Goal: Transaction & Acquisition: Purchase product/service

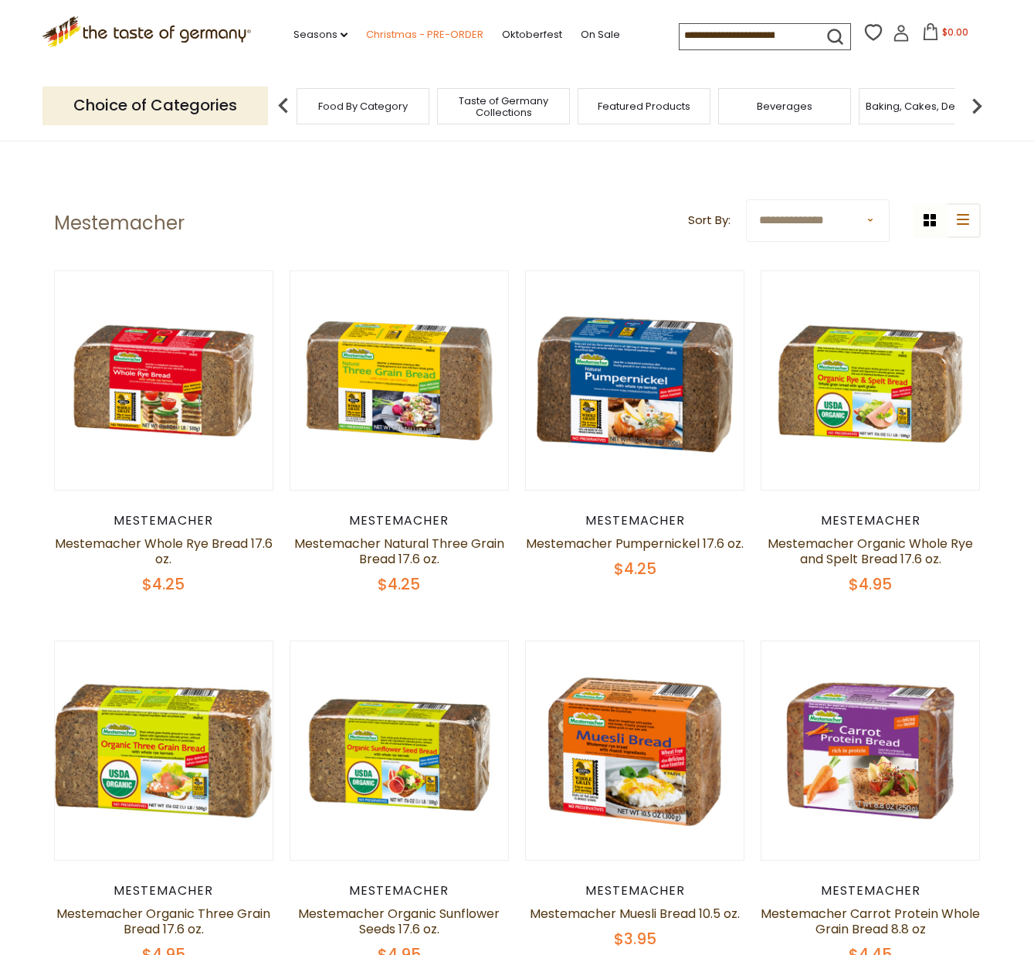
click at [392, 30] on link "Christmas - PRE-ORDER" at bounding box center [424, 34] width 117 height 17
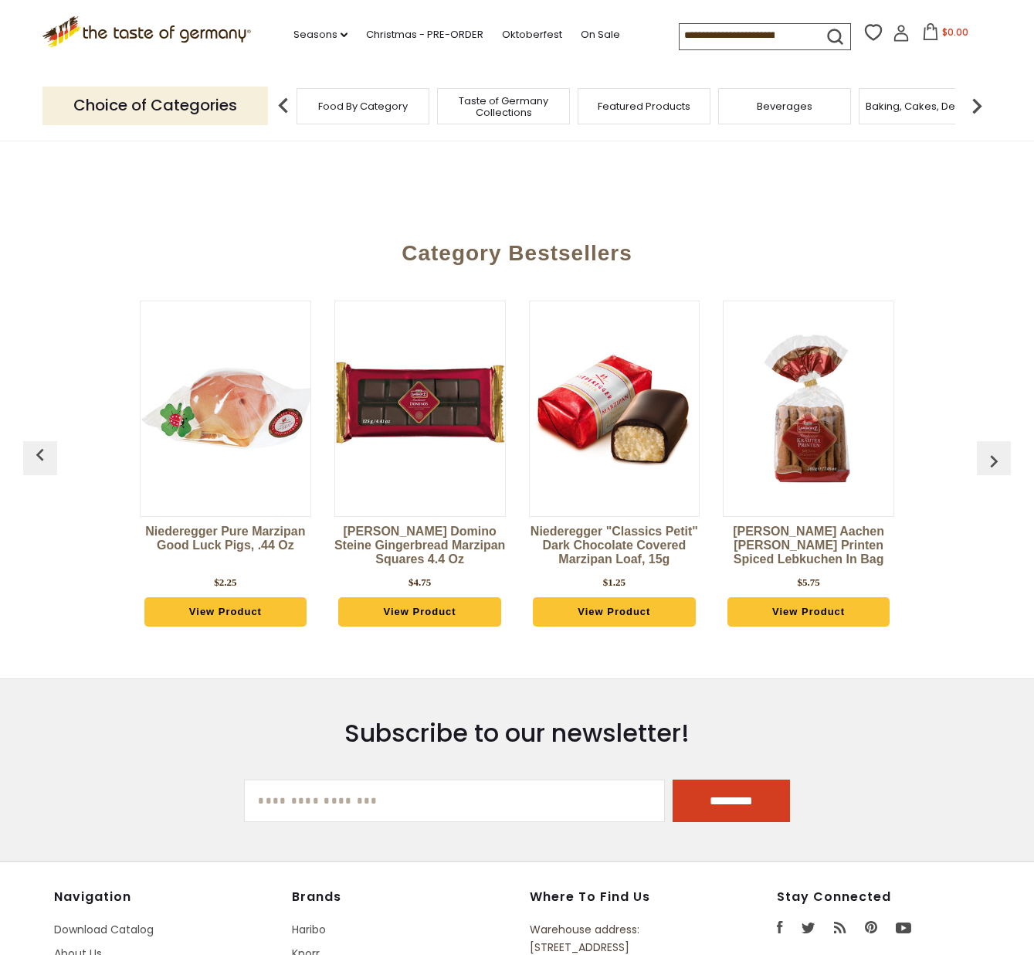
scroll to position [528, 0]
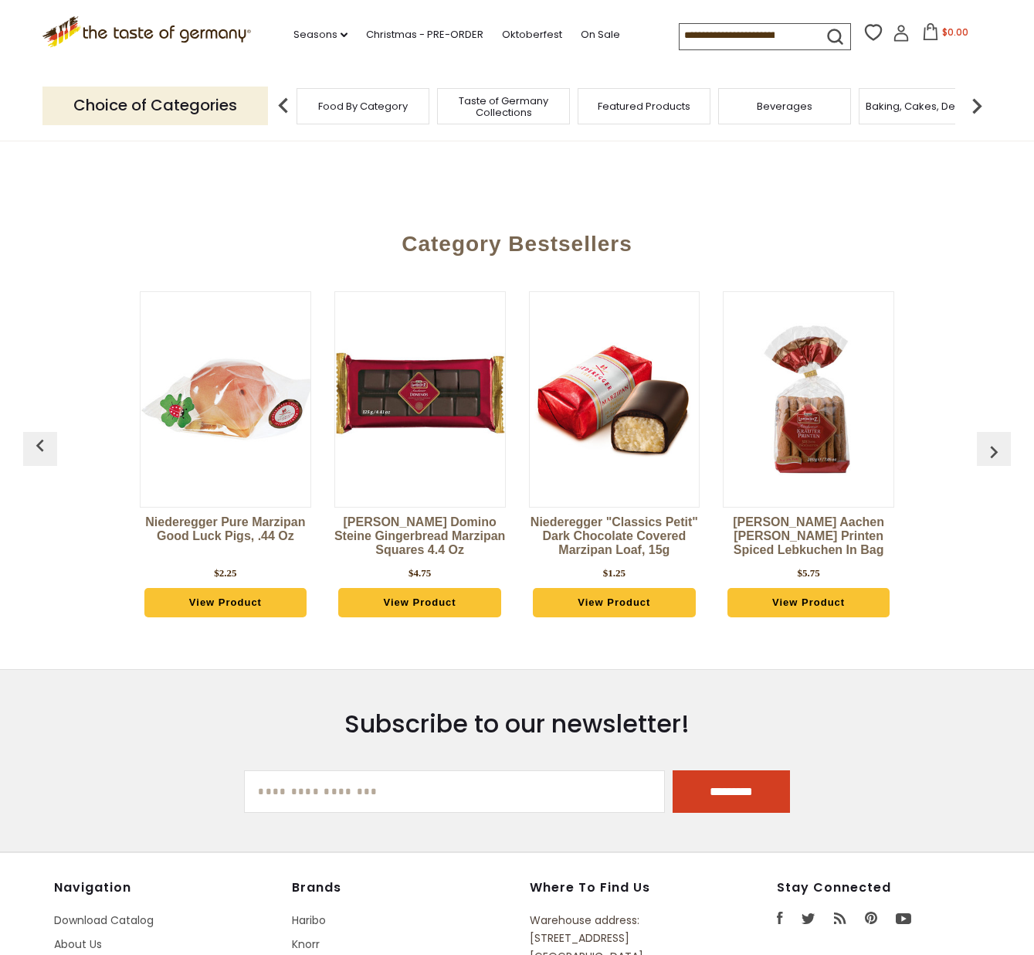
click at [1008, 442] on button "button" at bounding box center [994, 449] width 34 height 34
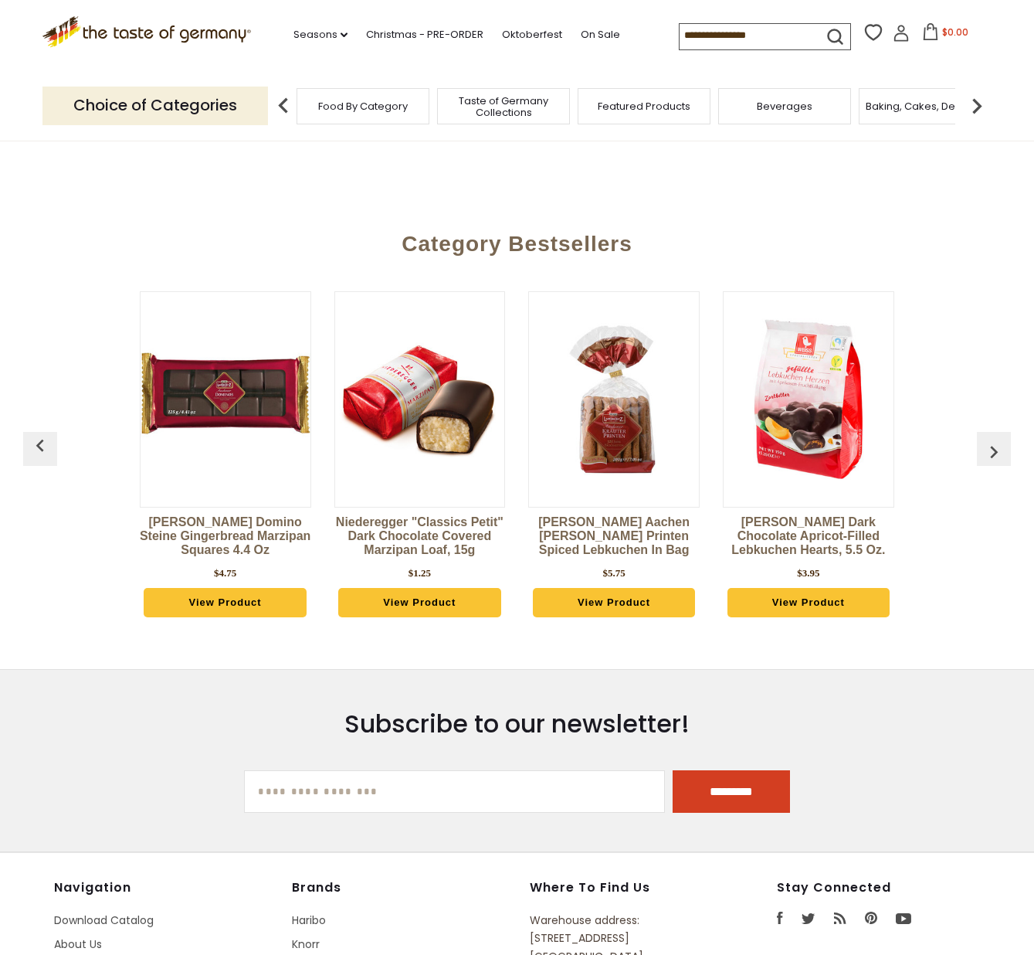
click at [1002, 443] on img "button" at bounding box center [994, 451] width 25 height 25
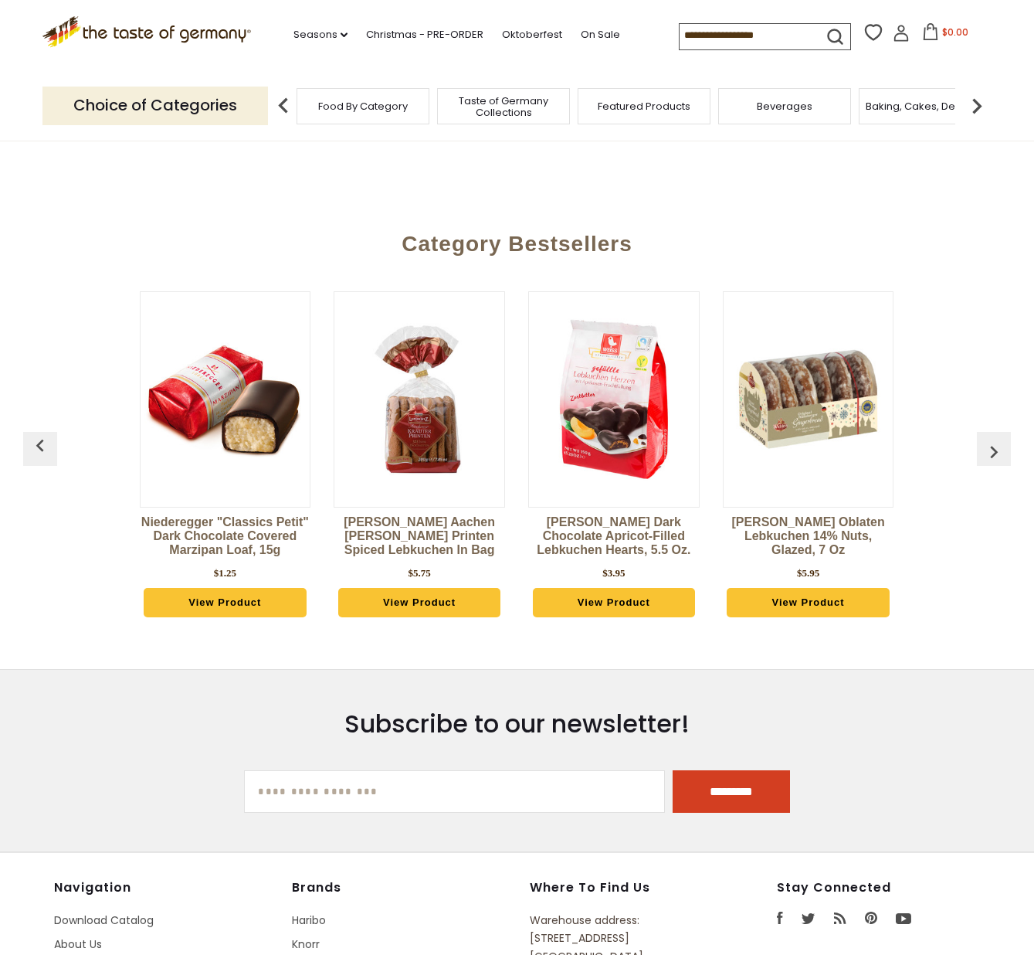
click at [1002, 443] on img "button" at bounding box center [994, 451] width 25 height 25
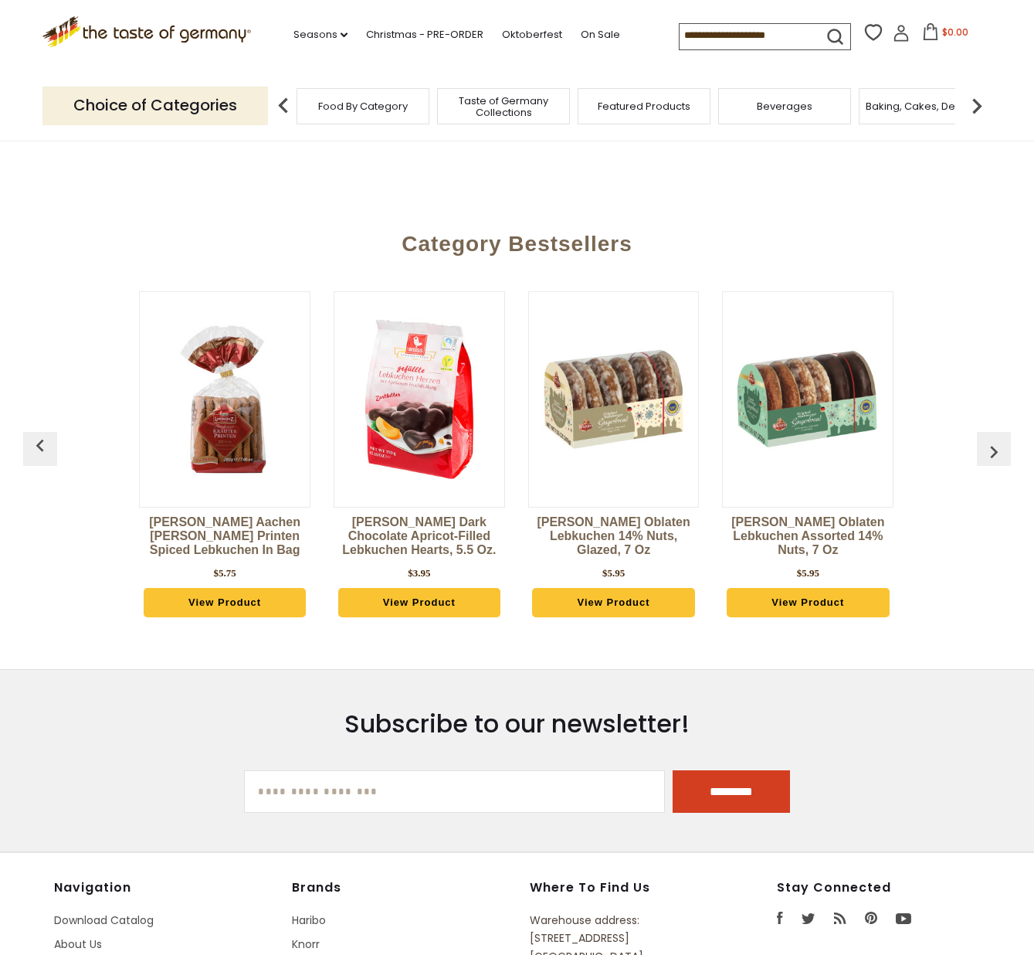
click at [1002, 443] on img "button" at bounding box center [994, 451] width 25 height 25
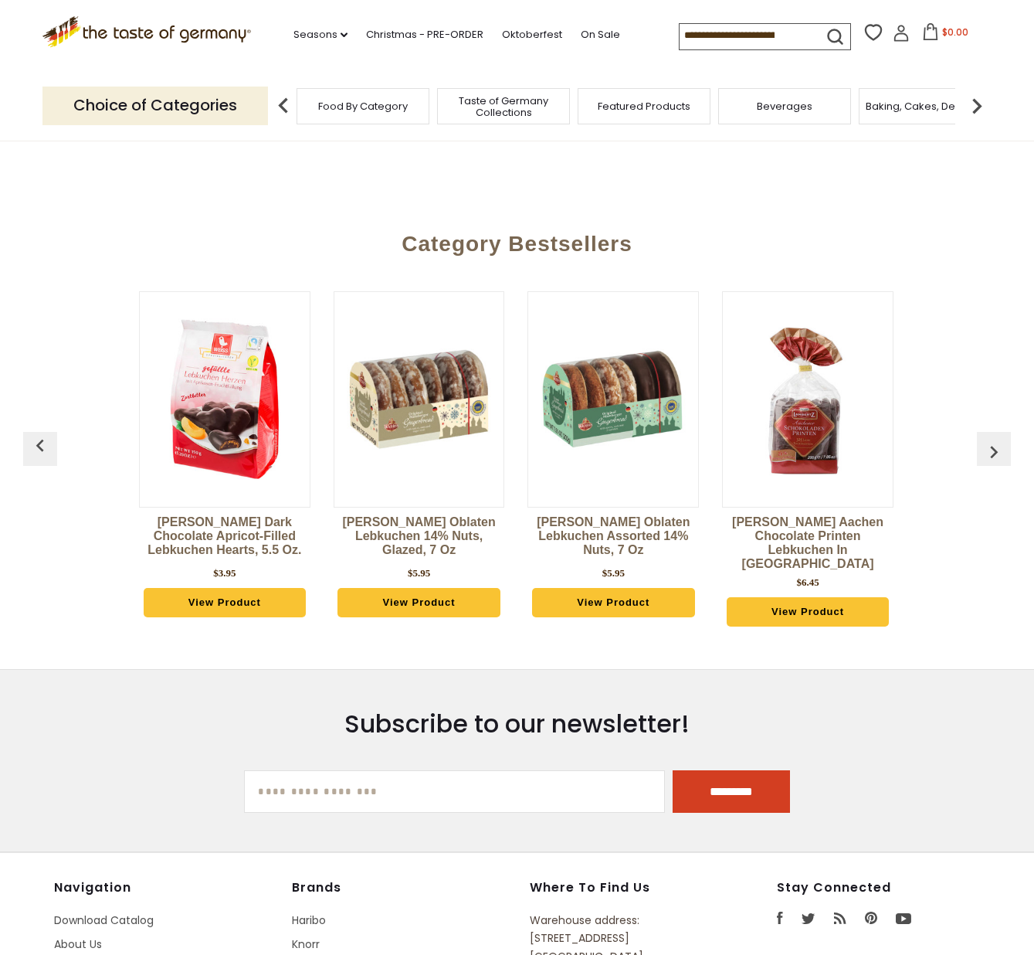
click at [1002, 443] on img "button" at bounding box center [994, 451] width 25 height 25
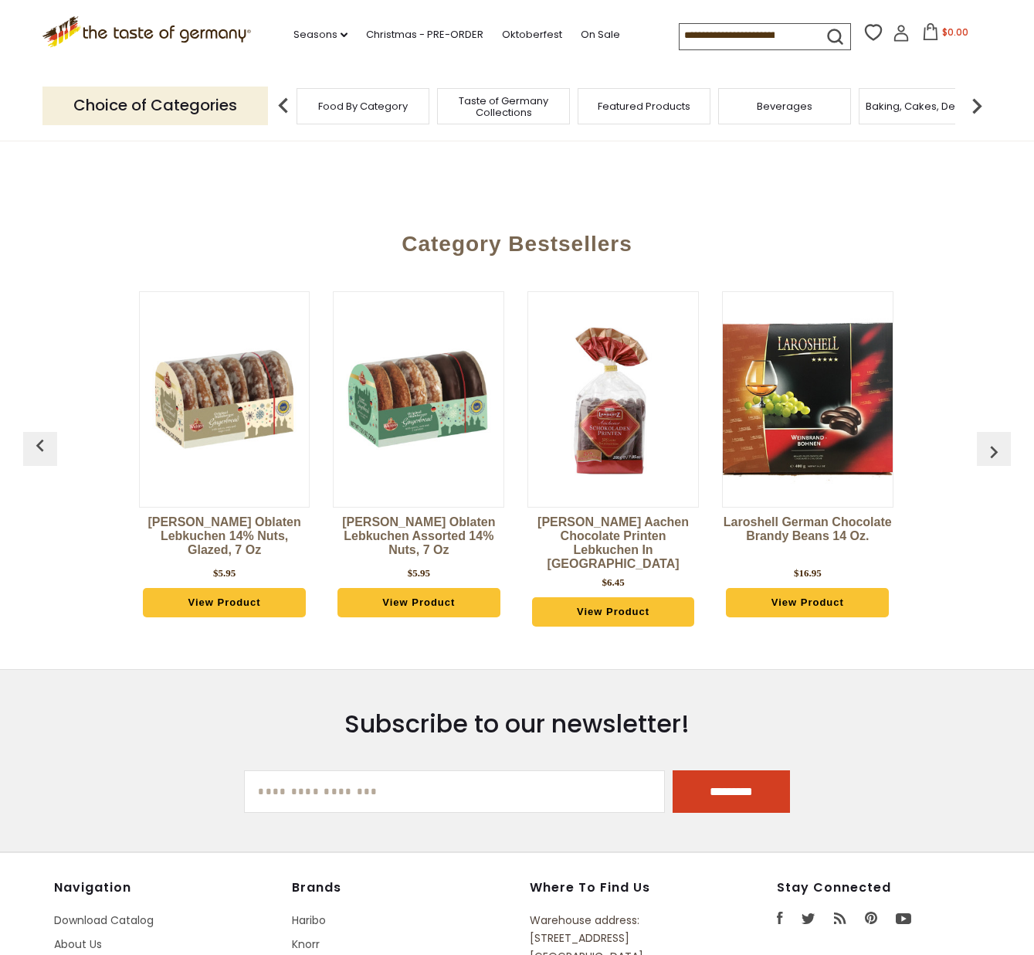
click at [1002, 443] on div "**********" at bounding box center [517, 443] width 1034 height 1666
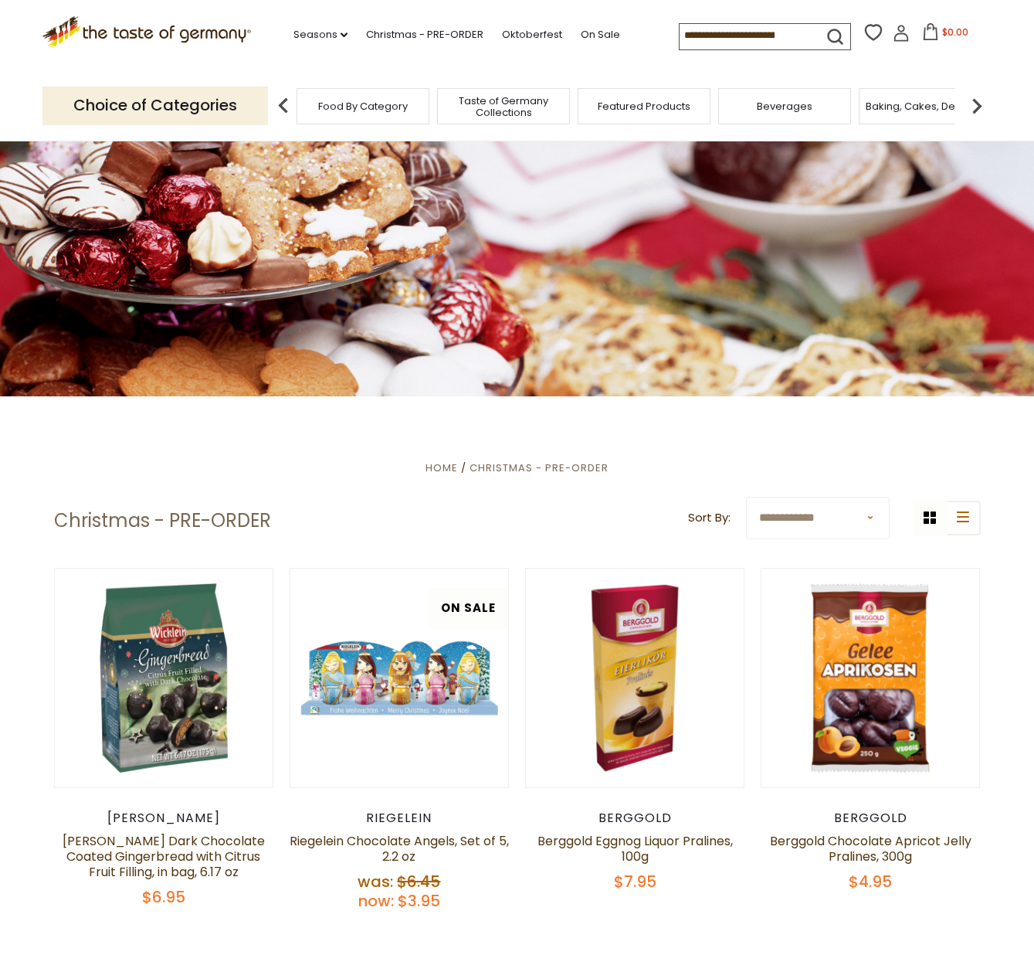
scroll to position [0, 0]
click at [680, 36] on input at bounding box center [745, 35] width 131 height 22
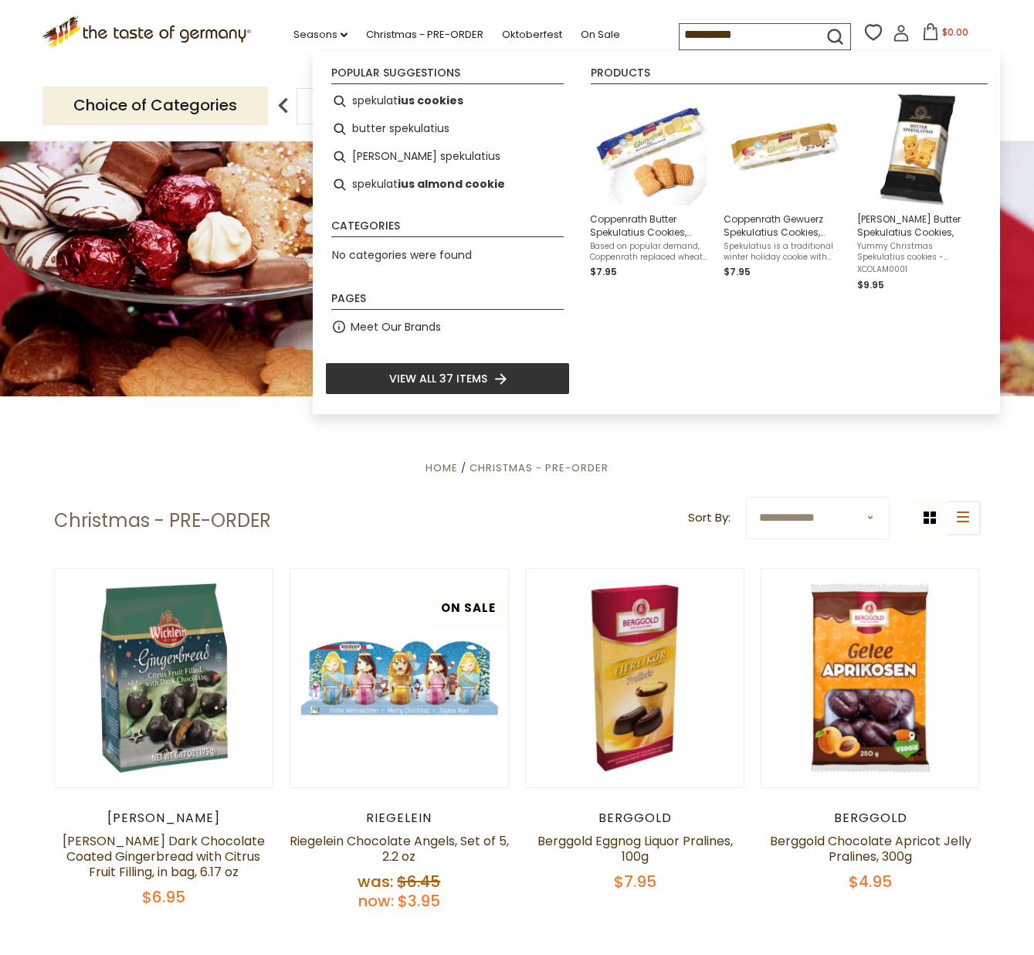
type input "**********"
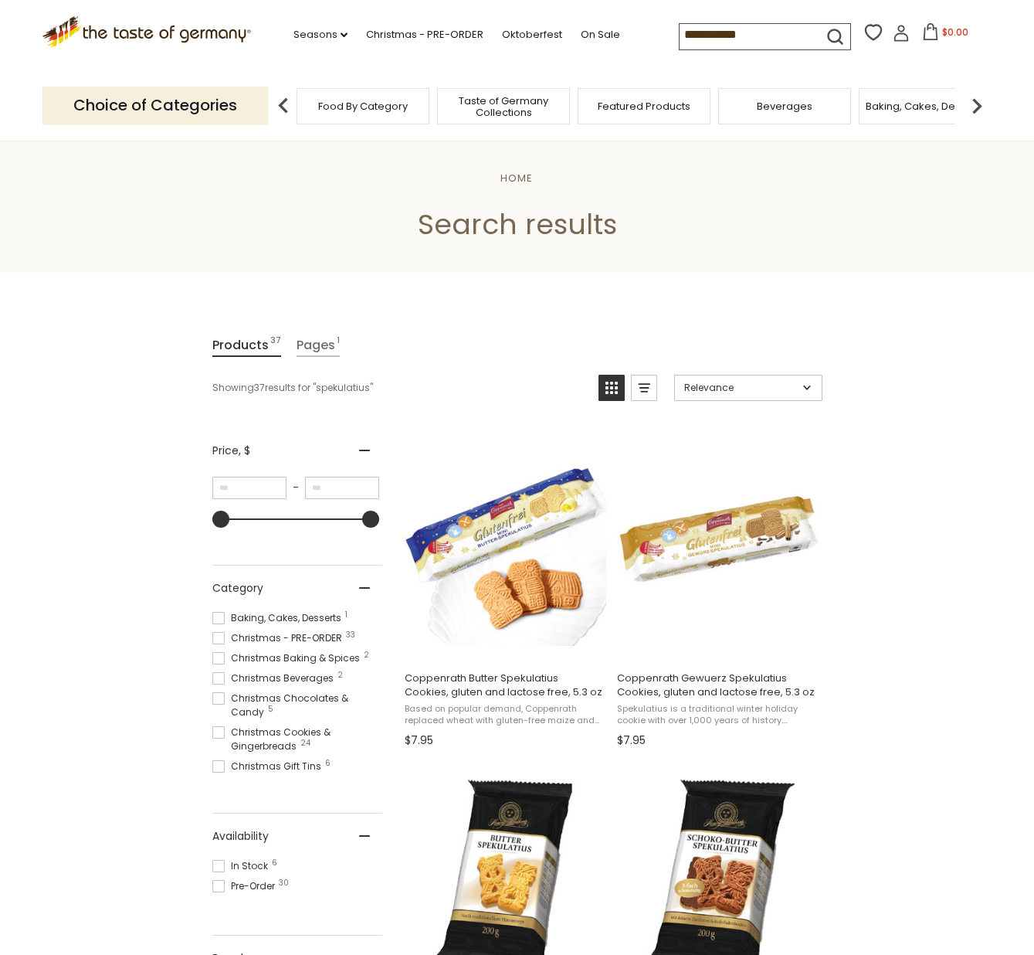
click at [711, 29] on input "**********" at bounding box center [745, 35] width 131 height 22
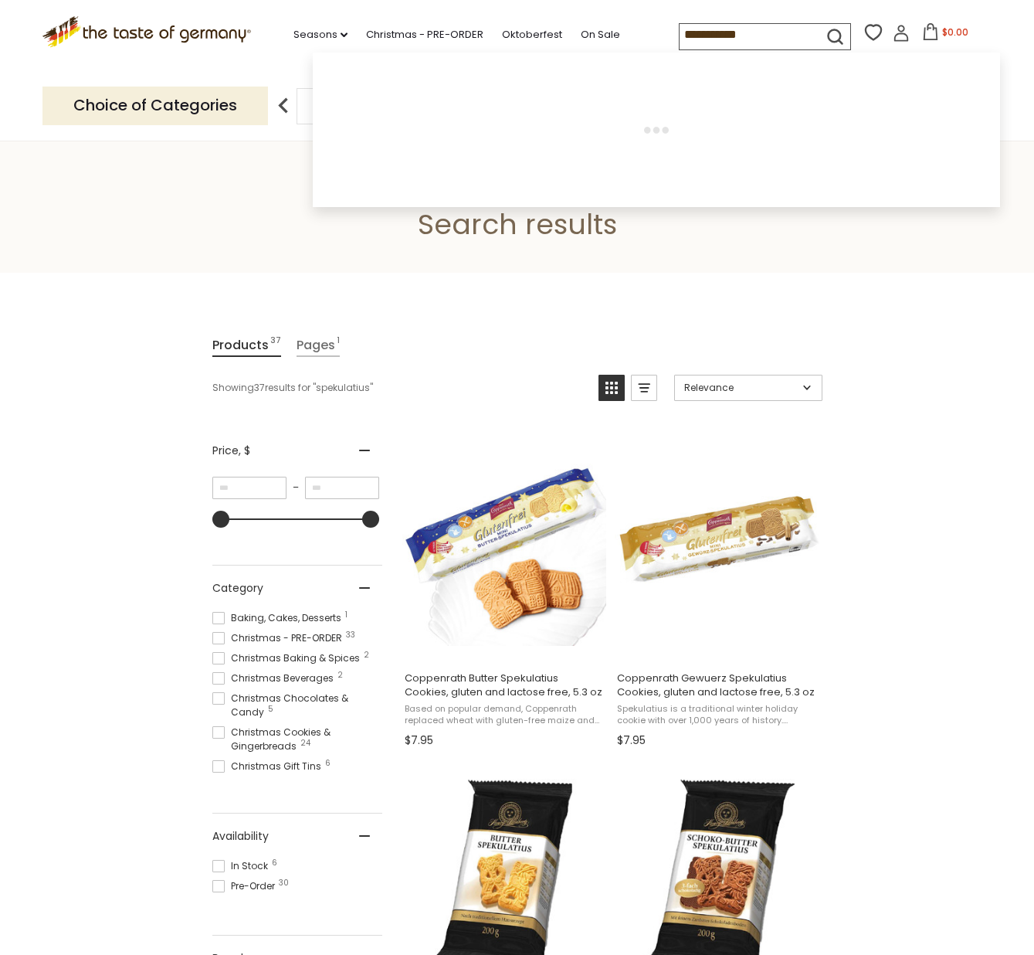
click at [711, 29] on input "**********" at bounding box center [745, 35] width 131 height 22
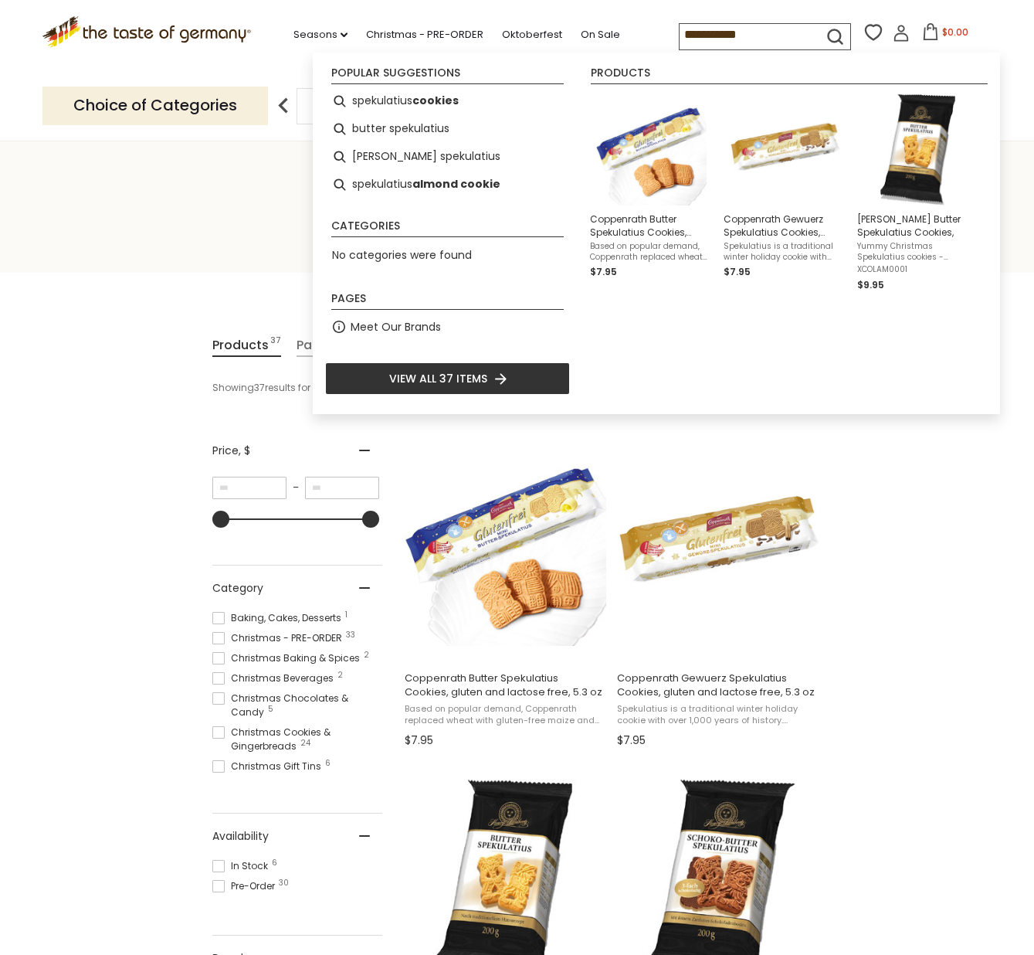
click at [711, 29] on input "**********" at bounding box center [745, 35] width 131 height 22
type input "**********"
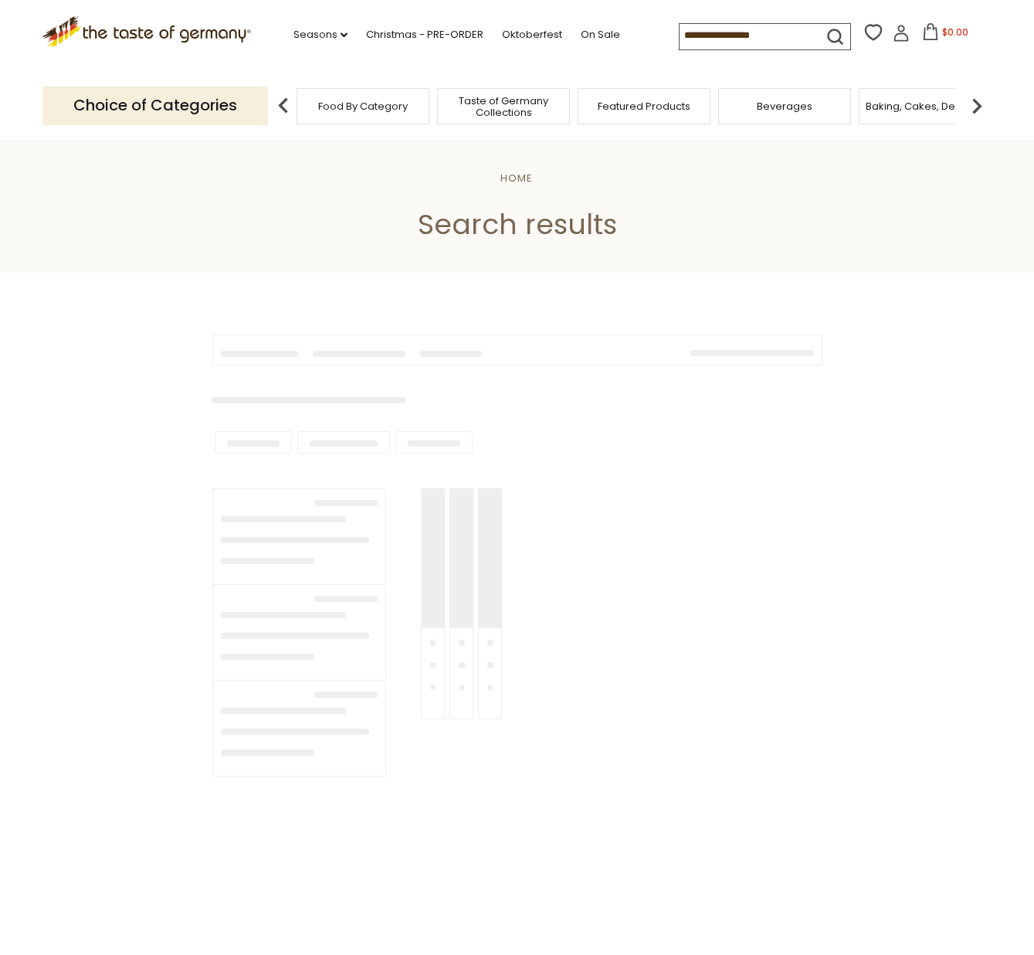
type input "**********"
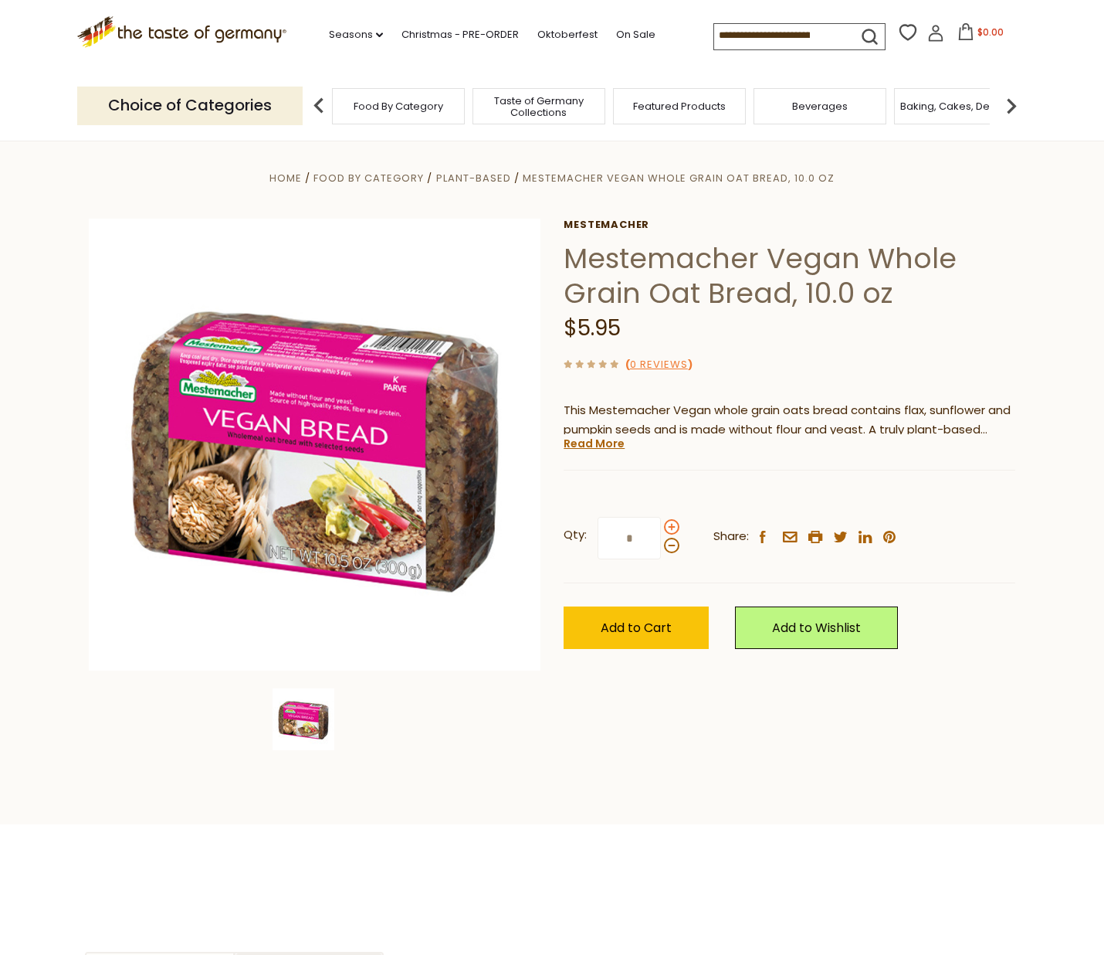
click at [667, 521] on span at bounding box center [671, 526] width 15 height 15
click at [661, 521] on input "*" at bounding box center [629, 538] width 63 height 42
click at [667, 521] on span at bounding box center [671, 526] width 15 height 15
click at [661, 521] on input "*" at bounding box center [629, 538] width 63 height 42
type input "*"
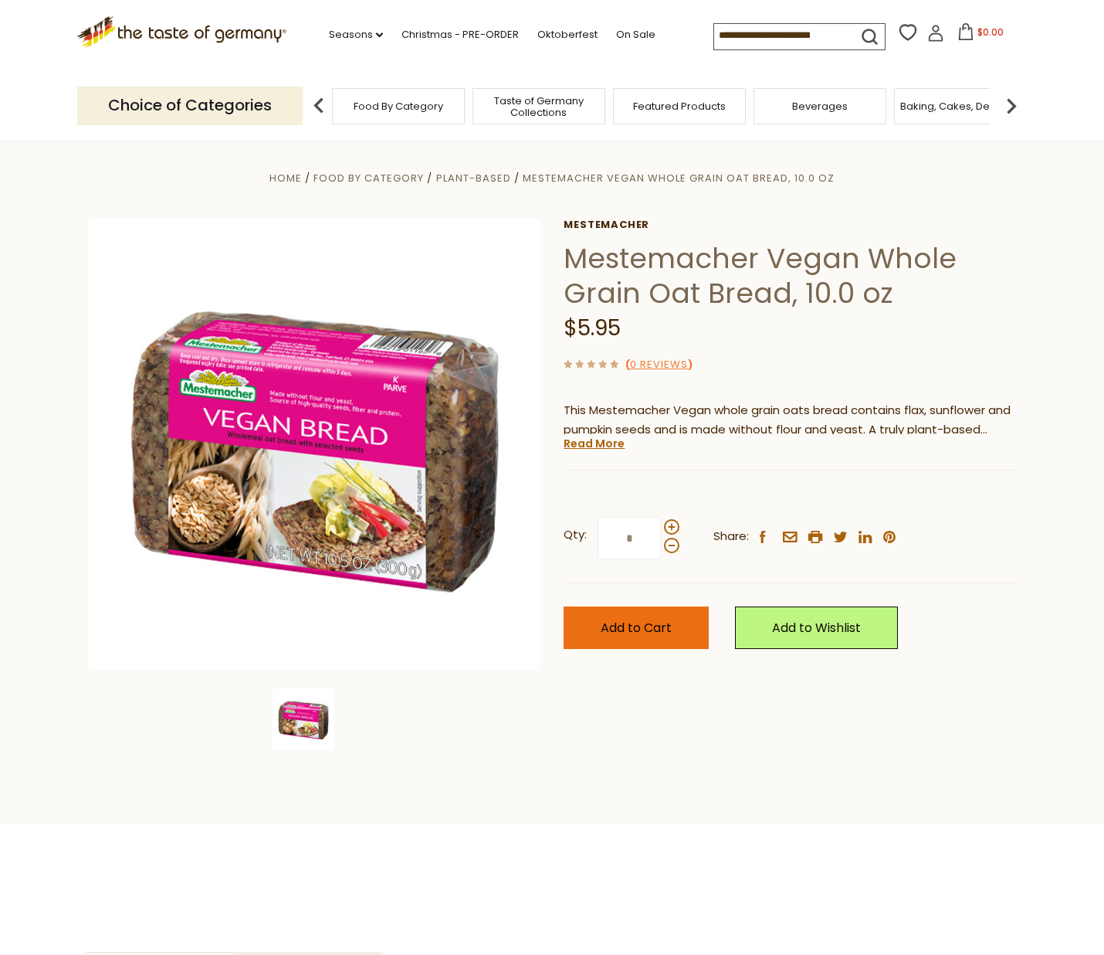
click at [657, 619] on span "Add to Cart" at bounding box center [636, 628] width 71 height 18
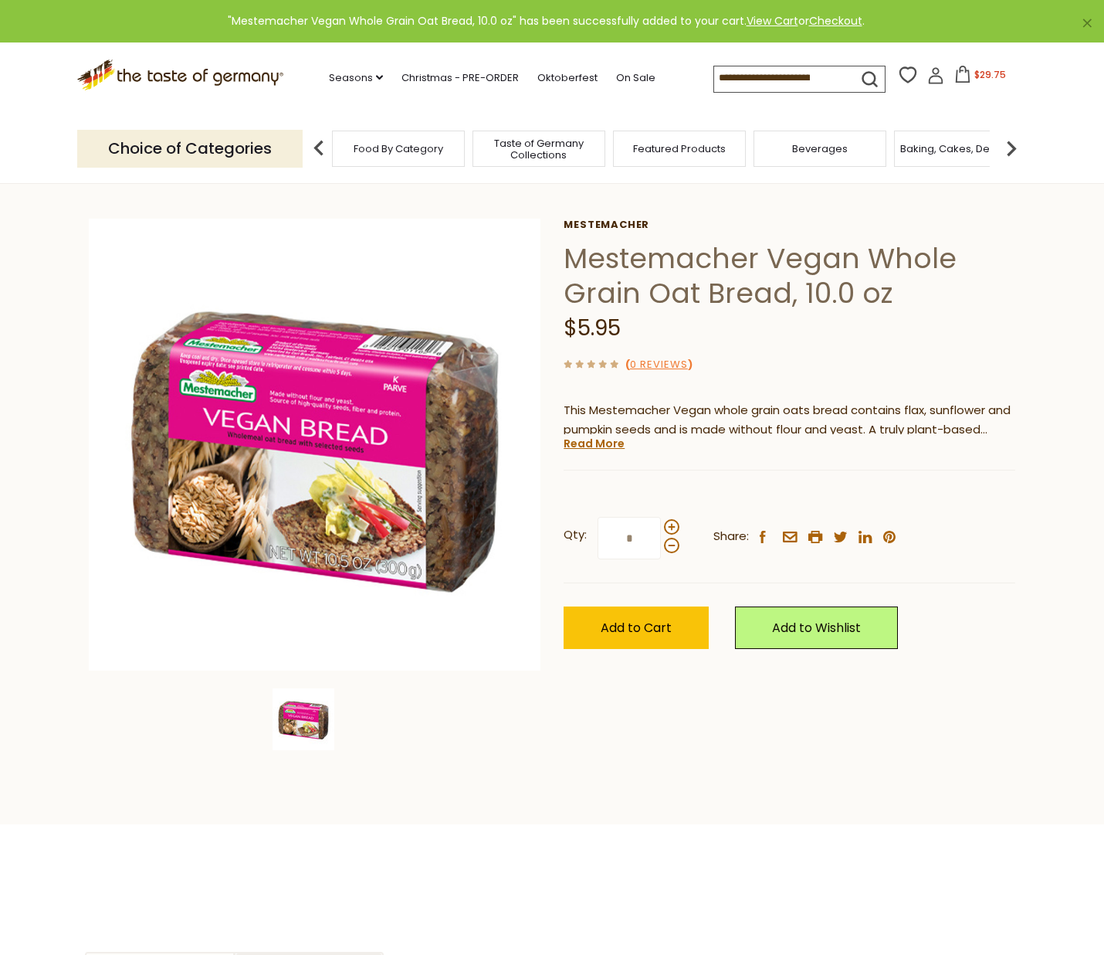
click at [948, 66] on button "$29.75" at bounding box center [981, 77] width 66 height 23
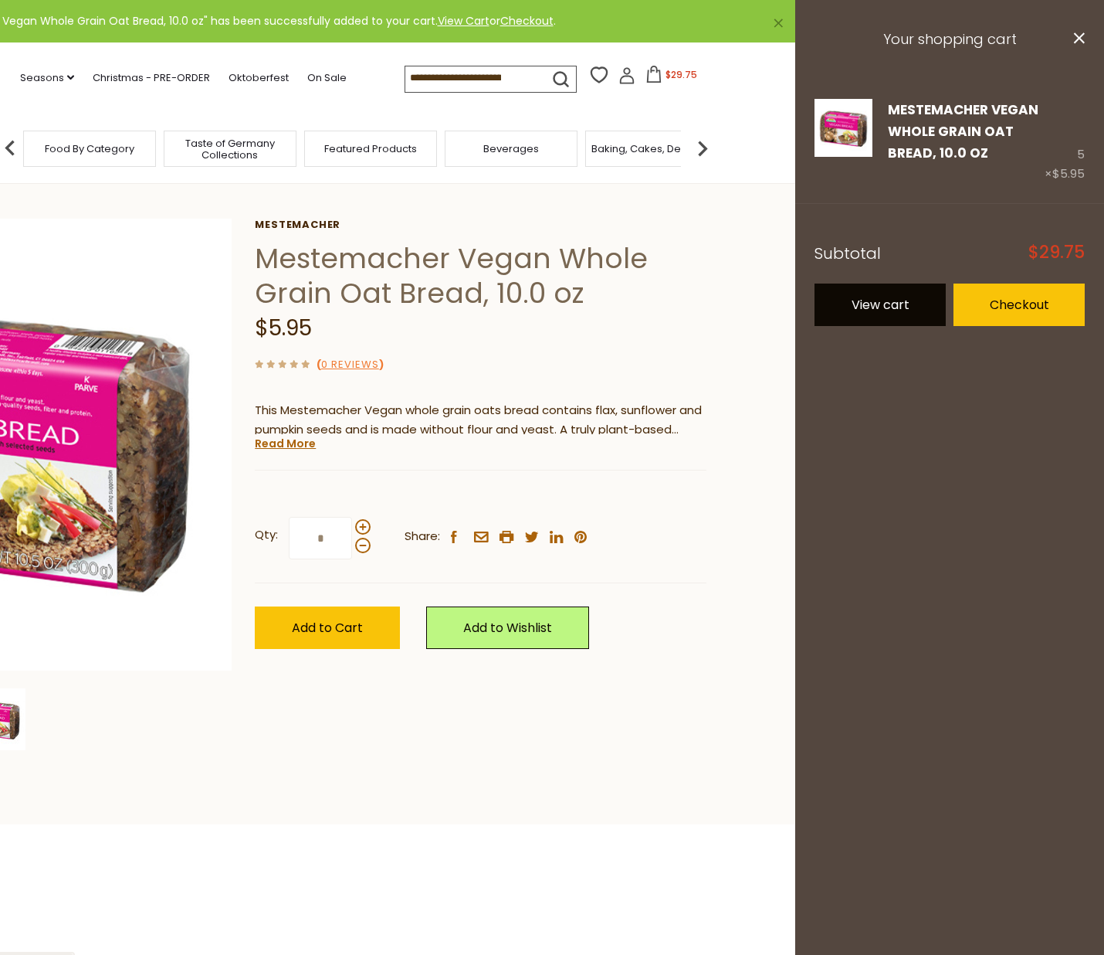
click at [897, 307] on link "View cart" at bounding box center [880, 304] width 131 height 42
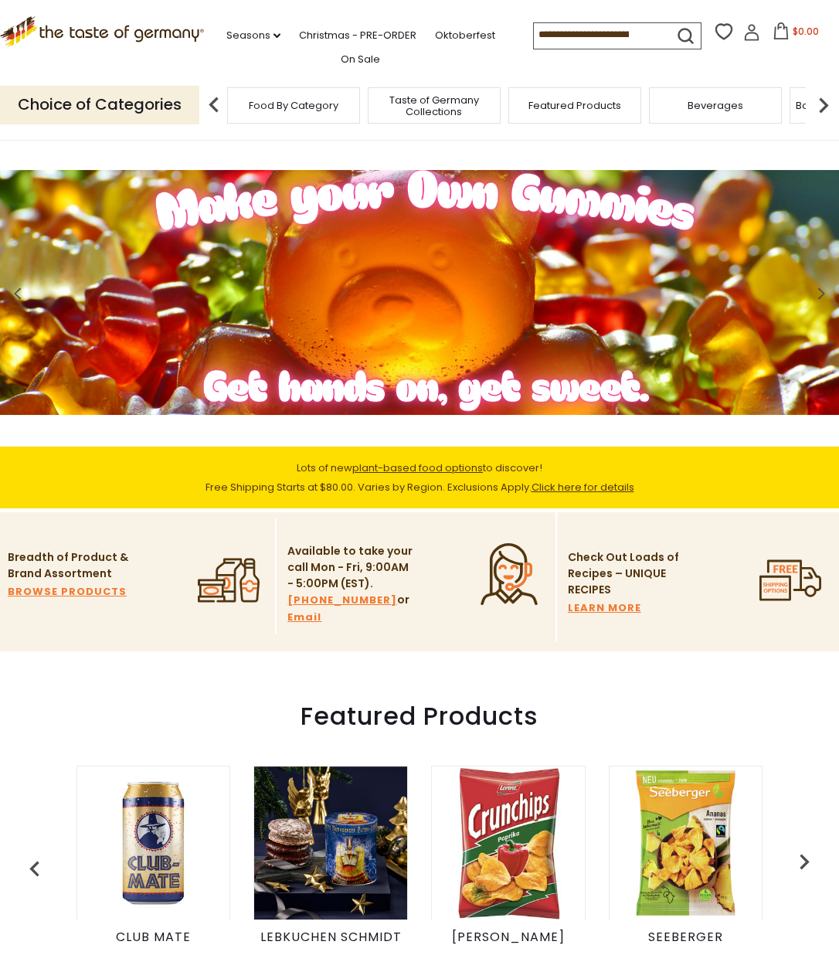
click at [567, 42] on input at bounding box center [599, 34] width 131 height 22
type input "**********"
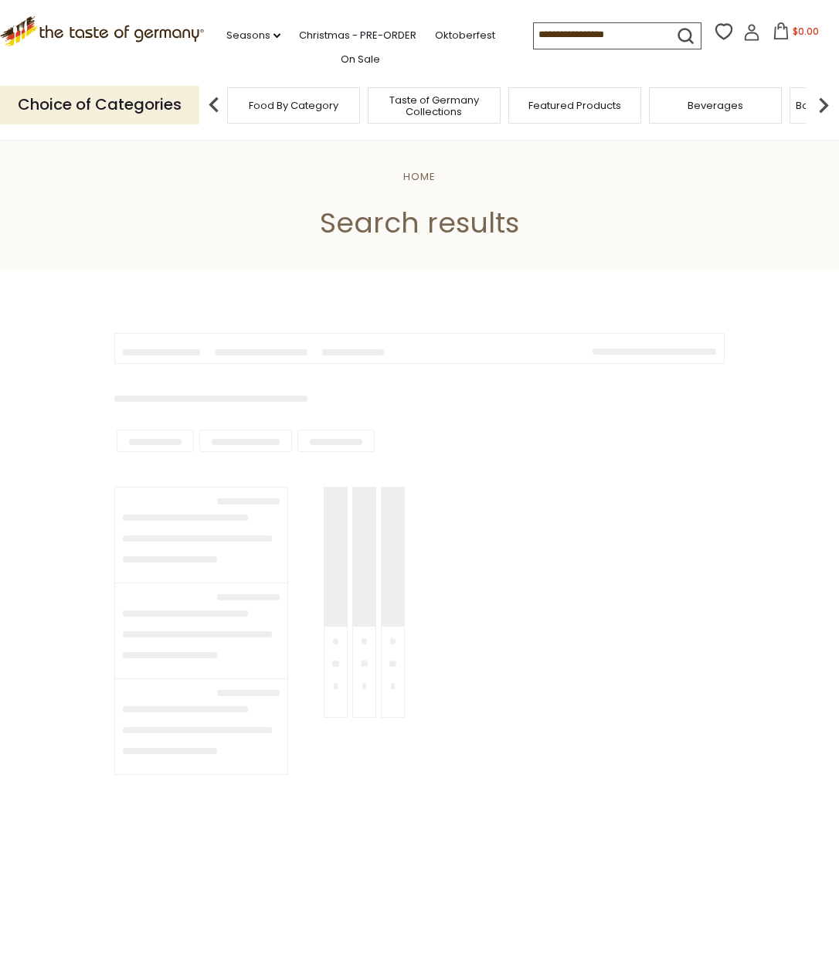
type input "**********"
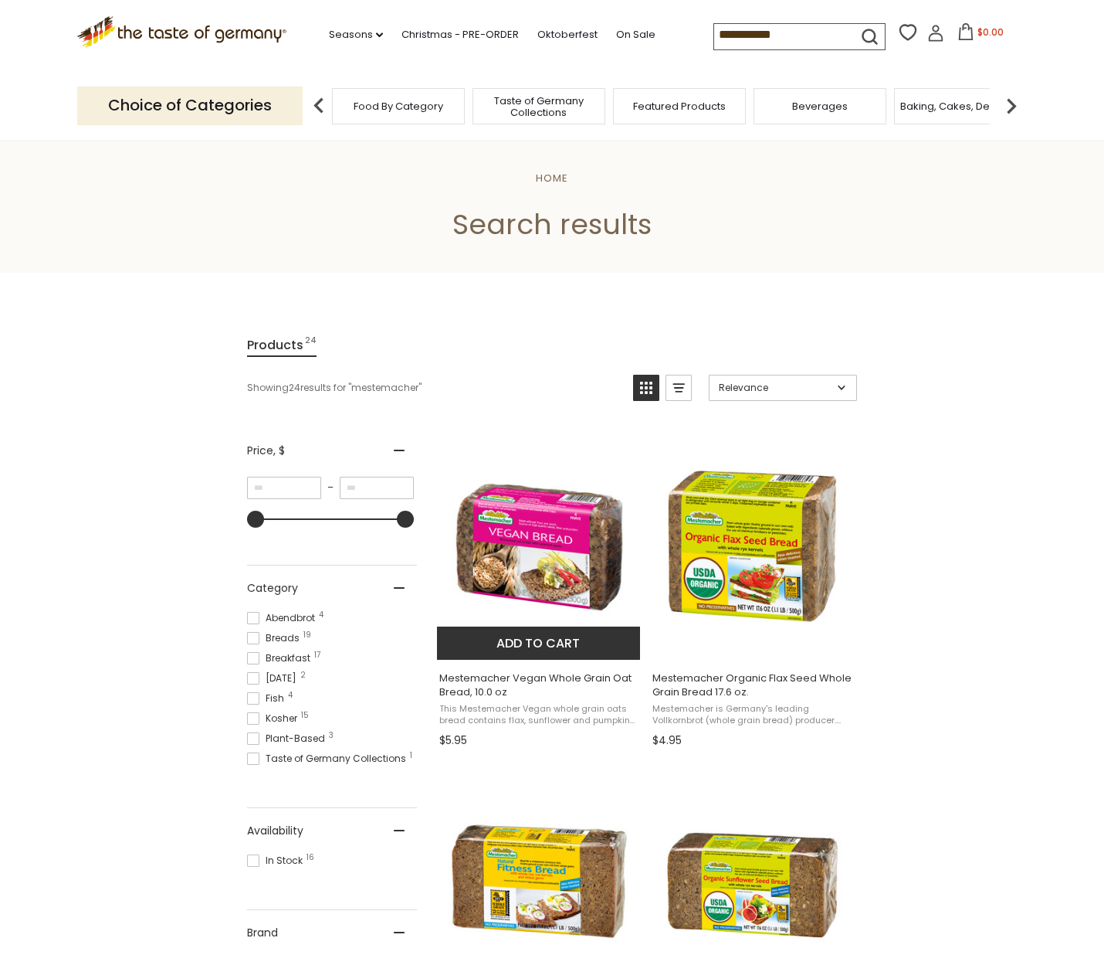
scroll to position [-2, 0]
click at [553, 544] on img "Mestemacher Vegan Whole Grain Oat Bread, 10.0 oz" at bounding box center [539, 544] width 205 height 205
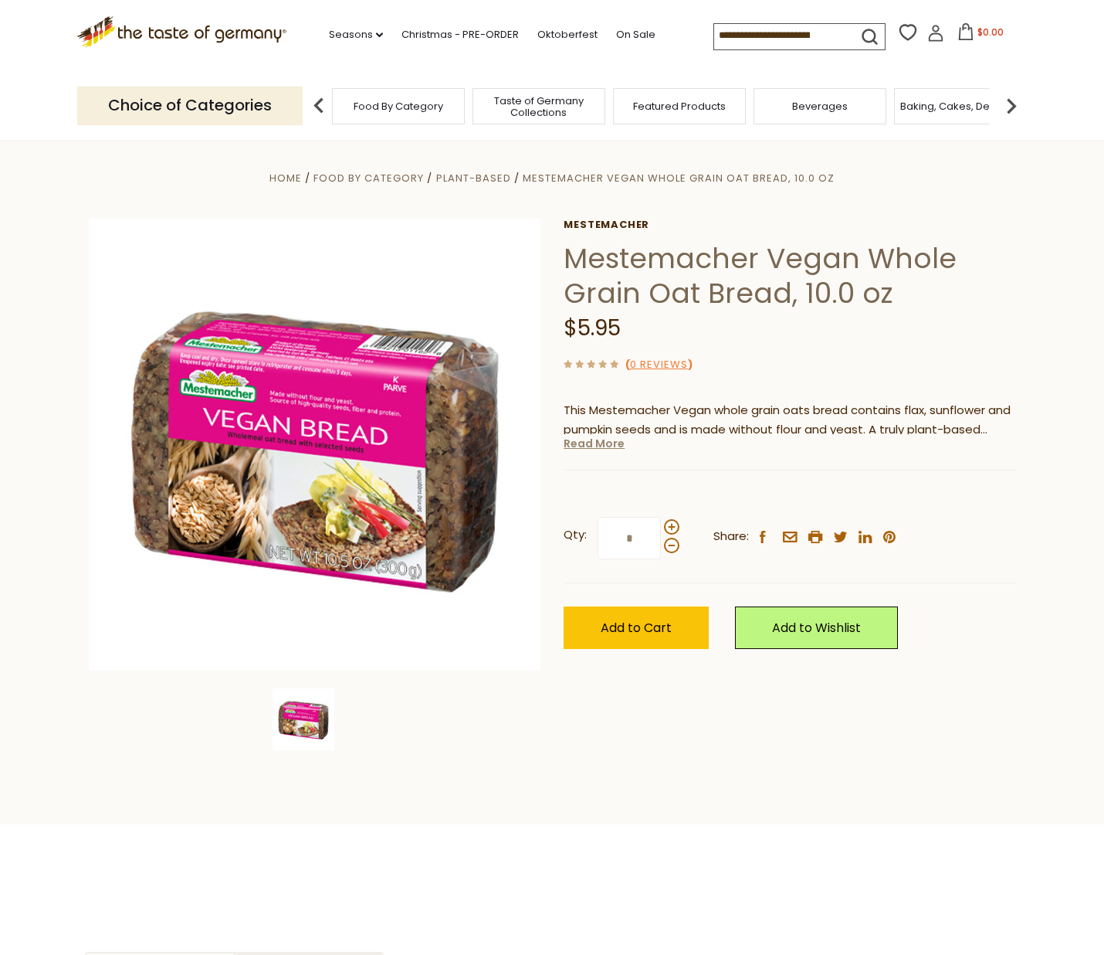
click at [599, 442] on link "Read More" at bounding box center [594, 443] width 61 height 15
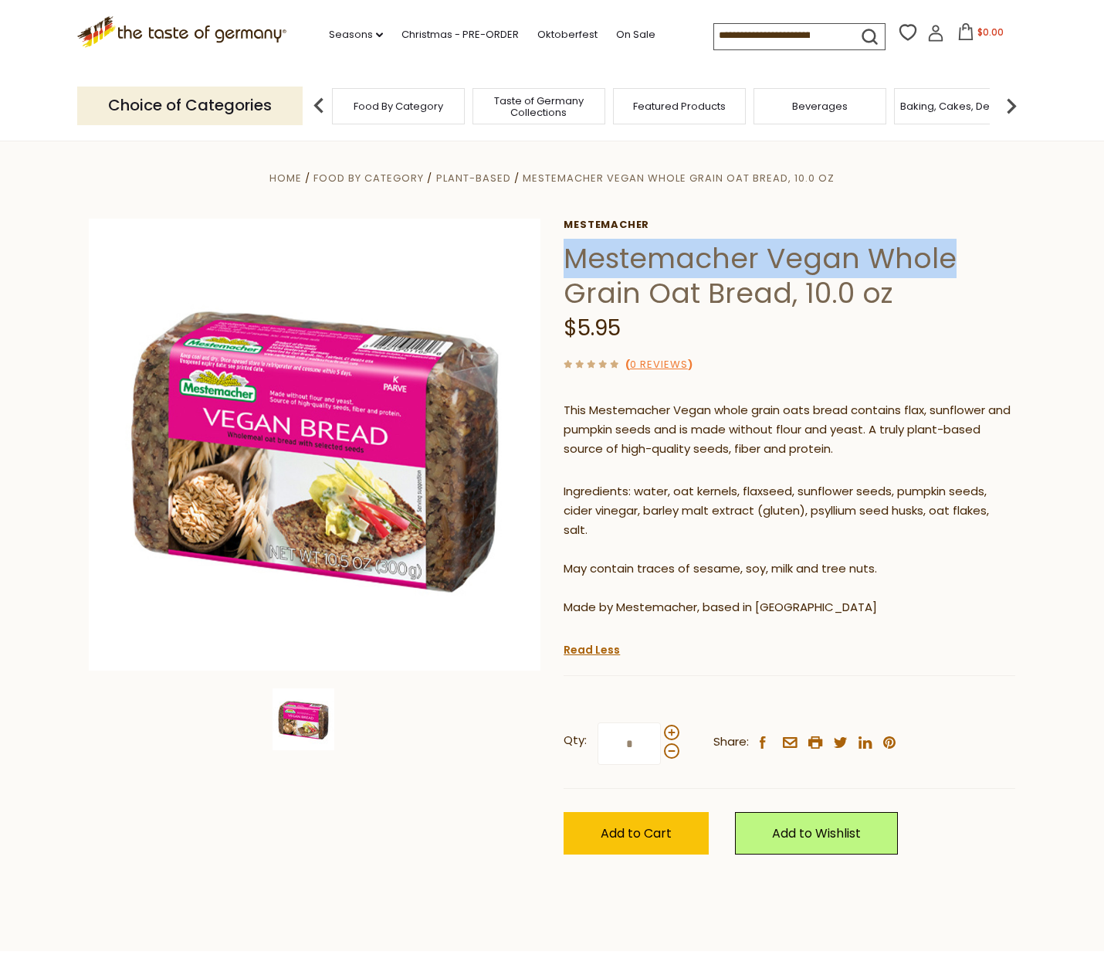
drag, startPoint x: 920, startPoint y: 249, endPoint x: 570, endPoint y: 253, distance: 349.9
click at [572, 253] on h1 "Mestemacher Vegan Whole Grain Oat Bread, 10.0 oz" at bounding box center [790, 276] width 452 height 70
click at [564, 252] on h1 "Mestemacher Vegan Whole Grain Oat Bread, 10.0 oz" at bounding box center [790, 276] width 452 height 70
drag, startPoint x: 568, startPoint y: 249, endPoint x: 761, endPoint y: 284, distance: 196.3
click at [787, 285] on h1 "Mestemacher Vegan Whole Grain Oat Bread, 10.0 oz" at bounding box center [790, 276] width 452 height 70
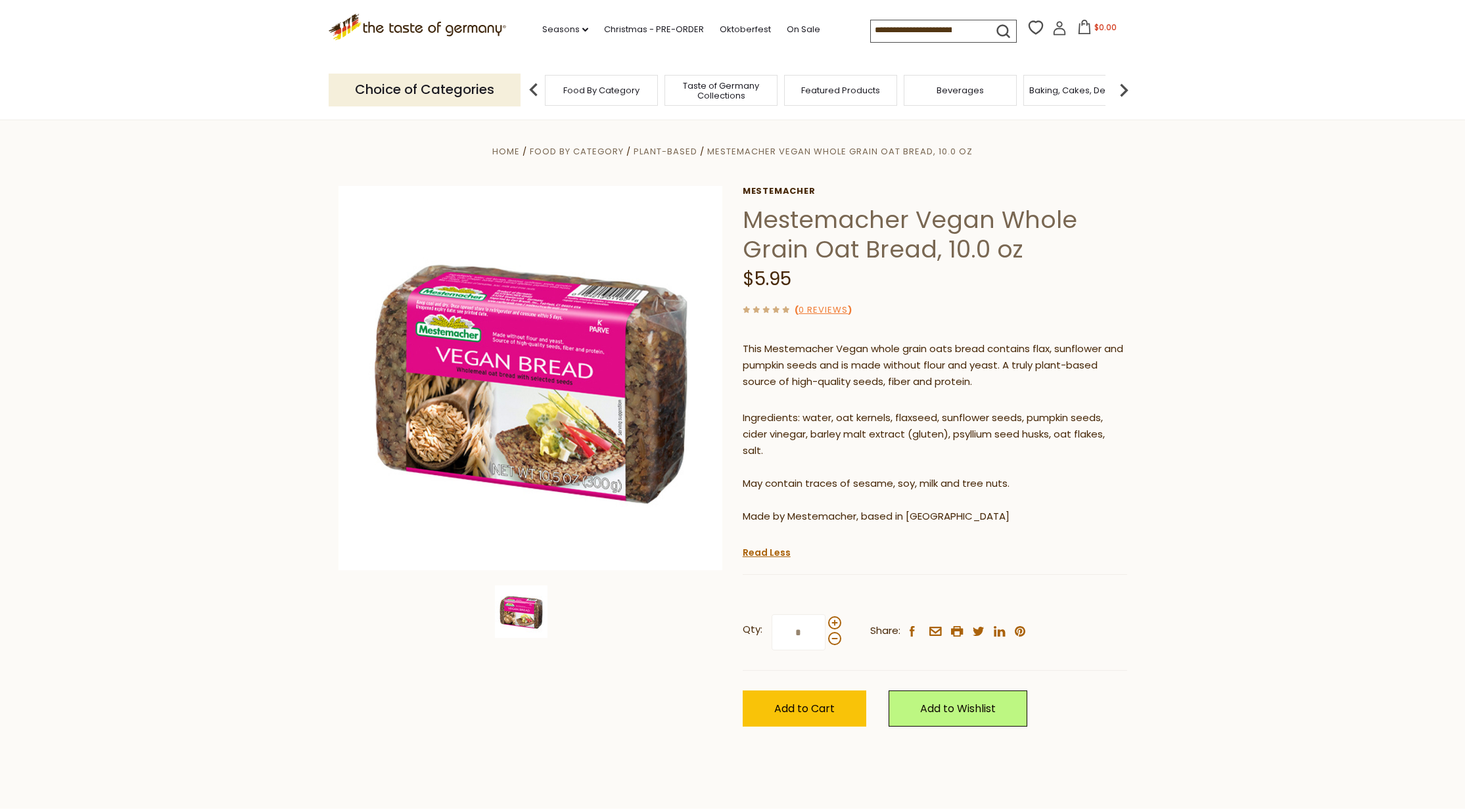
click at [739, 26] on li "Oktoberfest" at bounding box center [752, 26] width 65 height 20
click at [786, 27] on link "On Sale" at bounding box center [802, 29] width 33 height 14
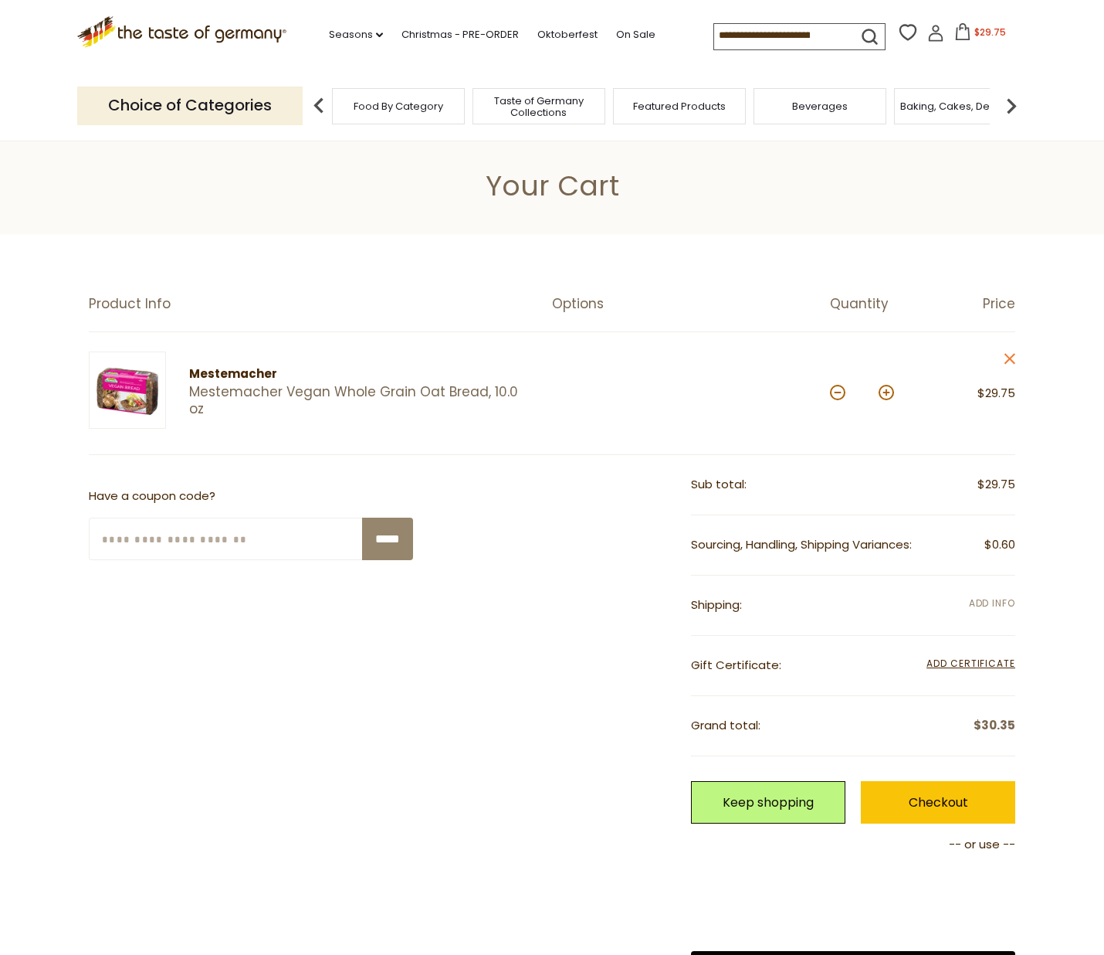
click at [980, 598] on span "Add Info" at bounding box center [992, 602] width 46 height 13
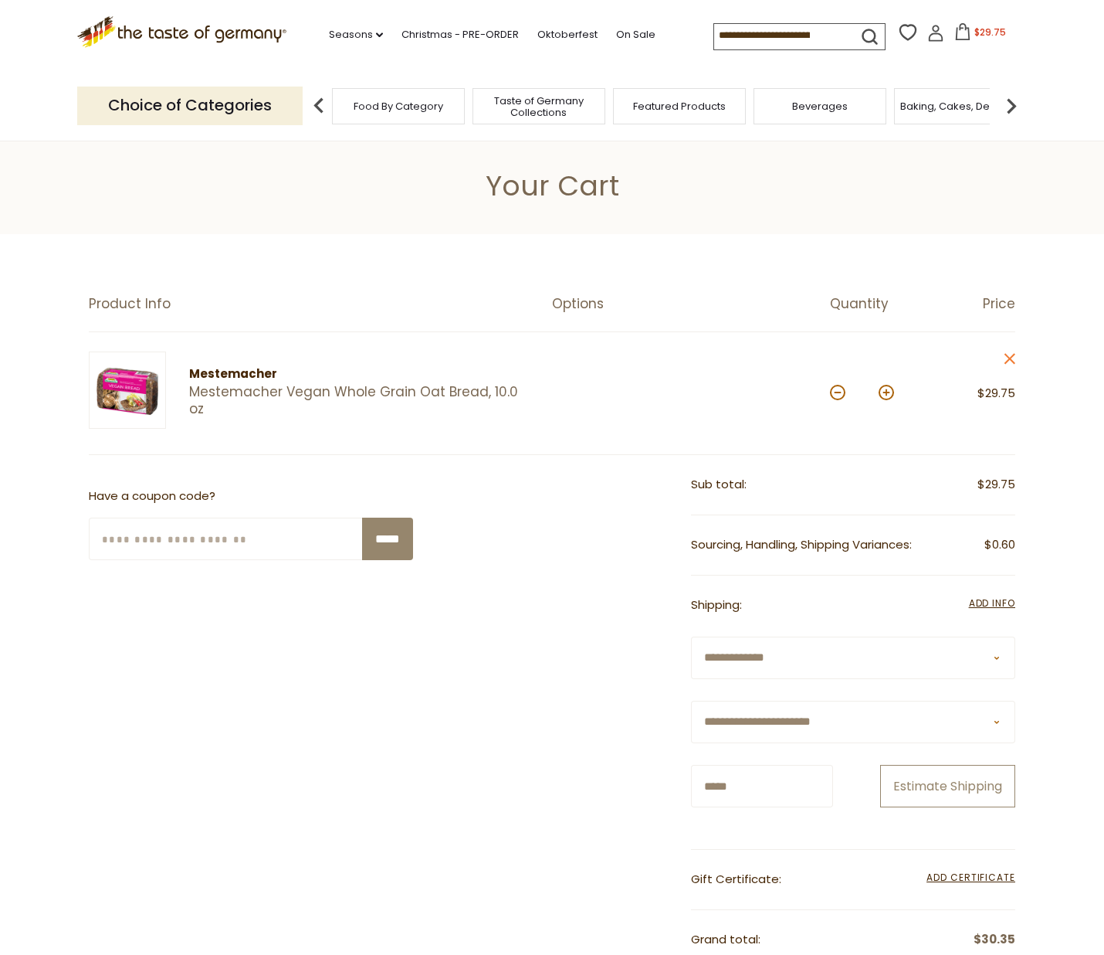
type input "*****"
click at [961, 807] on button "Estimate Shipping" at bounding box center [947, 786] width 135 height 42
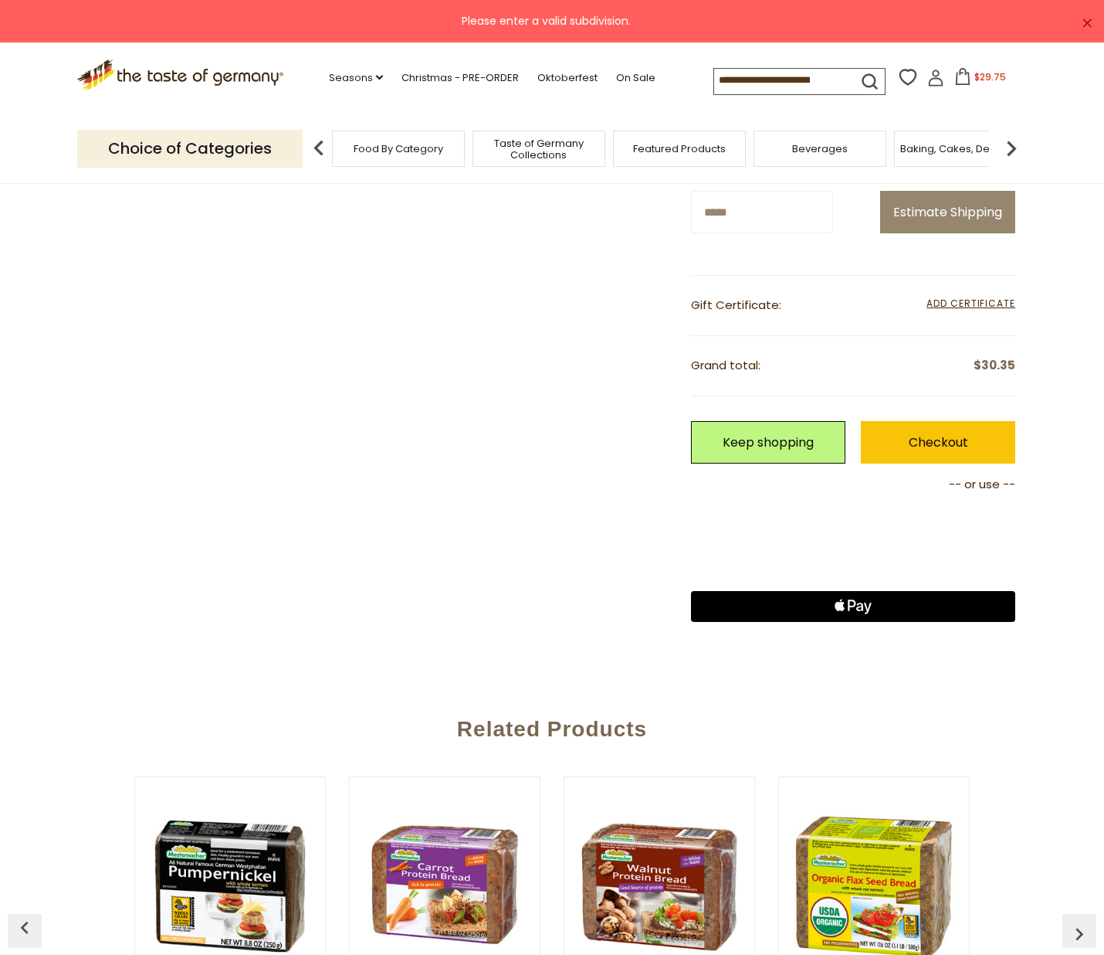
scroll to position [579, 0]
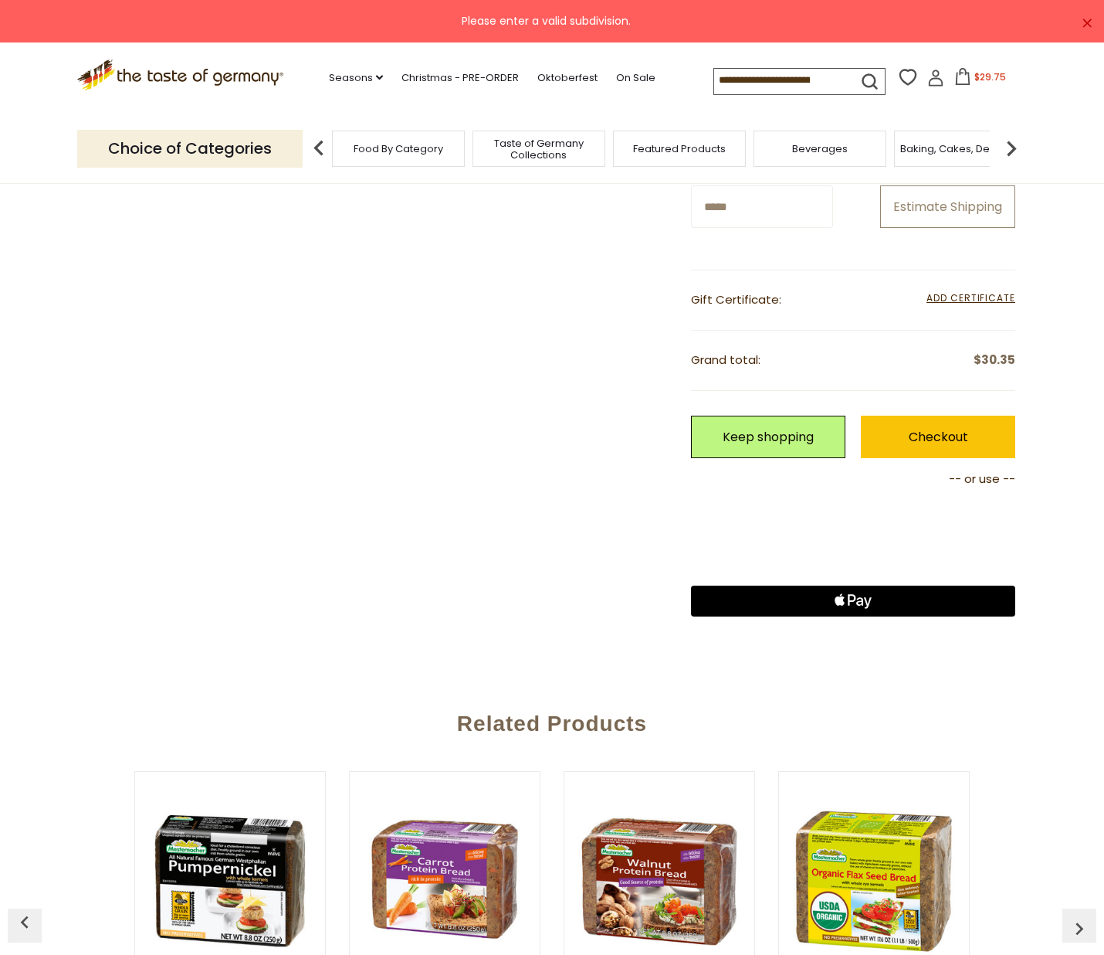
click at [948, 228] on button "Estimate Shipping" at bounding box center [947, 206] width 135 height 42
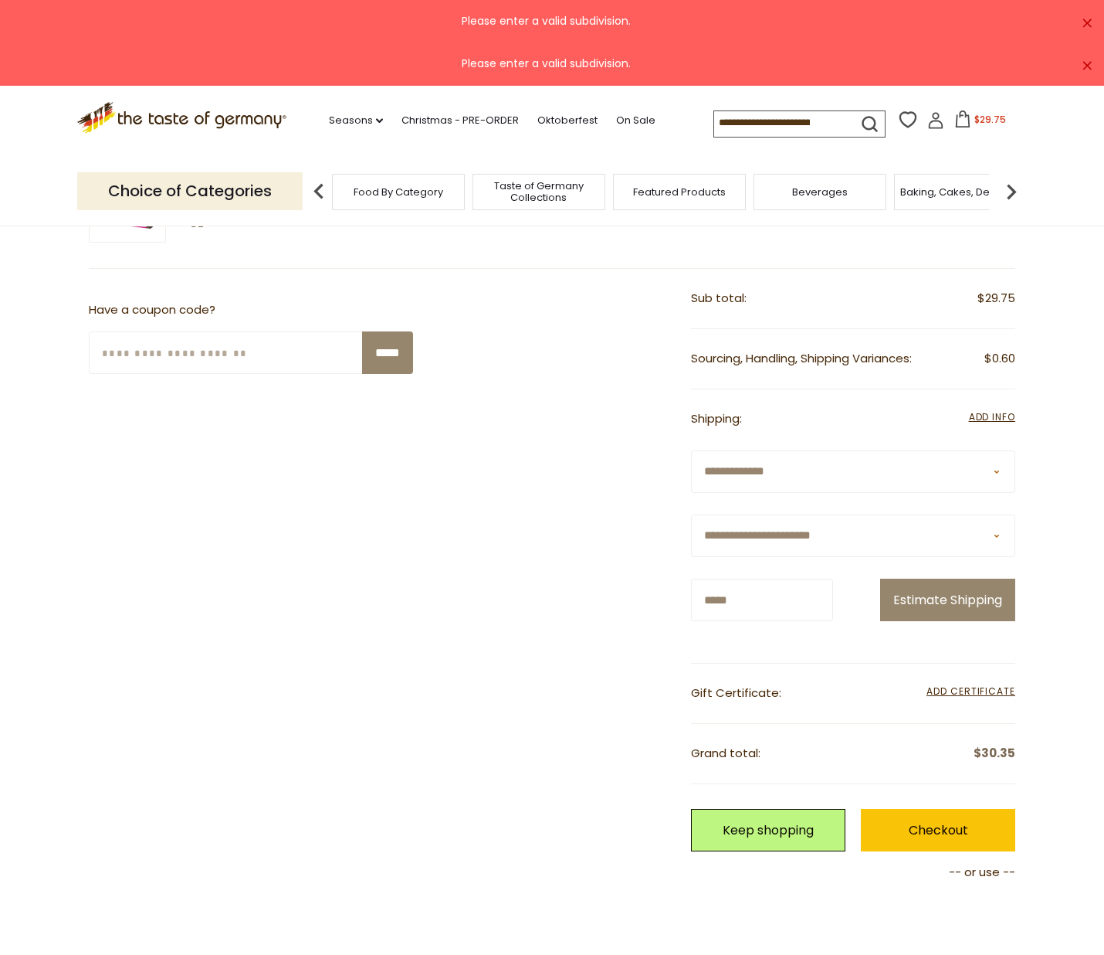
scroll to position [399, 0]
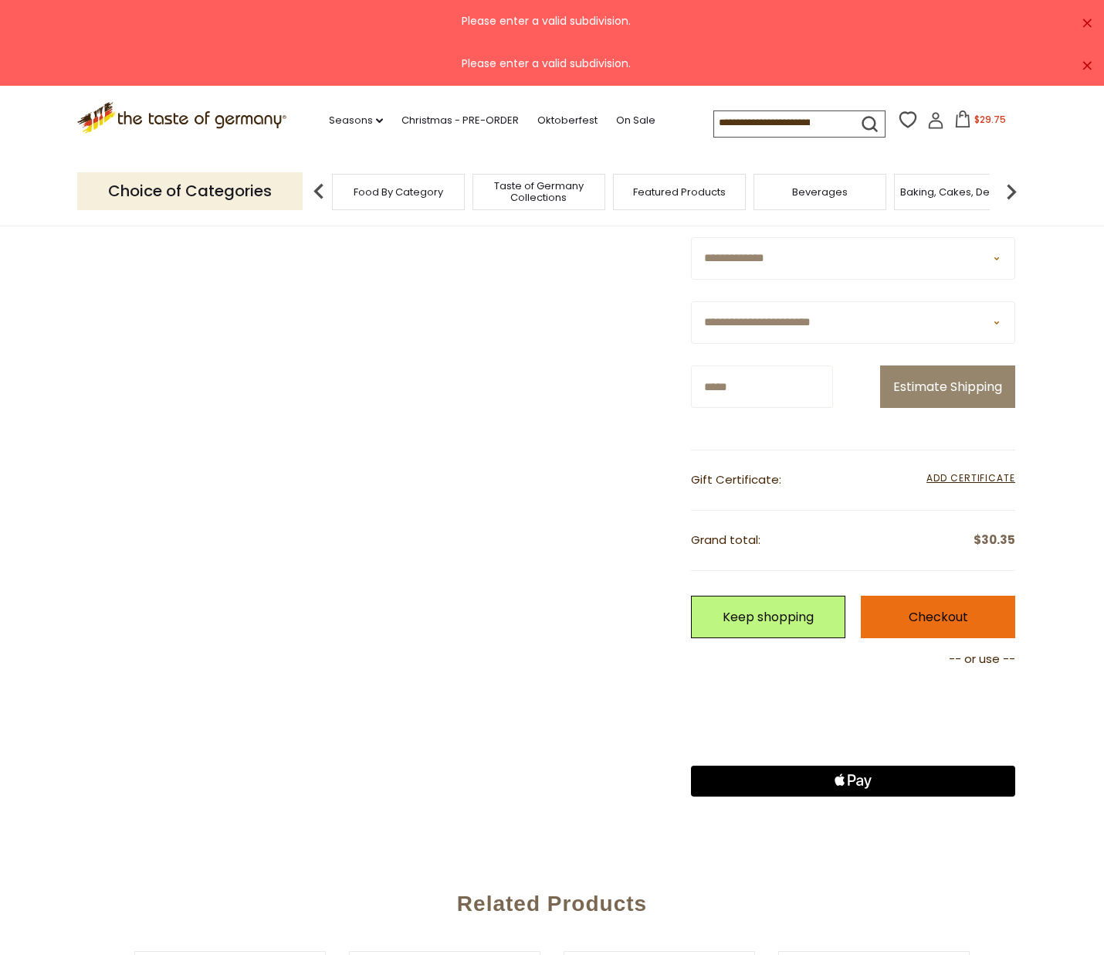
click at [946, 638] on link "Checkout" at bounding box center [938, 616] width 154 height 42
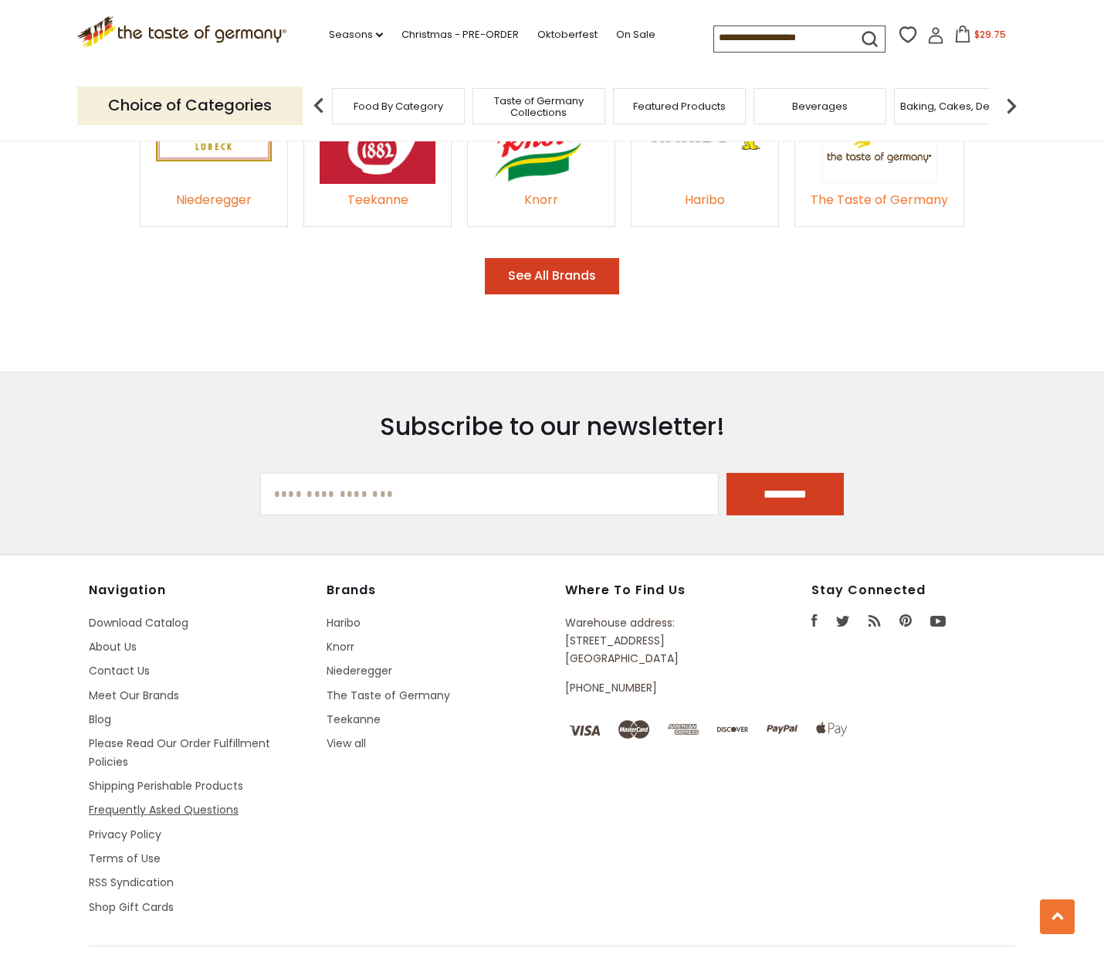
scroll to position [2416, 0]
click at [146, 802] on link "Frequently Asked Questions" at bounding box center [164, 809] width 150 height 15
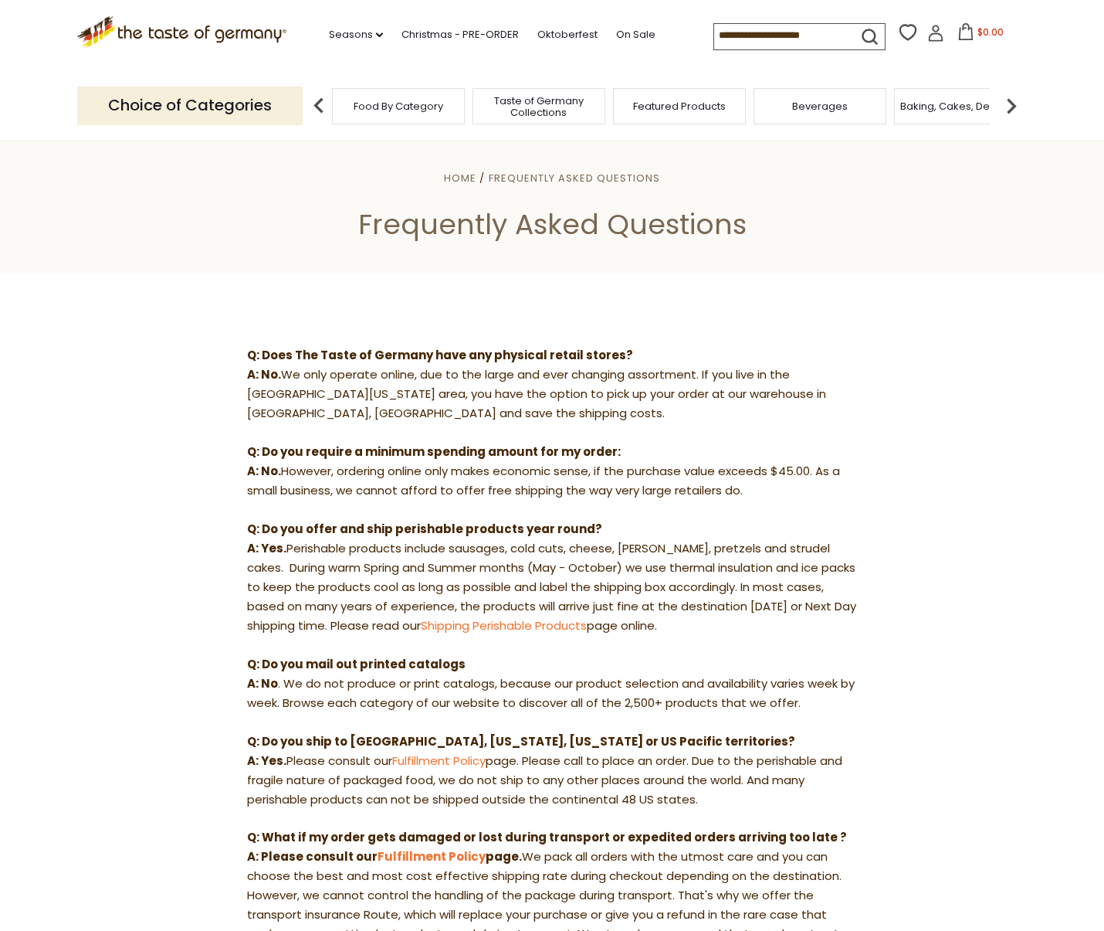
click at [220, 32] on icon ".st0{fill:#EDD300;} .st1{fill:#D33E21;}" at bounding box center [181, 32] width 209 height 32
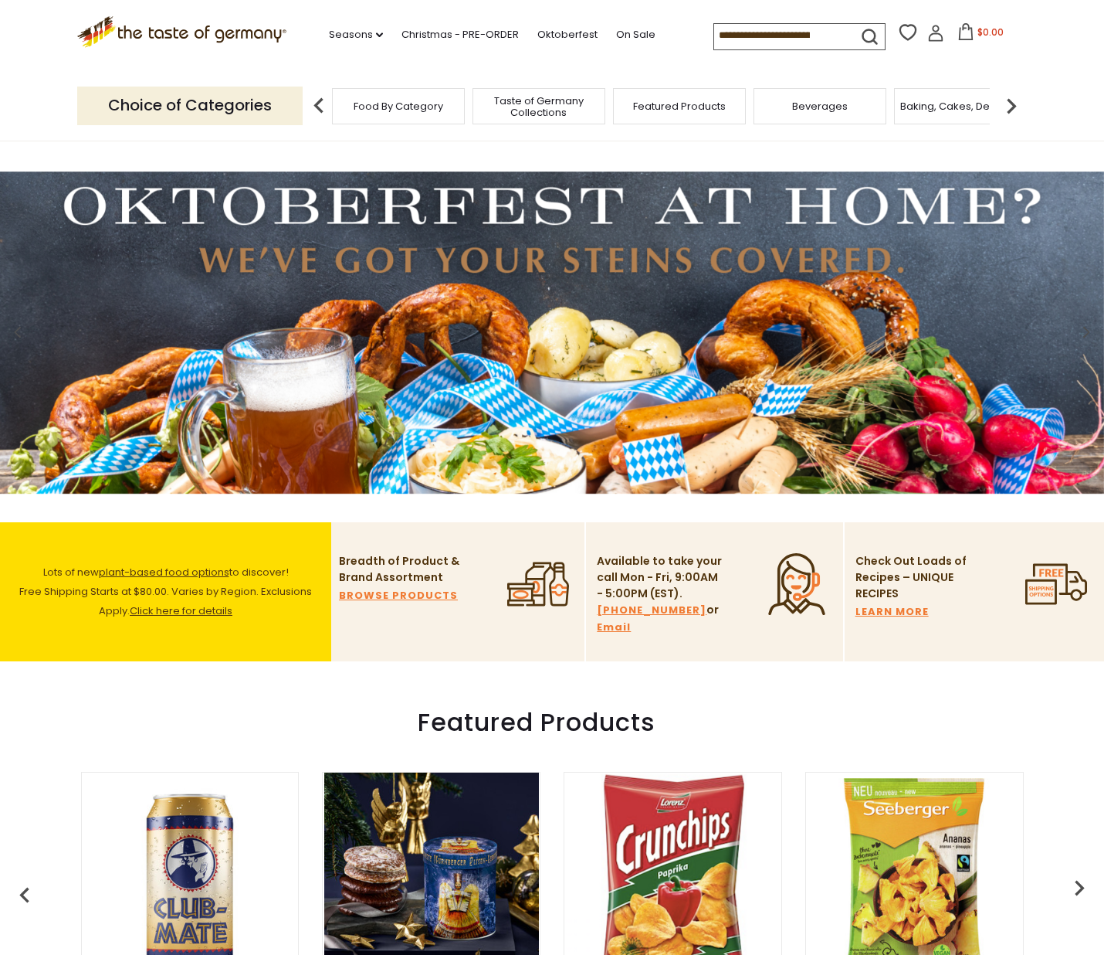
click at [751, 29] on input at bounding box center [779, 35] width 131 height 22
type input "**********"
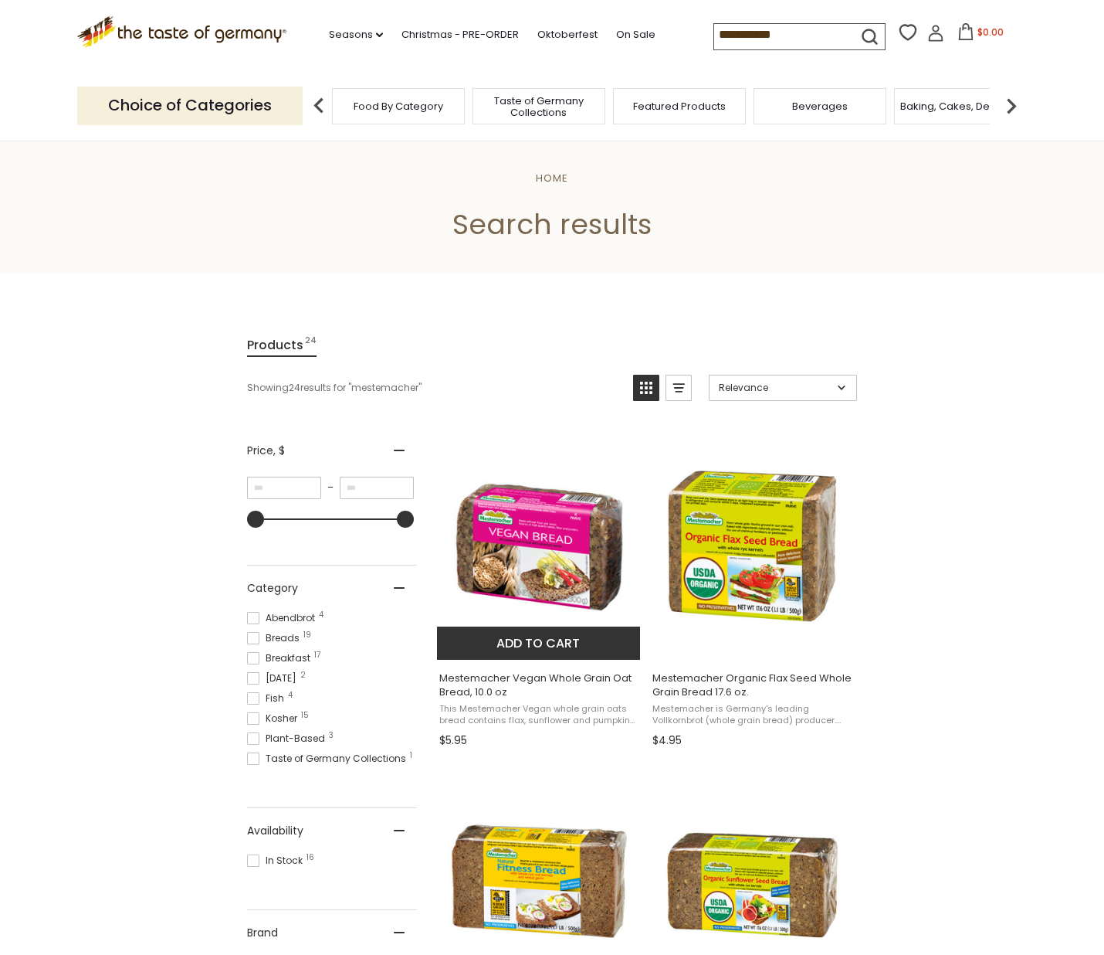
click at [528, 646] on button "Add to cart" at bounding box center [538, 642] width 203 height 33
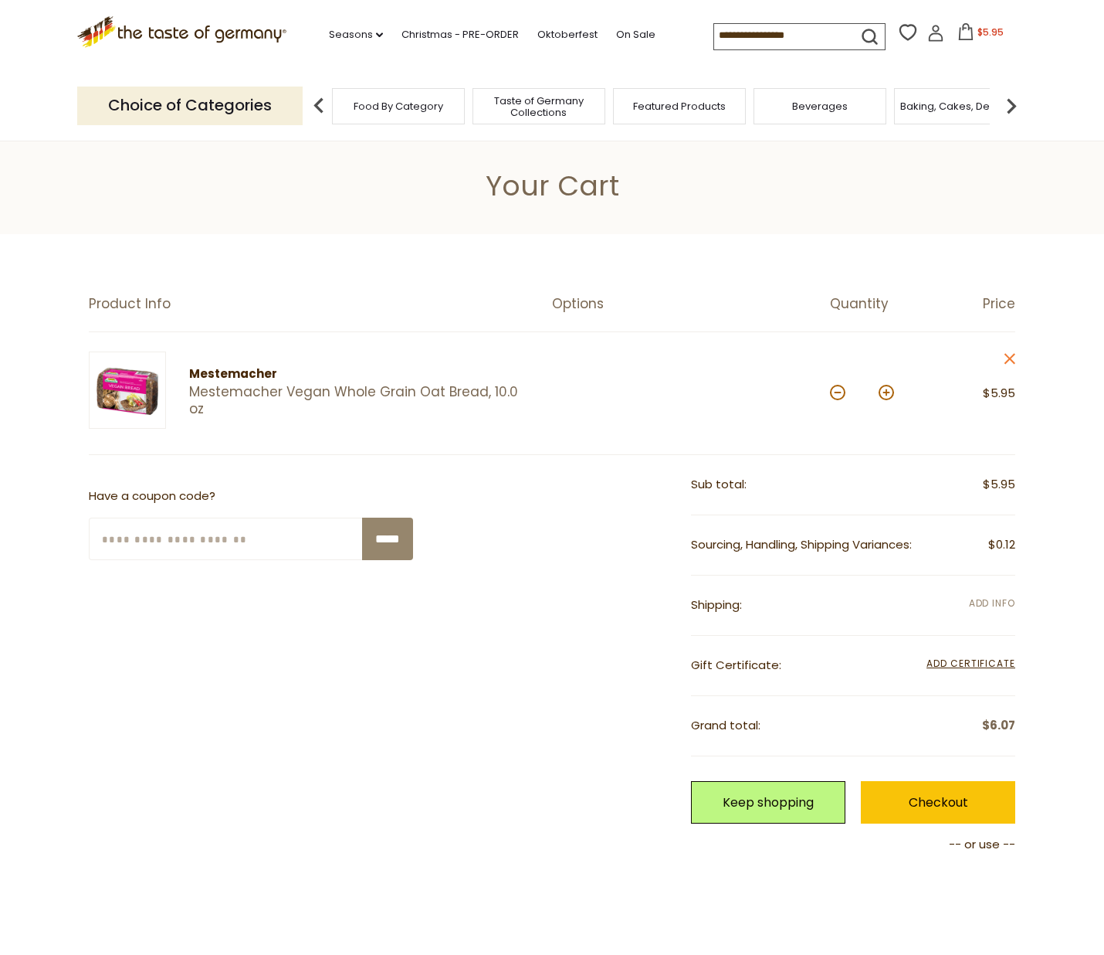
click at [994, 604] on span "Add Info" at bounding box center [992, 602] width 46 height 13
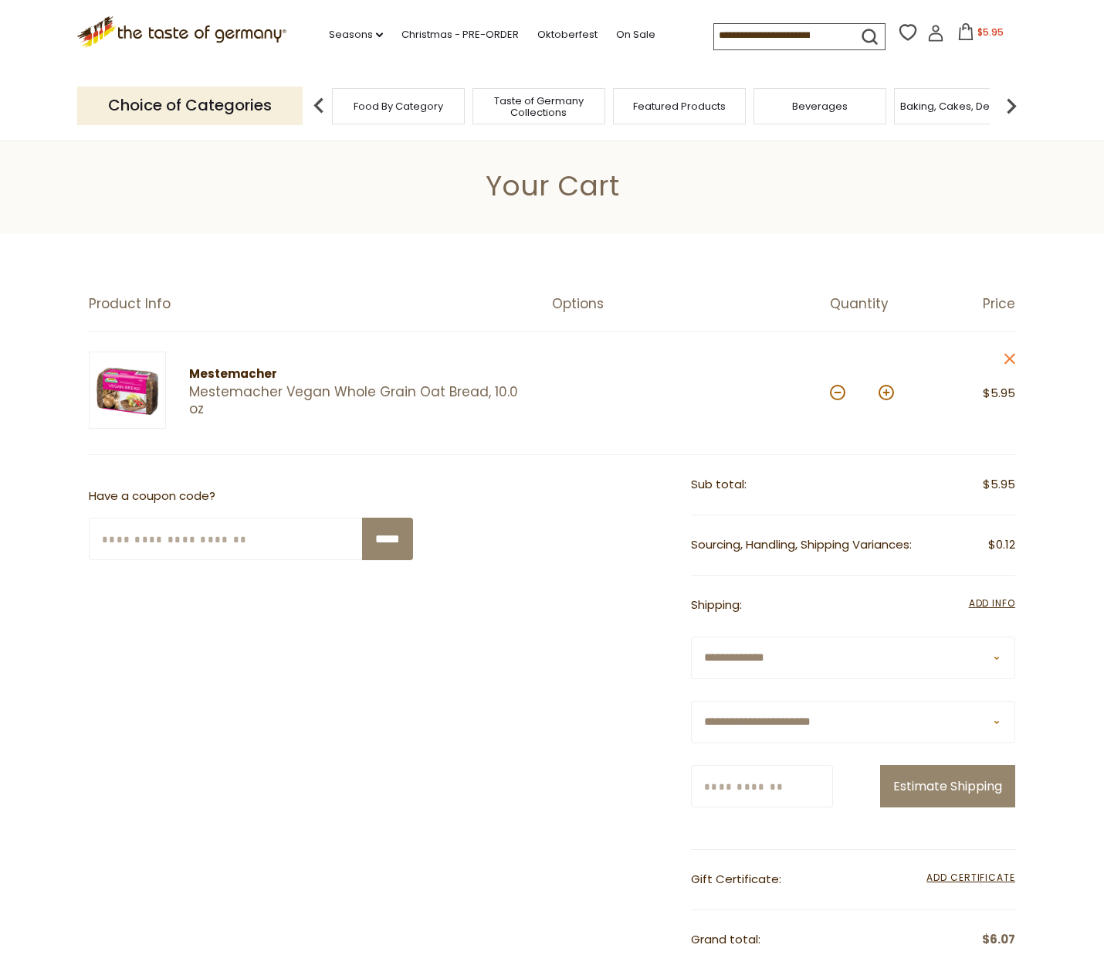
select select "**"
type input "*****"
click at [947, 807] on button "Estimate Shipping" at bounding box center [947, 786] width 135 height 42
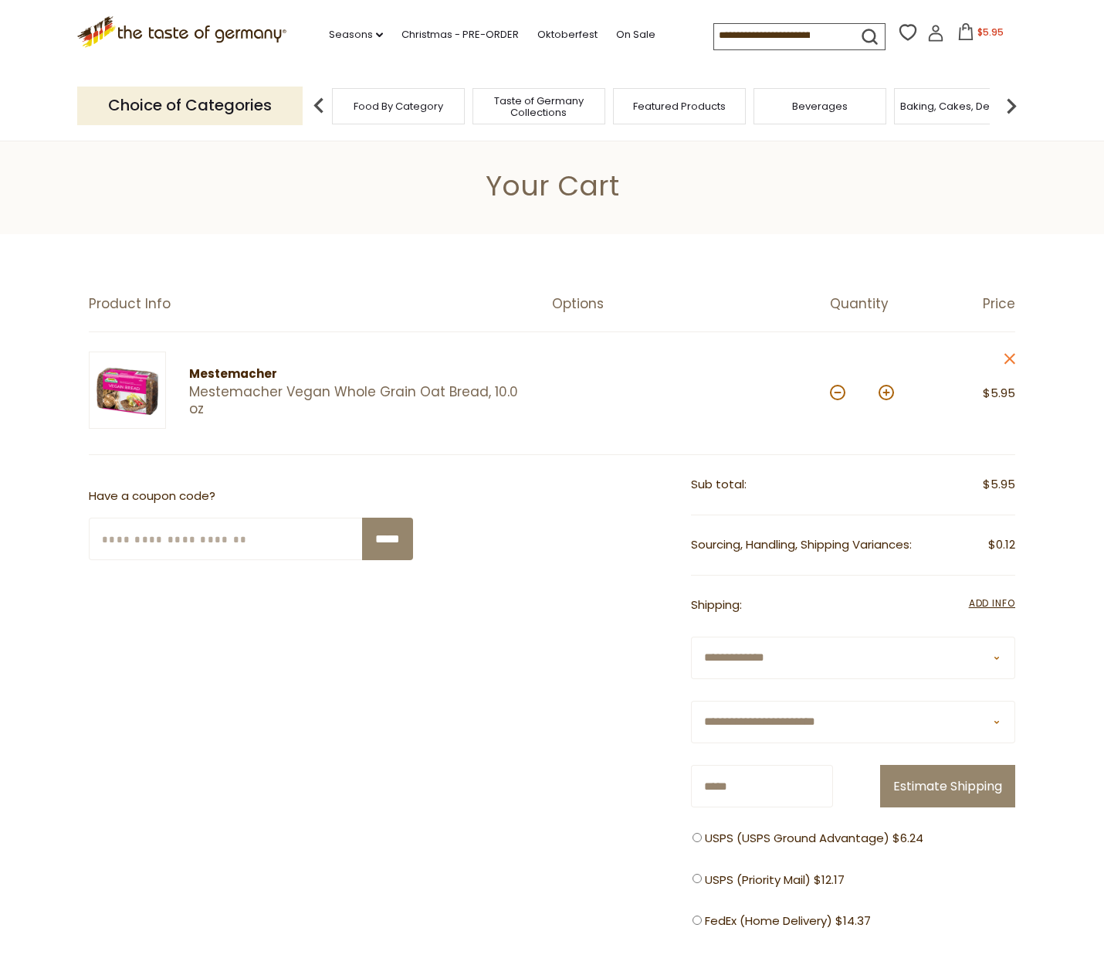
scroll to position [49, 0]
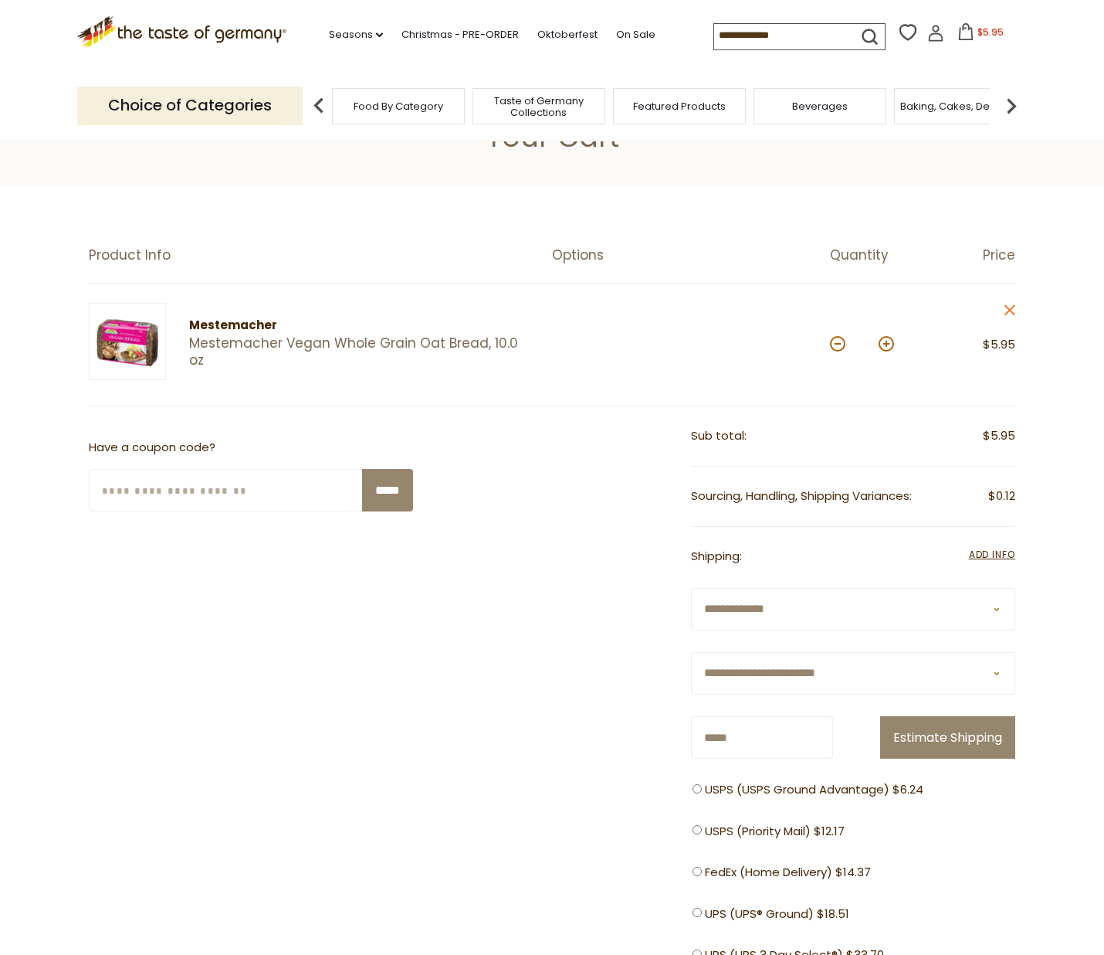
click at [998, 691] on div "**********" at bounding box center [853, 911] width 324 height 646
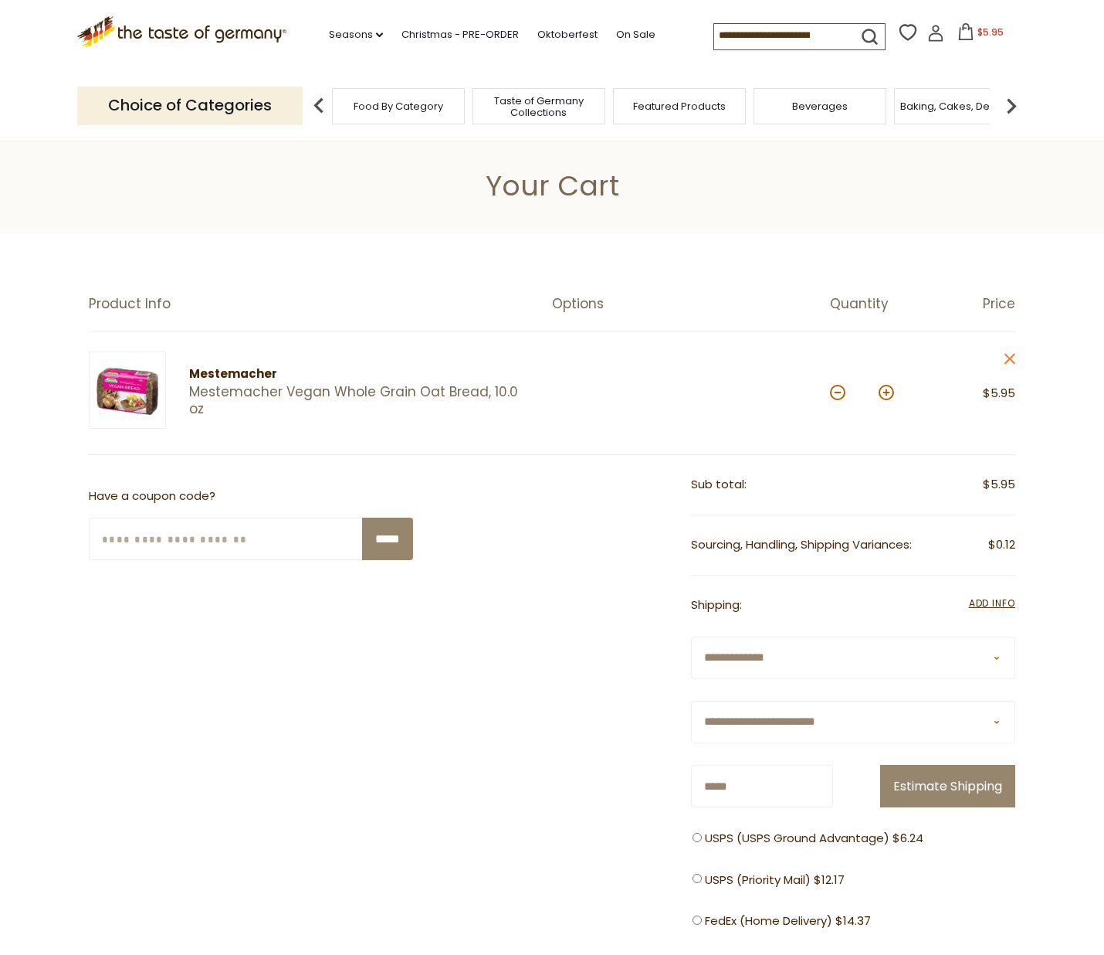
scroll to position [0, 0]
click at [210, 36] on icon ".st0{fill:#EDD300;} .st1{fill:#D33E21;}" at bounding box center [181, 32] width 209 height 32
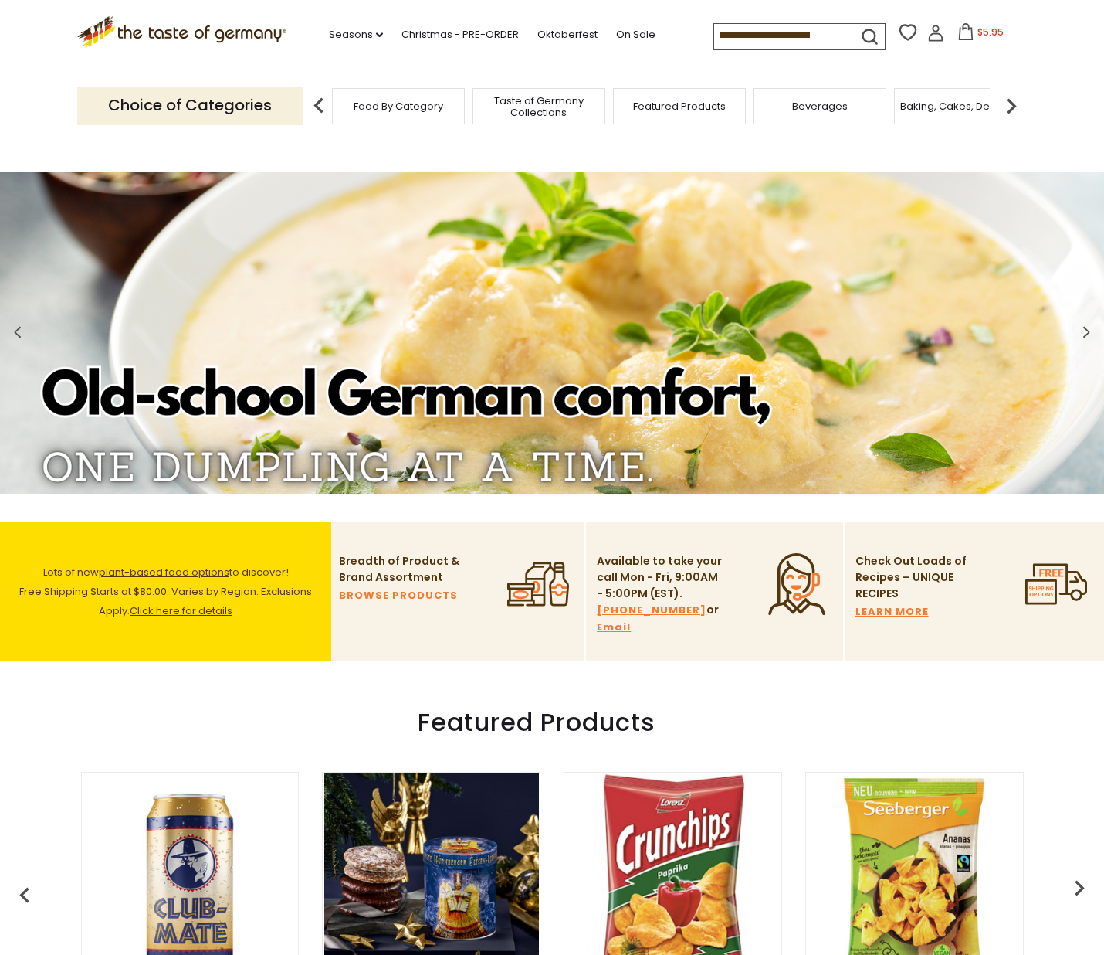
click at [233, 107] on p "Choice of Categories" at bounding box center [190, 106] width 226 height 38
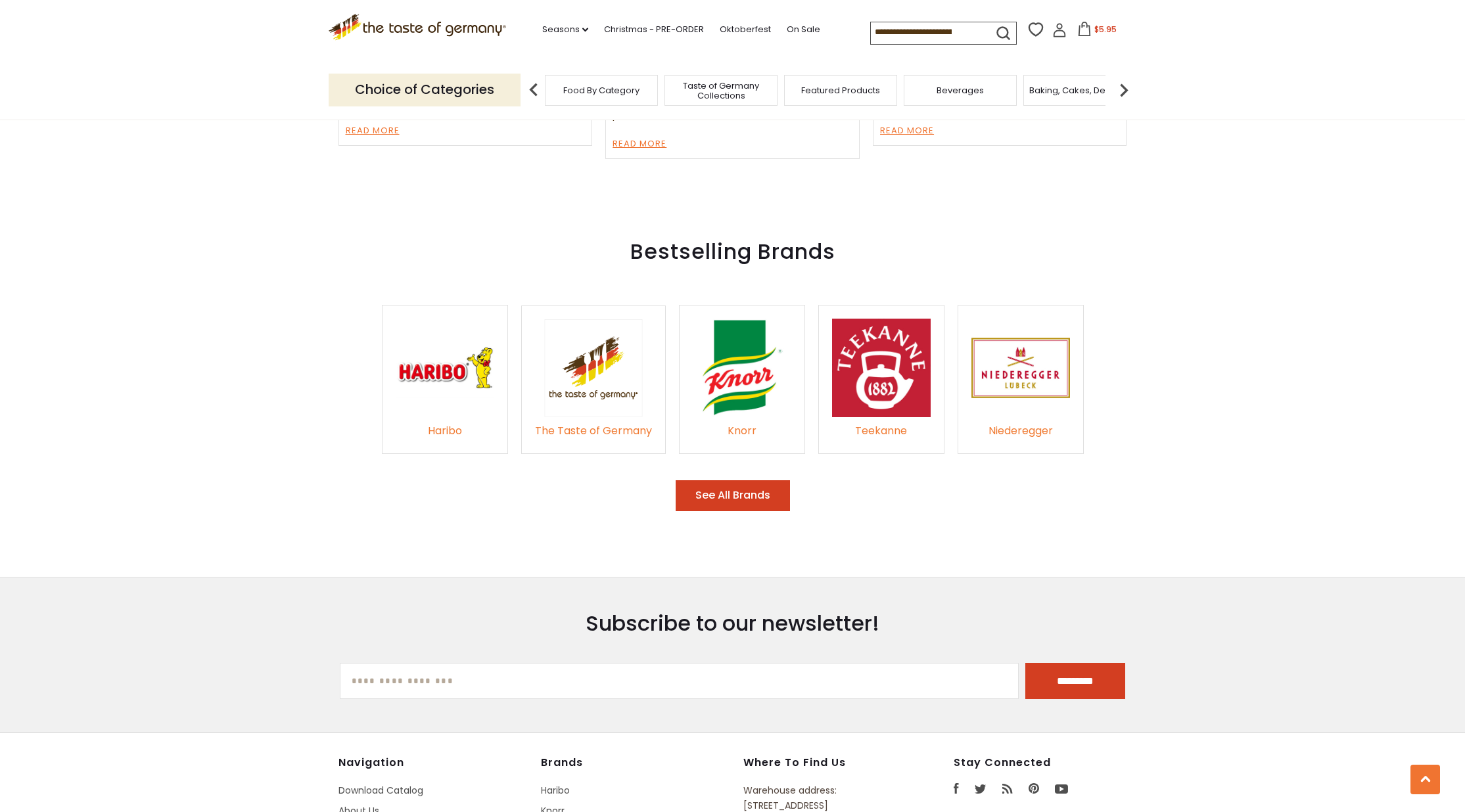
scroll to position [2037, 0]
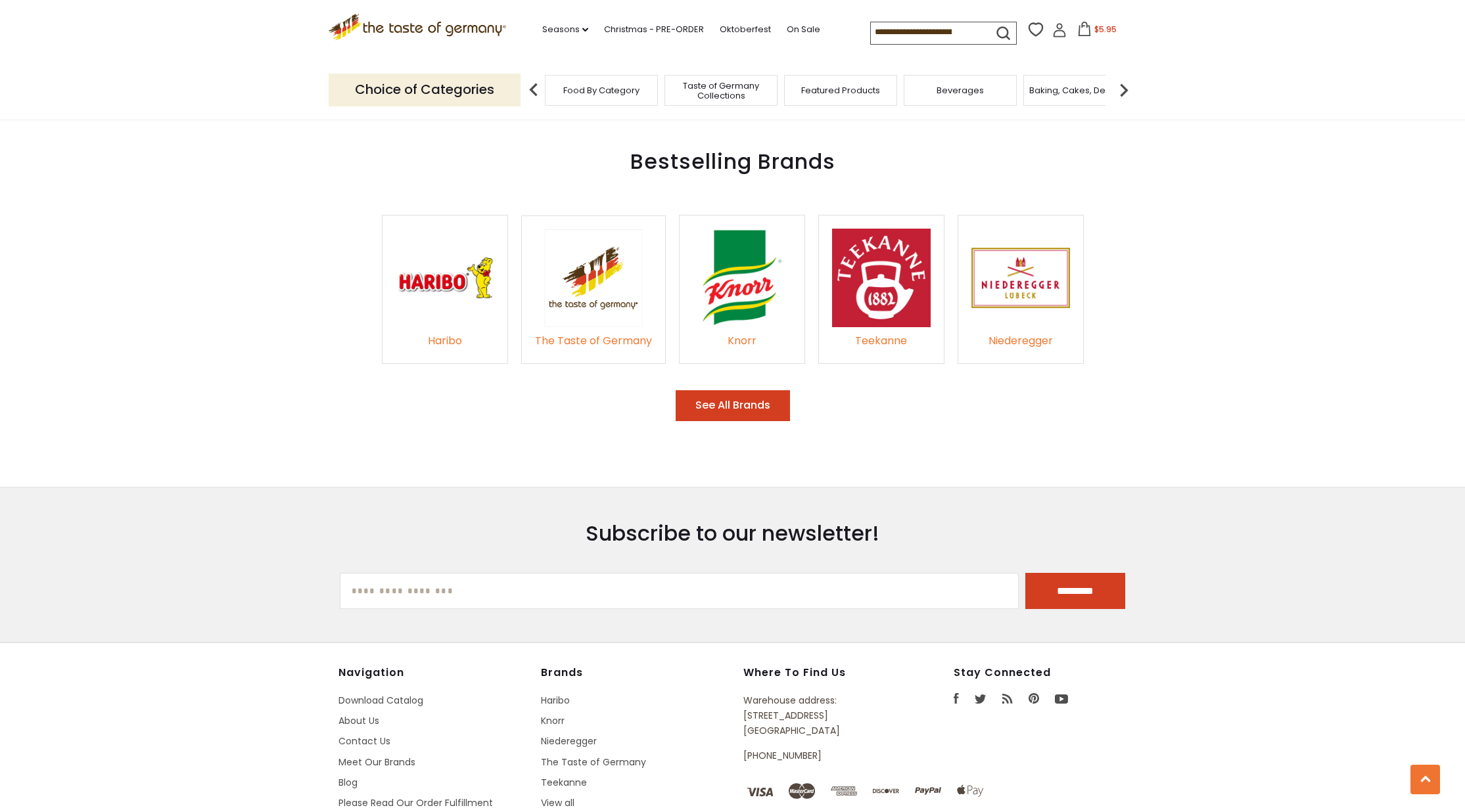
drag, startPoint x: 741, startPoint y: 406, endPoint x: 414, endPoint y: 23, distance: 503.6
click at [414, 23] on icon ".st0{fill:#EDD300;} .st1{fill:#D33E21;}" at bounding box center [417, 27] width 178 height 27
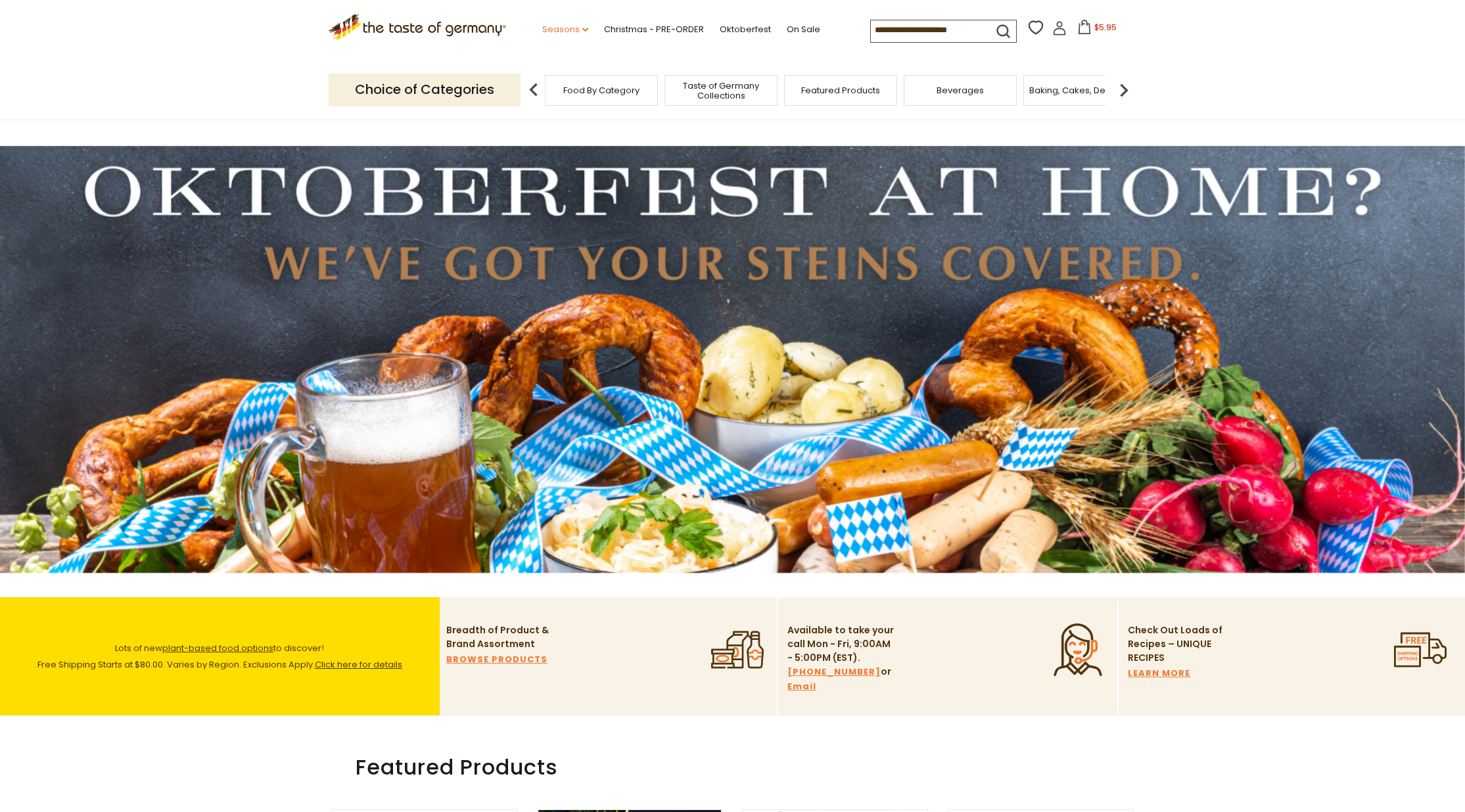
click at [544, 28] on link "Seasons dropdown_arrow" at bounding box center [565, 29] width 46 height 14
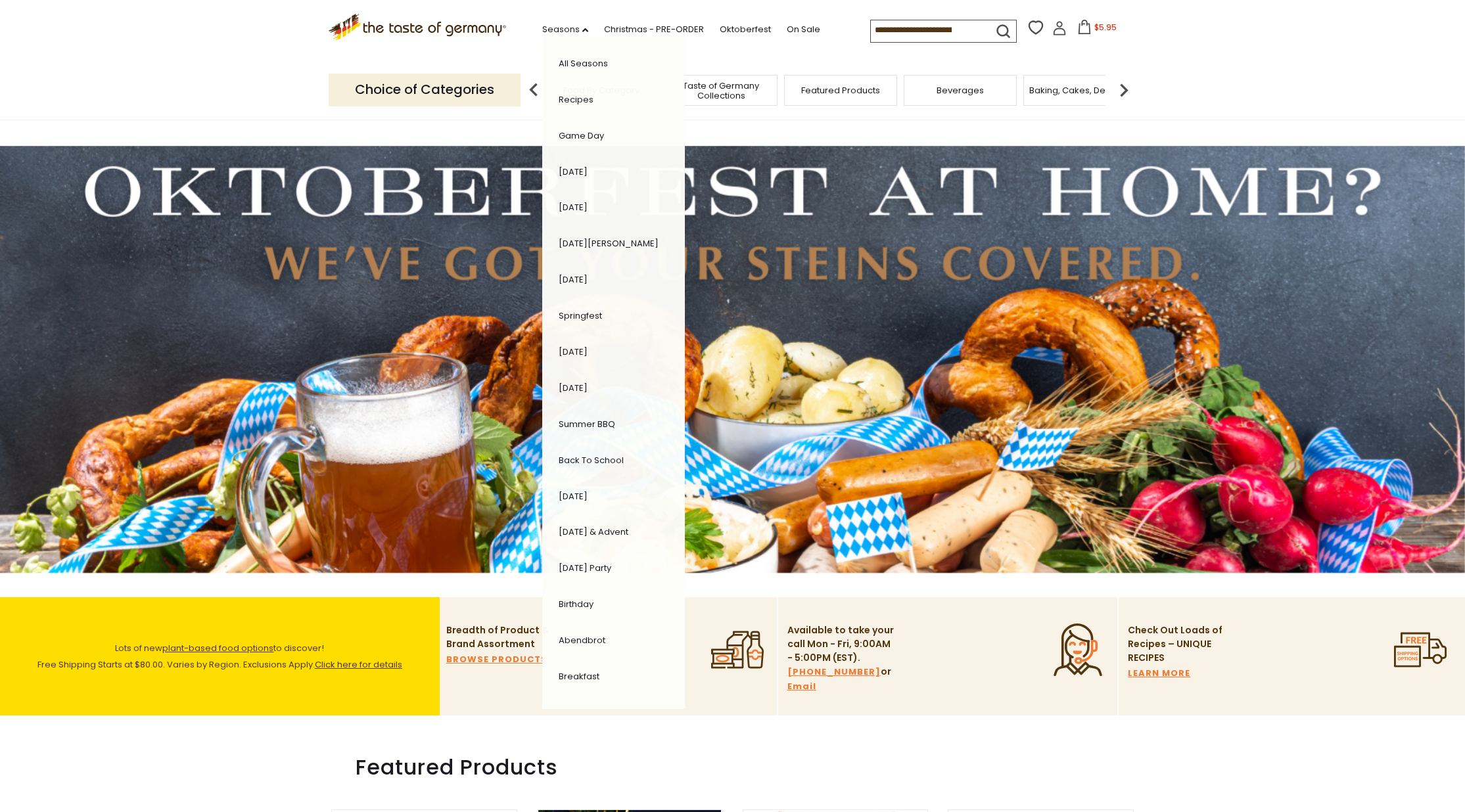
click at [446, 65] on div "Choice of Categories" at bounding box center [430, 89] width 202 height 59
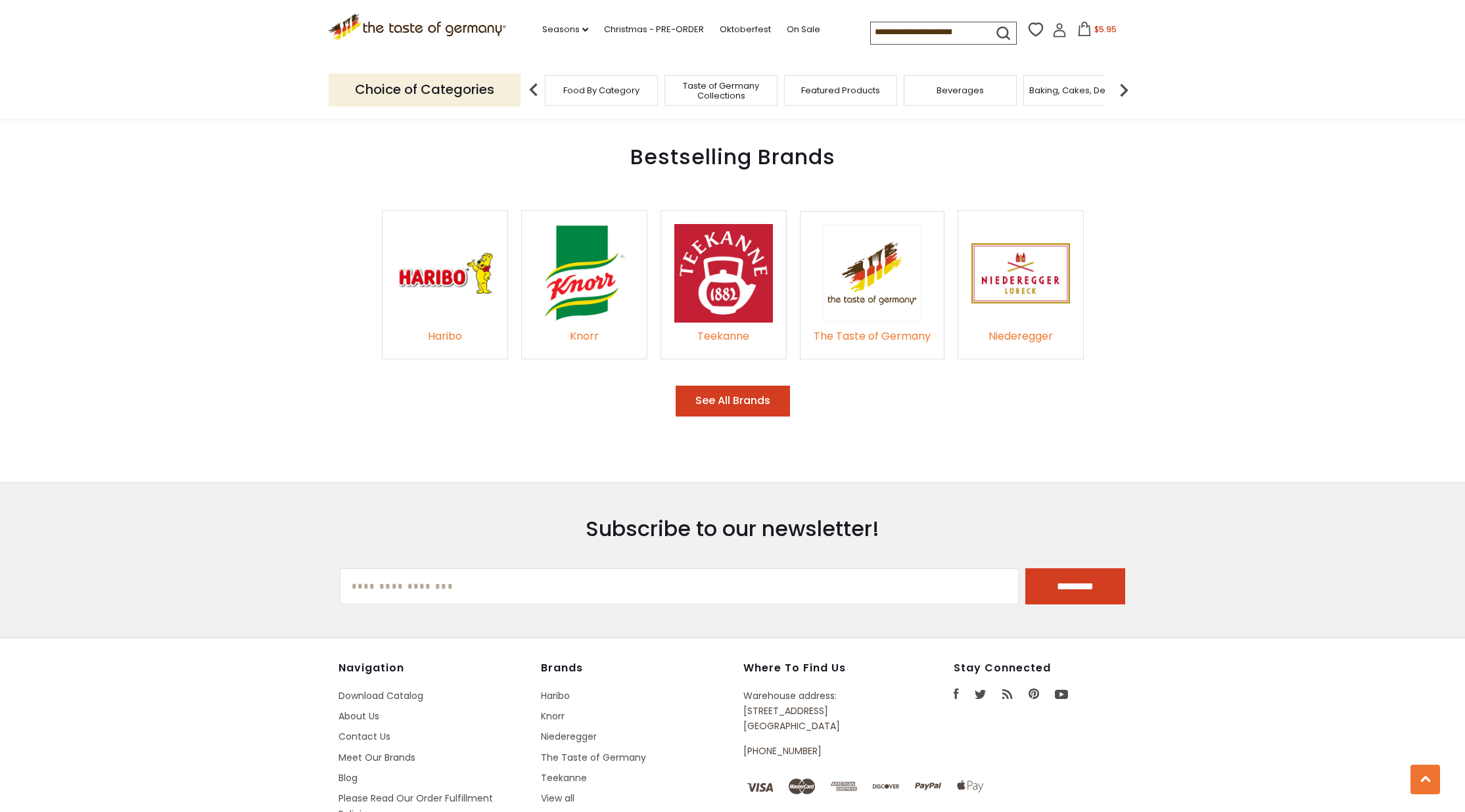
scroll to position [2049, 0]
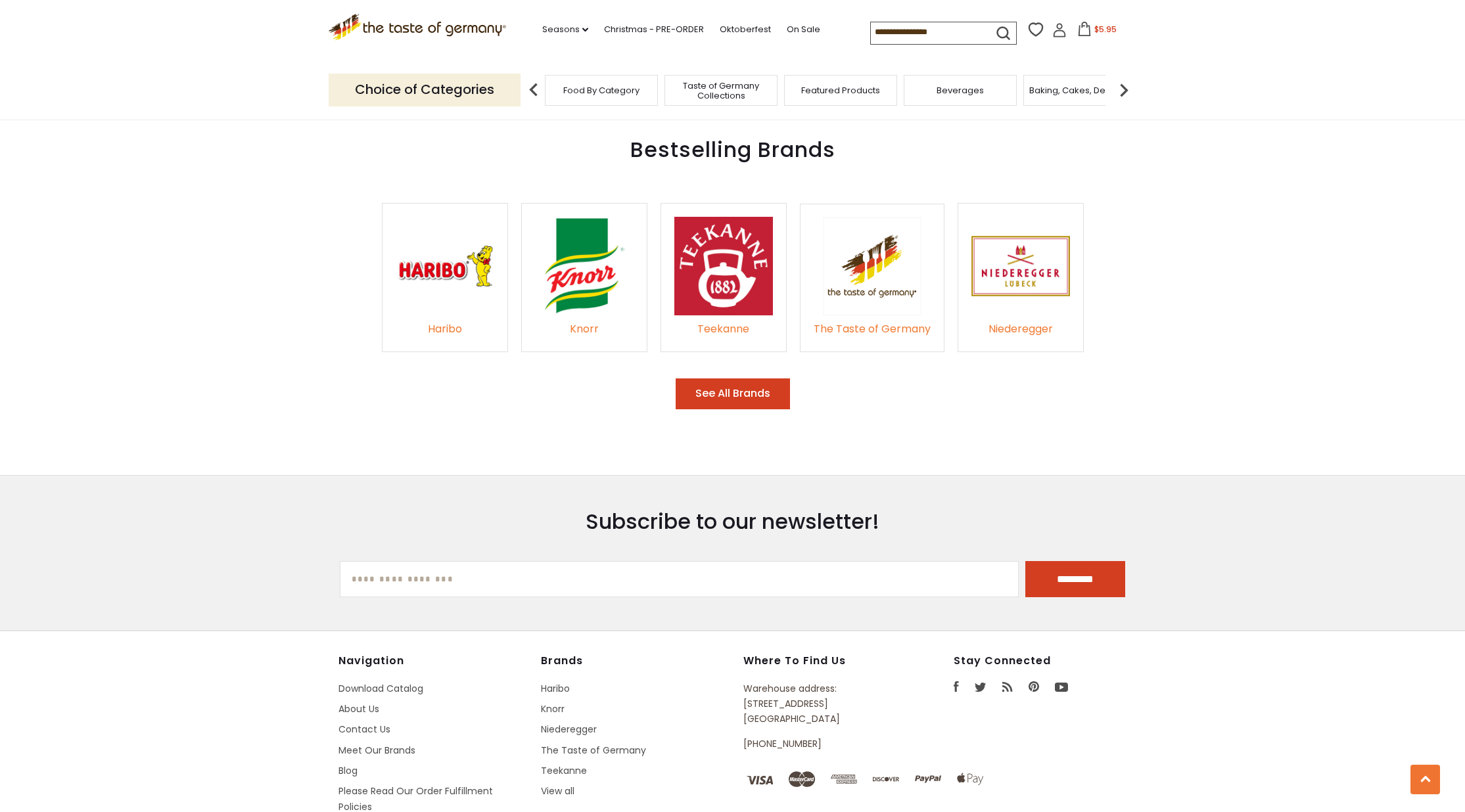
drag, startPoint x: 921, startPoint y: 389, endPoint x: 930, endPoint y: 383, distance: 10.8
click at [921, 388] on div "Bestselling Brands Haribo Knorr Teekanne The Taste of Germany Niederegger See A…" at bounding box center [732, 275] width 1465 height 332
click at [711, 383] on button "See All Brands" at bounding box center [732, 394] width 114 height 31
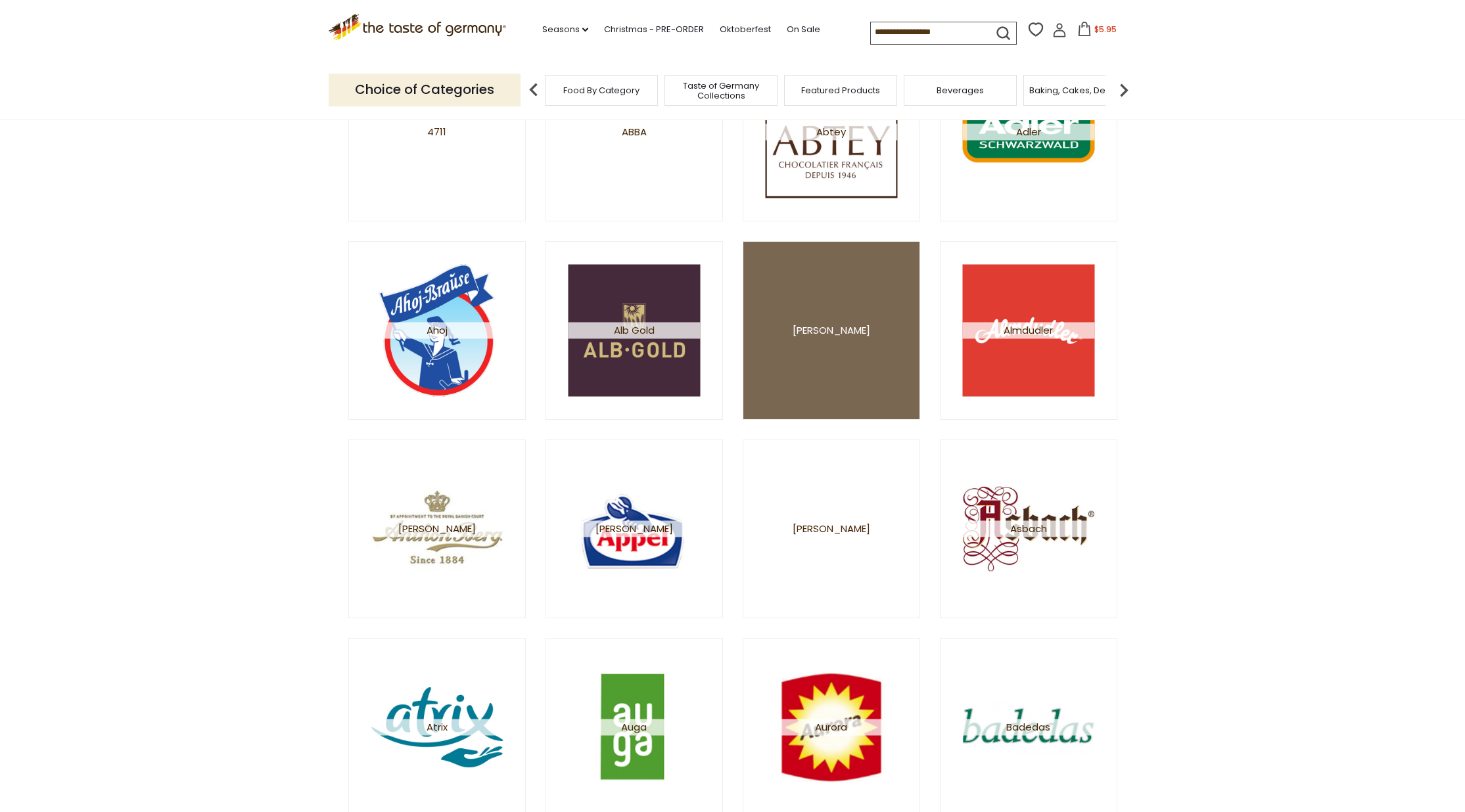
scroll to position [253, 0]
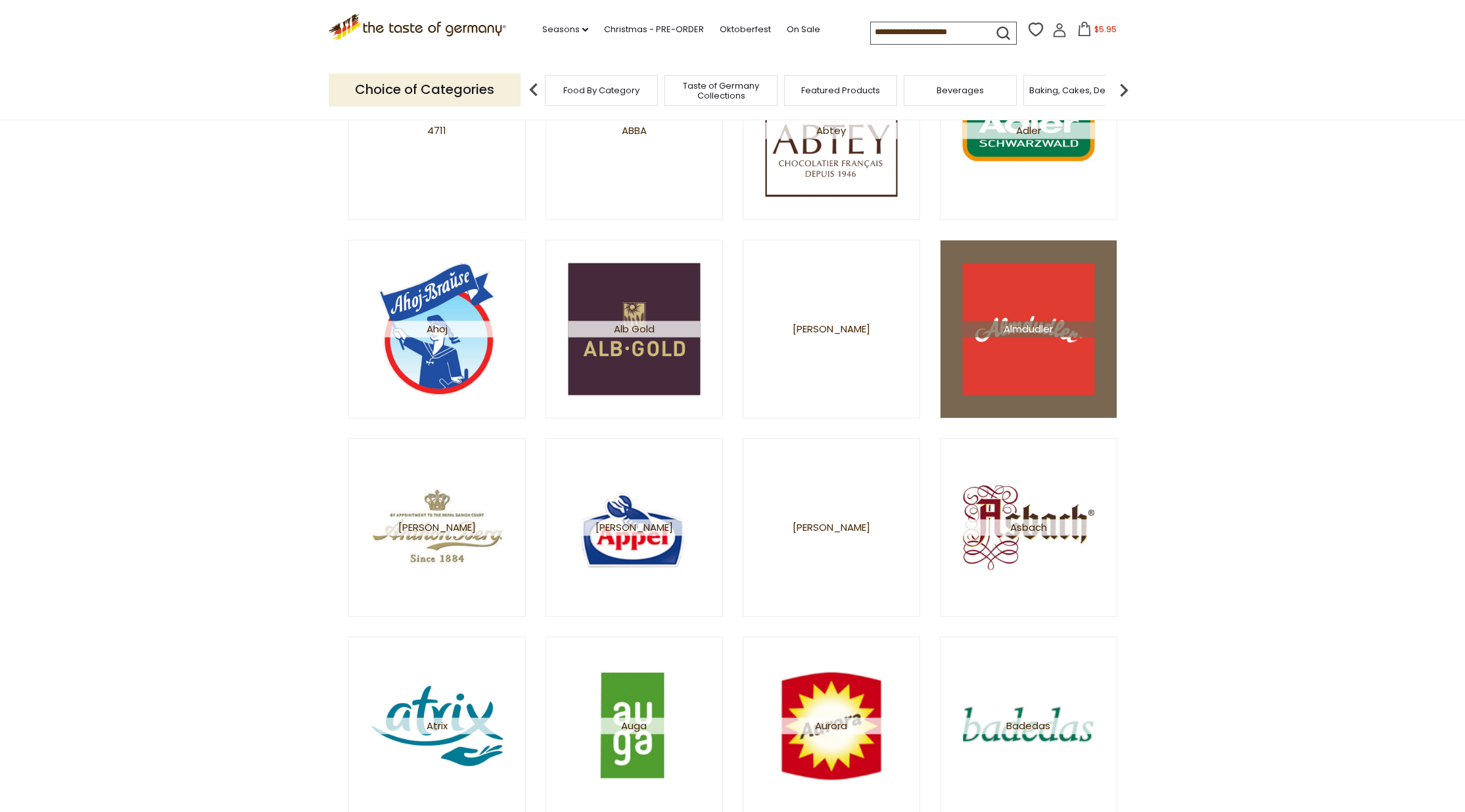
click at [1035, 321] on span "Almdudler" at bounding box center [1028, 328] width 132 height 16
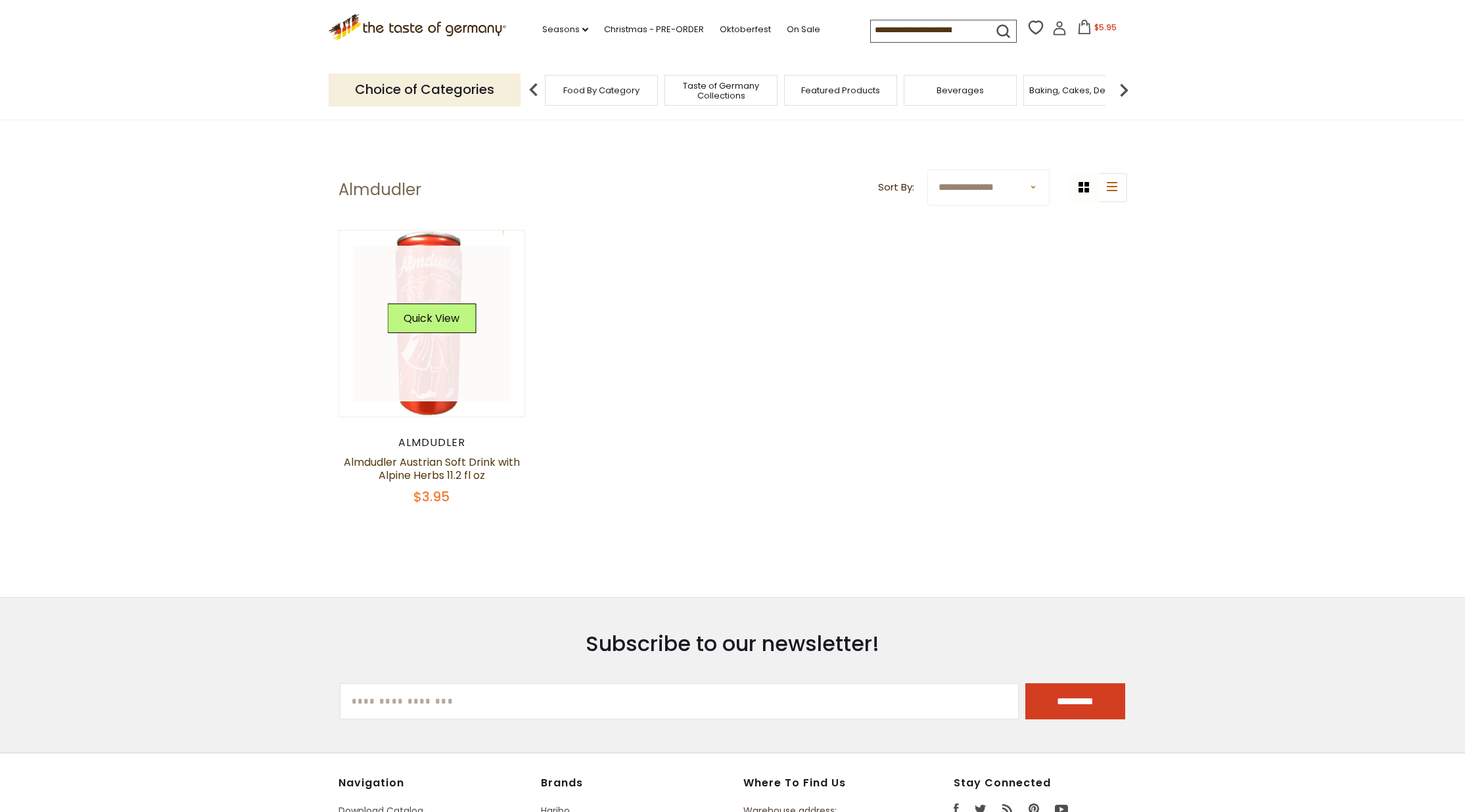
click at [435, 369] on link at bounding box center [432, 324] width 157 height 156
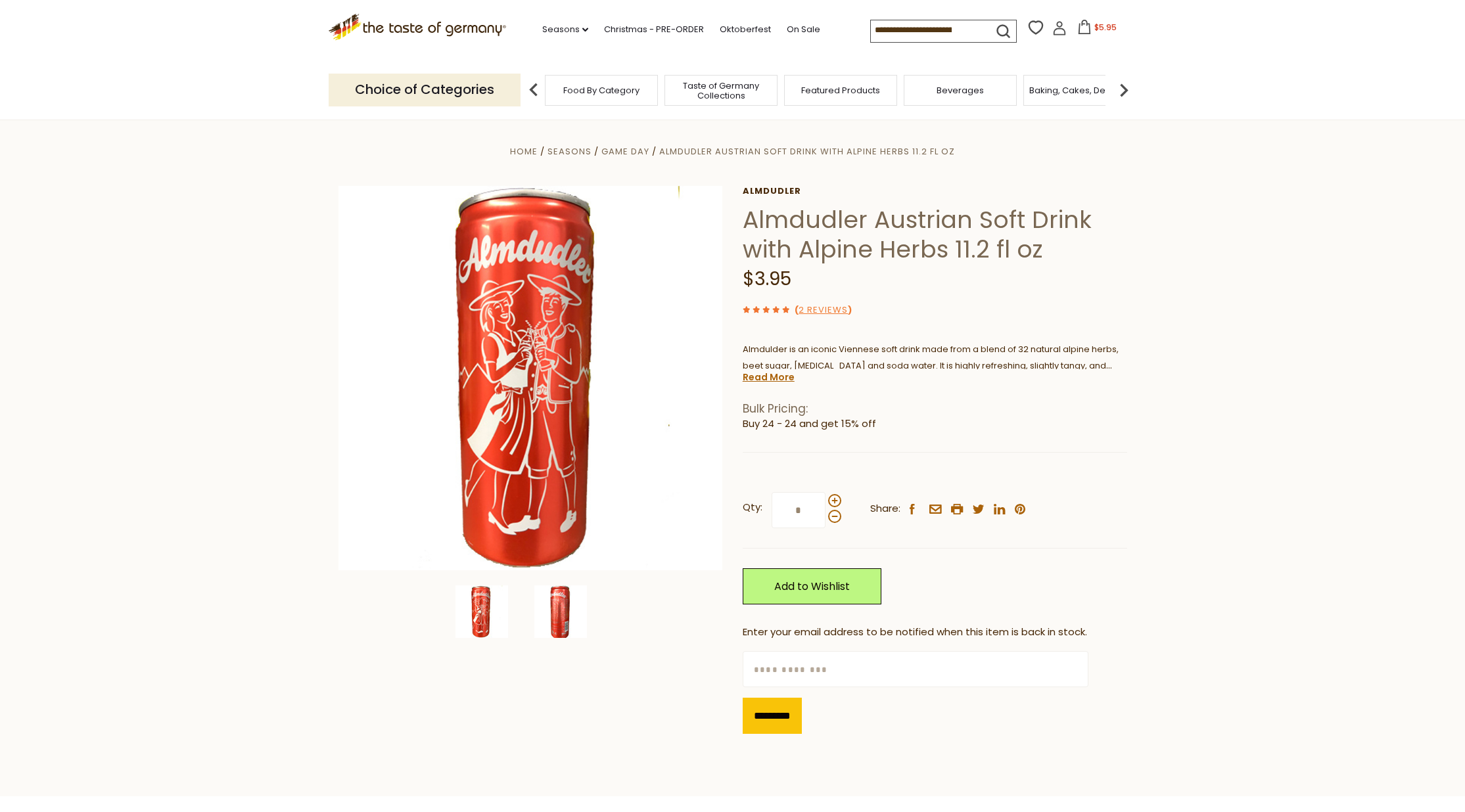
click at [567, 604] on img at bounding box center [561, 611] width 53 height 53
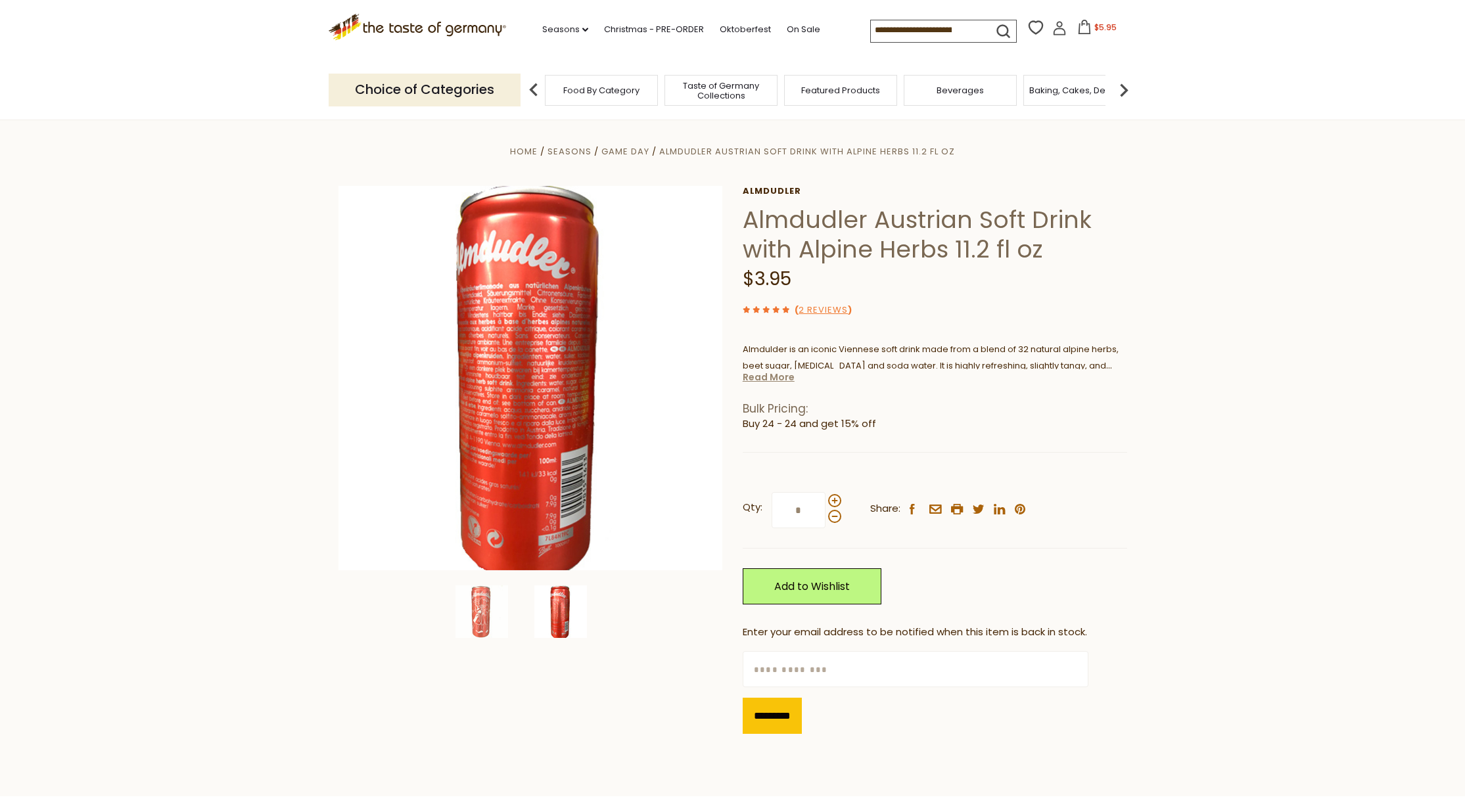
click at [756, 378] on link "Read More" at bounding box center [768, 377] width 52 height 13
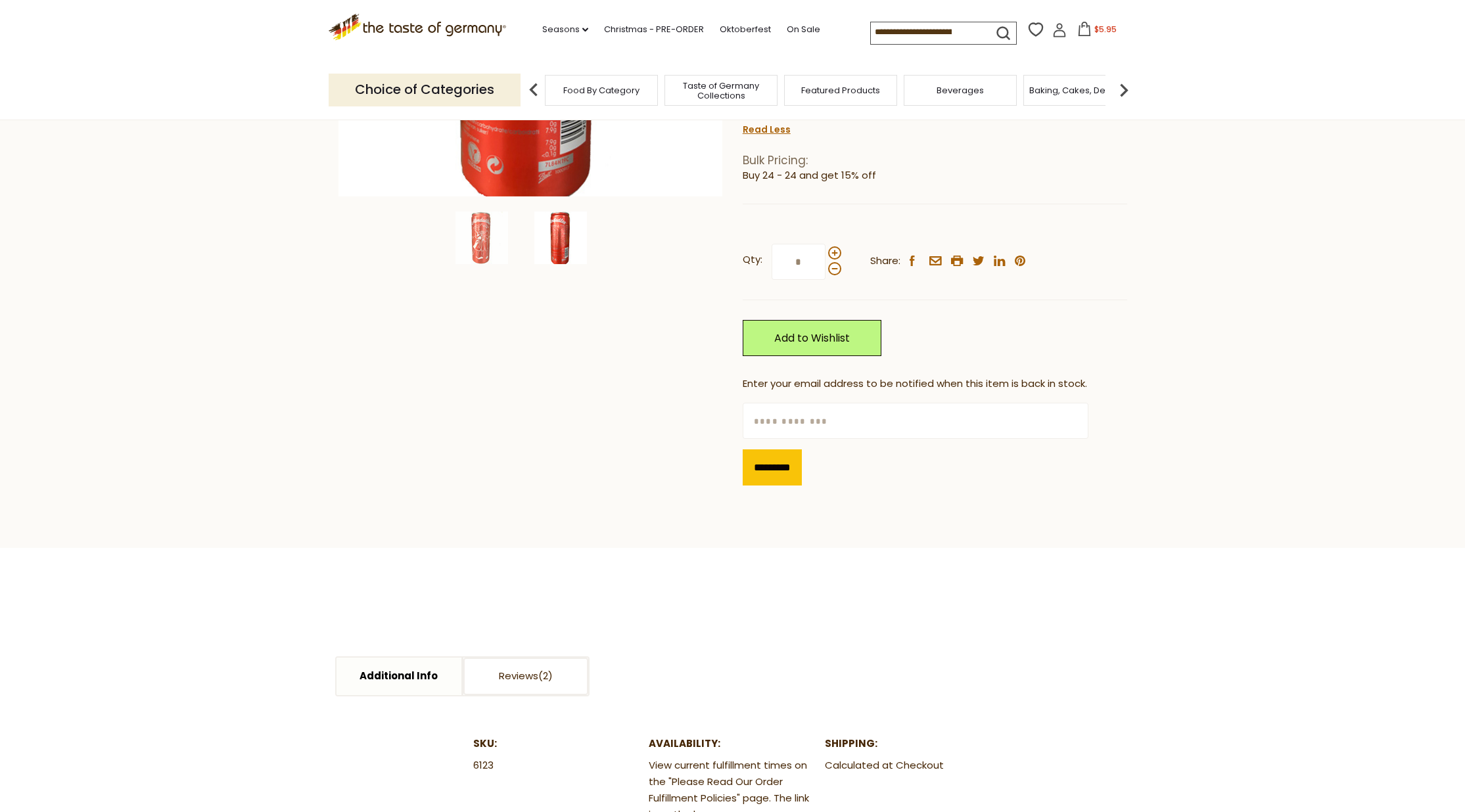
scroll to position [415, 0]
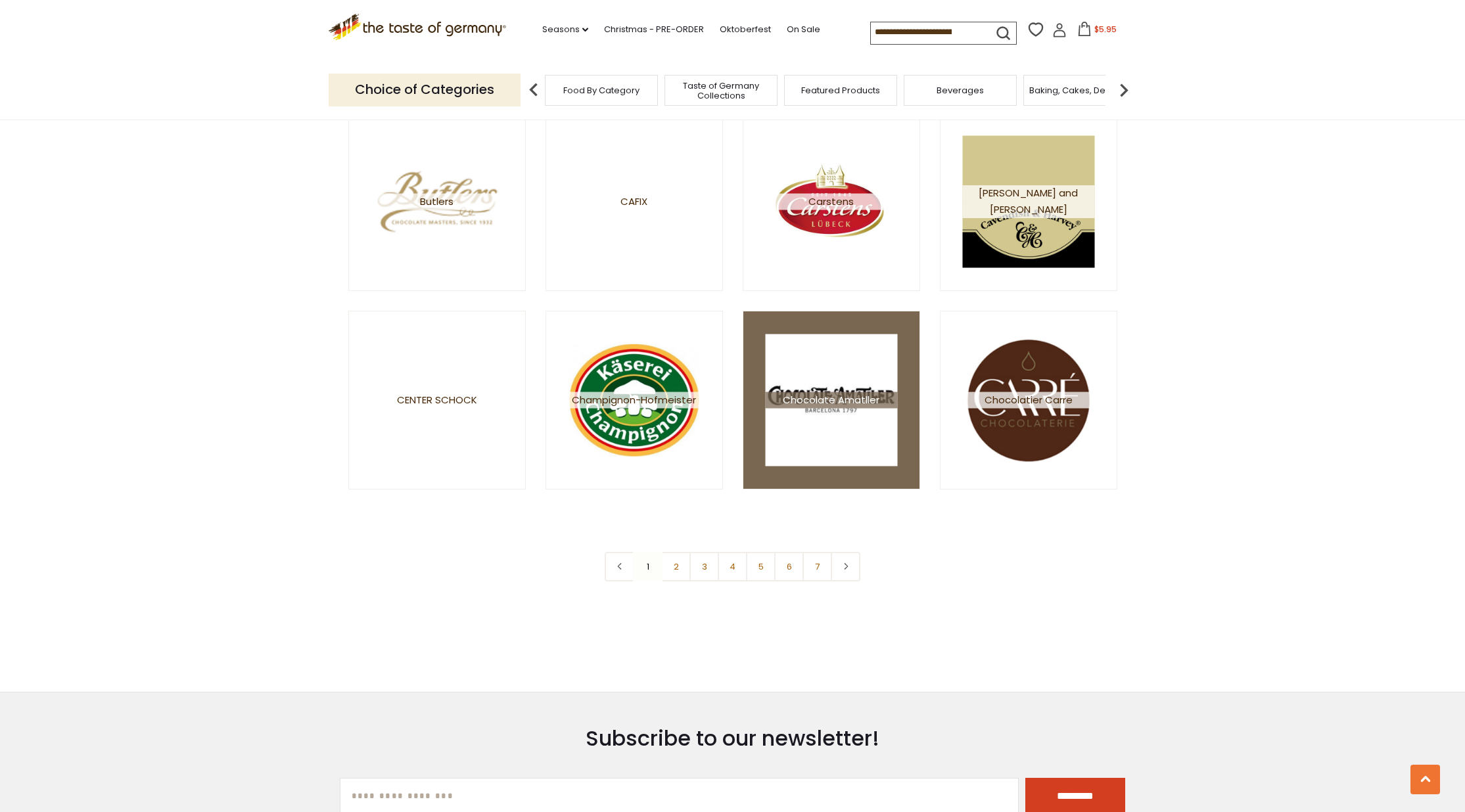
scroll to position [2166, 0]
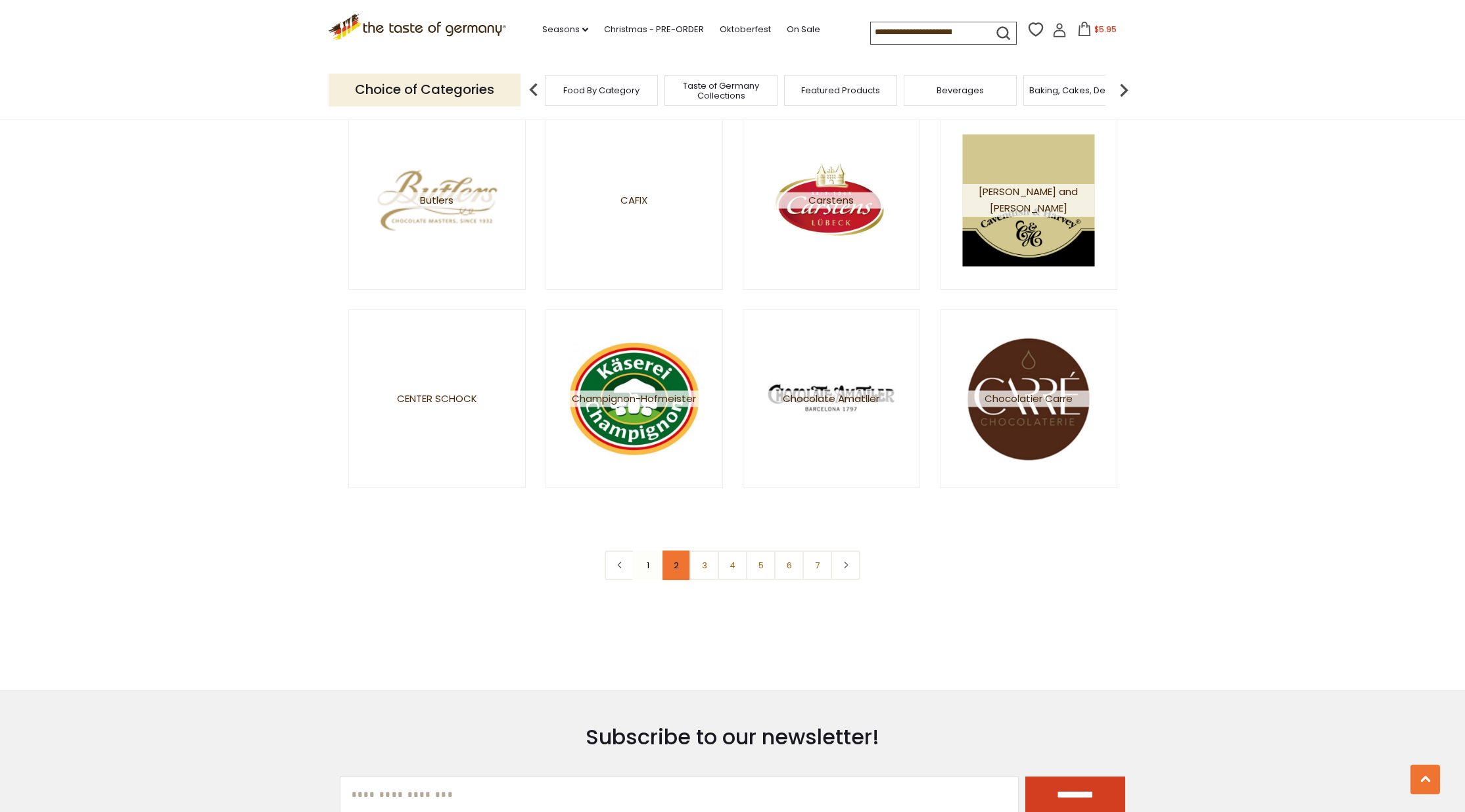
click at [679, 566] on link "2" at bounding box center [675, 565] width 30 height 30
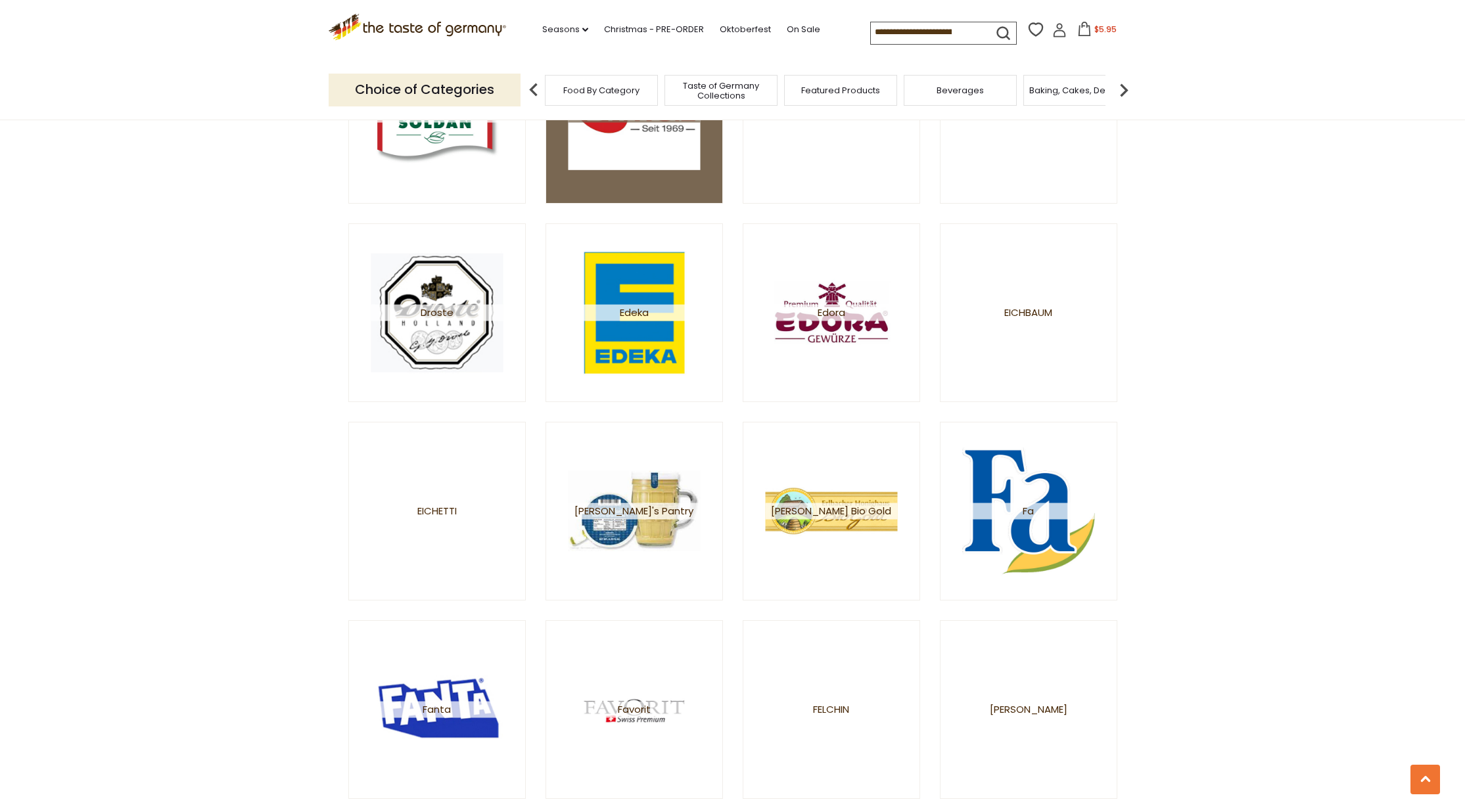
scroll to position [1100, 0]
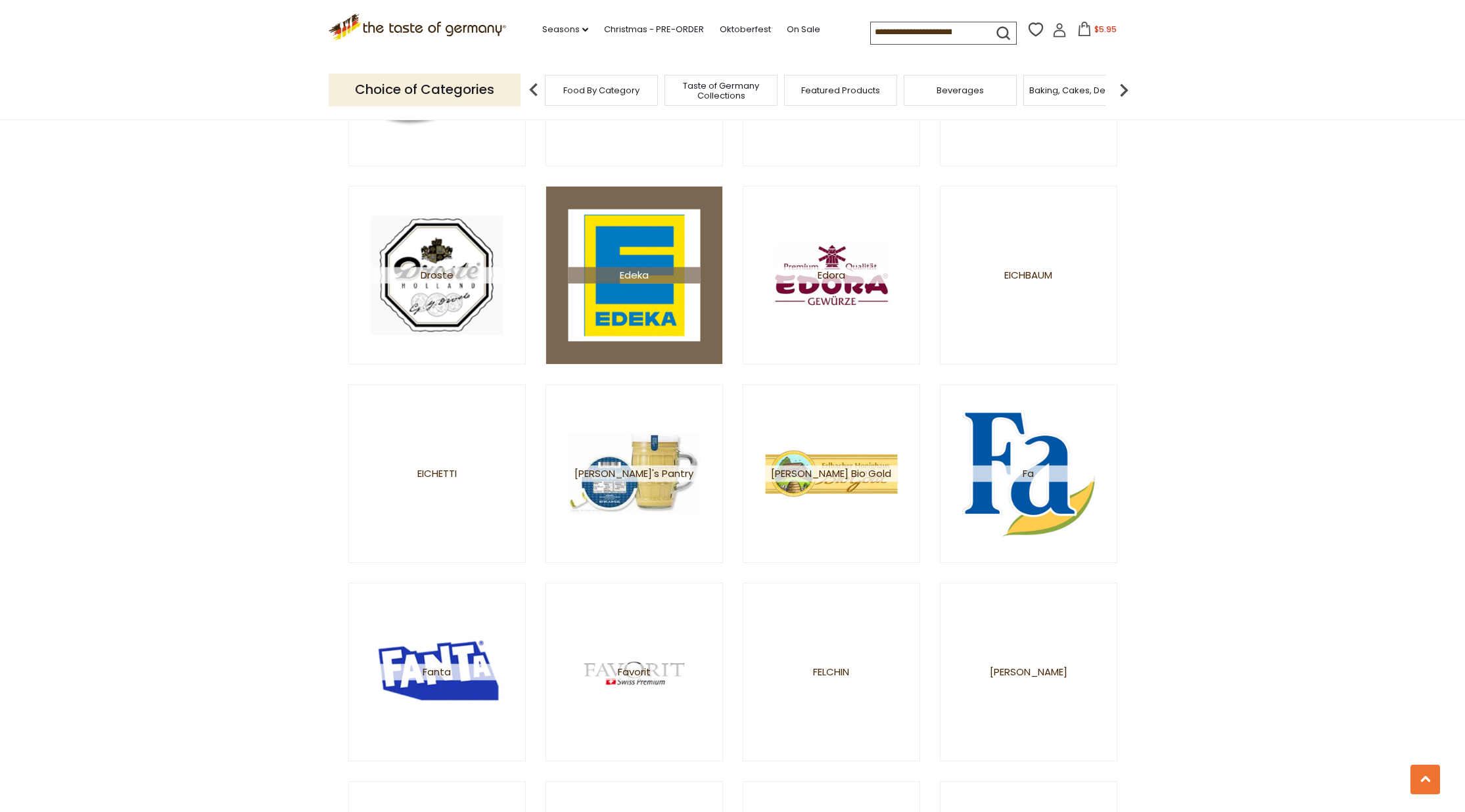
click at [671, 350] on link "Edeka" at bounding box center [634, 275] width 178 height 179
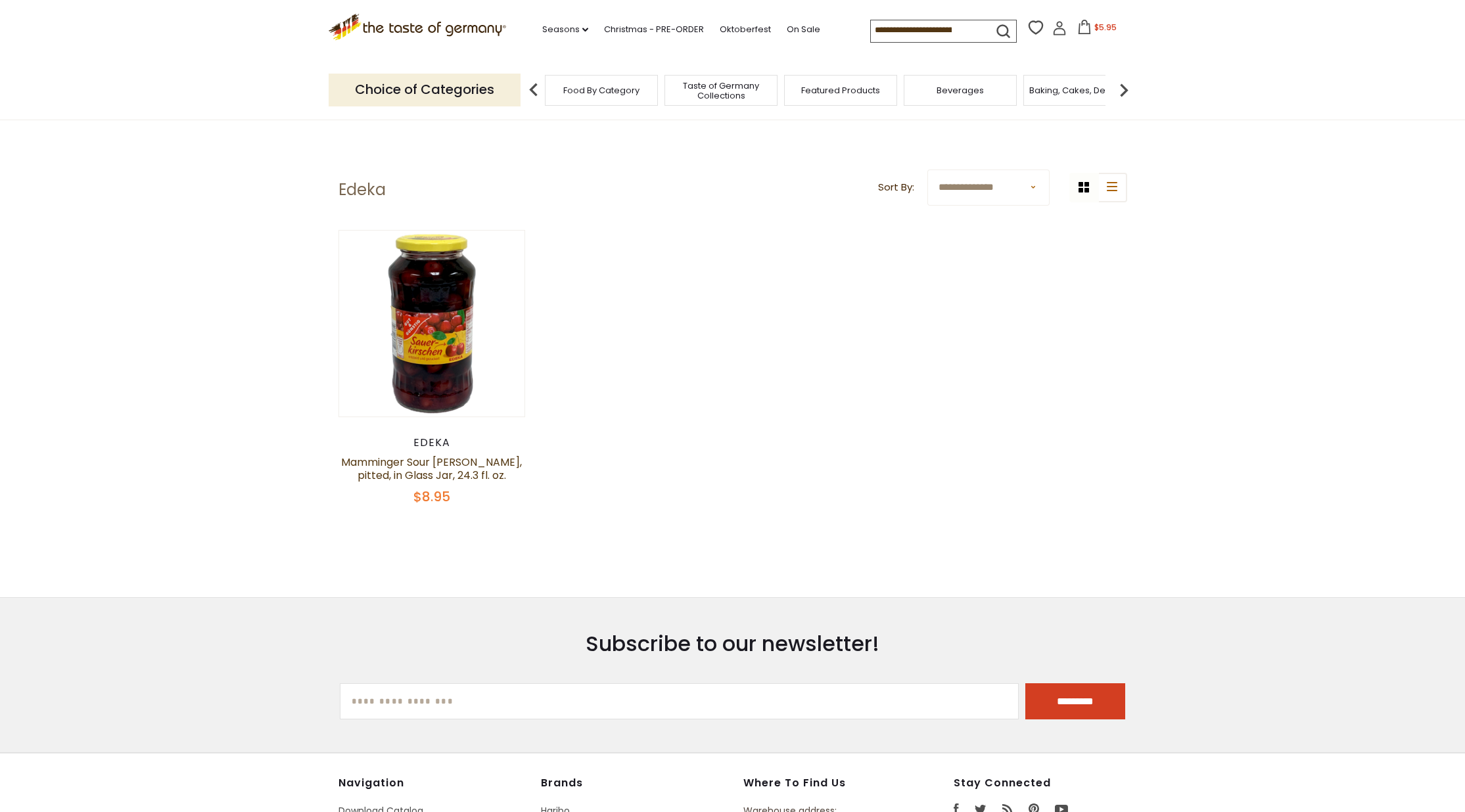
scroll to position [1, 0]
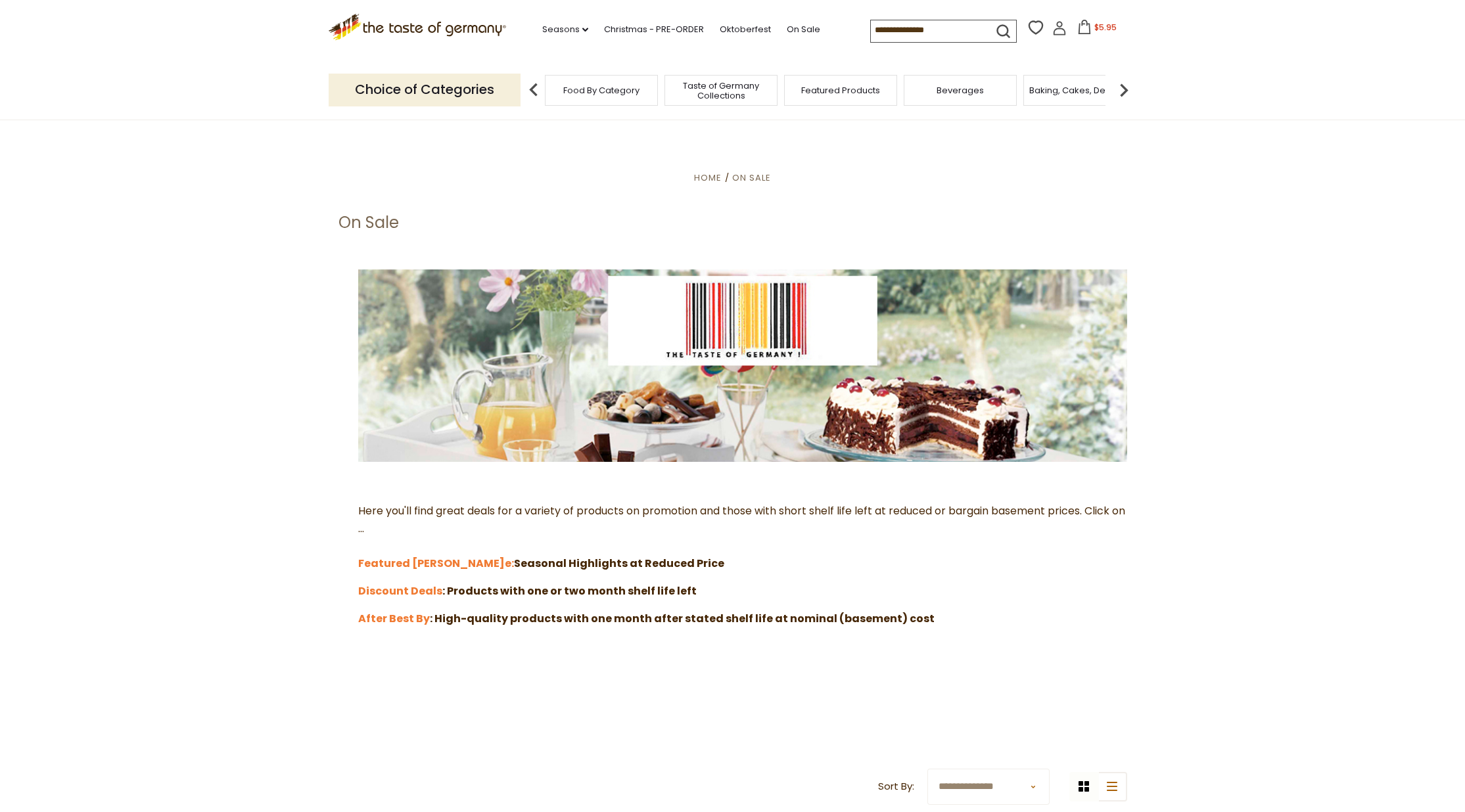
click at [728, 407] on img at bounding box center [743, 366] width 769 height 192
click at [746, 290] on img at bounding box center [743, 366] width 769 height 192
click at [528, 84] on img at bounding box center [533, 89] width 26 height 26
click at [576, 85] on span "Food By Category" at bounding box center [601, 90] width 77 height 10
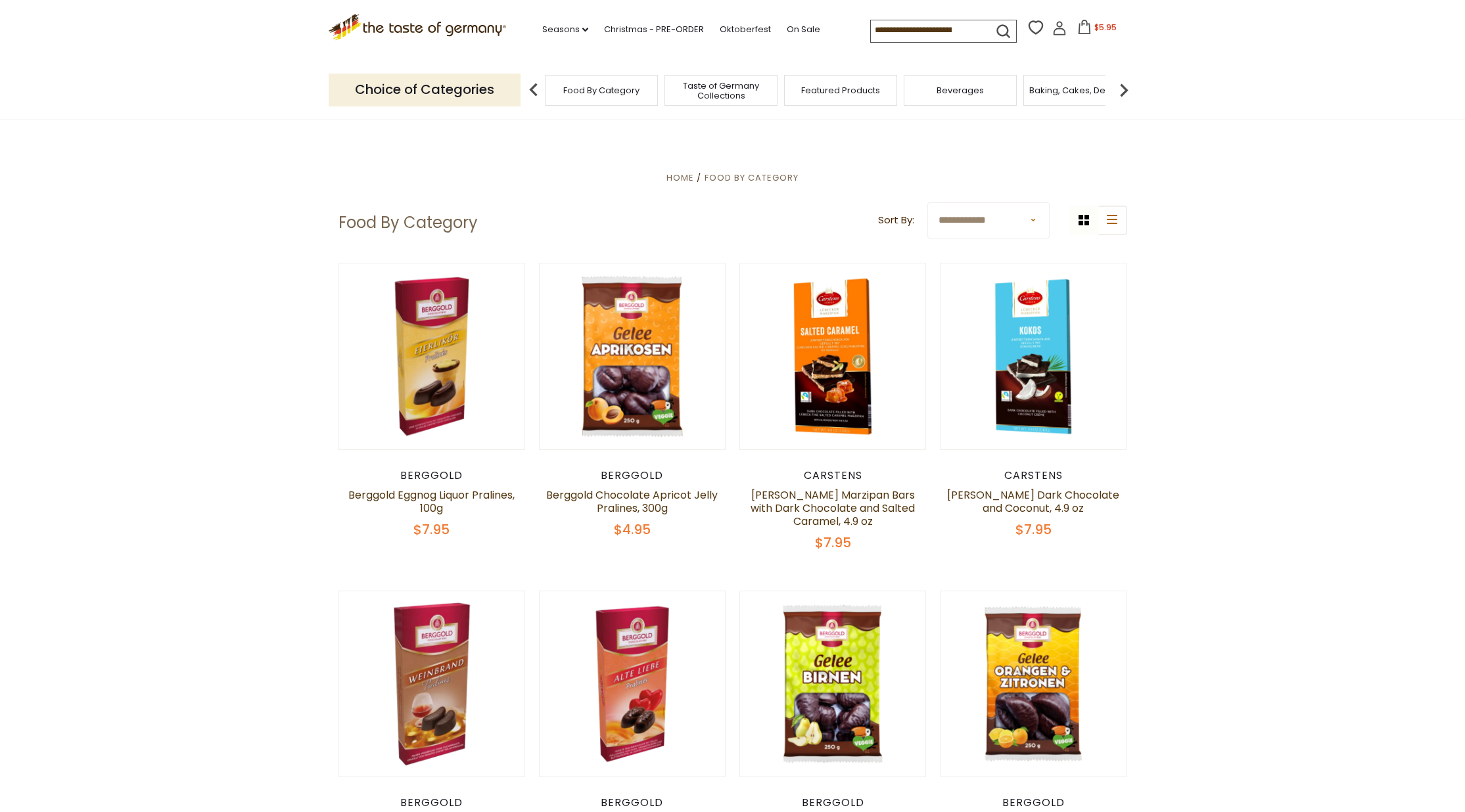
click at [536, 88] on img at bounding box center [533, 89] width 26 height 26
click at [731, 95] on span "Taste of Germany Collections" at bounding box center [721, 90] width 105 height 20
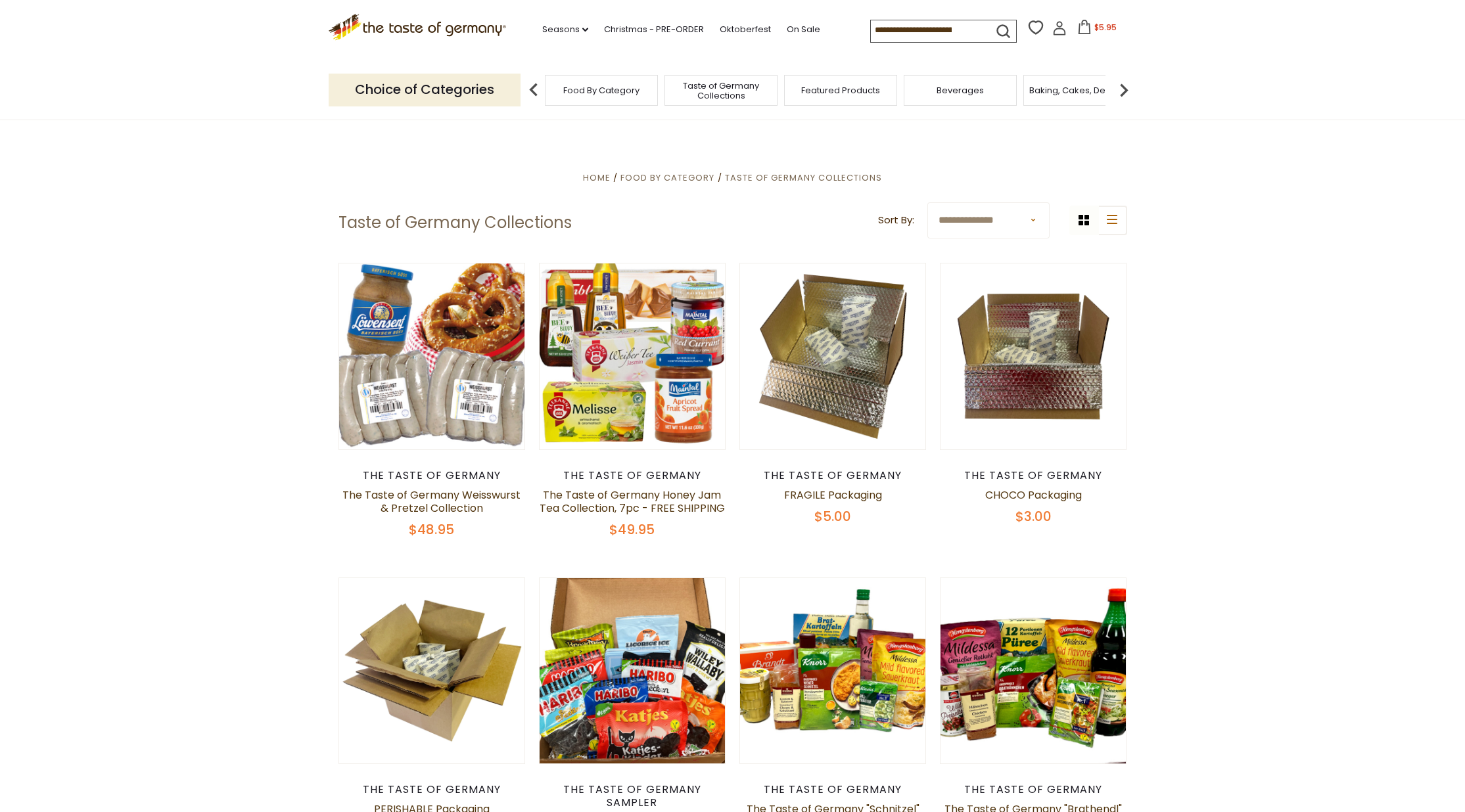
click at [727, 88] on span "Taste of Germany Collections" at bounding box center [721, 90] width 105 height 20
click at [844, 90] on span "Featured Products" at bounding box center [840, 90] width 79 height 10
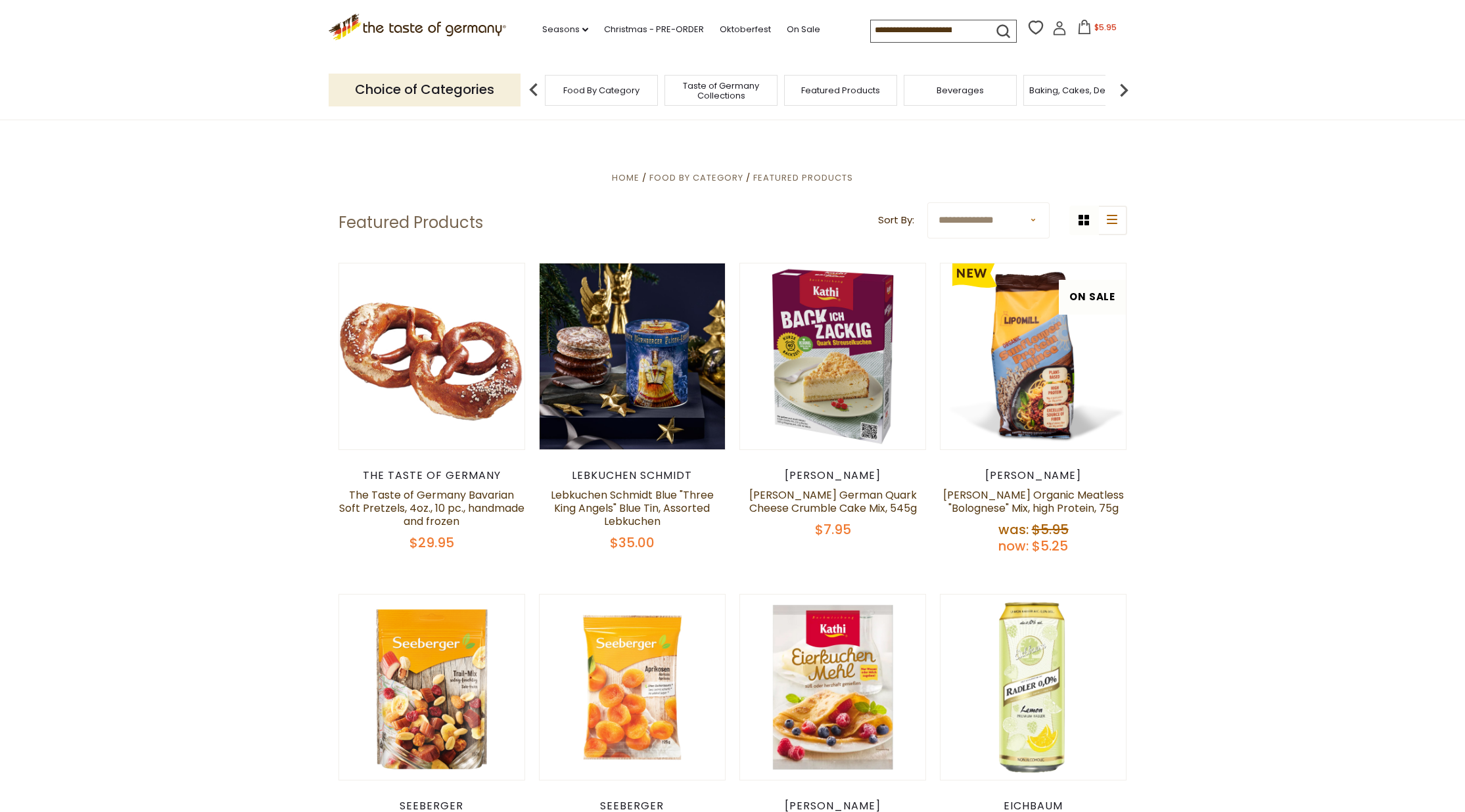
click at [977, 88] on span "Beverages" at bounding box center [961, 90] width 48 height 10
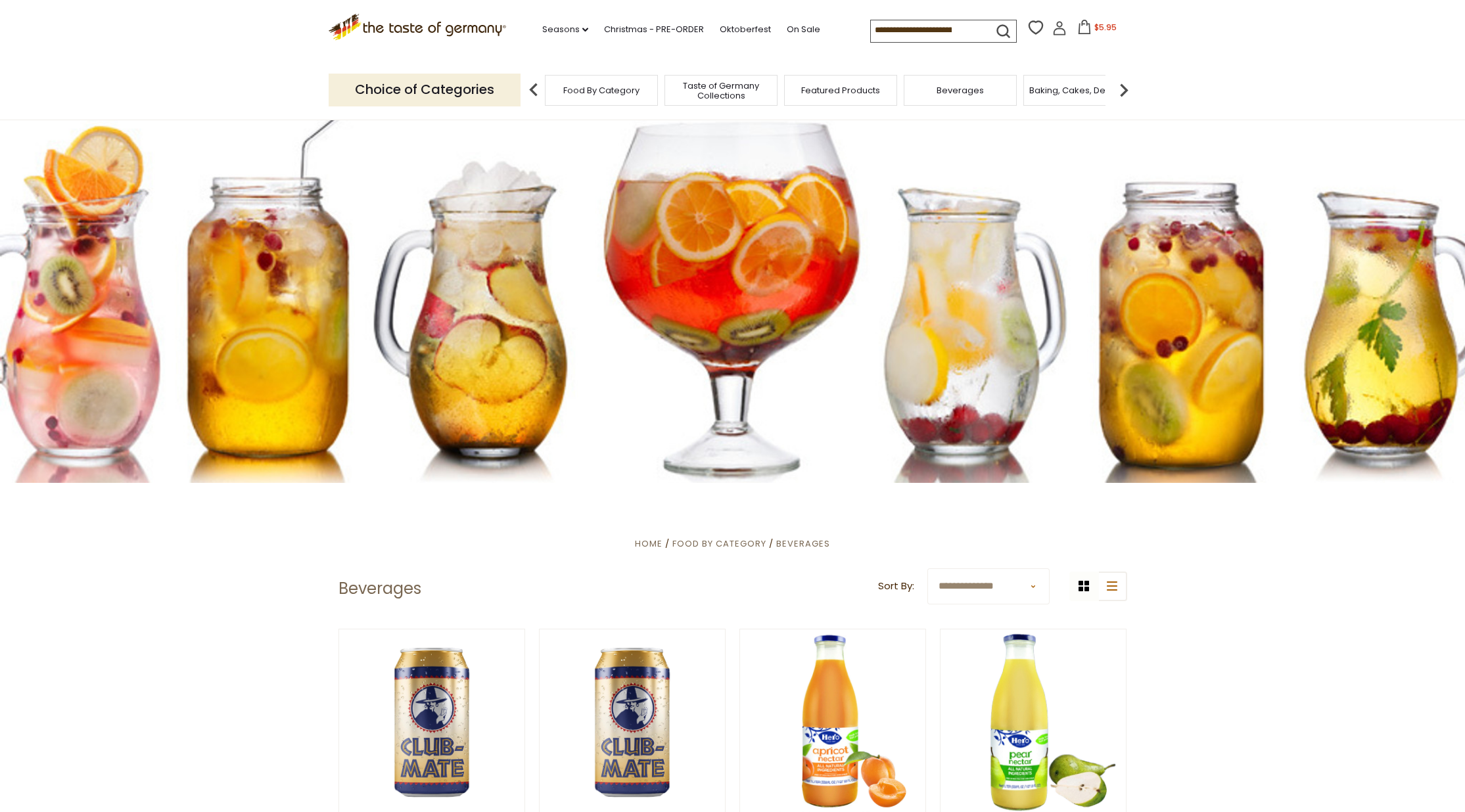
click at [1066, 87] on span "Baking, Cakes, Desserts" at bounding box center [1080, 90] width 102 height 10
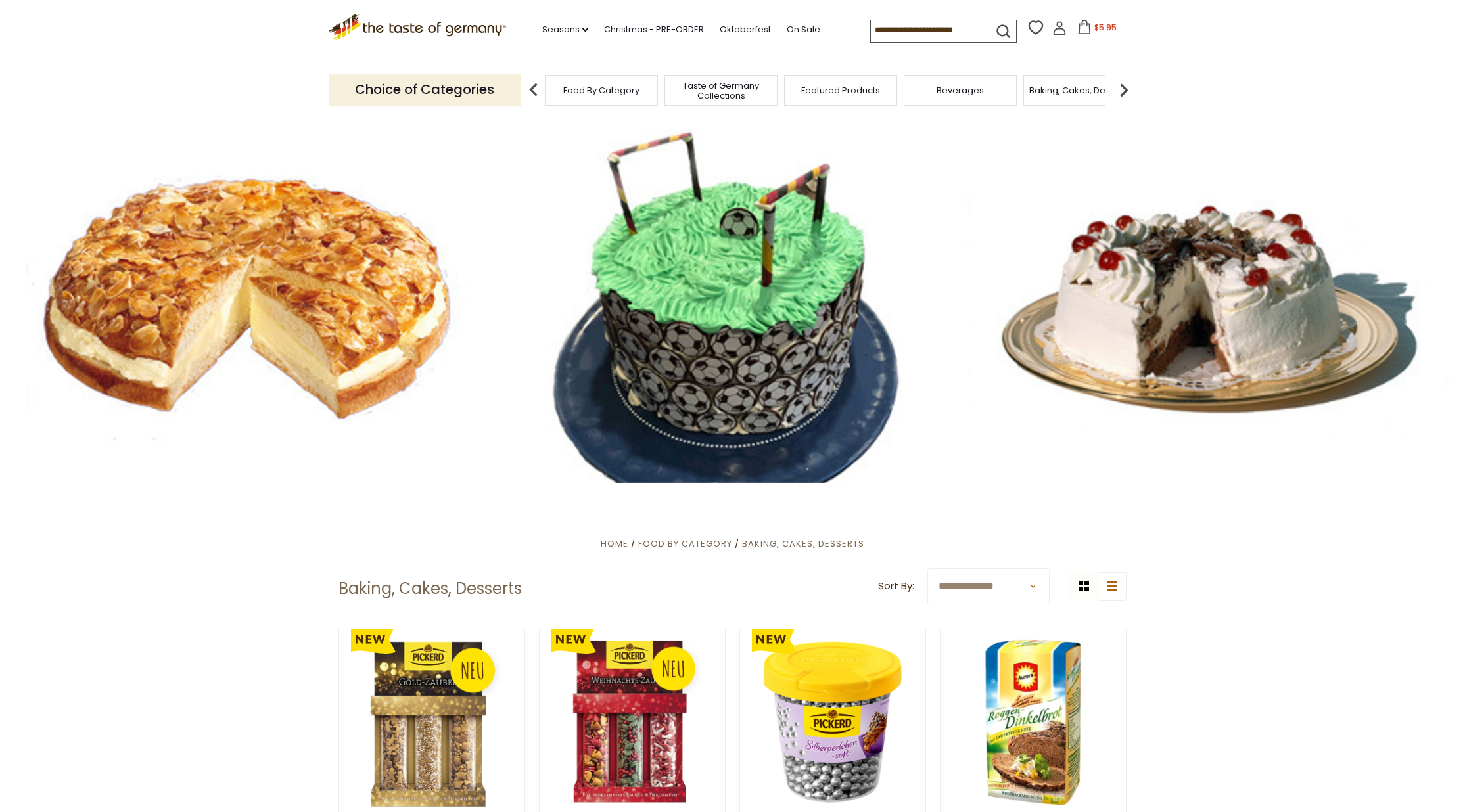
click at [1125, 84] on img at bounding box center [1123, 89] width 26 height 26
click at [1049, 86] on div "Breads" at bounding box center [1034, 90] width 113 height 31
click at [1038, 85] on span "Breads" at bounding box center [1035, 90] width 31 height 10
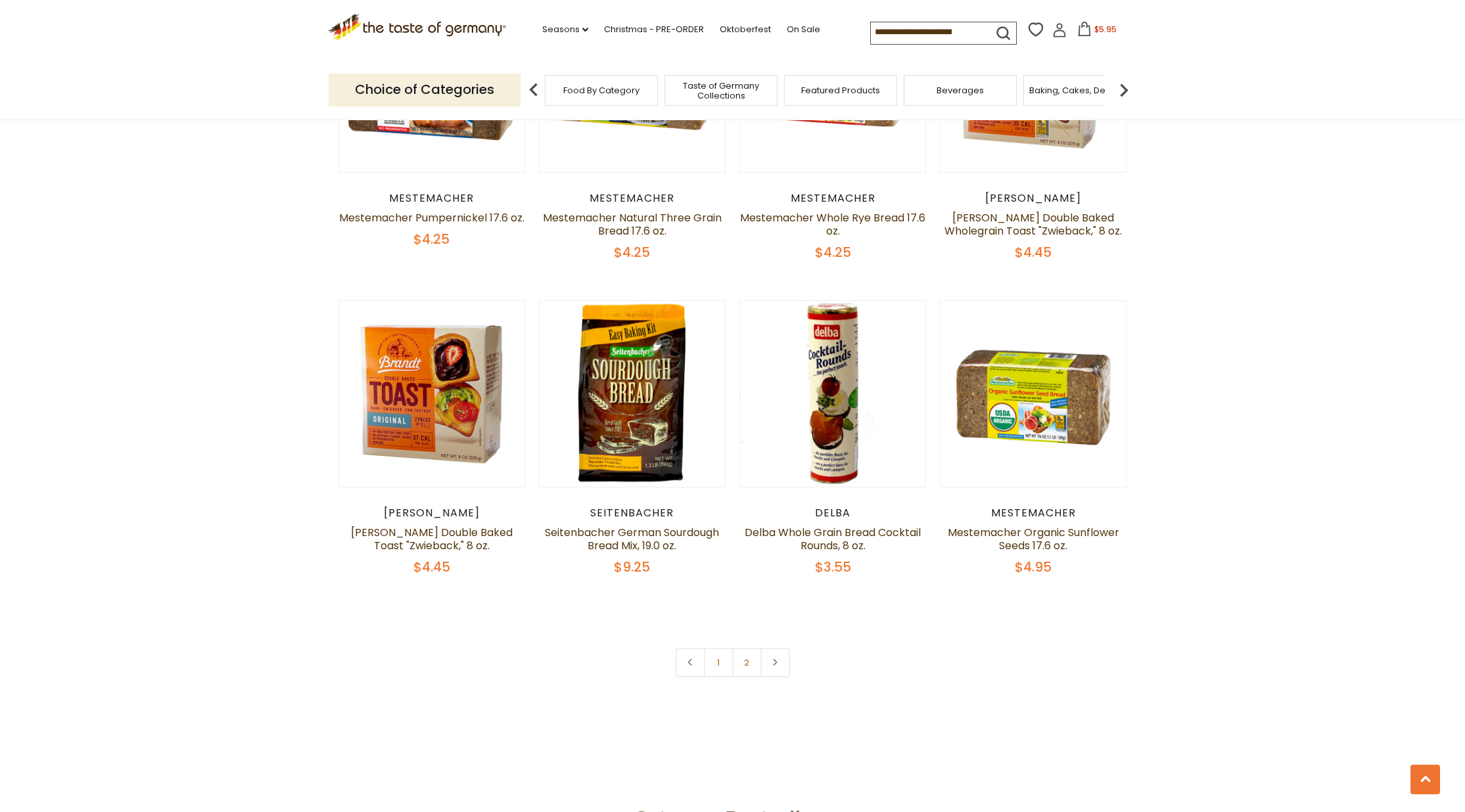
scroll to position [2920, 0]
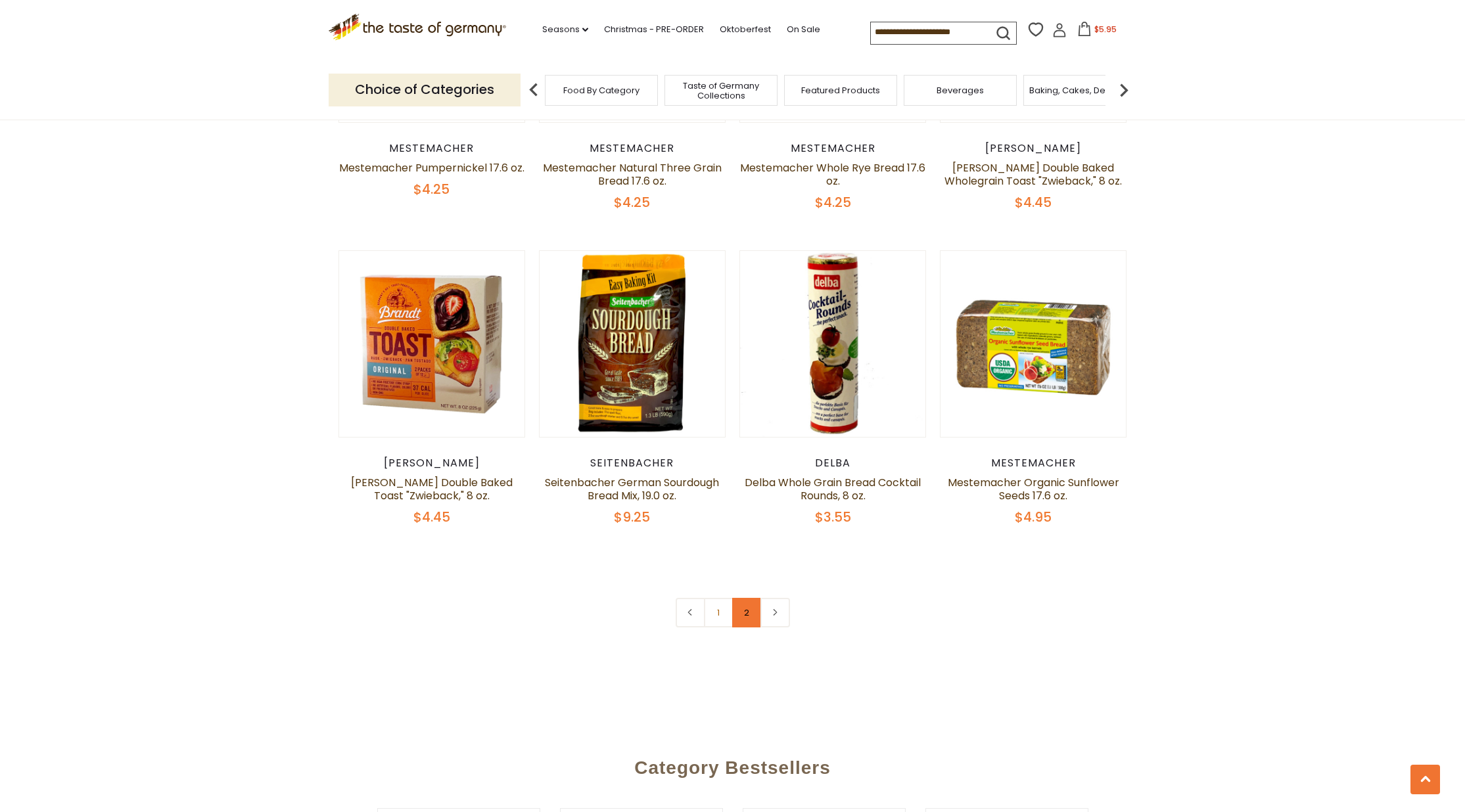
click at [741, 611] on link "2" at bounding box center [746, 612] width 30 height 30
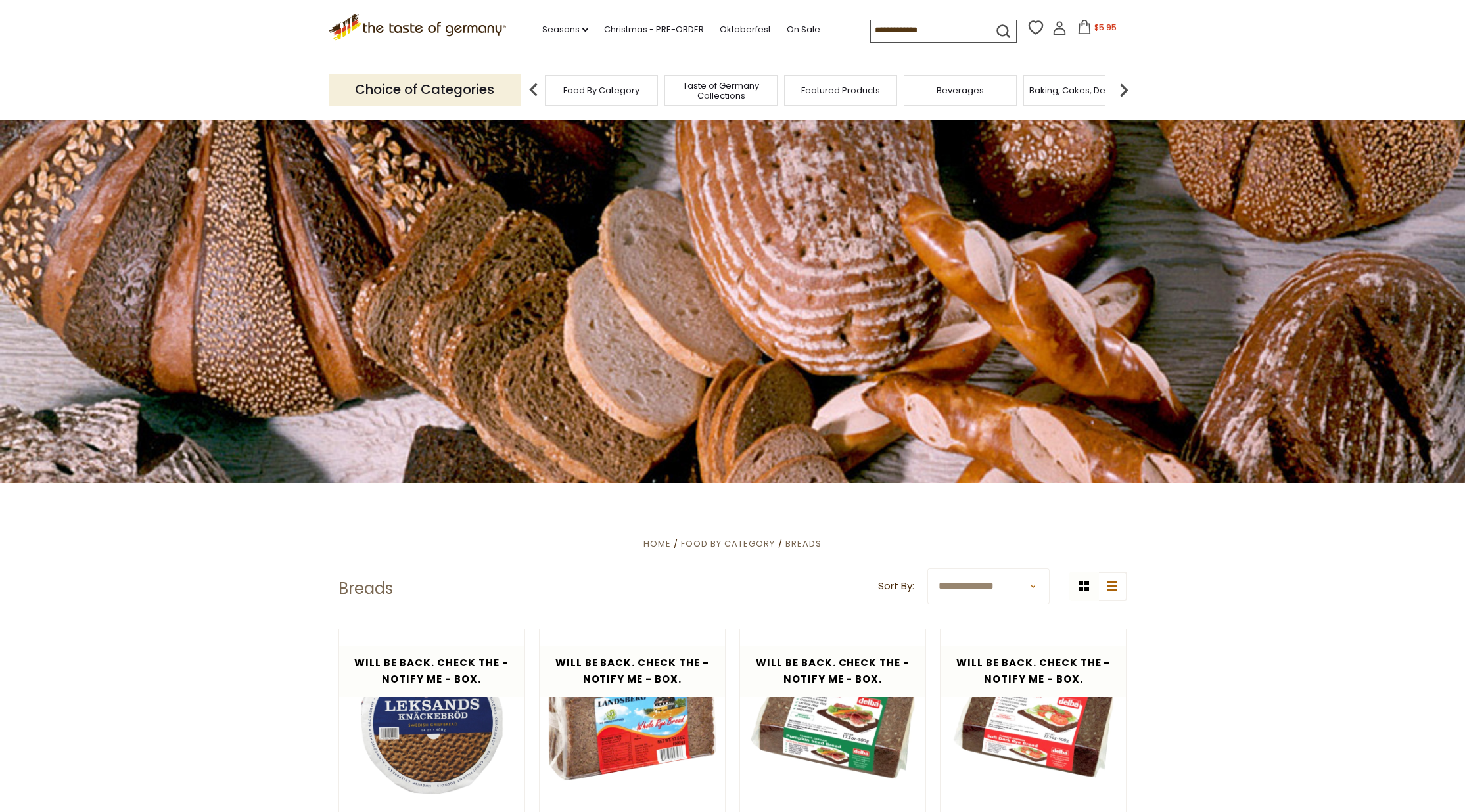
scroll to position [0, 0]
click at [786, 25] on link "On Sale" at bounding box center [802, 29] width 33 height 14
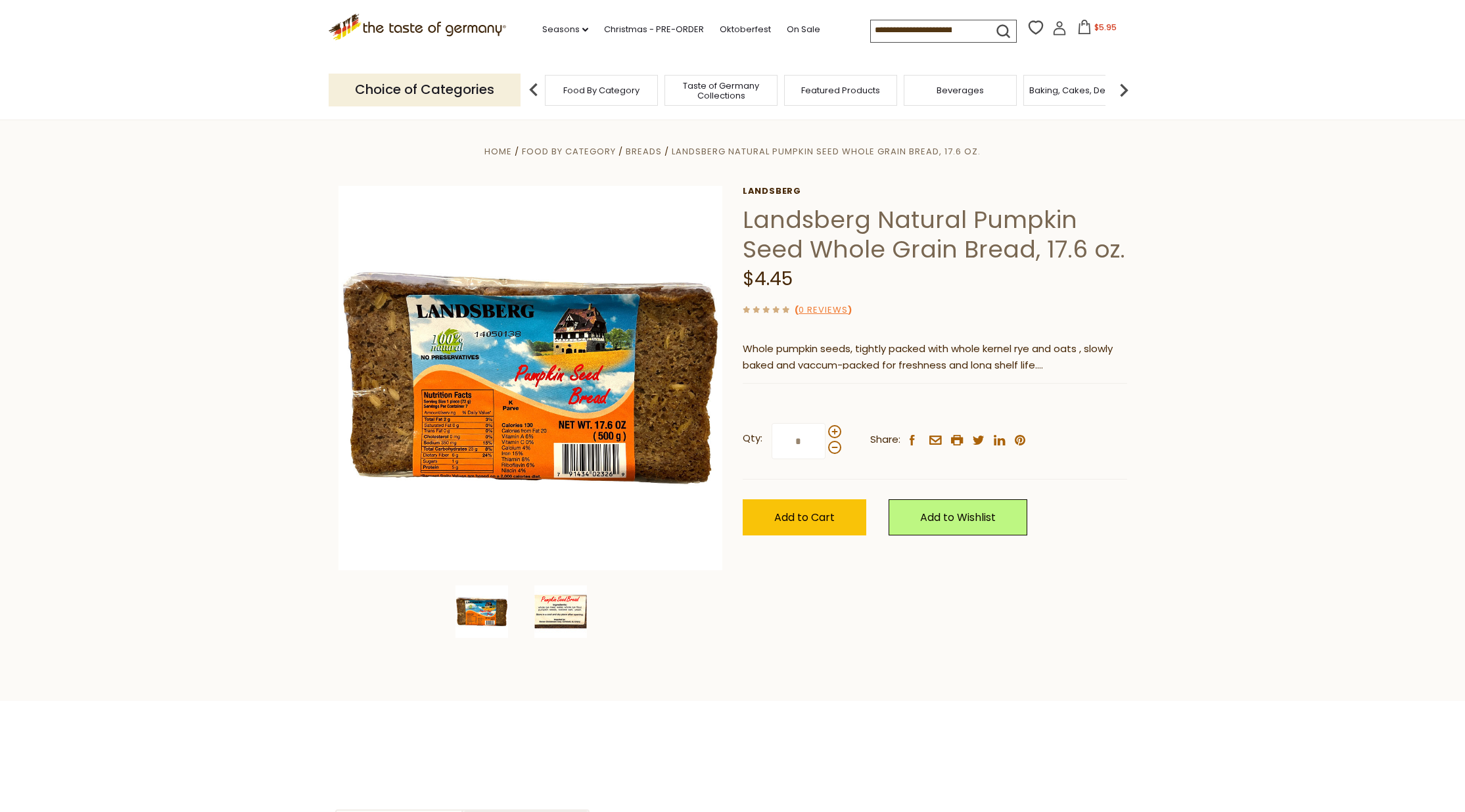
click at [567, 606] on img at bounding box center [561, 611] width 53 height 53
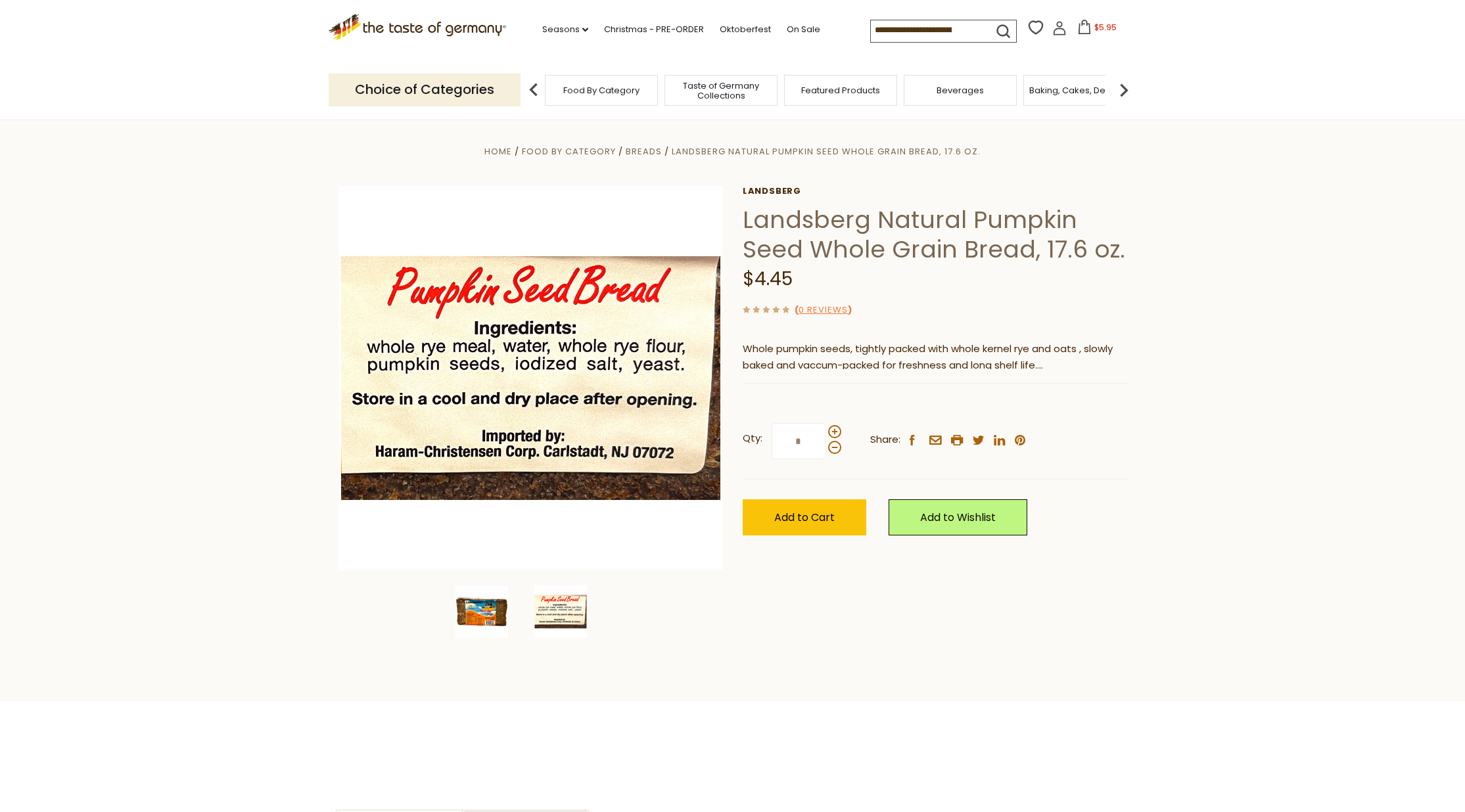
click at [512, 607] on div at bounding box center [490, 611] width 71 height 53
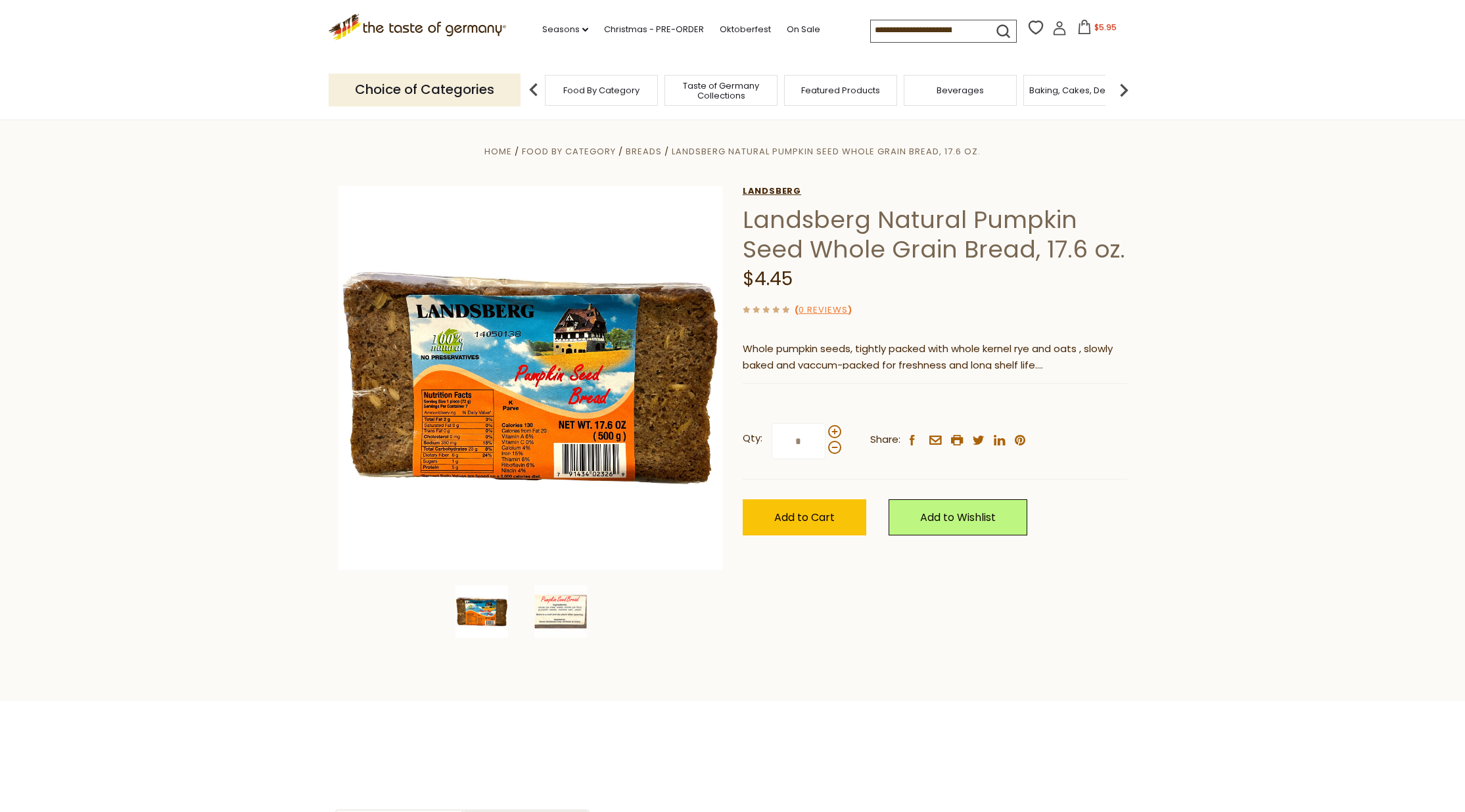
click at [786, 188] on link "Landsberg" at bounding box center [935, 191] width 385 height 10
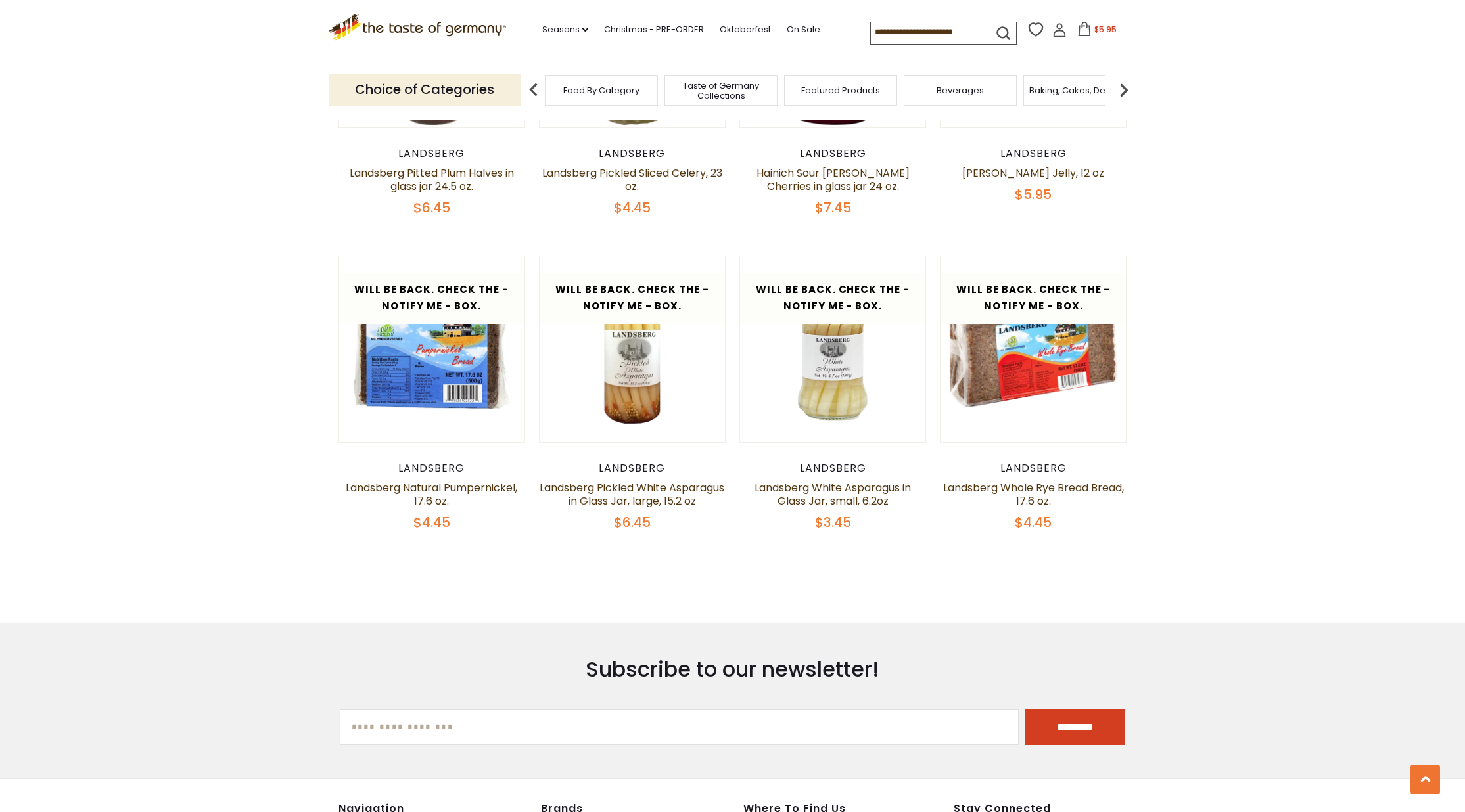
scroll to position [957, 0]
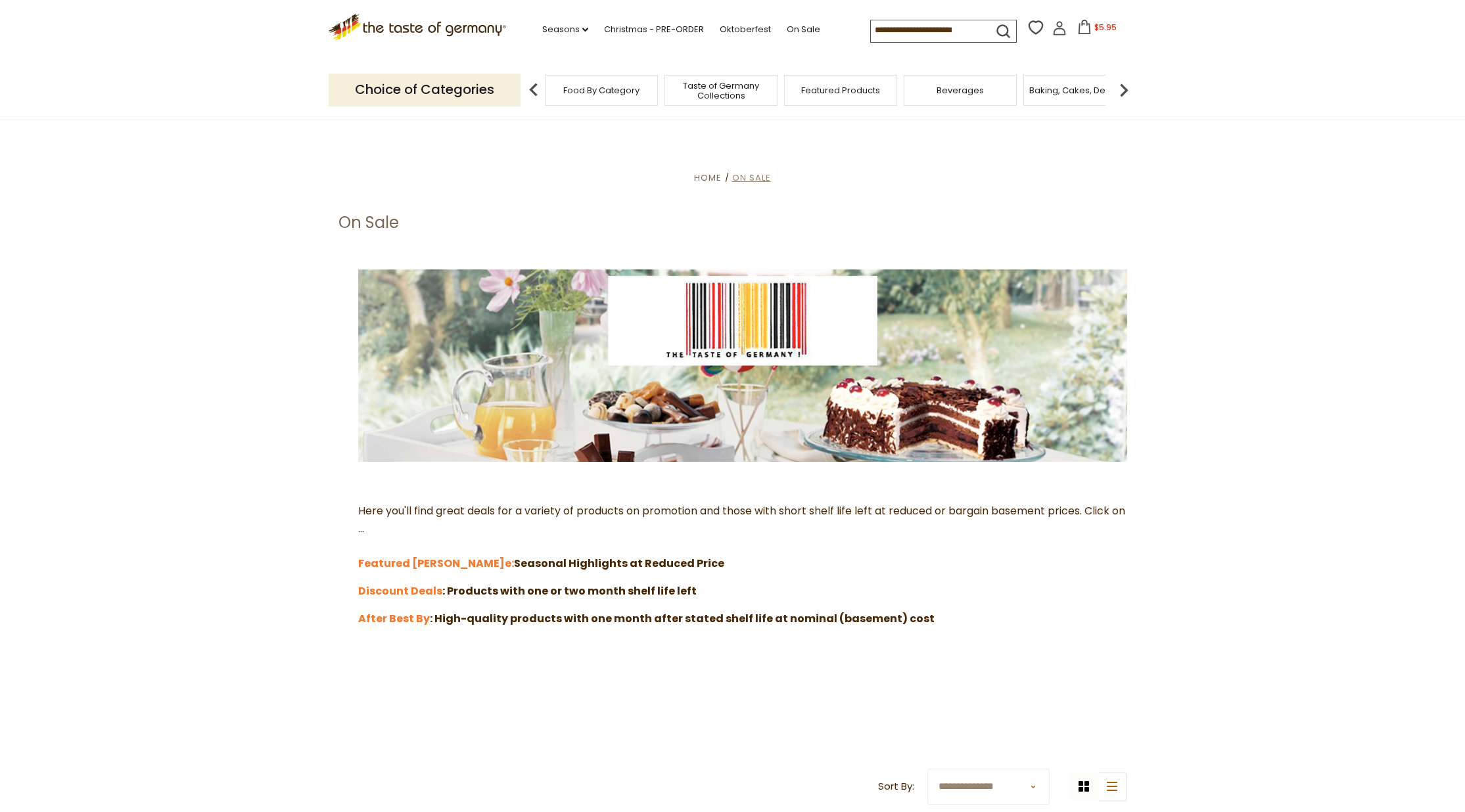
click at [756, 176] on span "On Sale" at bounding box center [751, 178] width 39 height 13
click at [462, 82] on p "Choice of Categories" at bounding box center [425, 90] width 192 height 32
click at [531, 89] on img at bounding box center [533, 89] width 26 height 26
click at [607, 27] on link "Christmas - PRE-ORDER" at bounding box center [653, 29] width 100 height 14
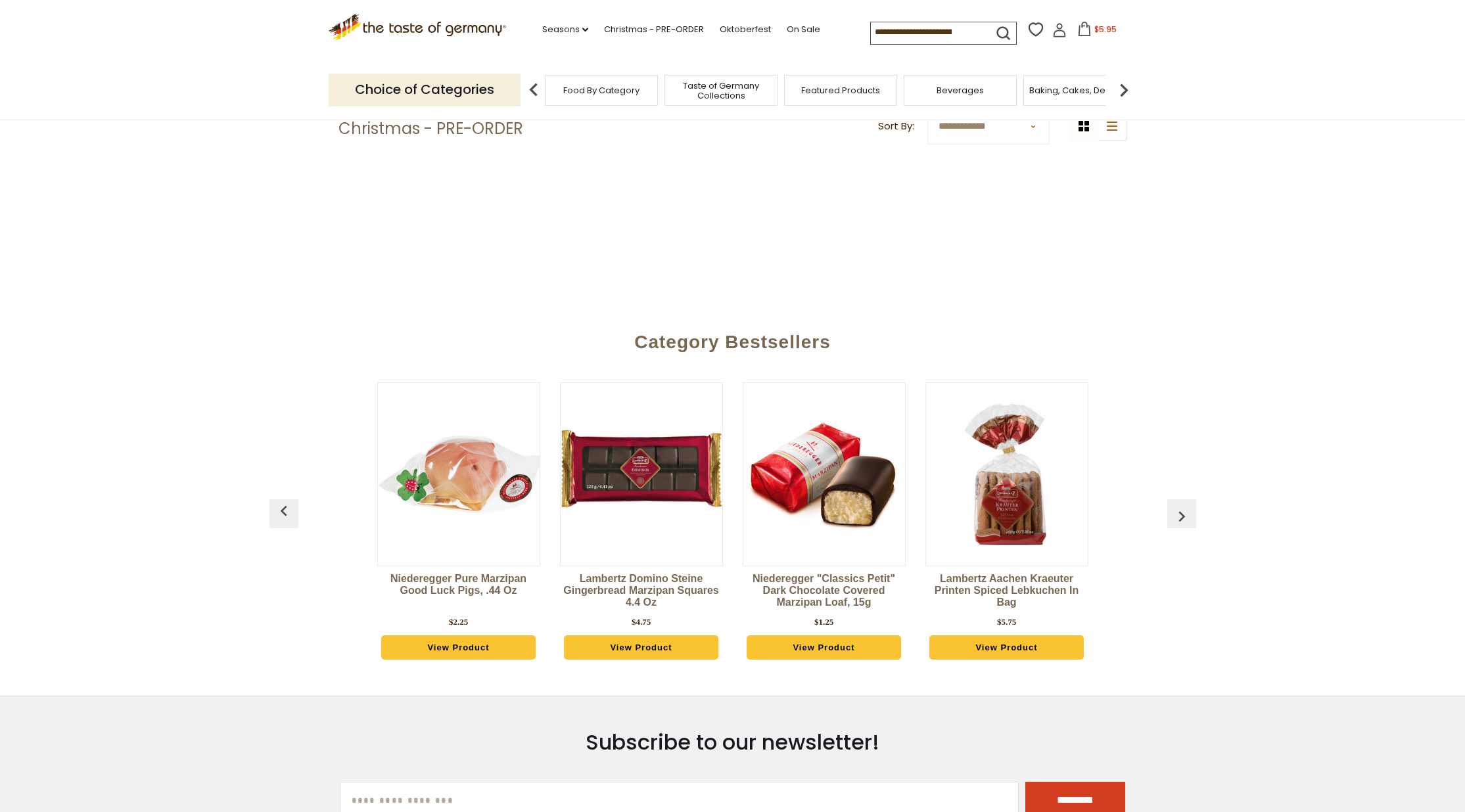
scroll to position [474, 0]
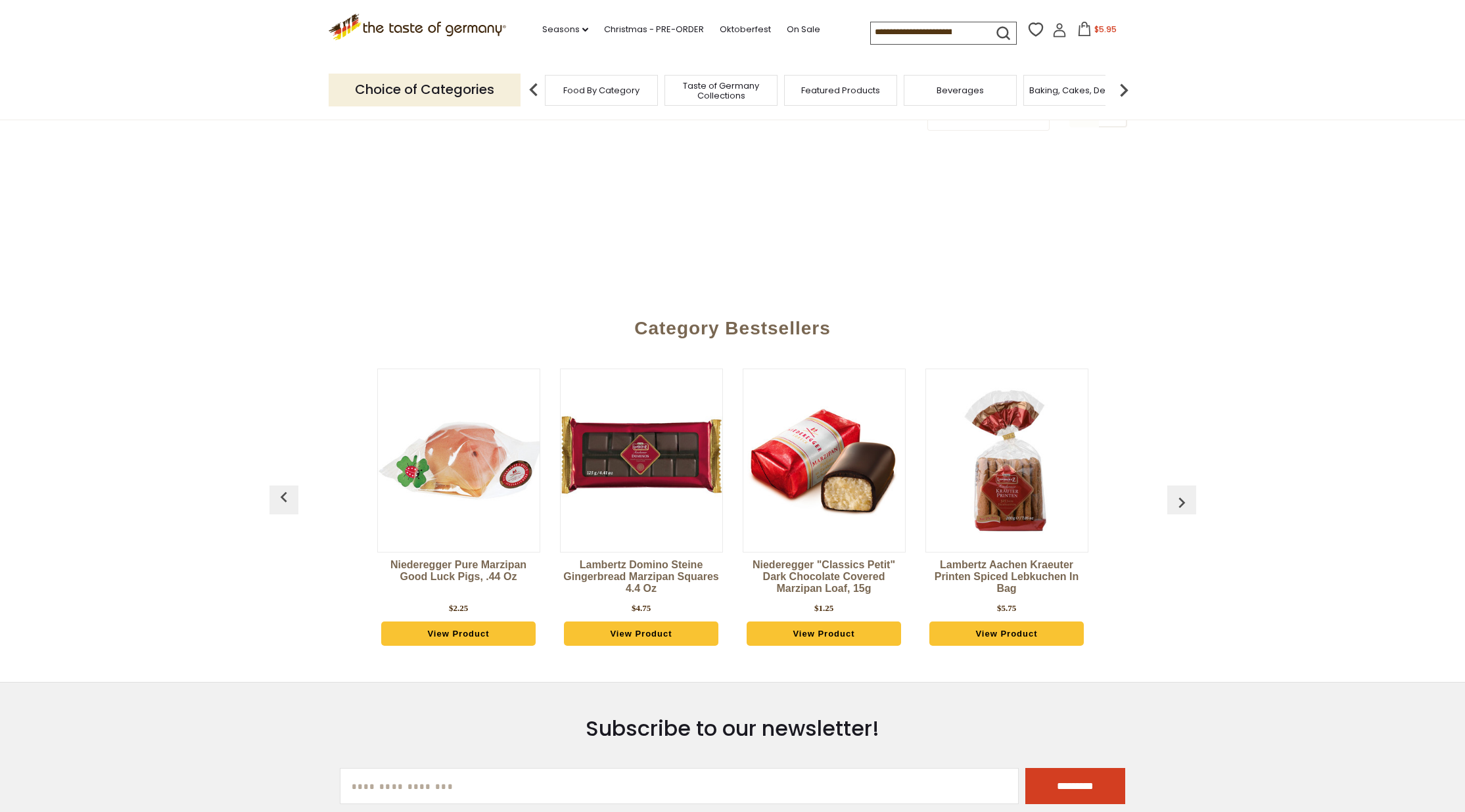
click at [1182, 491] on img "button" at bounding box center [1181, 502] width 21 height 21
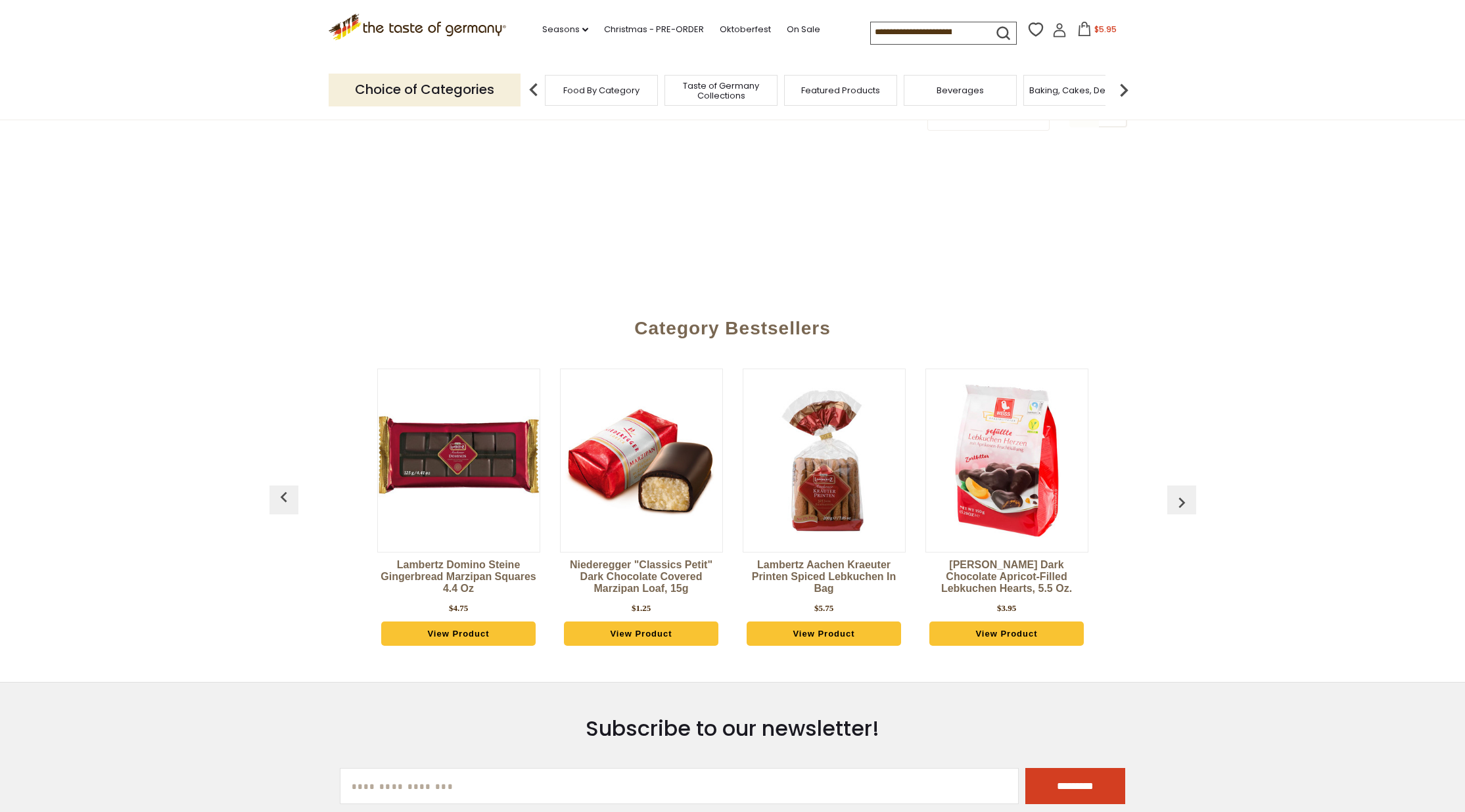
click at [1182, 491] on img "button" at bounding box center [1181, 502] width 21 height 21
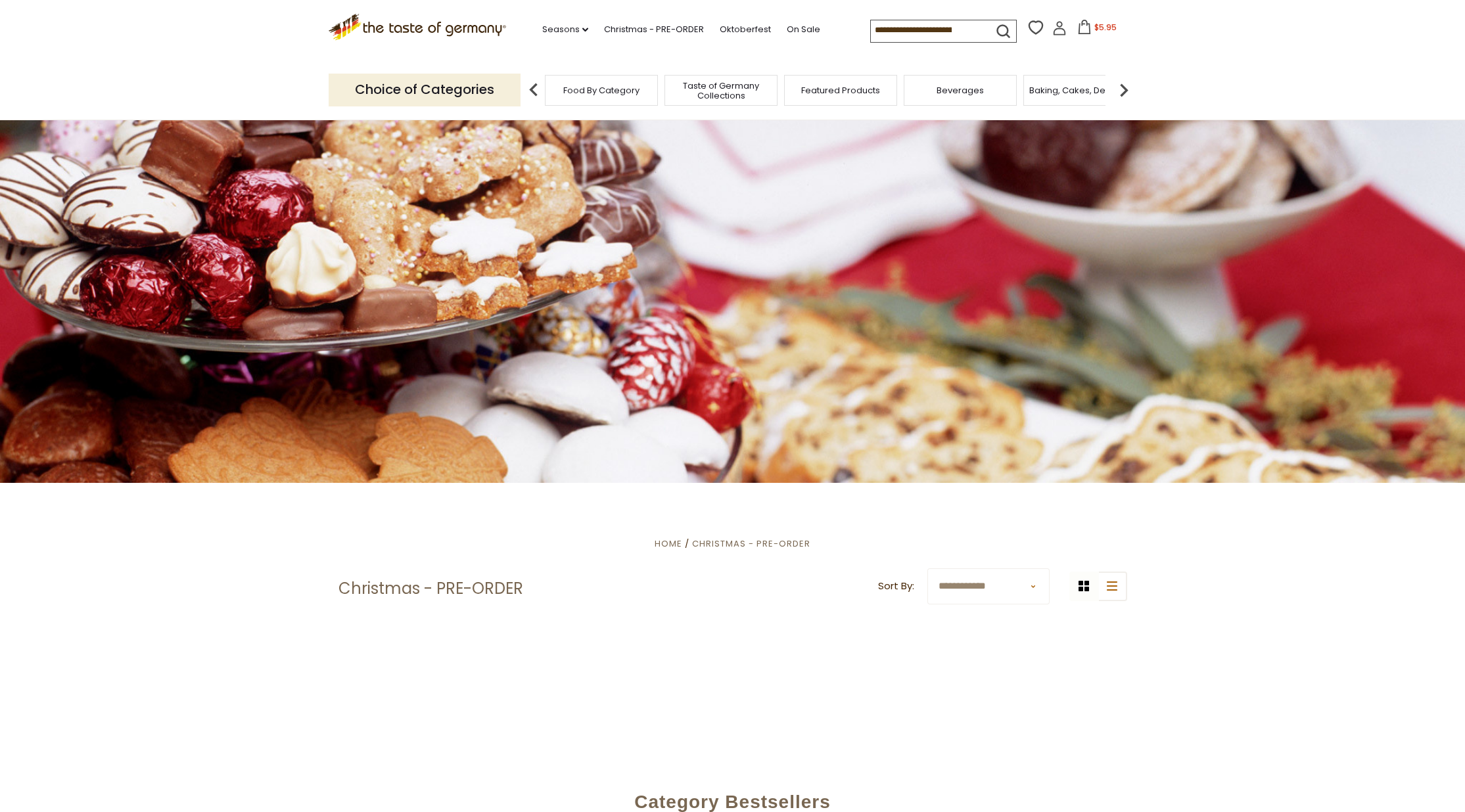
scroll to position [0, 0]
click at [870, 30] on input at bounding box center [926, 30] width 111 height 19
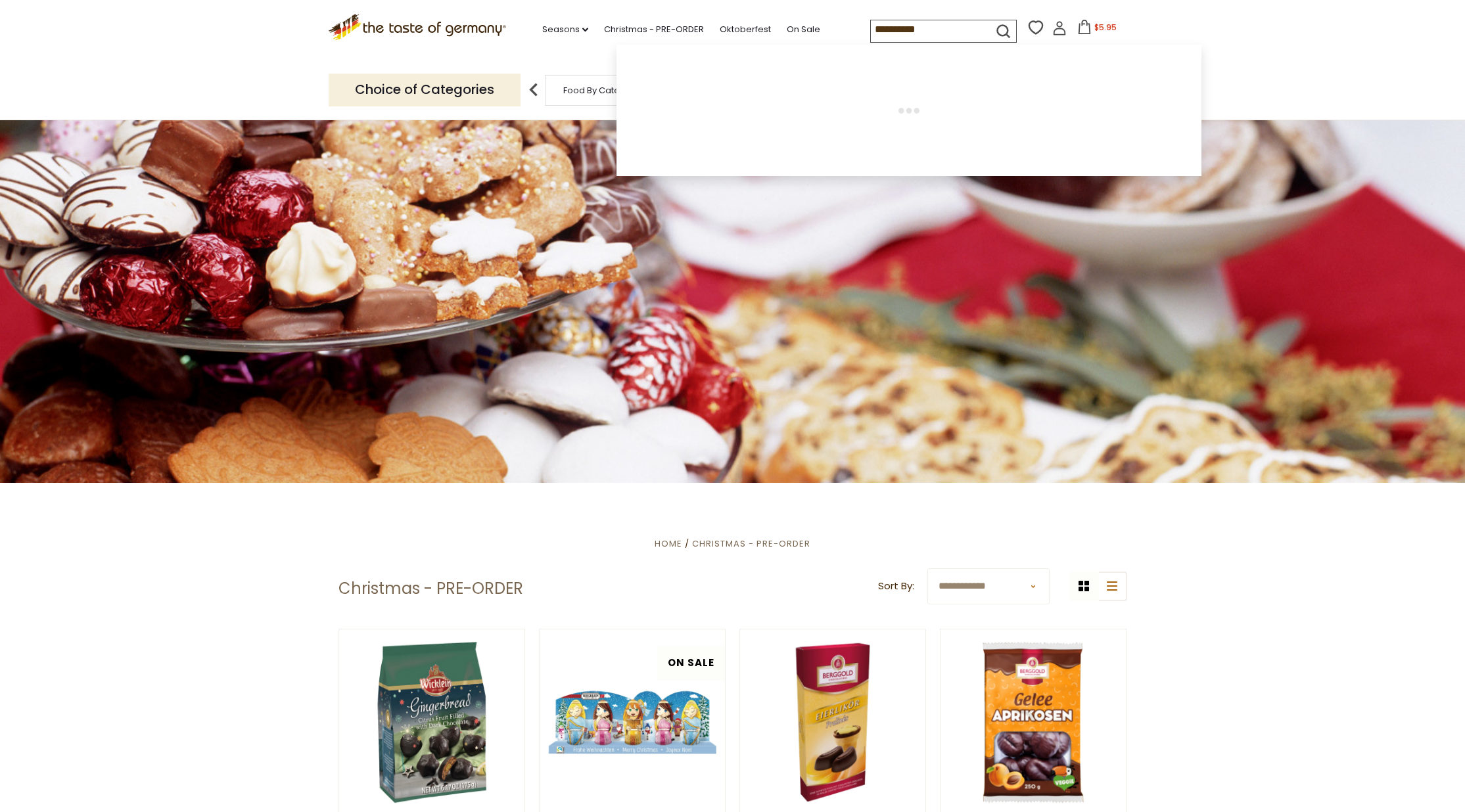
type input "**********"
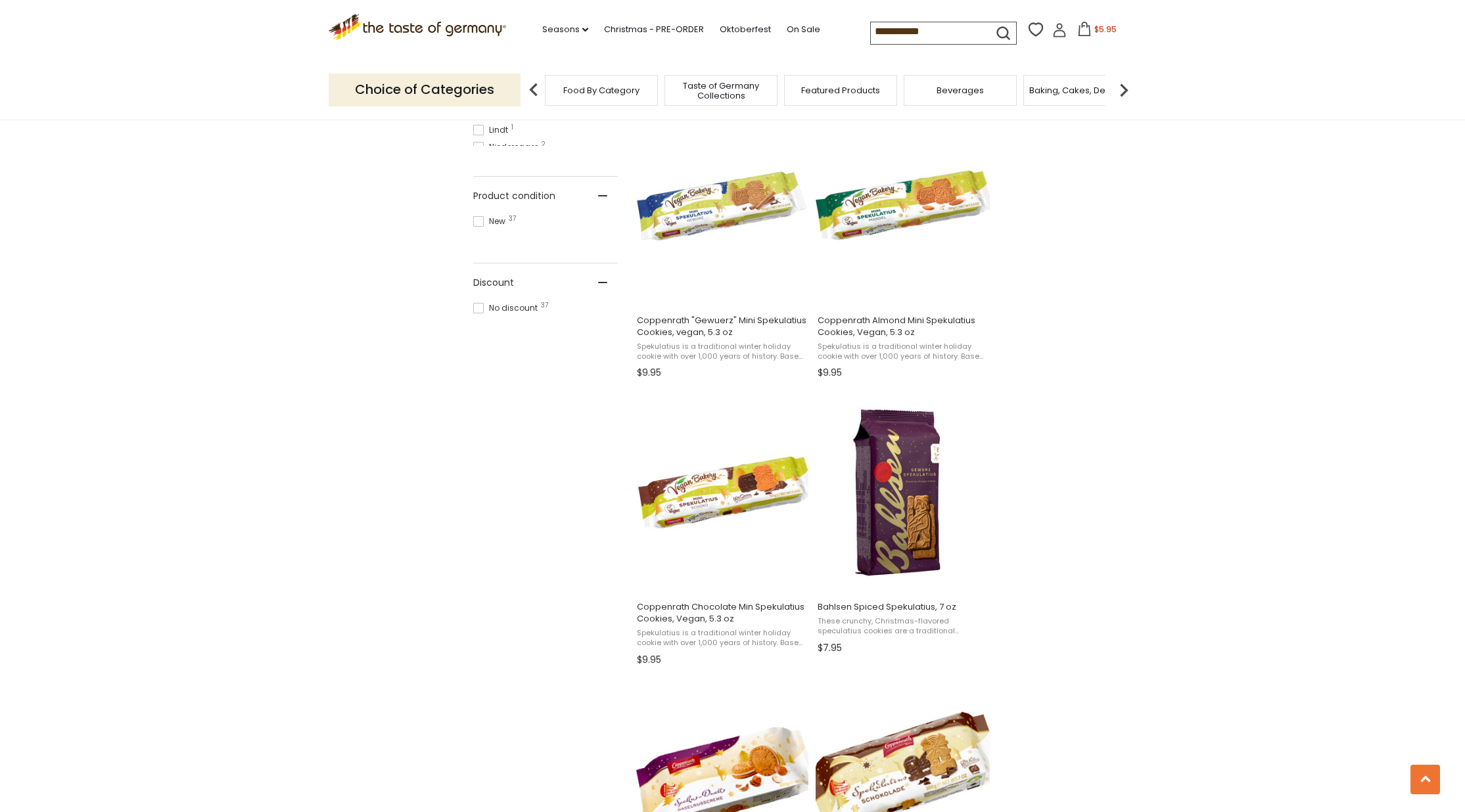
scroll to position [854, 0]
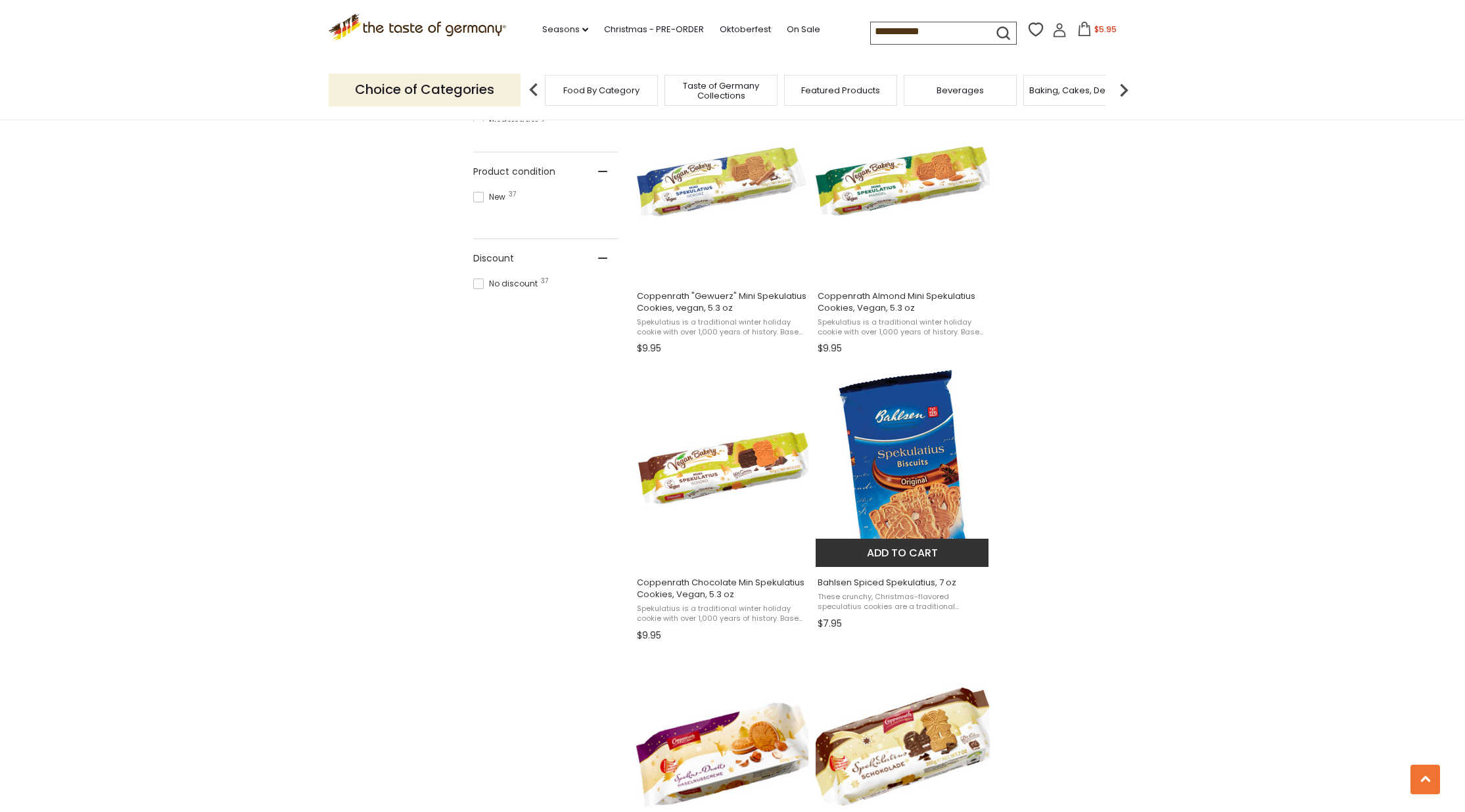
click at [903, 555] on button "Add to cart" at bounding box center [901, 552] width 173 height 28
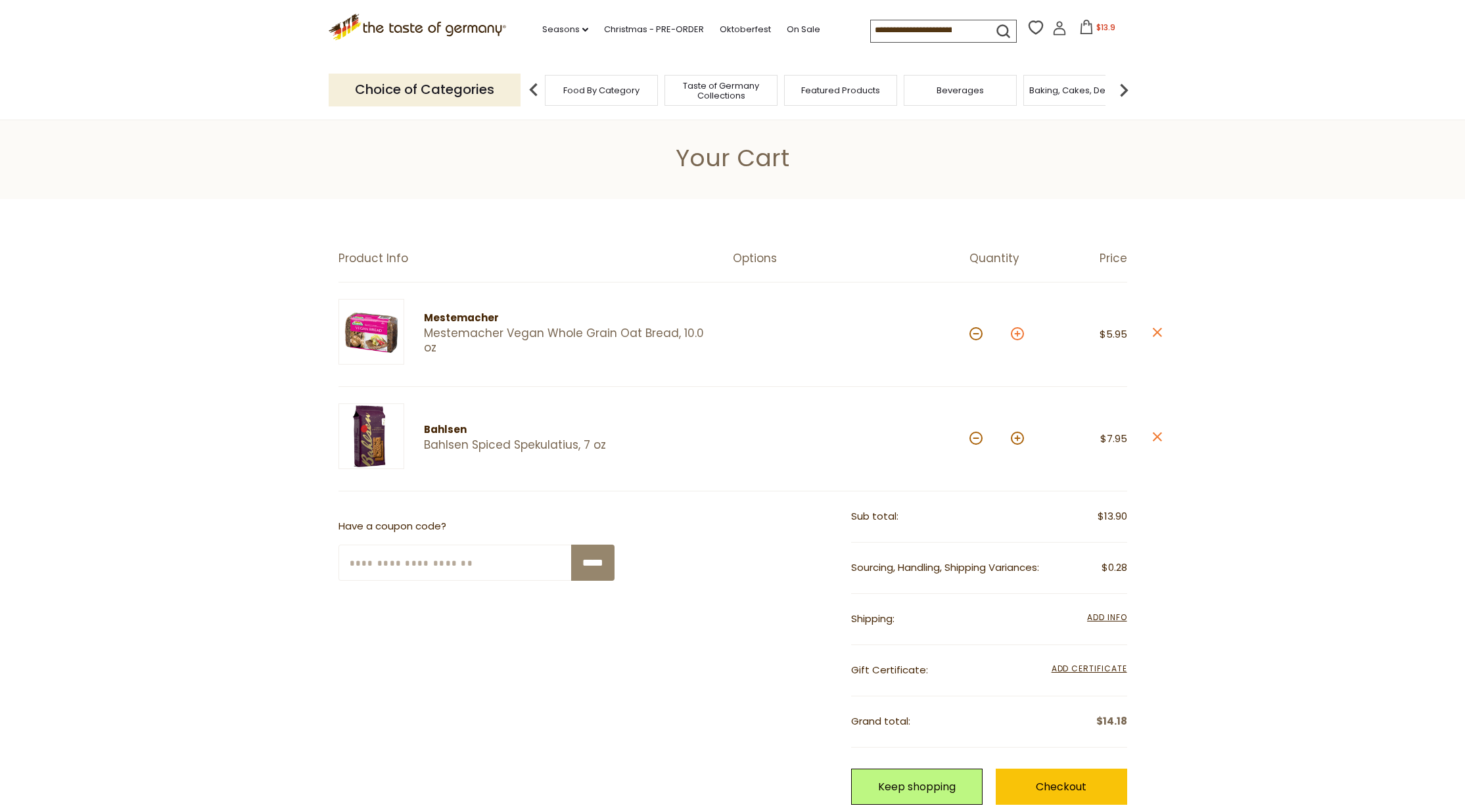
click at [1018, 333] on button at bounding box center [1017, 333] width 13 height 13
type input "*"
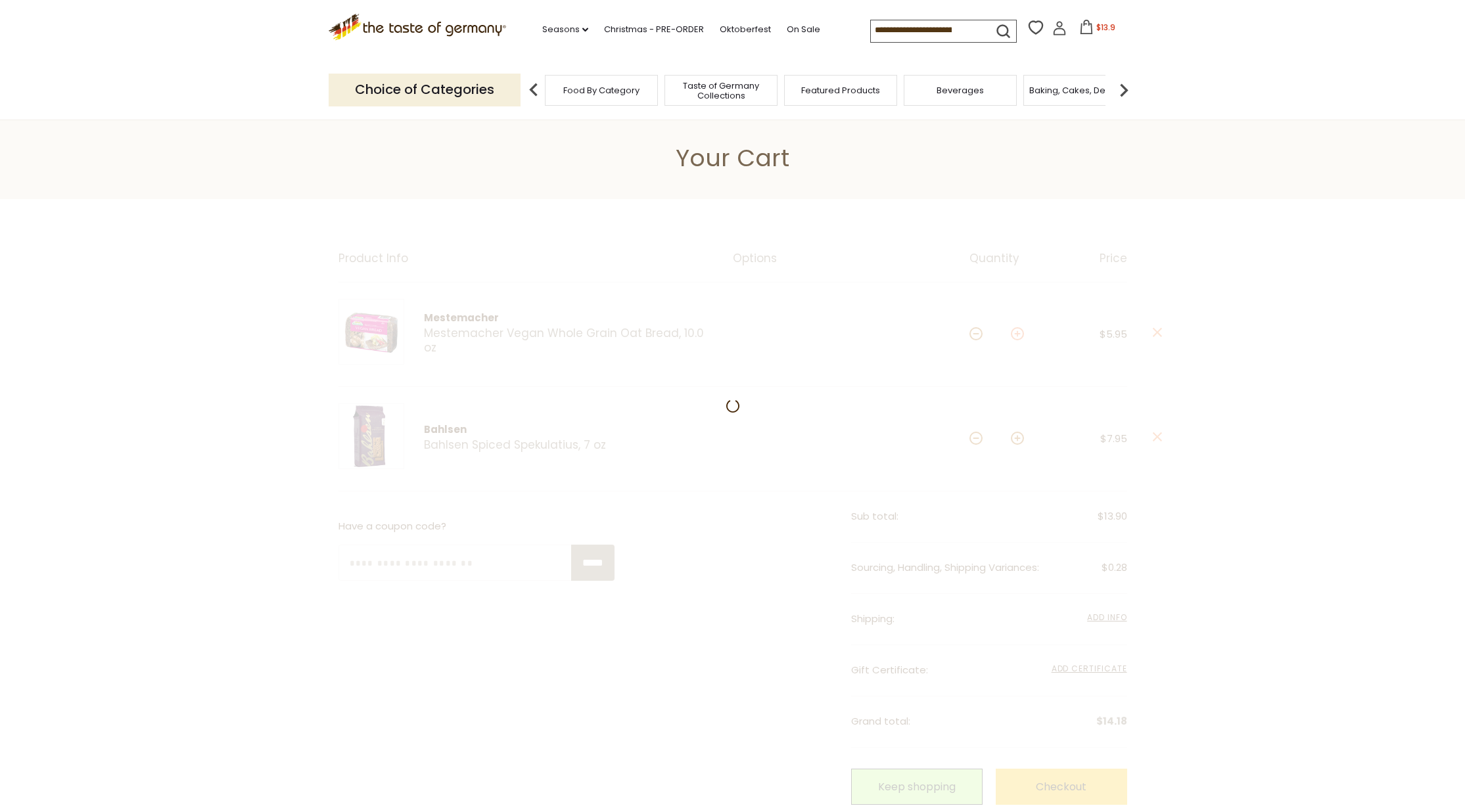
click at [1018, 333] on section "Product Info Options Quantity Price Mestemacher Mestemacher Vegan Whole Grain O…" at bounding box center [732, 599] width 1465 height 801
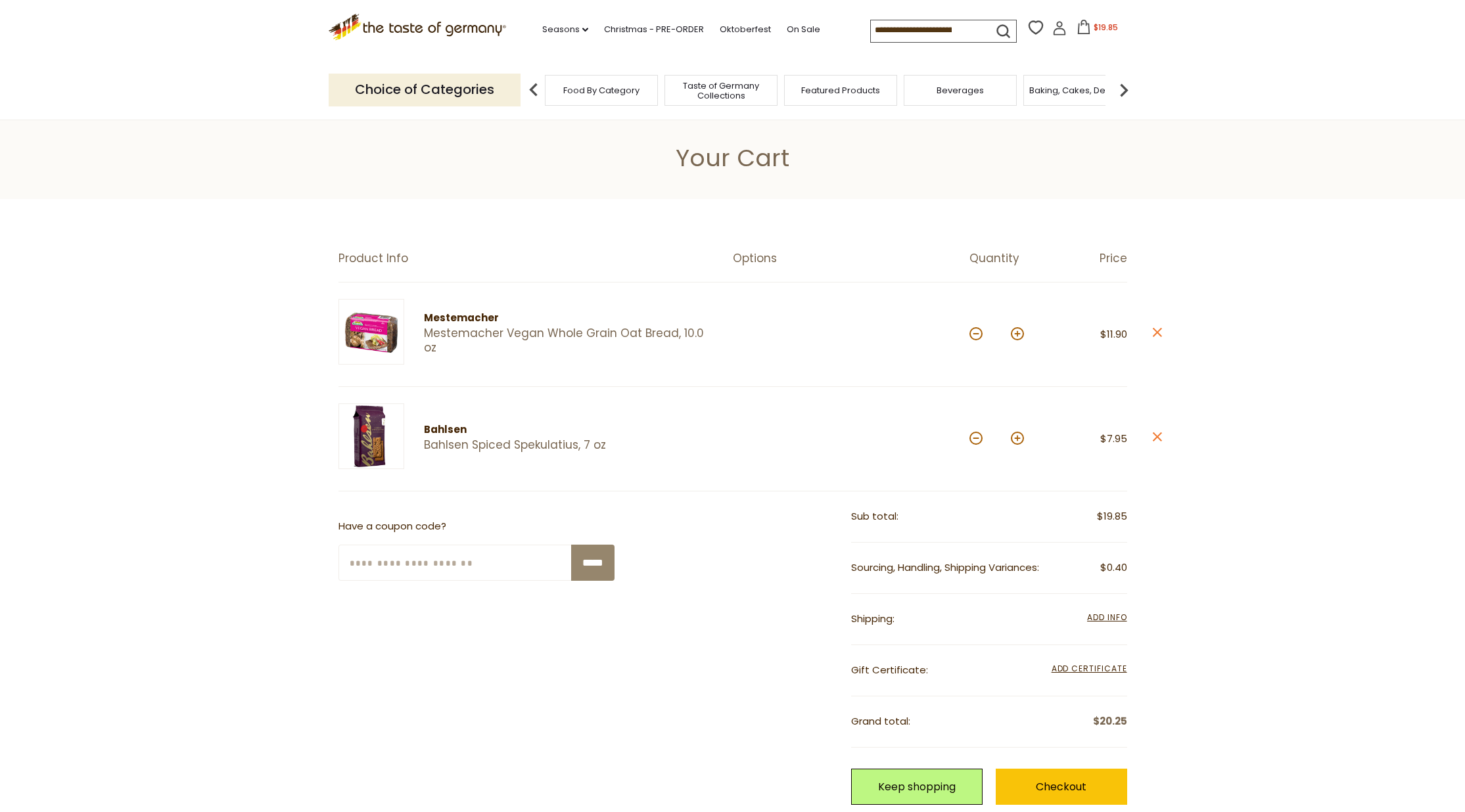
click at [1018, 333] on button at bounding box center [1017, 333] width 13 height 13
type input "*"
click at [1018, 333] on button at bounding box center [1017, 333] width 13 height 13
type input "*"
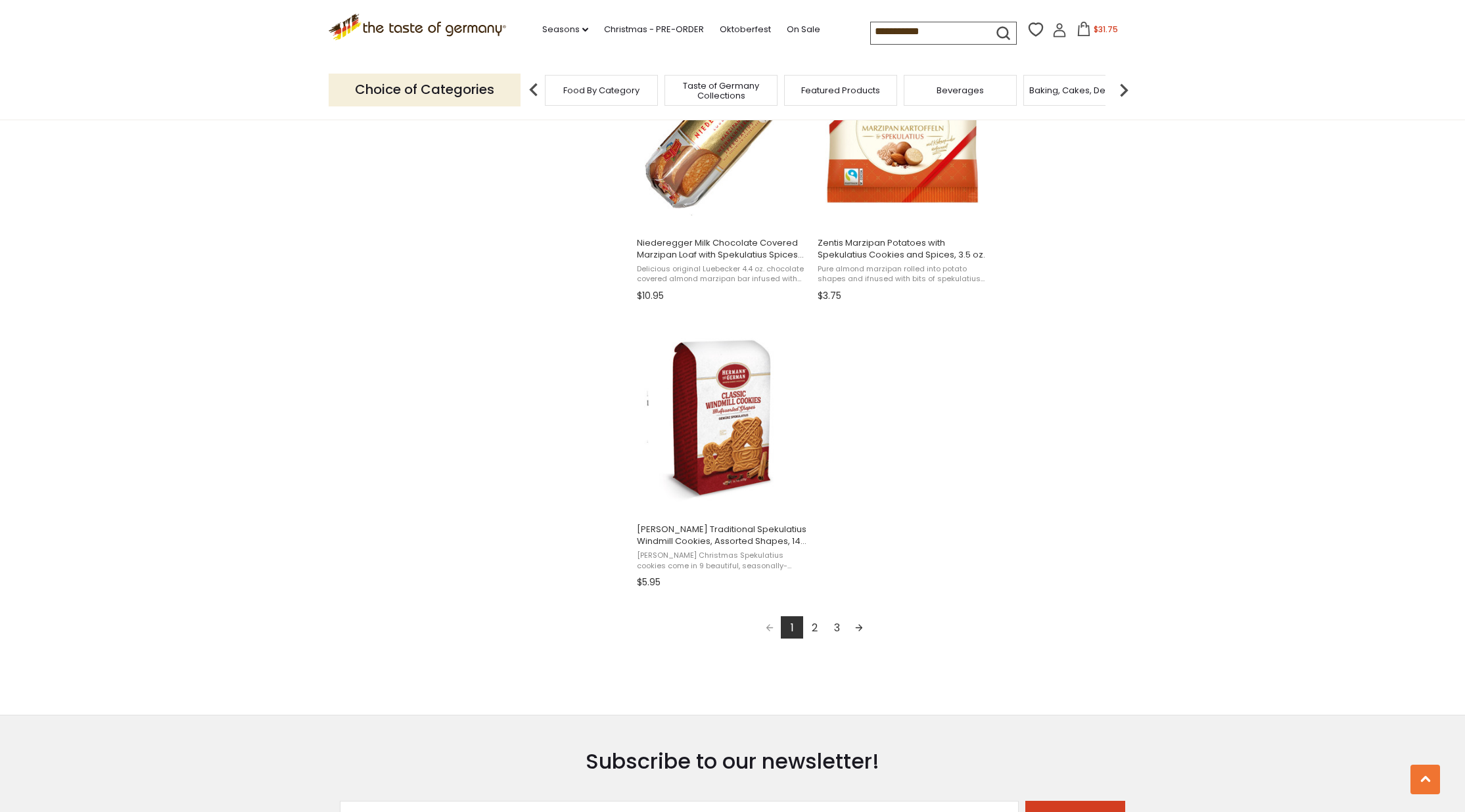
scroll to position [2053, 0]
click at [819, 625] on link "2" at bounding box center [814, 627] width 22 height 22
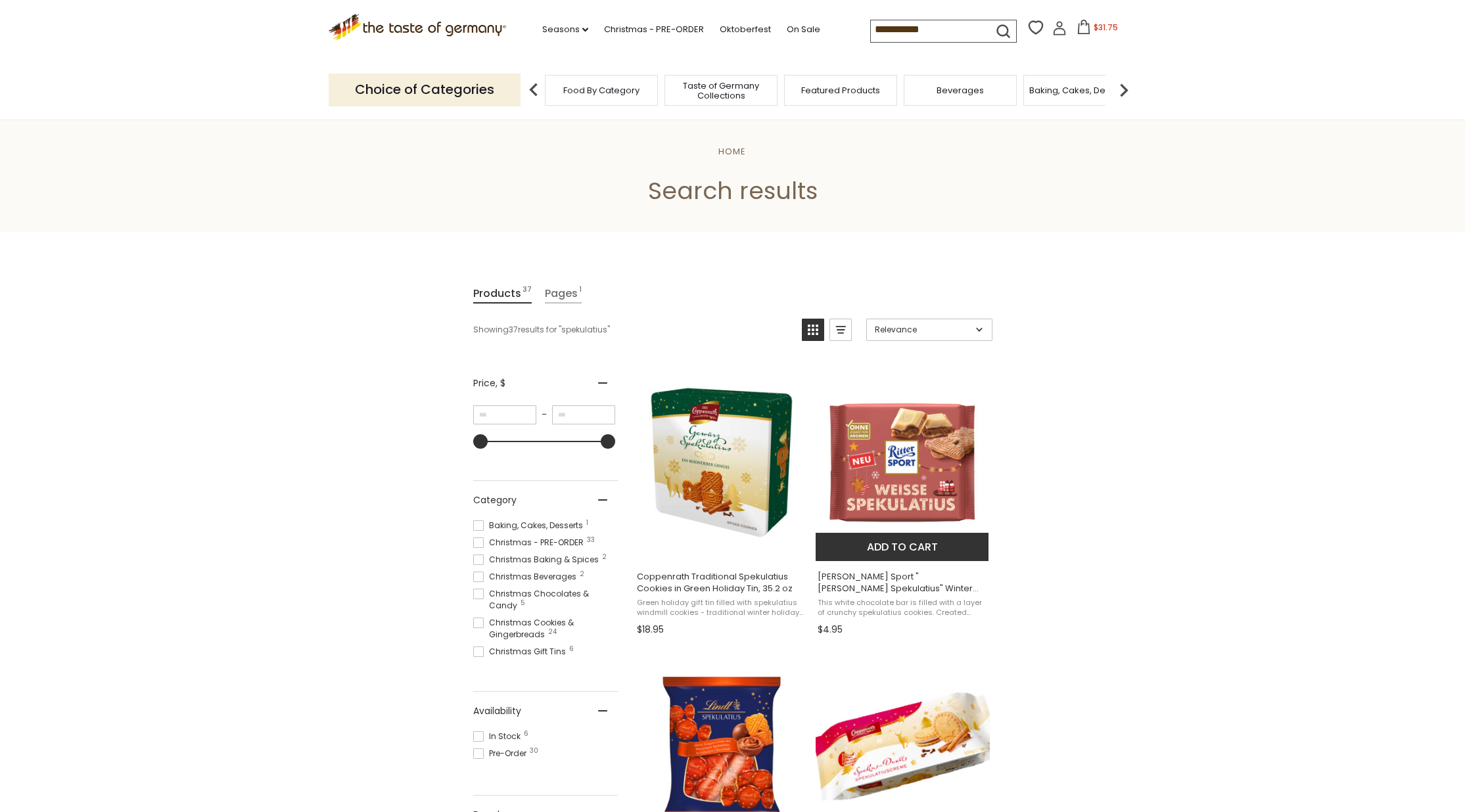
click at [902, 545] on button "Add to cart" at bounding box center [901, 546] width 173 height 28
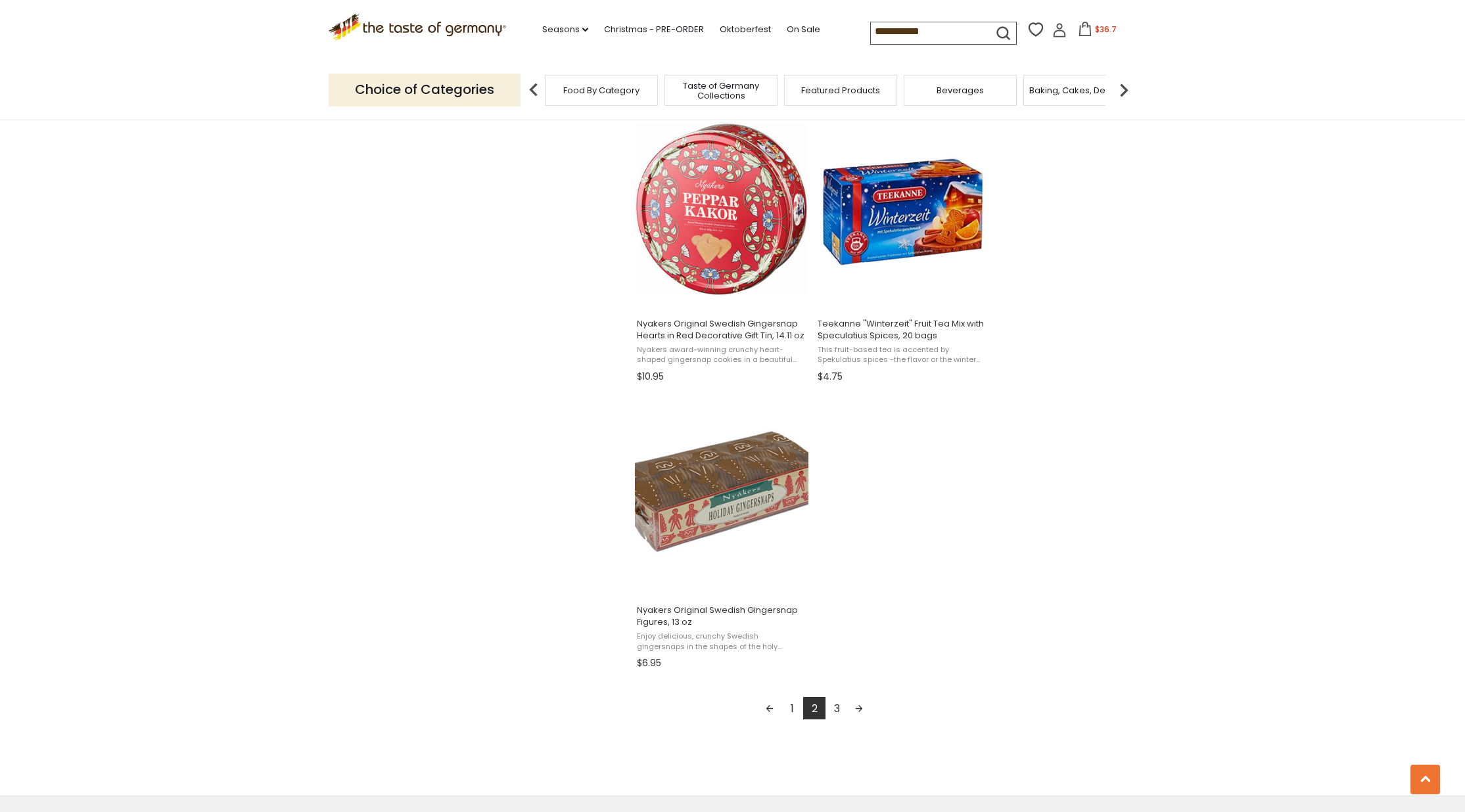
scroll to position [1979, 0]
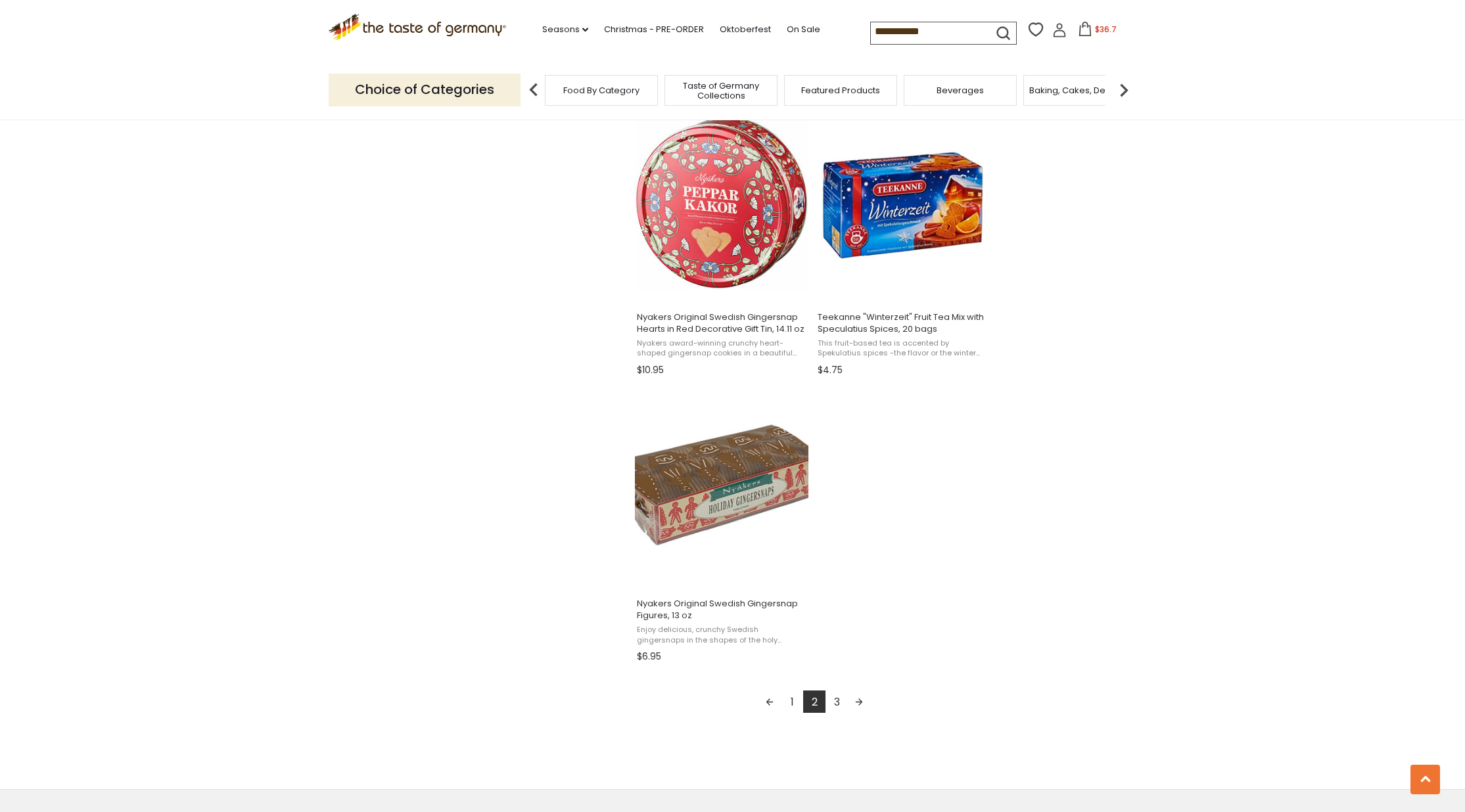
click at [835, 694] on link "3" at bounding box center [836, 701] width 22 height 22
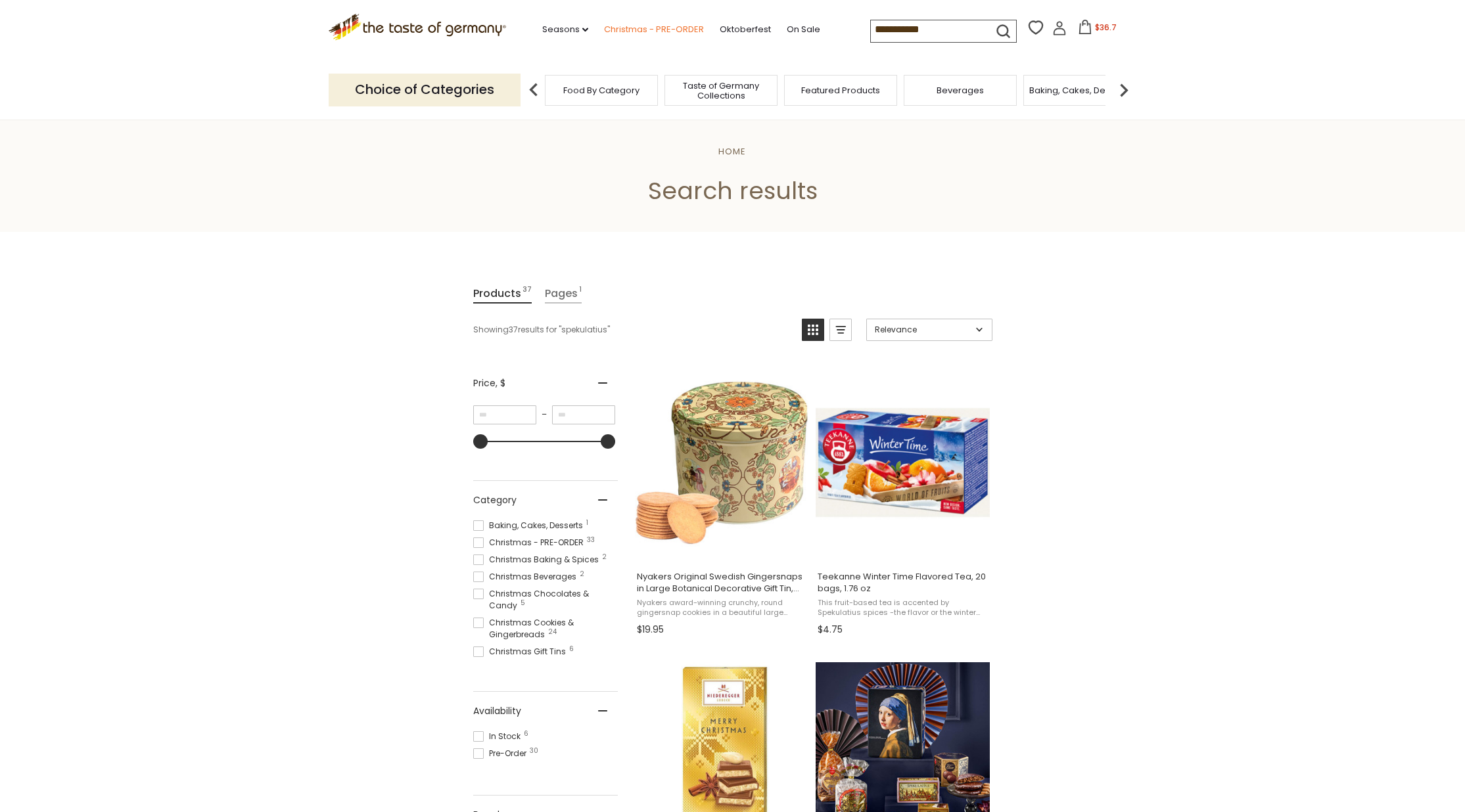
click at [625, 25] on link "Christmas - PRE-ORDER" at bounding box center [653, 29] width 100 height 14
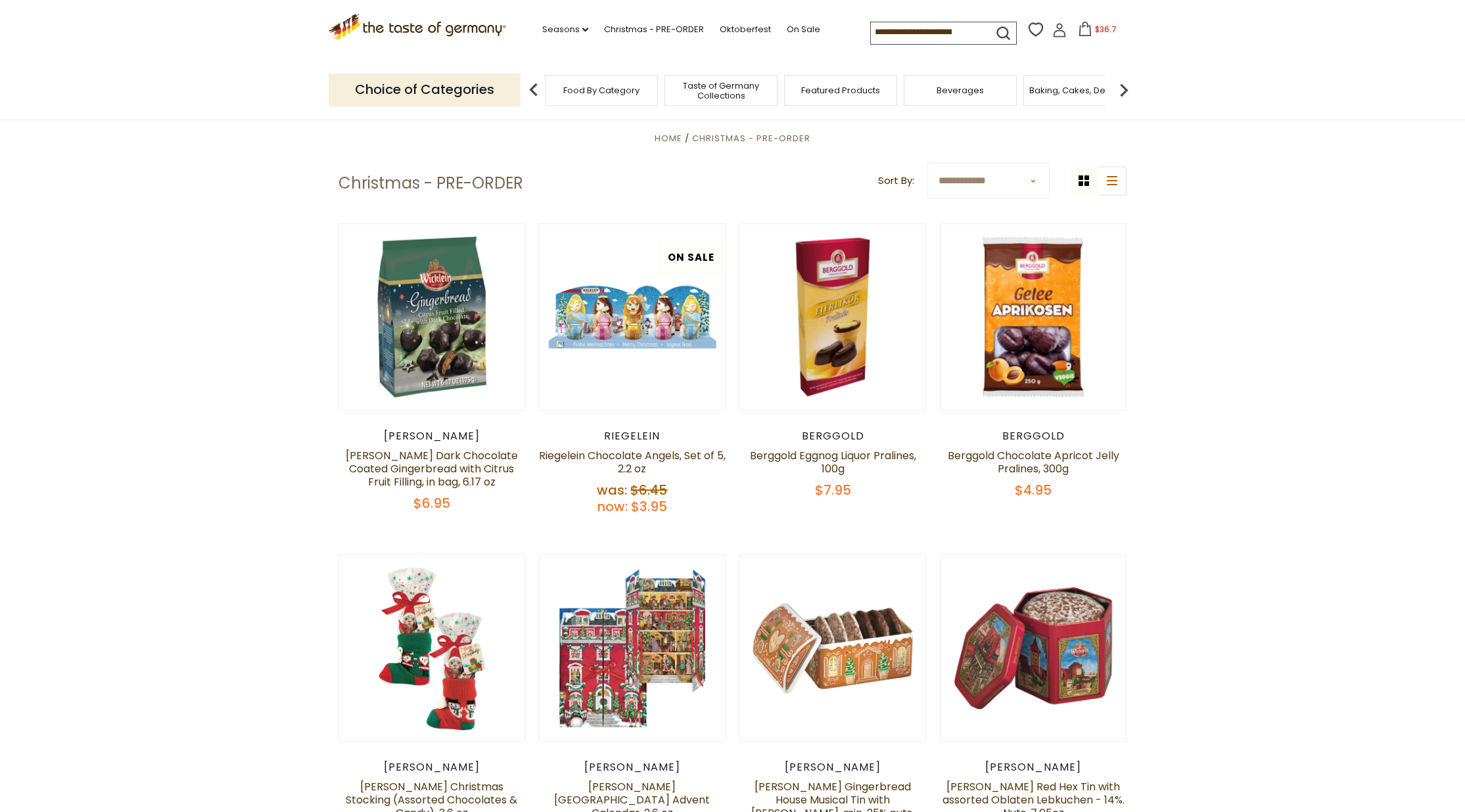
scroll to position [404, 0]
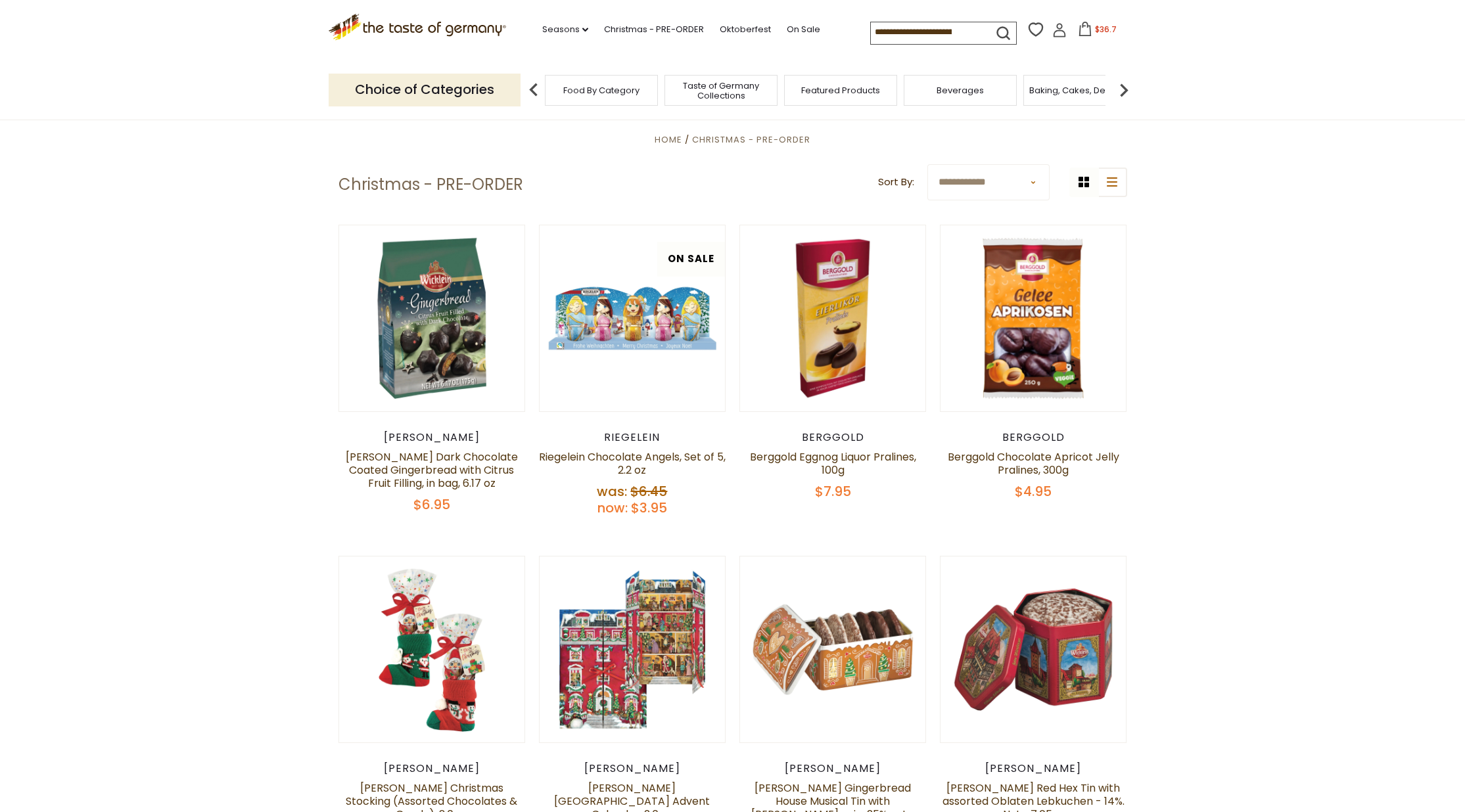
click at [1085, 176] on div "grid icon list icon" at bounding box center [1098, 182] width 58 height 30
click at [1113, 178] on icon "list icon" at bounding box center [1112, 182] width 10 height 9
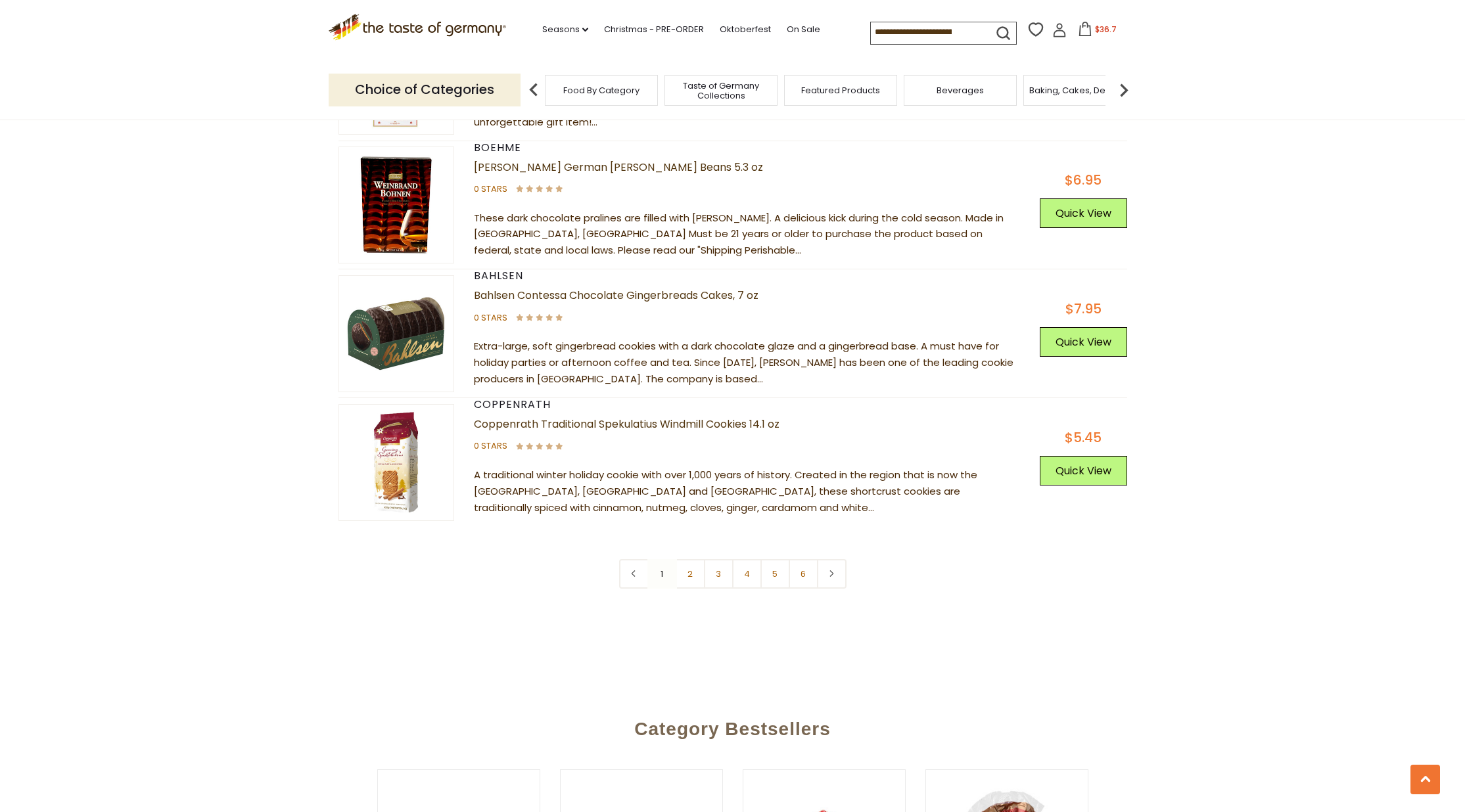
scroll to position [4750, 0]
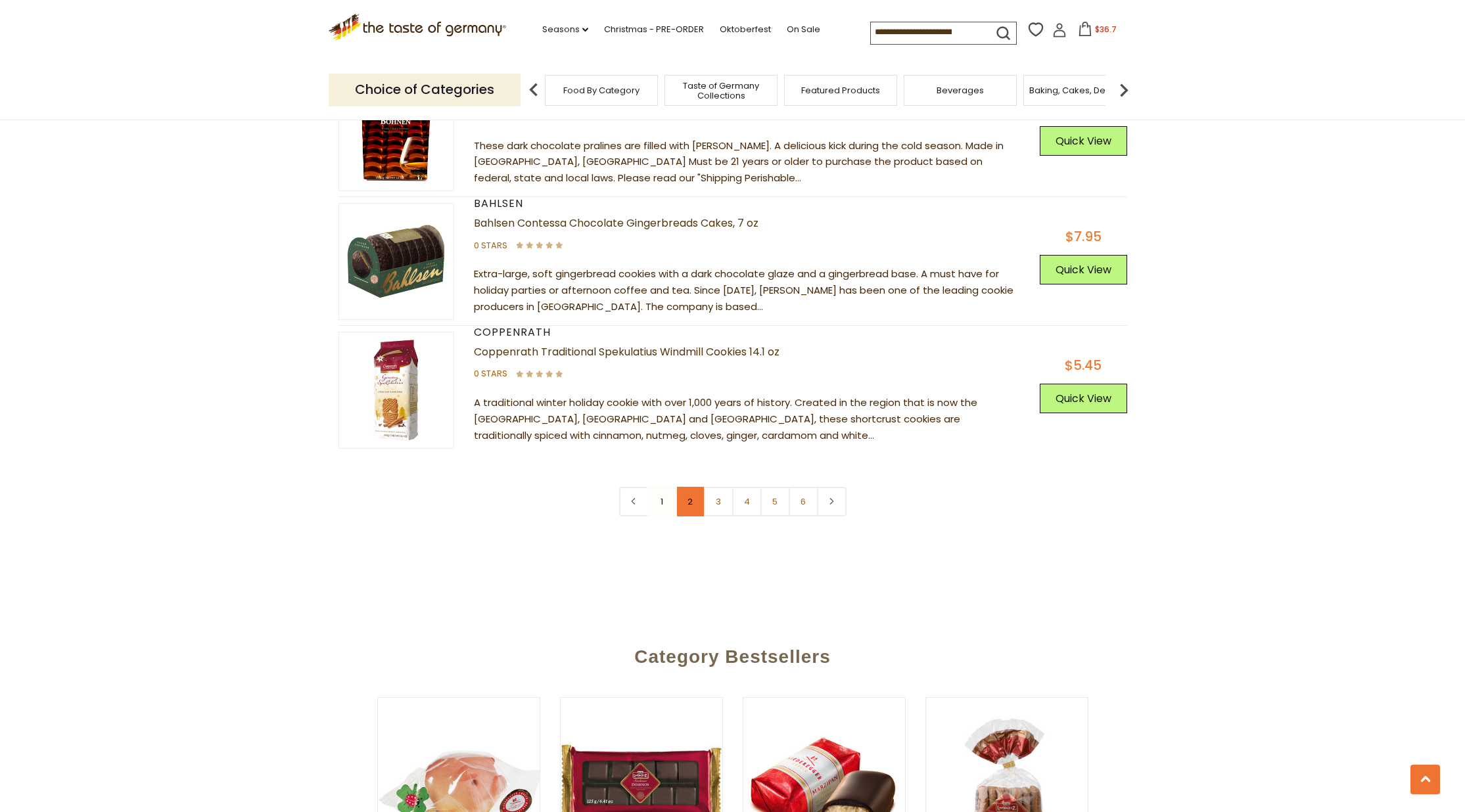
click at [692, 486] on link "2" at bounding box center [690, 501] width 30 height 30
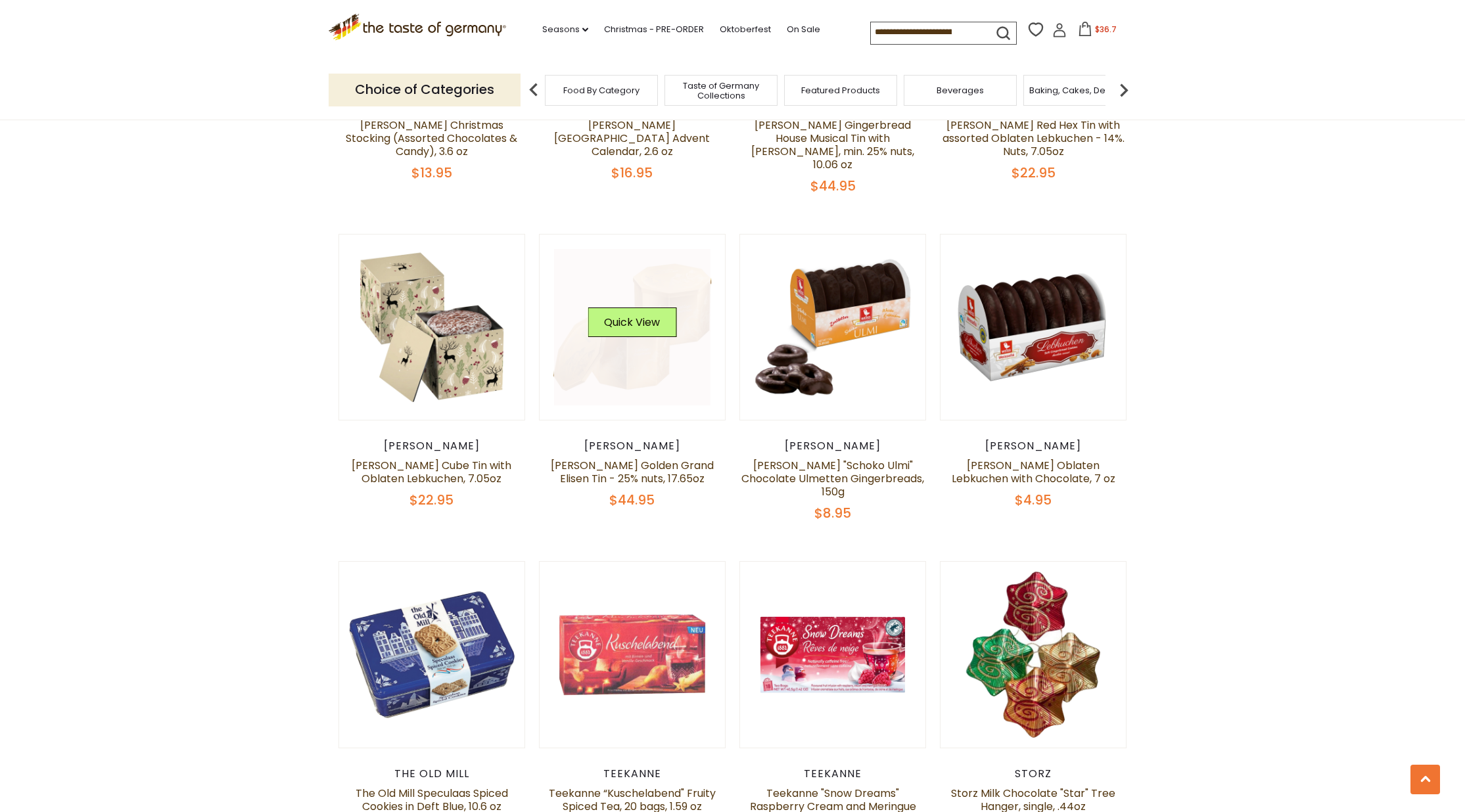
scroll to position [735, 0]
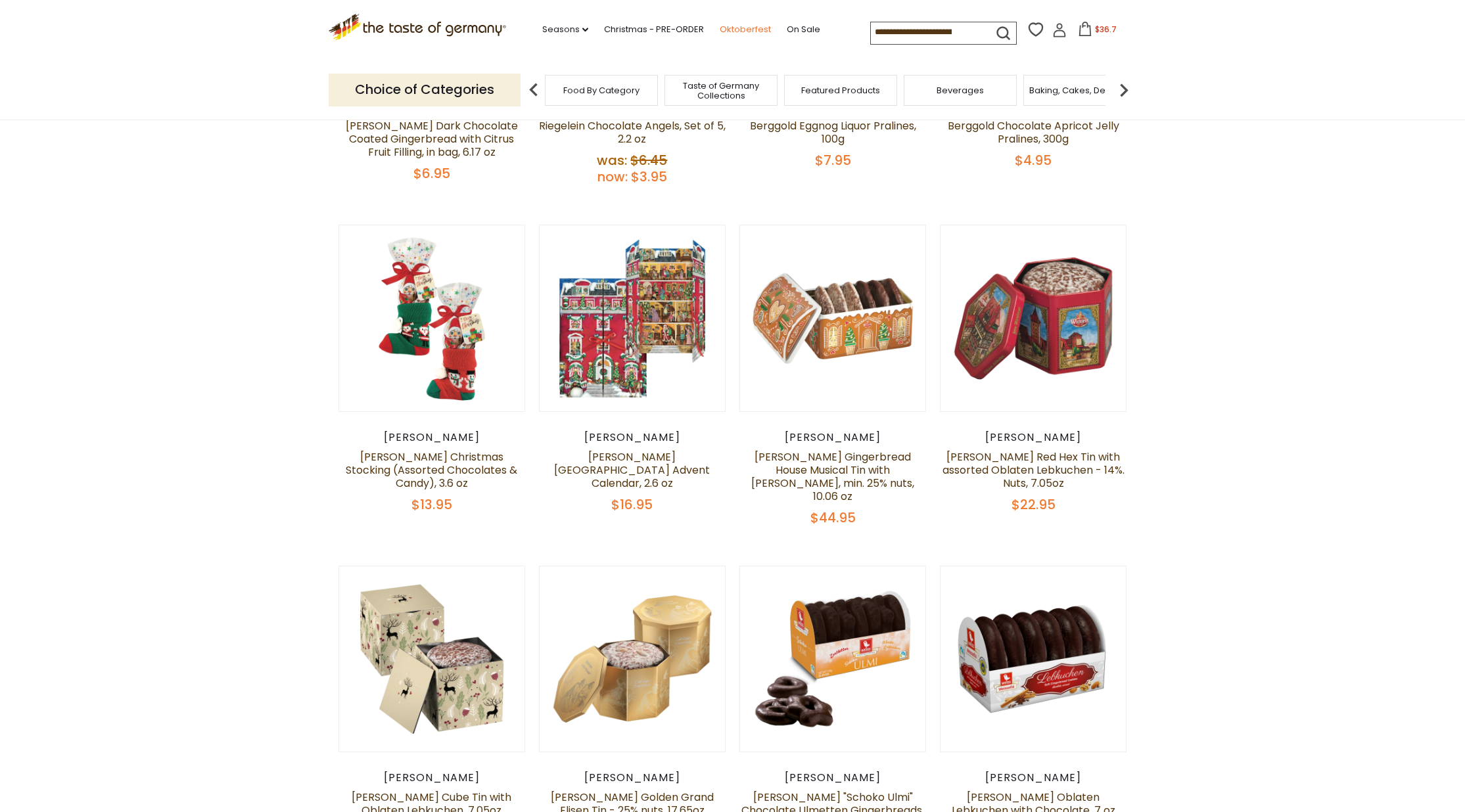
click at [720, 25] on link "Oktoberfest" at bounding box center [745, 29] width 51 height 14
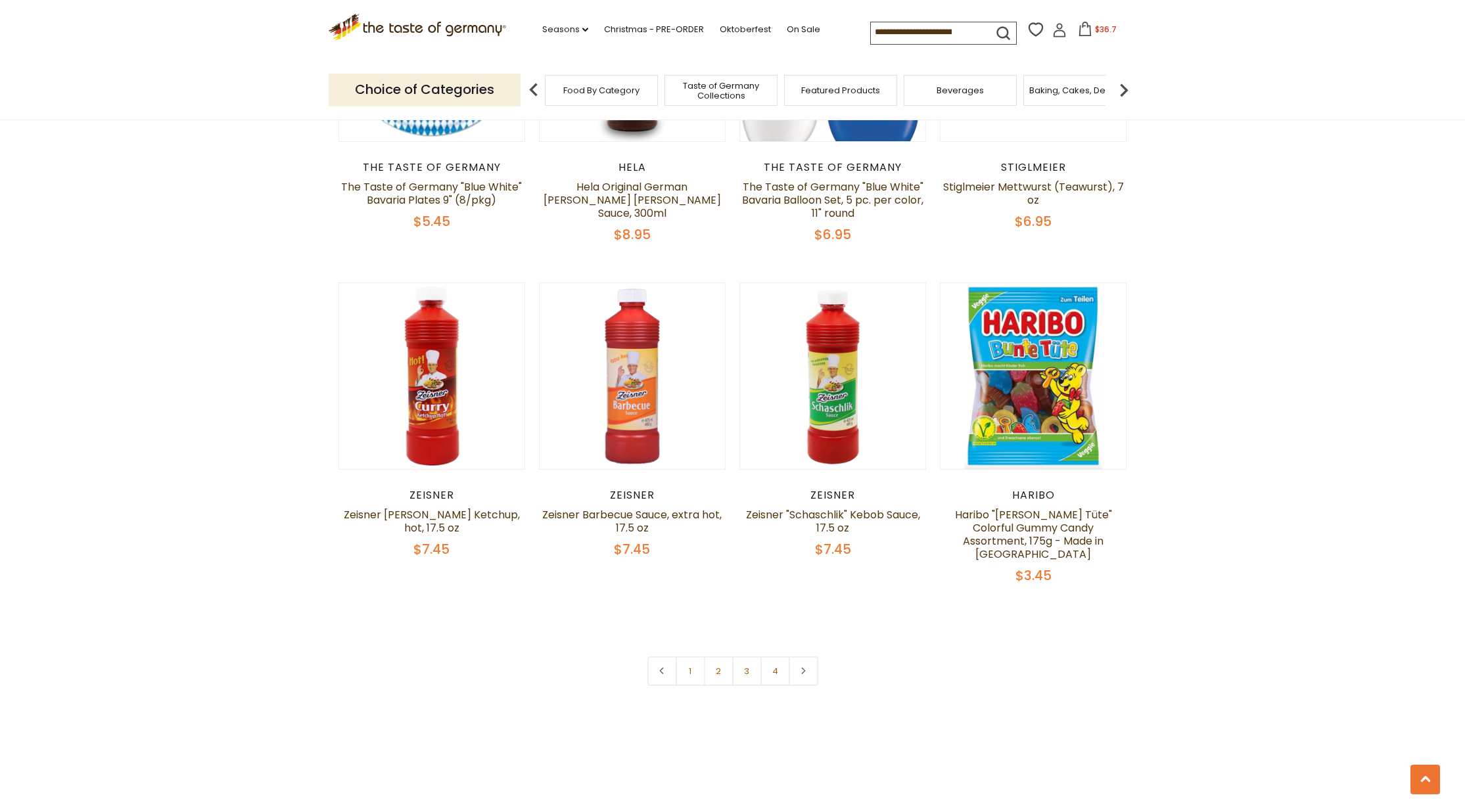
scroll to position [2971, 0]
click at [798, 659] on link at bounding box center [803, 669] width 30 height 30
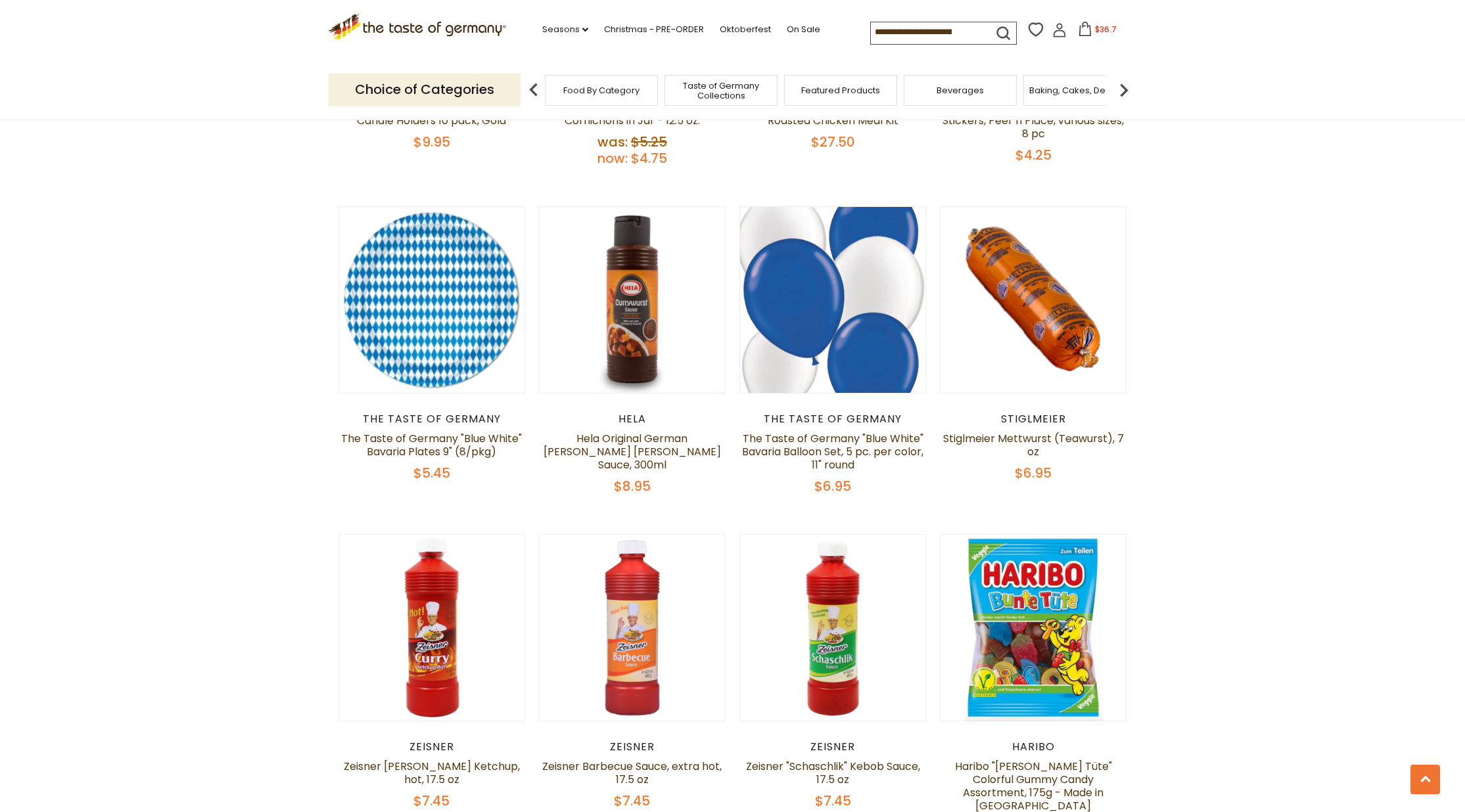
scroll to position [2718, 0]
click at [680, 440] on link "Hela Original German Curry Wurst Sauce, 300ml" at bounding box center [632, 451] width 178 height 42
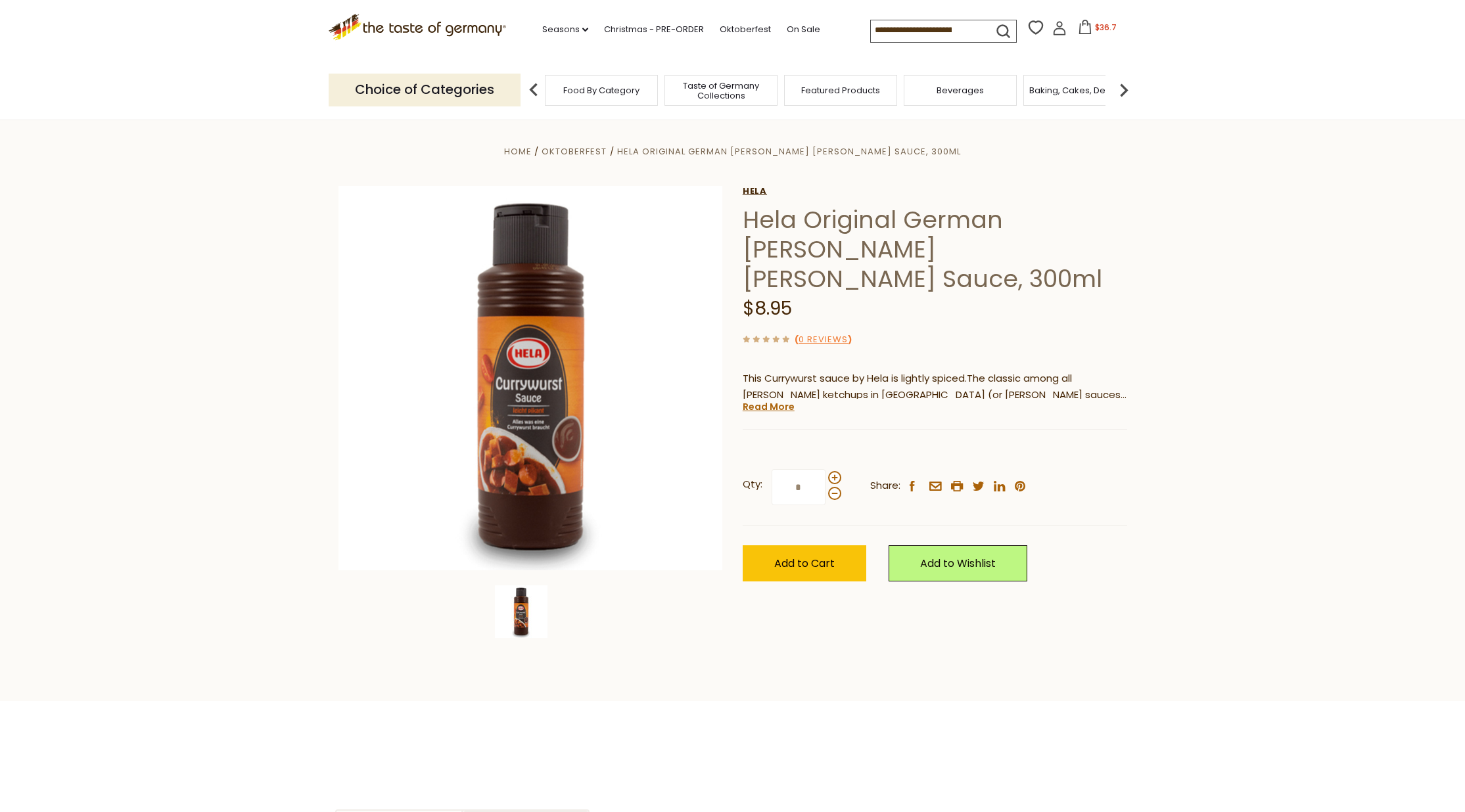
click at [754, 189] on link "Hela" at bounding box center [935, 191] width 385 height 10
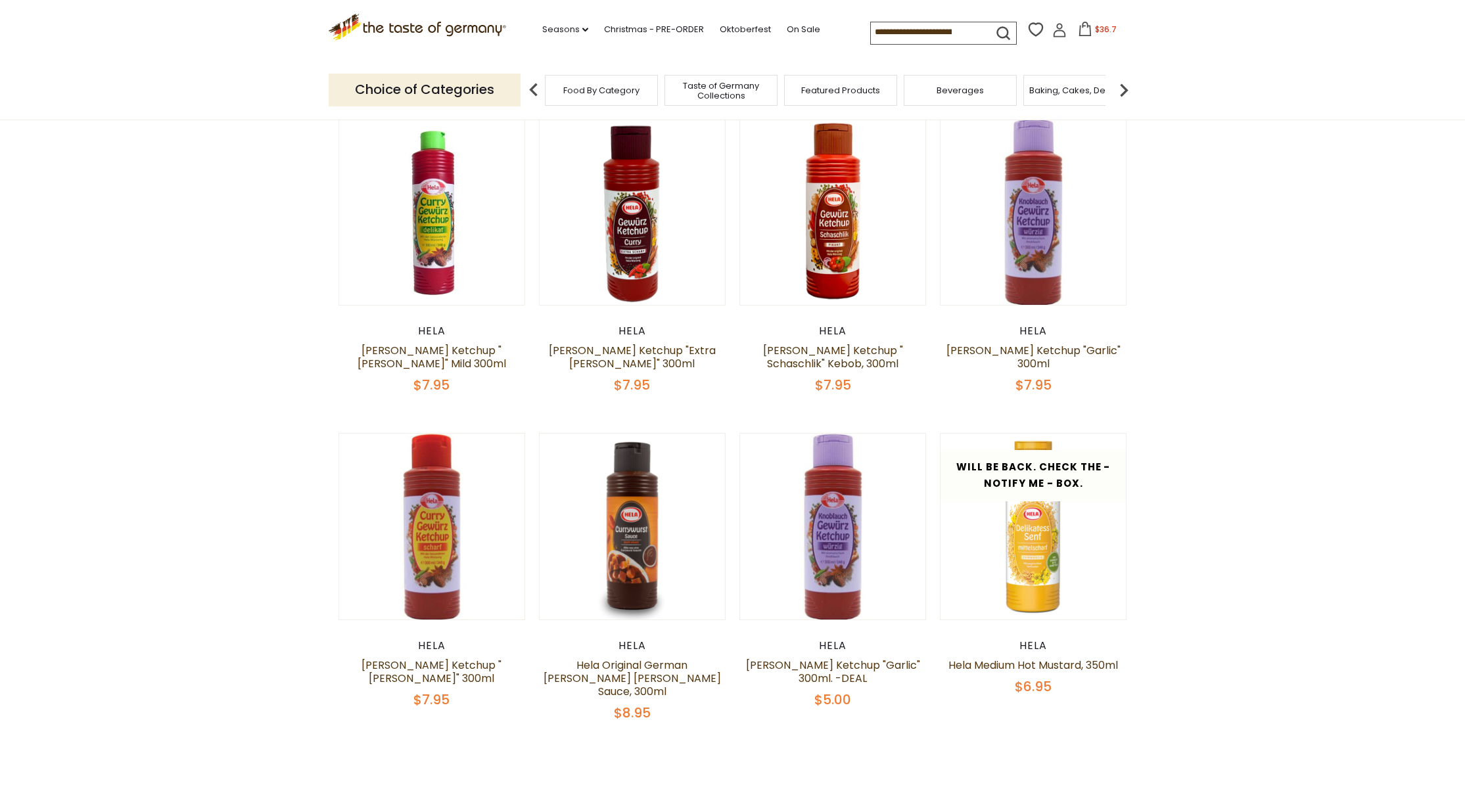
scroll to position [54, 0]
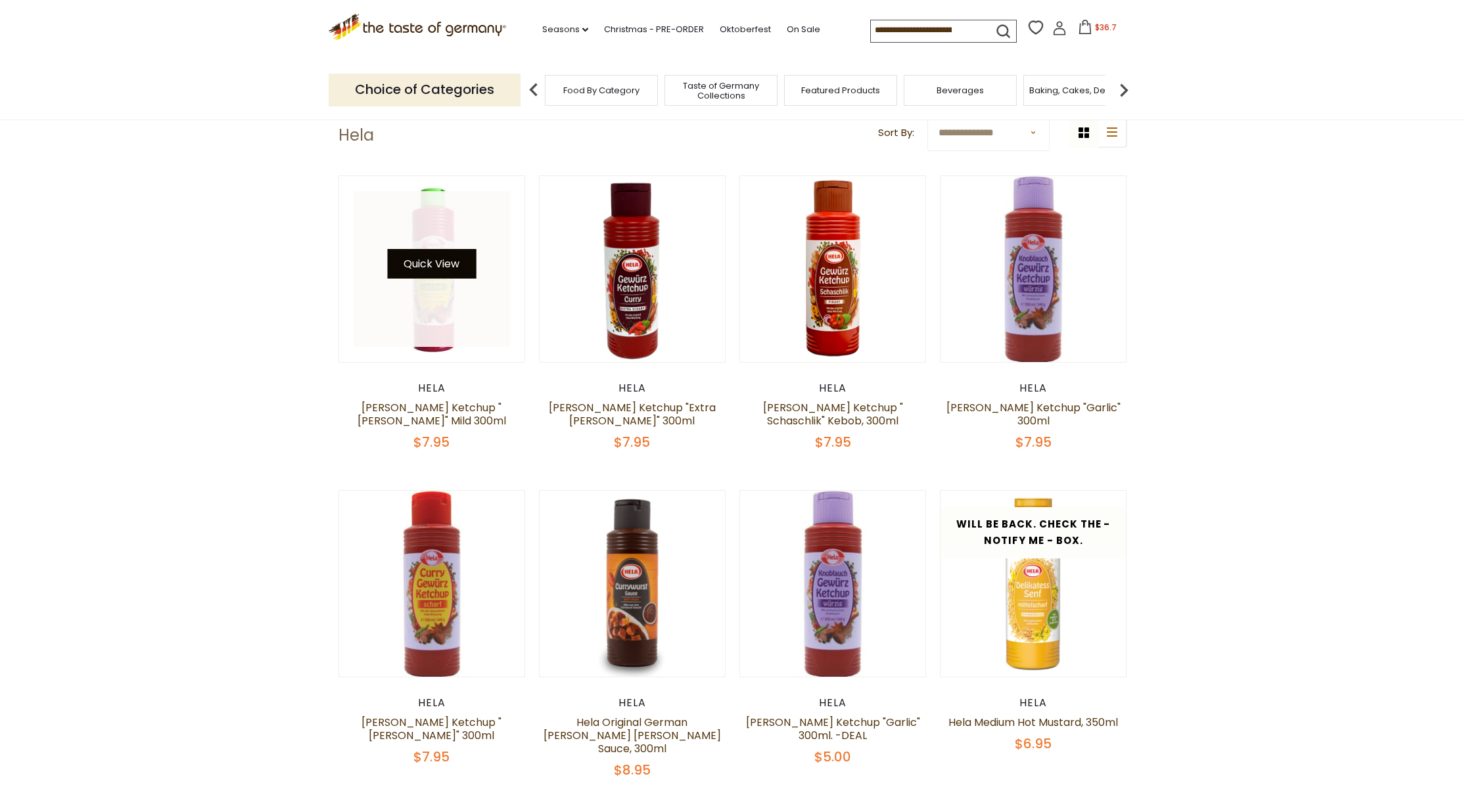
click at [425, 267] on button "Quick View" at bounding box center [431, 264] width 88 height 30
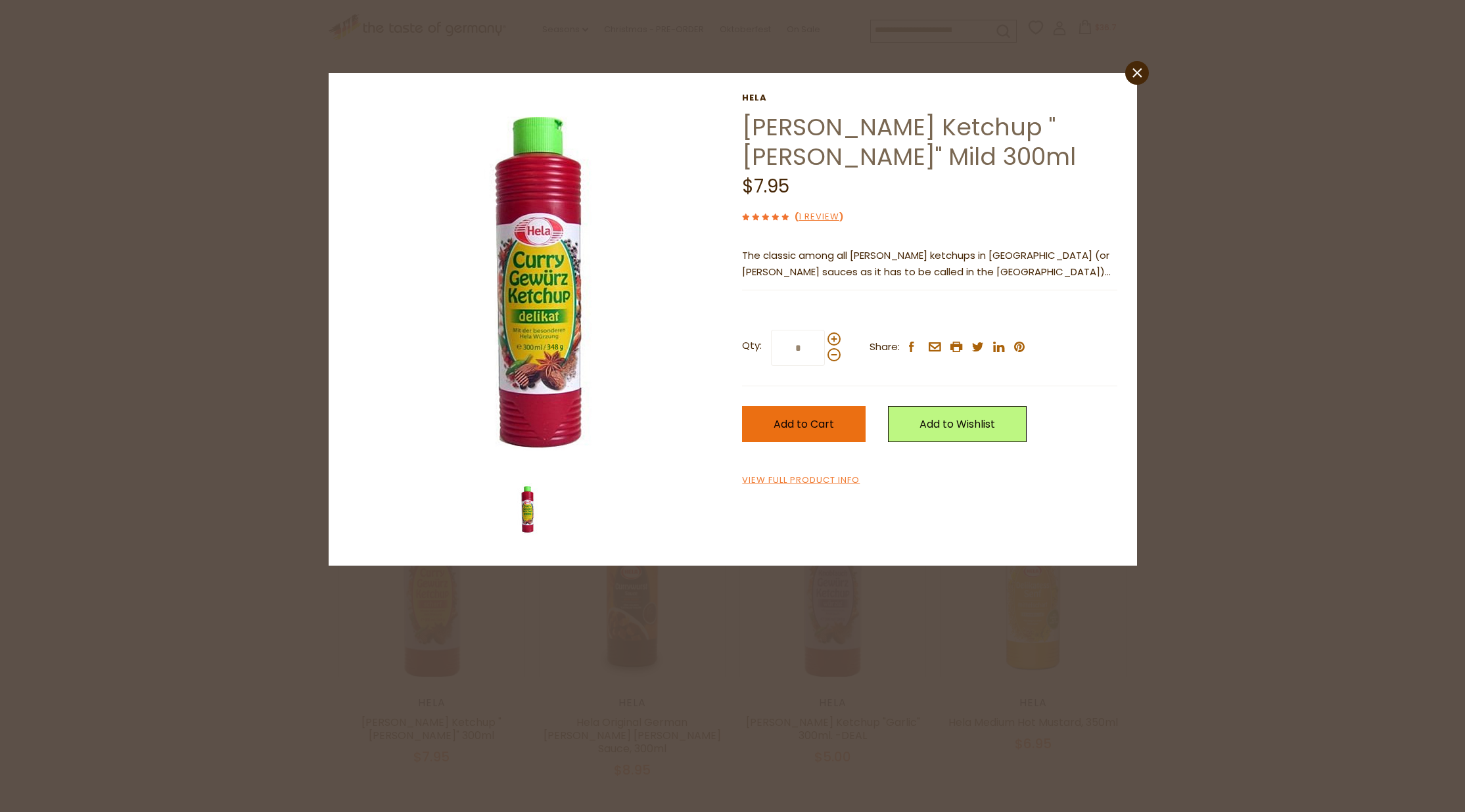
click at [797, 418] on span "Add to Cart" at bounding box center [803, 424] width 60 height 15
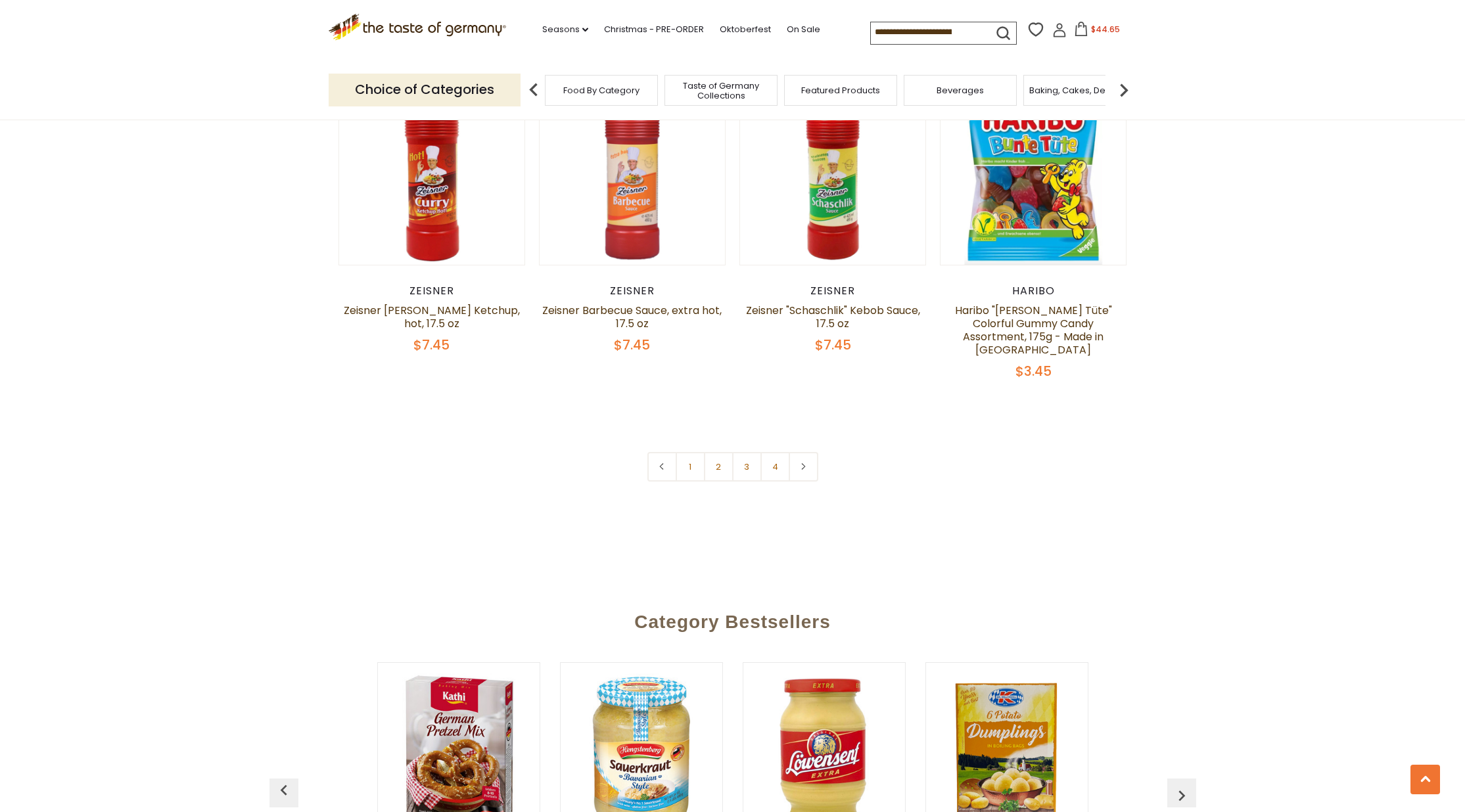
scroll to position [3190, 0]
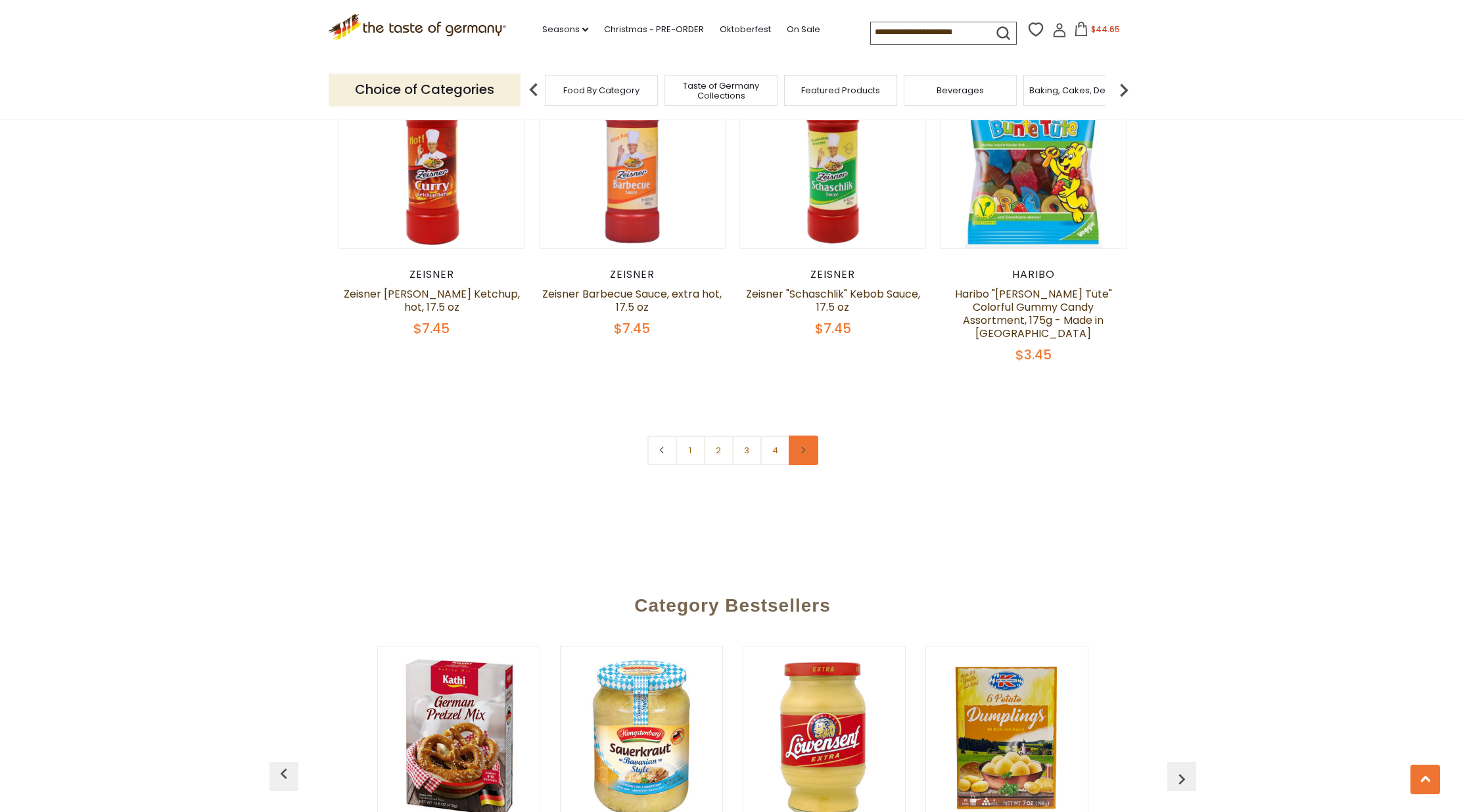
click at [808, 440] on link at bounding box center [803, 450] width 30 height 30
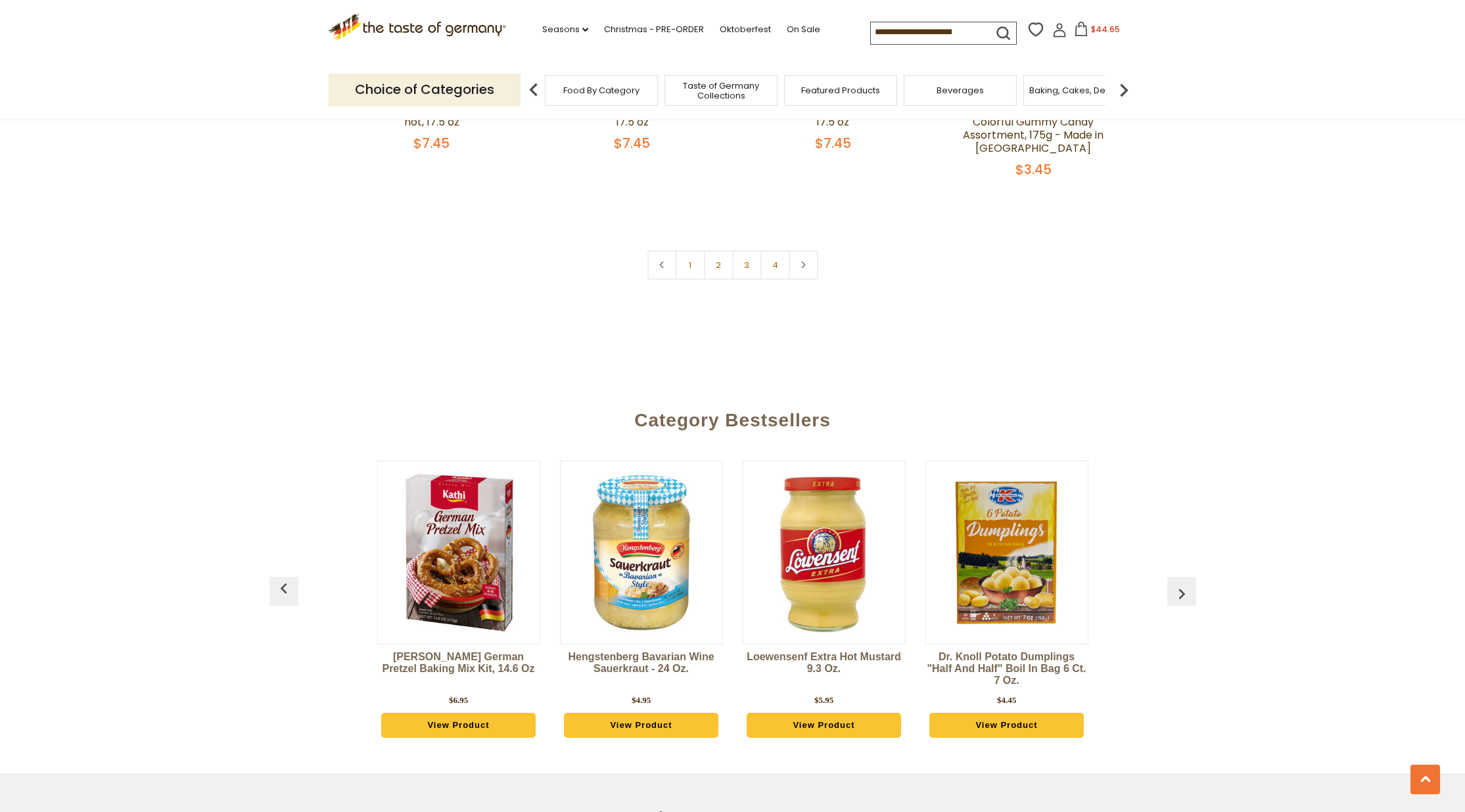
scroll to position [3409, 0]
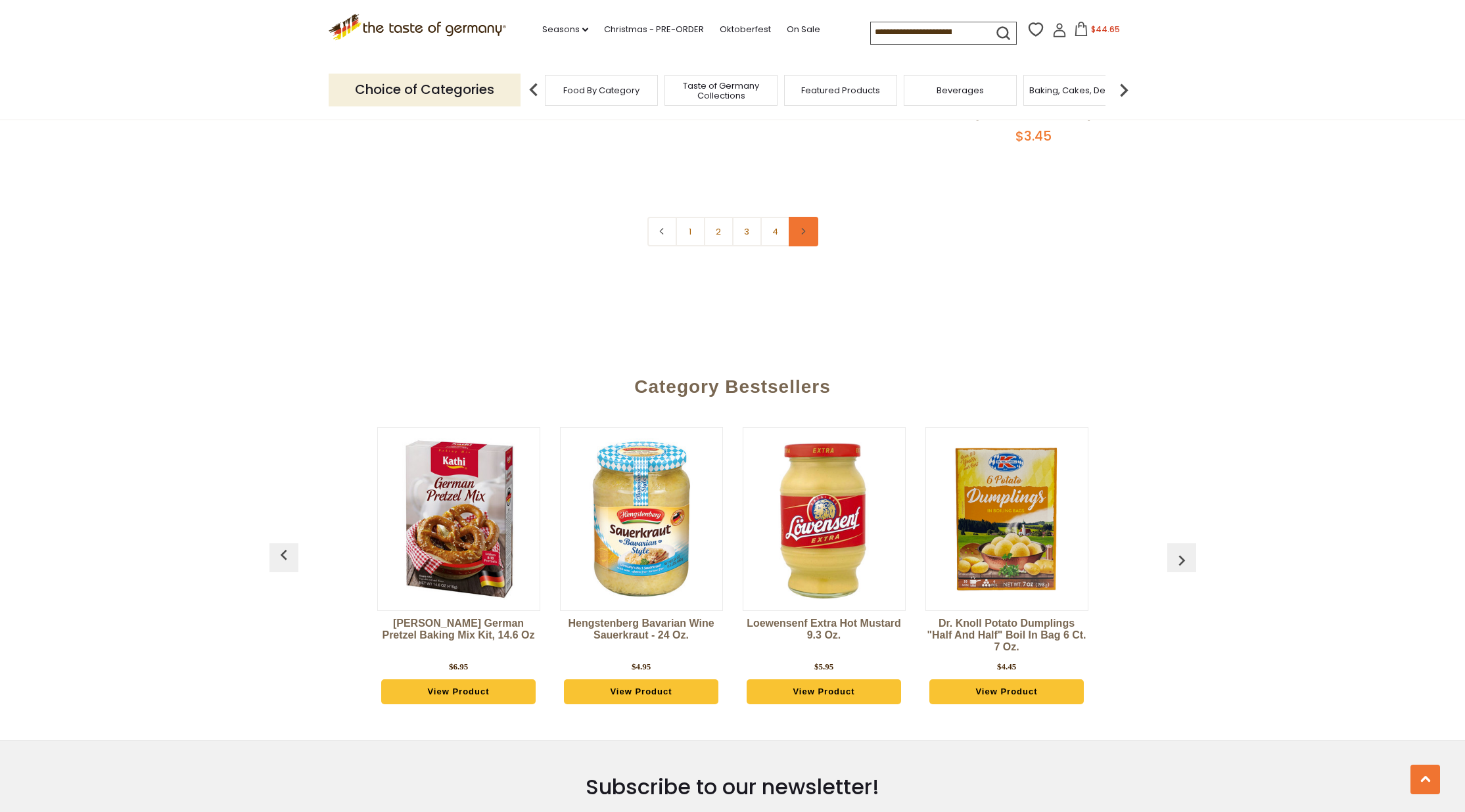
click at [804, 228] on icon at bounding box center [802, 231] width 8 height 7
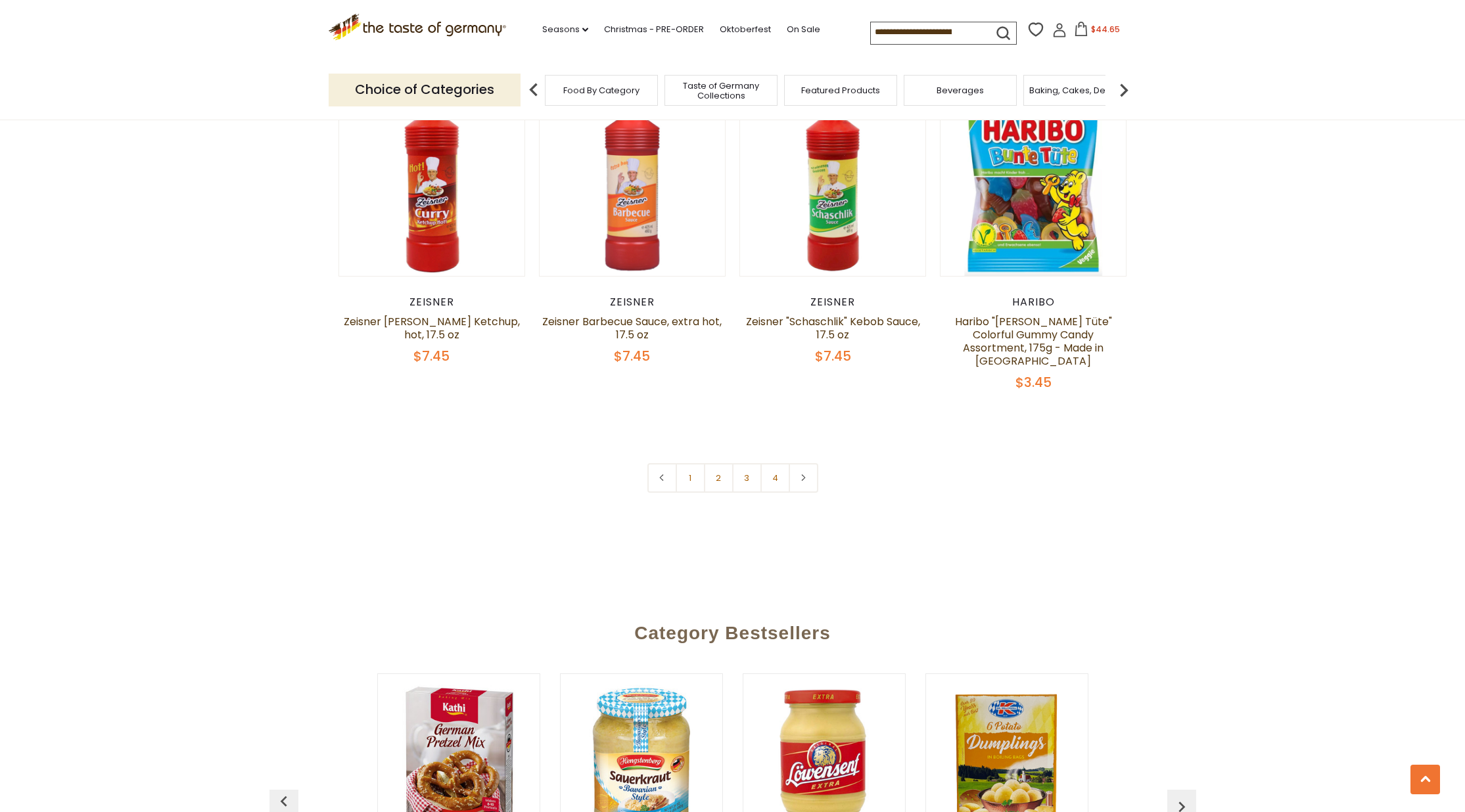
scroll to position [3200, 0]
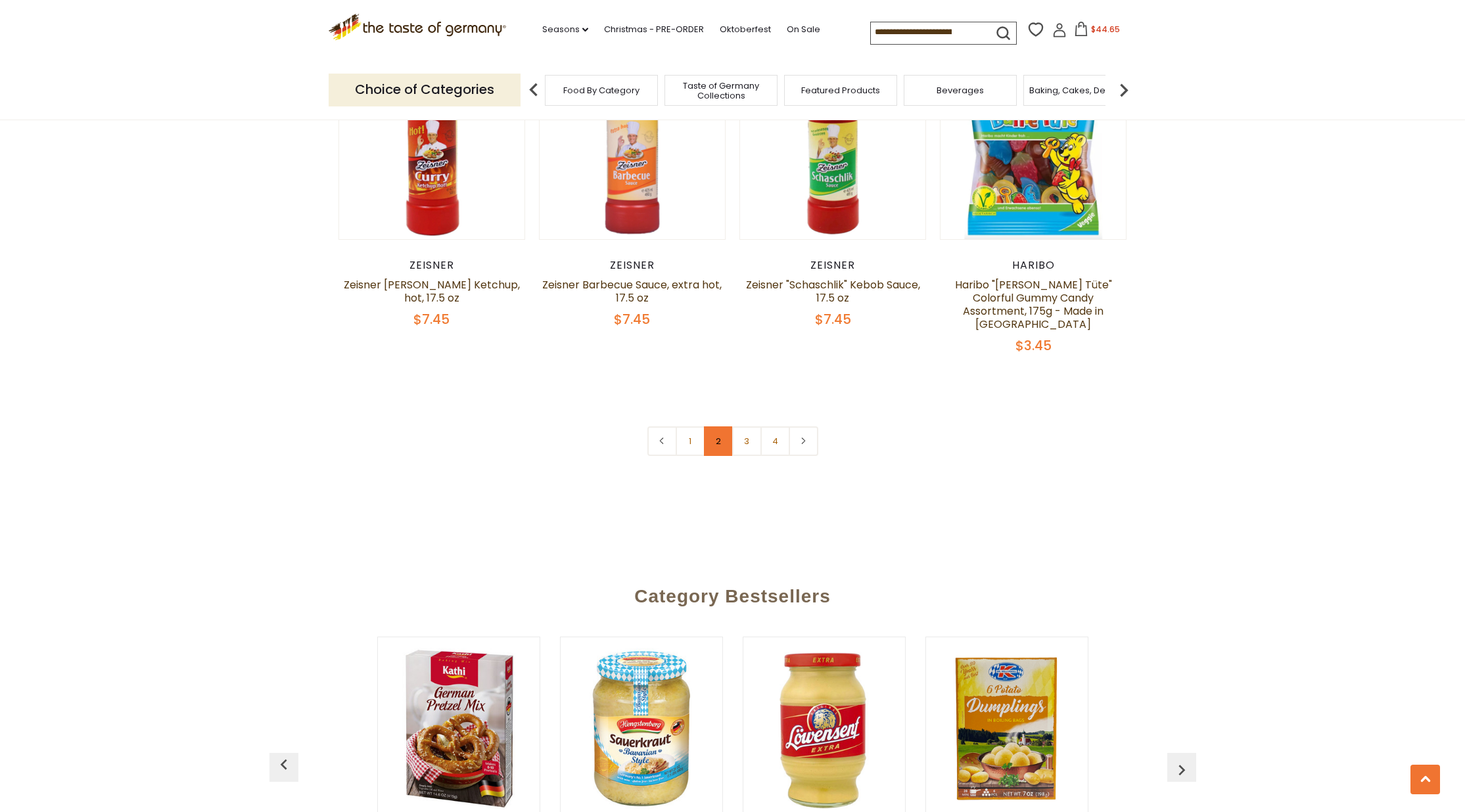
click at [715, 429] on link "2" at bounding box center [718, 440] width 30 height 30
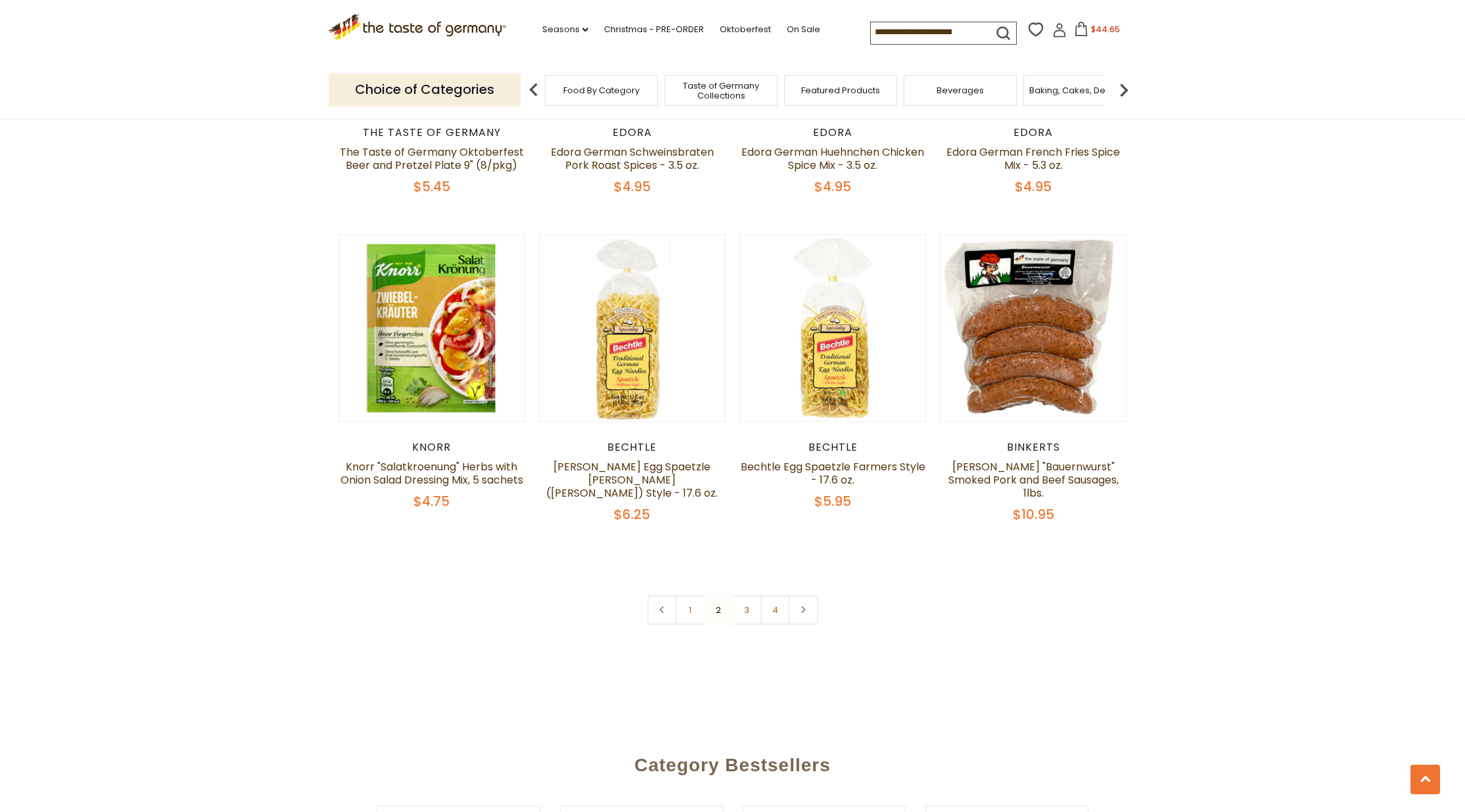
scroll to position [3020, 0]
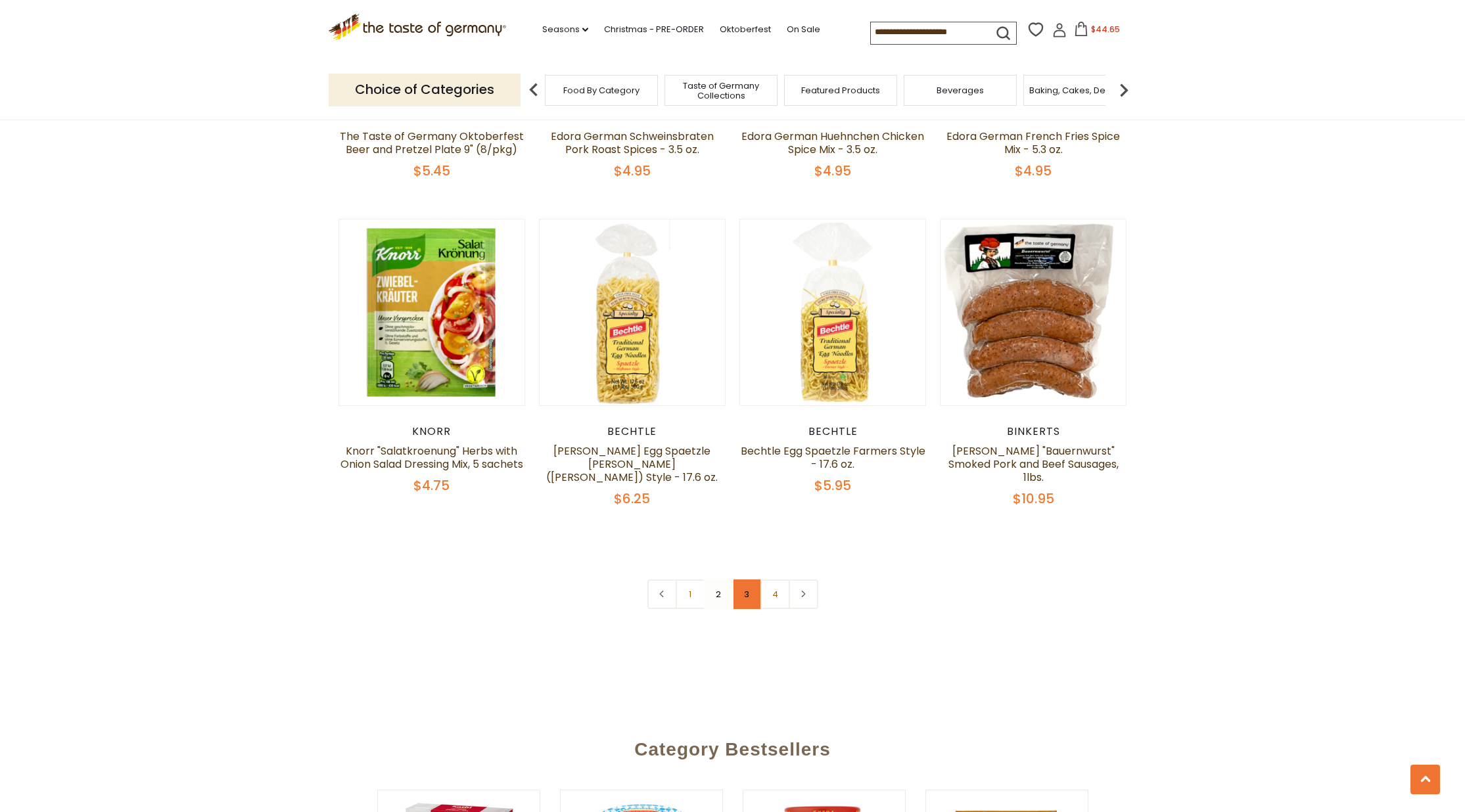
click at [749, 581] on link "3" at bounding box center [746, 593] width 30 height 30
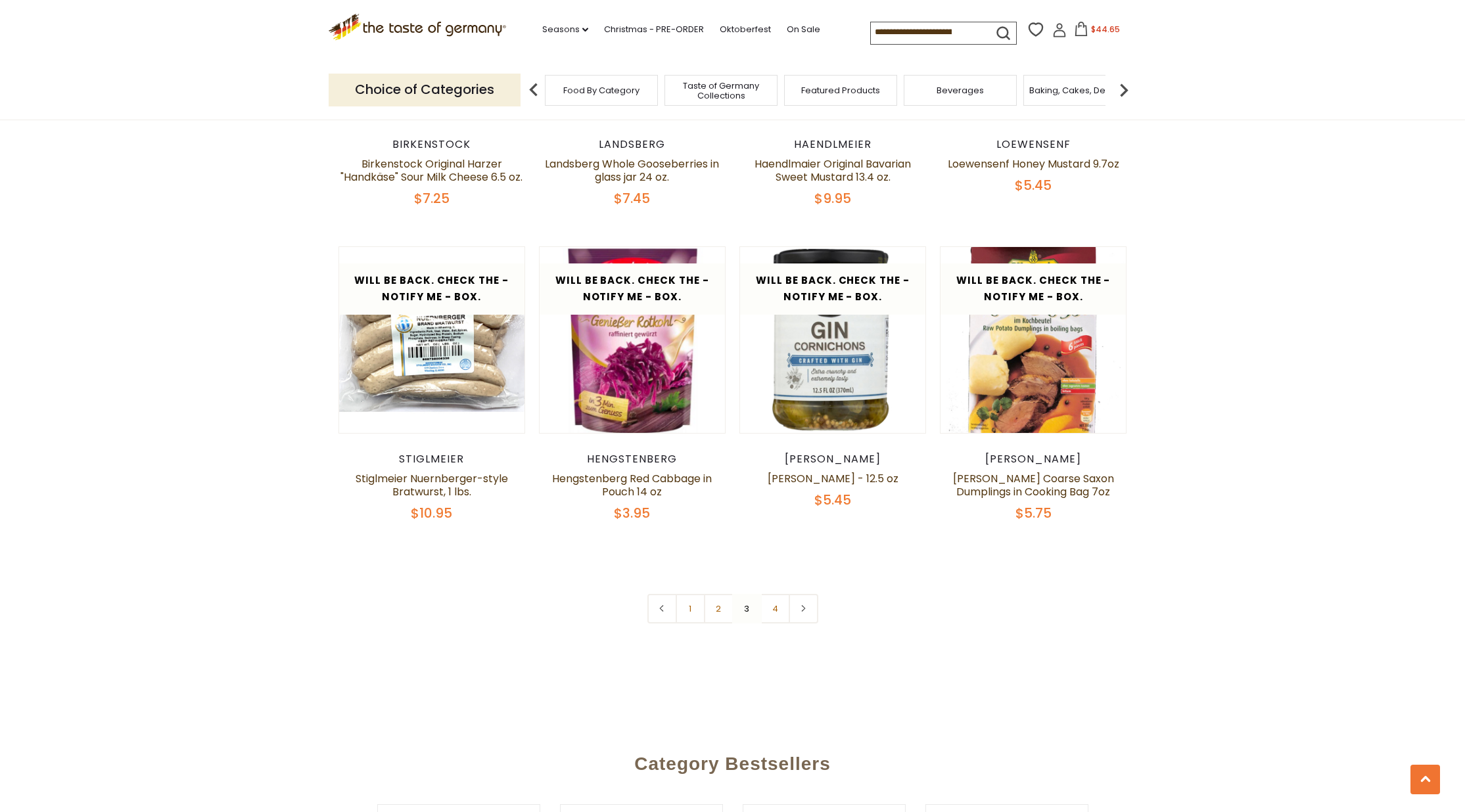
scroll to position [2931, 0]
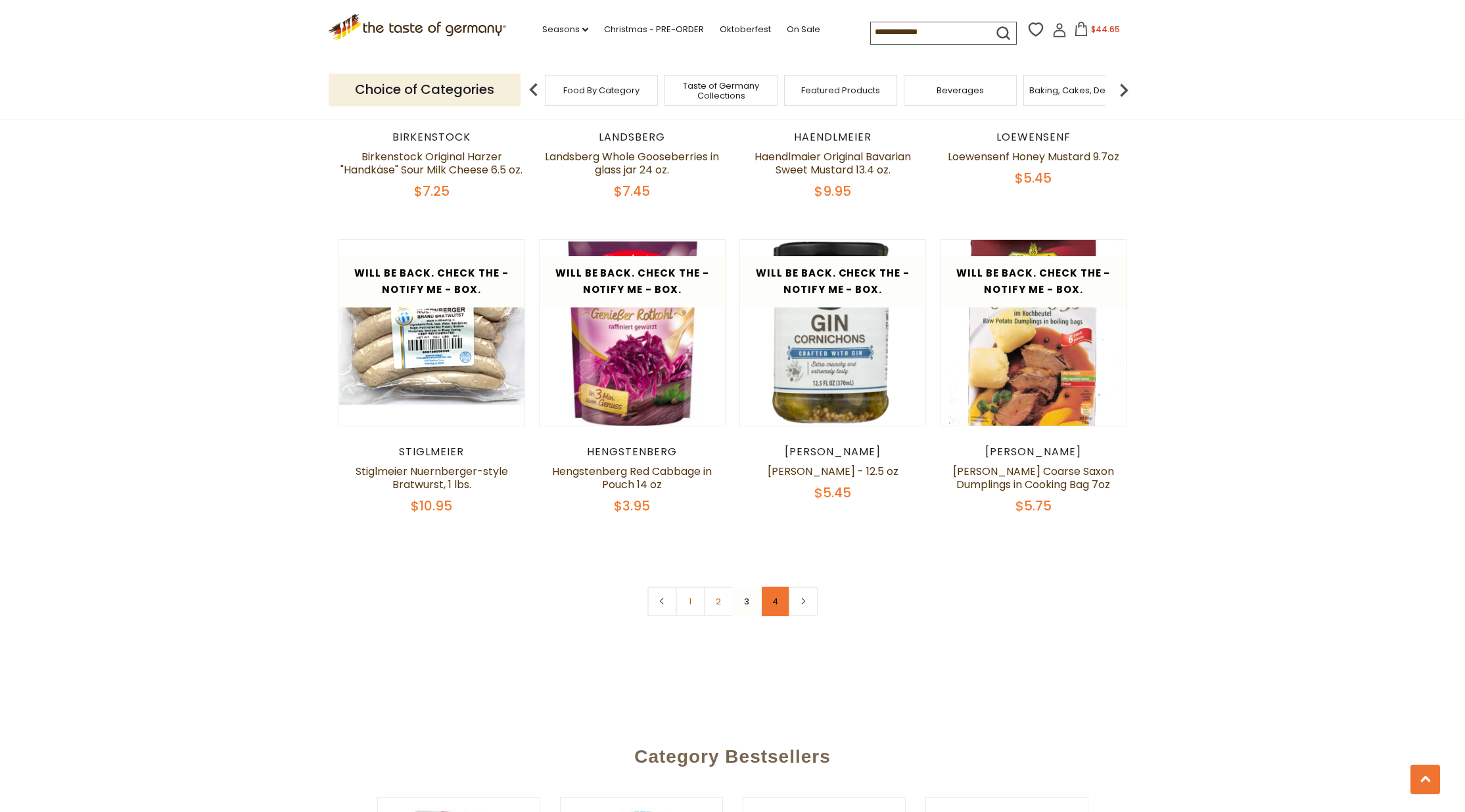
click at [770, 601] on link "4" at bounding box center [775, 601] width 30 height 30
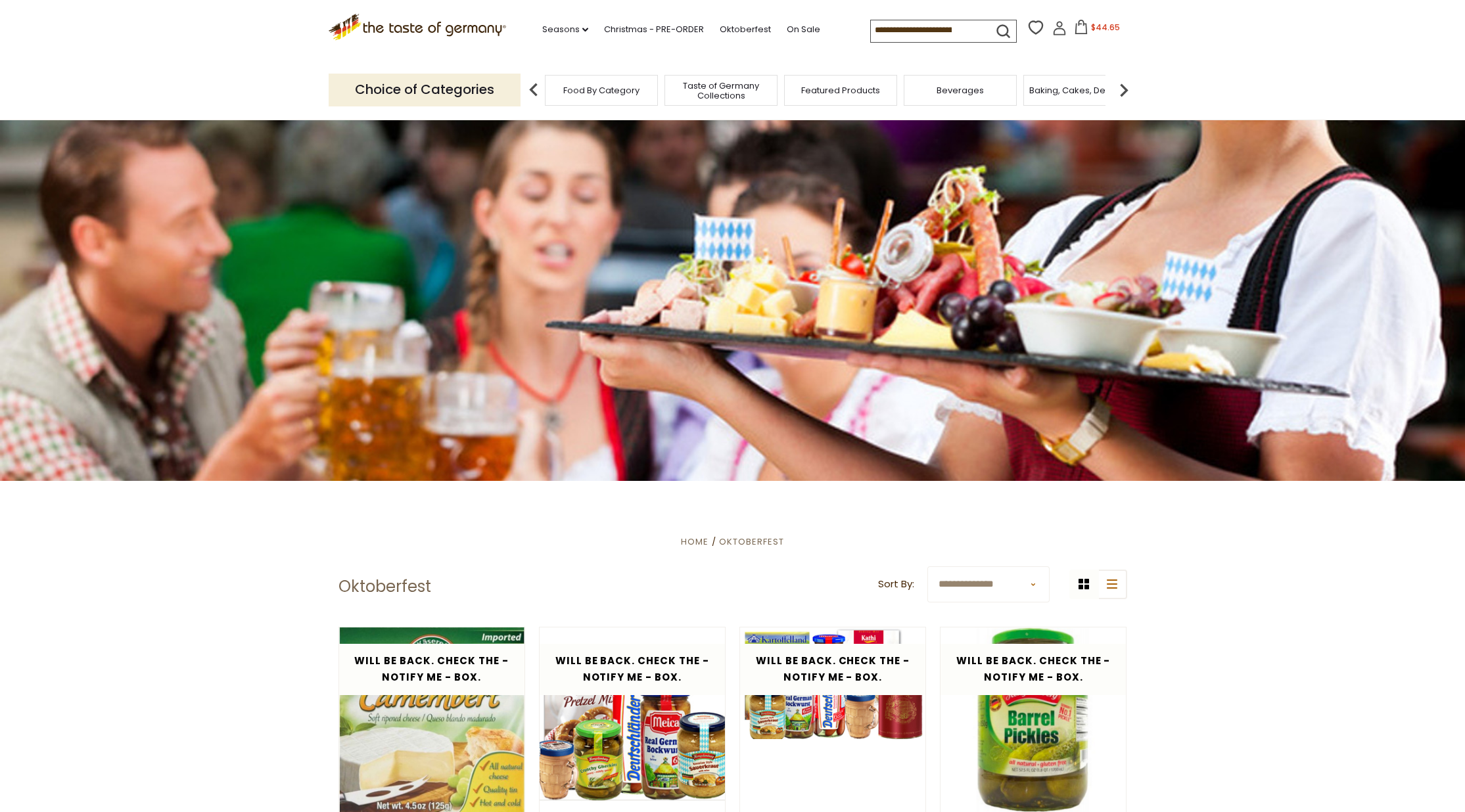
scroll to position [0, 0]
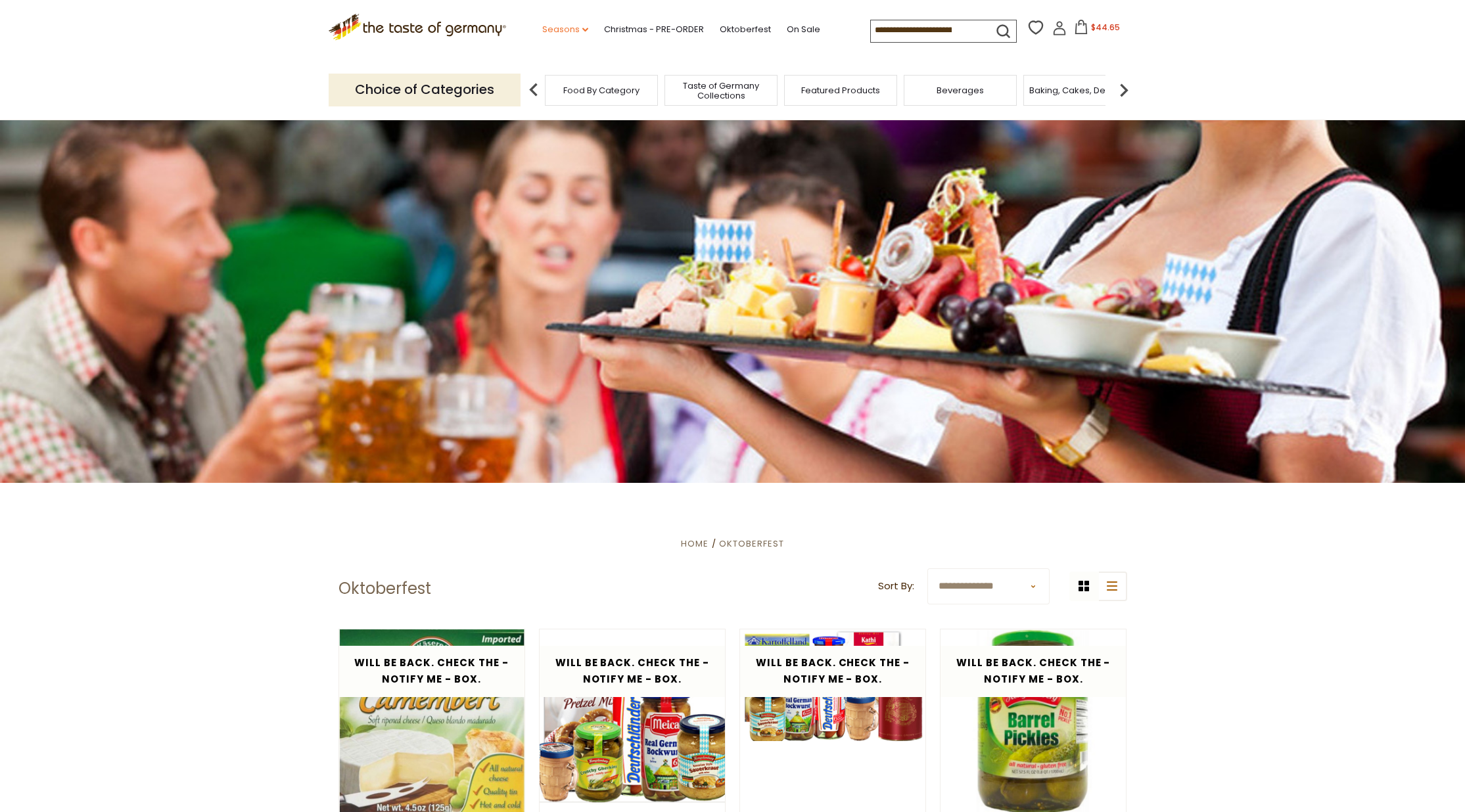
click at [542, 23] on link "Seasons dropdown_arrow" at bounding box center [565, 29] width 46 height 14
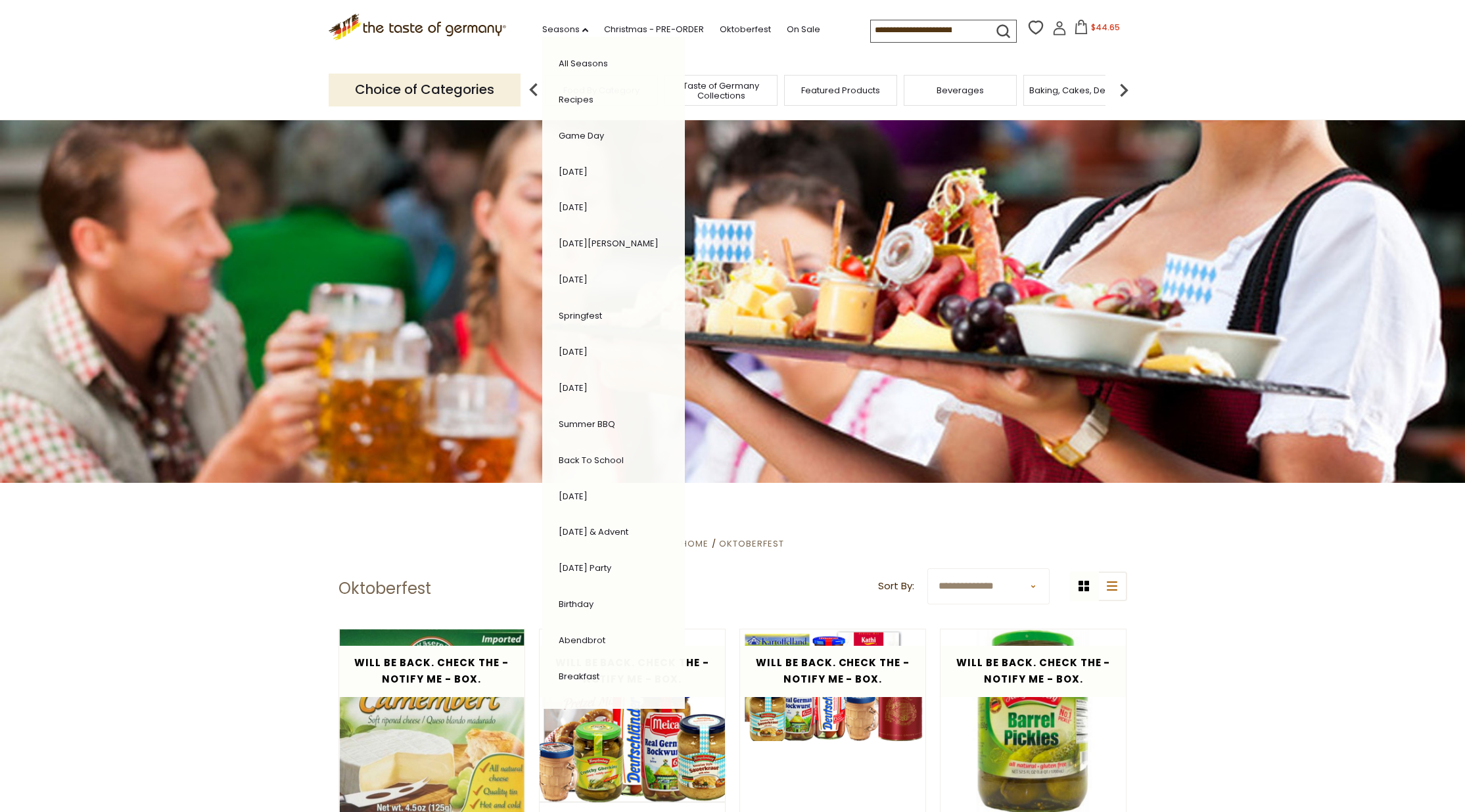
click at [560, 525] on link "[DATE] & Advent" at bounding box center [593, 531] width 70 height 13
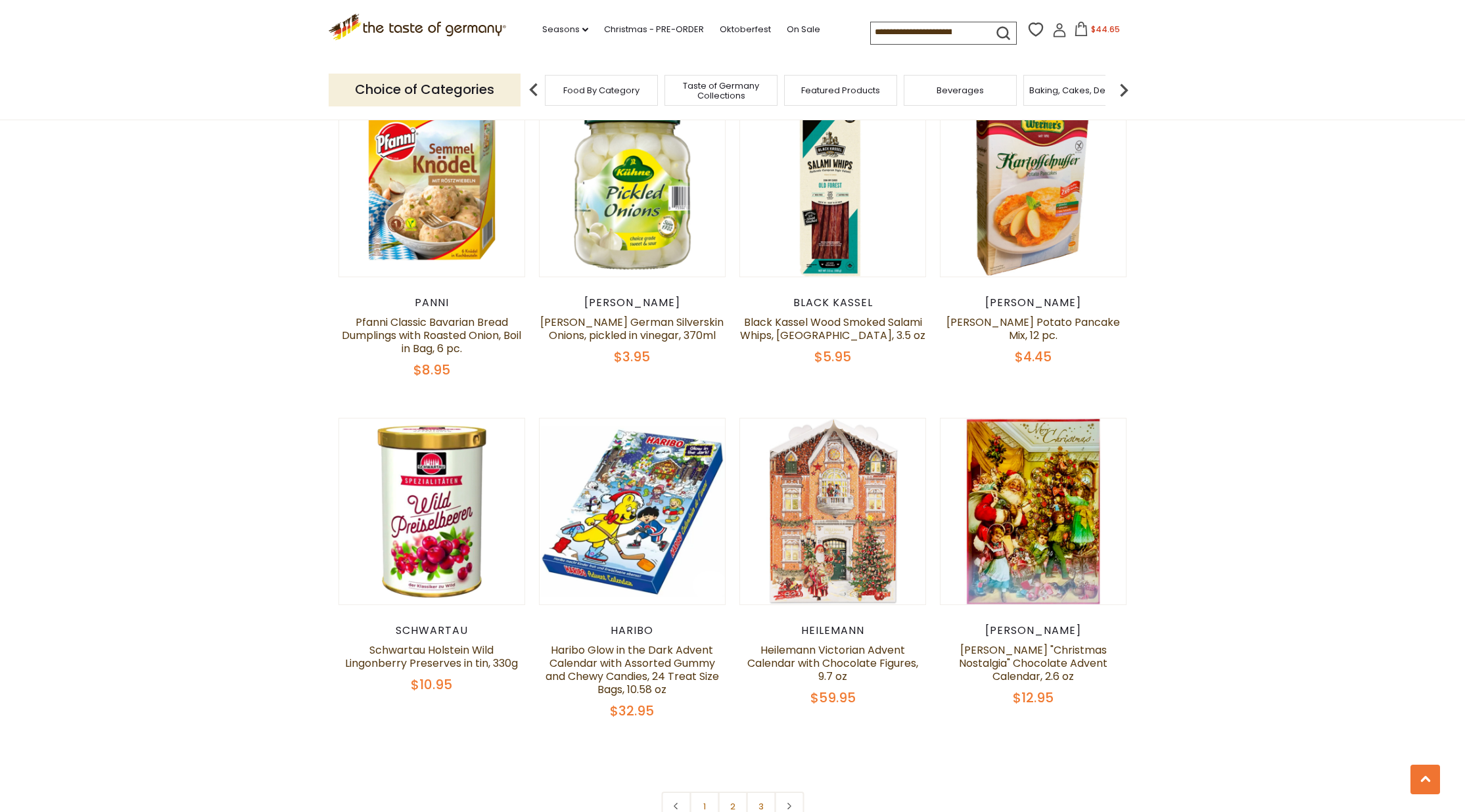
scroll to position [2840, 0]
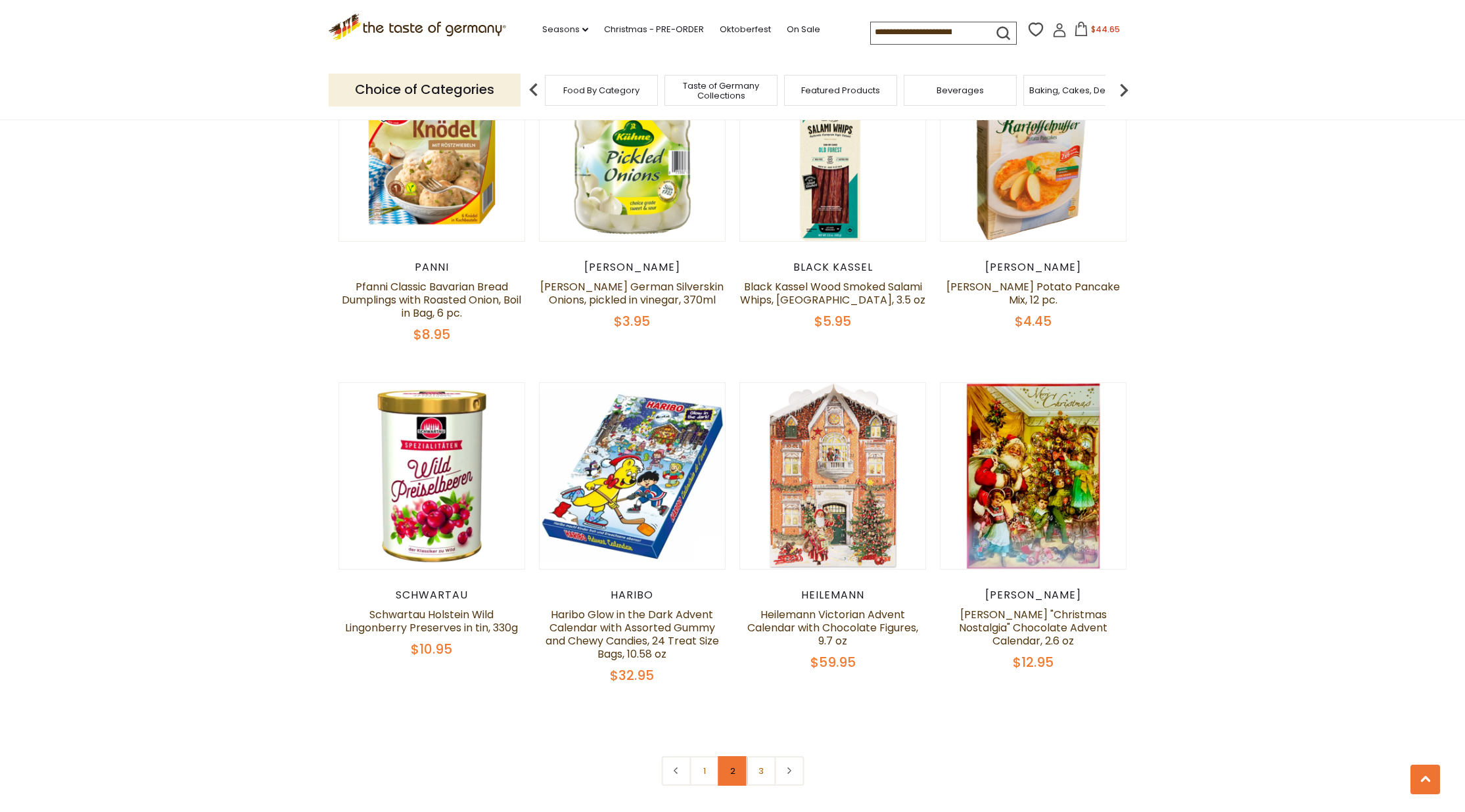
click at [726, 756] on link "2" at bounding box center [732, 770] width 30 height 30
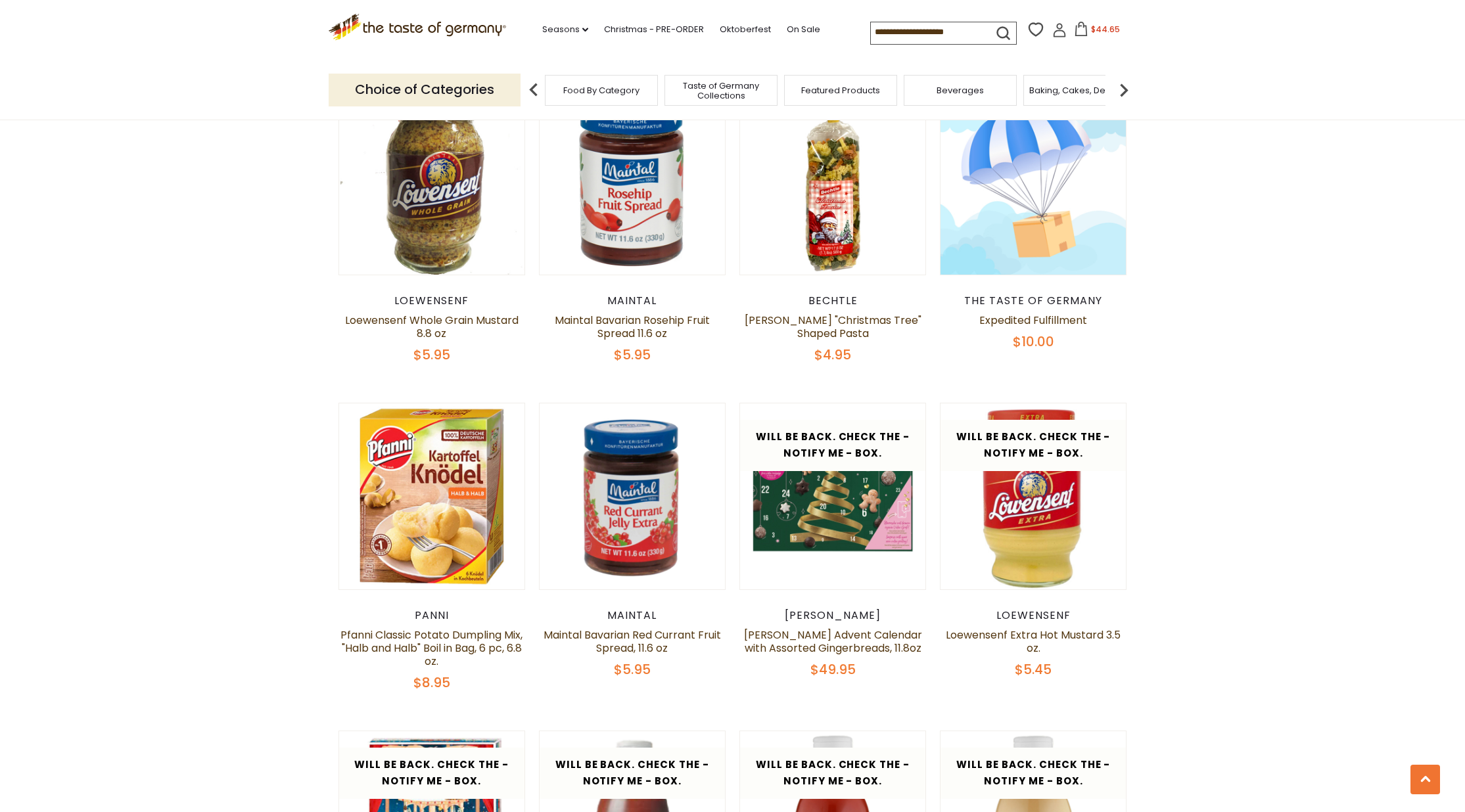
scroll to position [2862, 0]
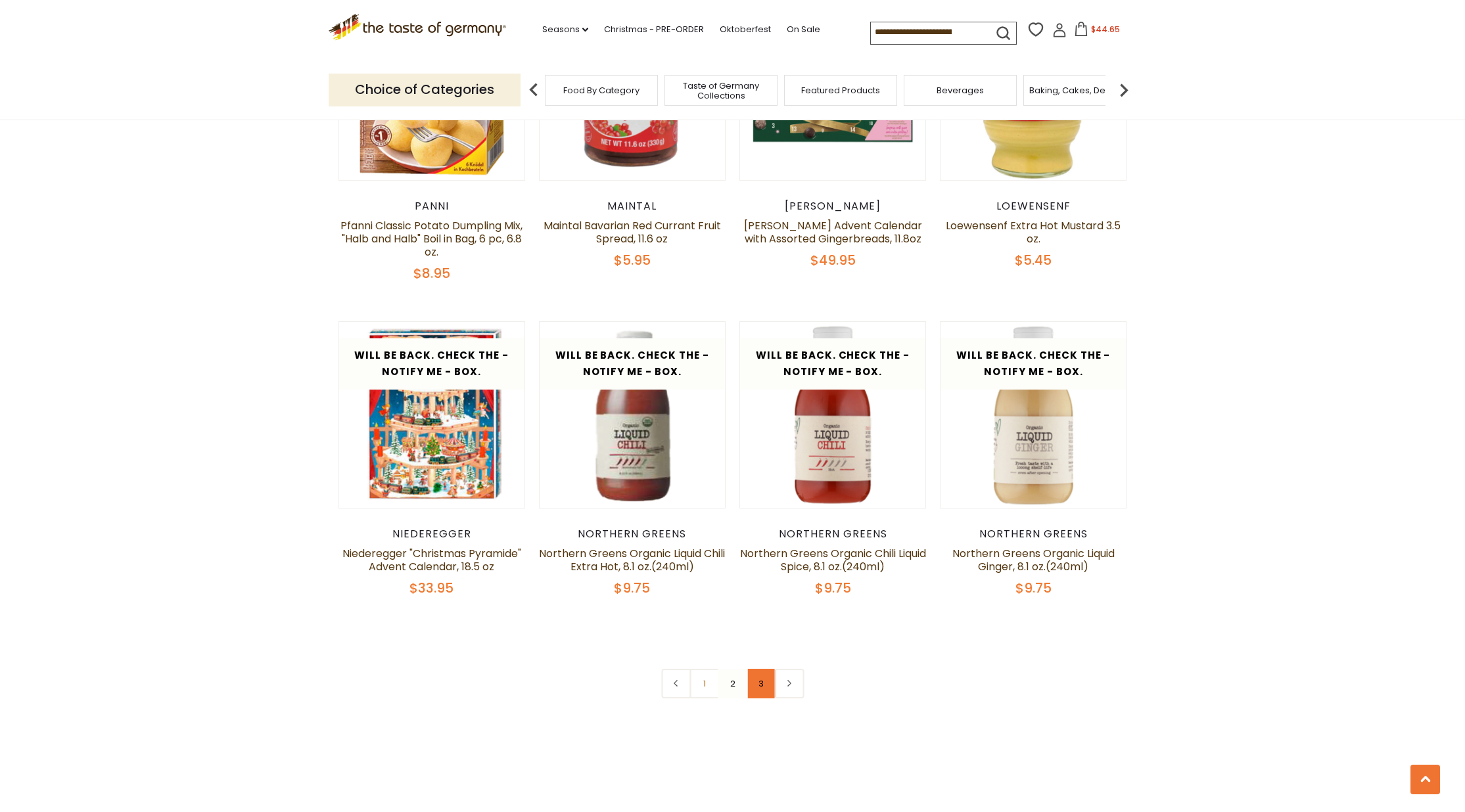
click at [764, 668] on link "3" at bounding box center [761, 683] width 30 height 30
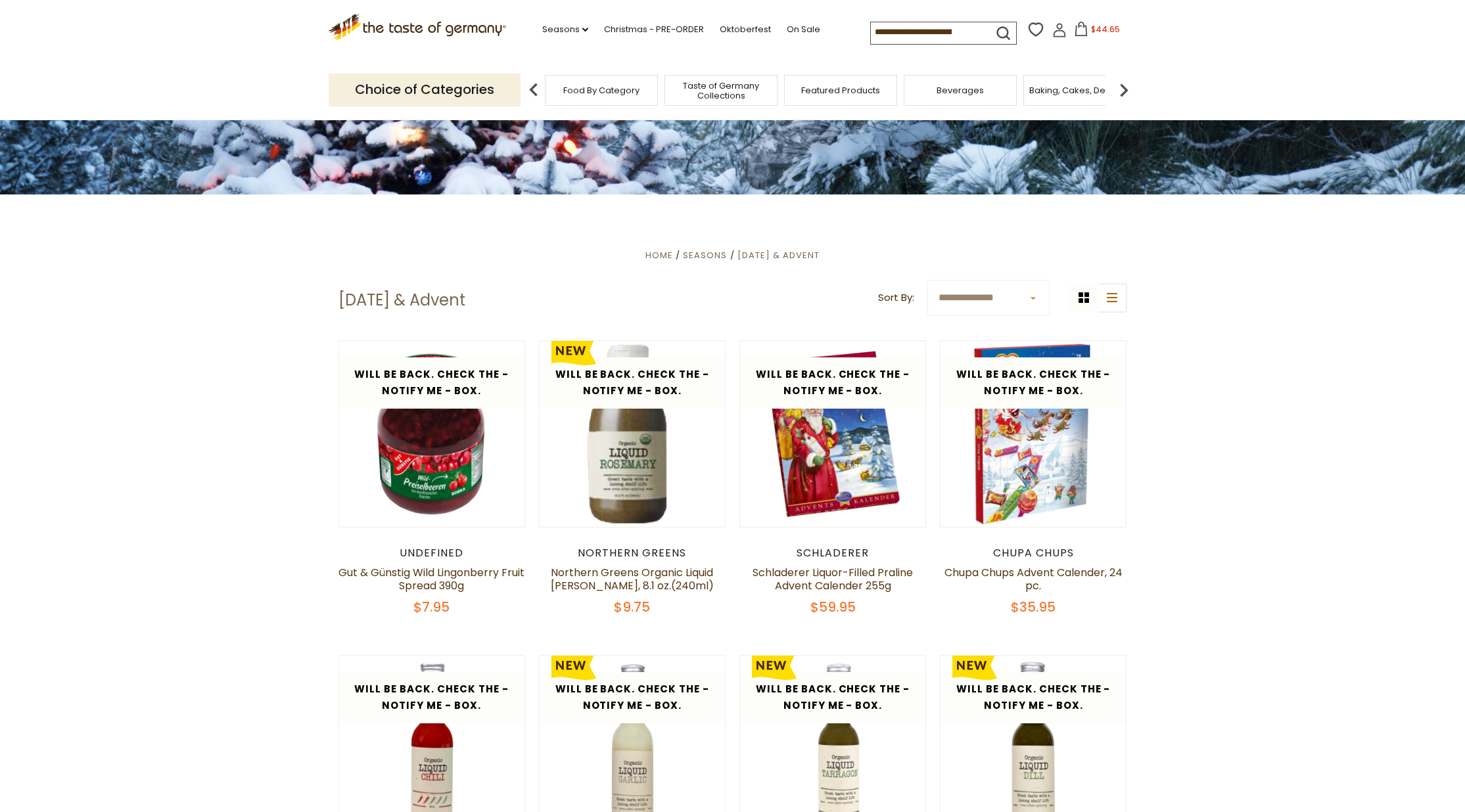
scroll to position [370, 0]
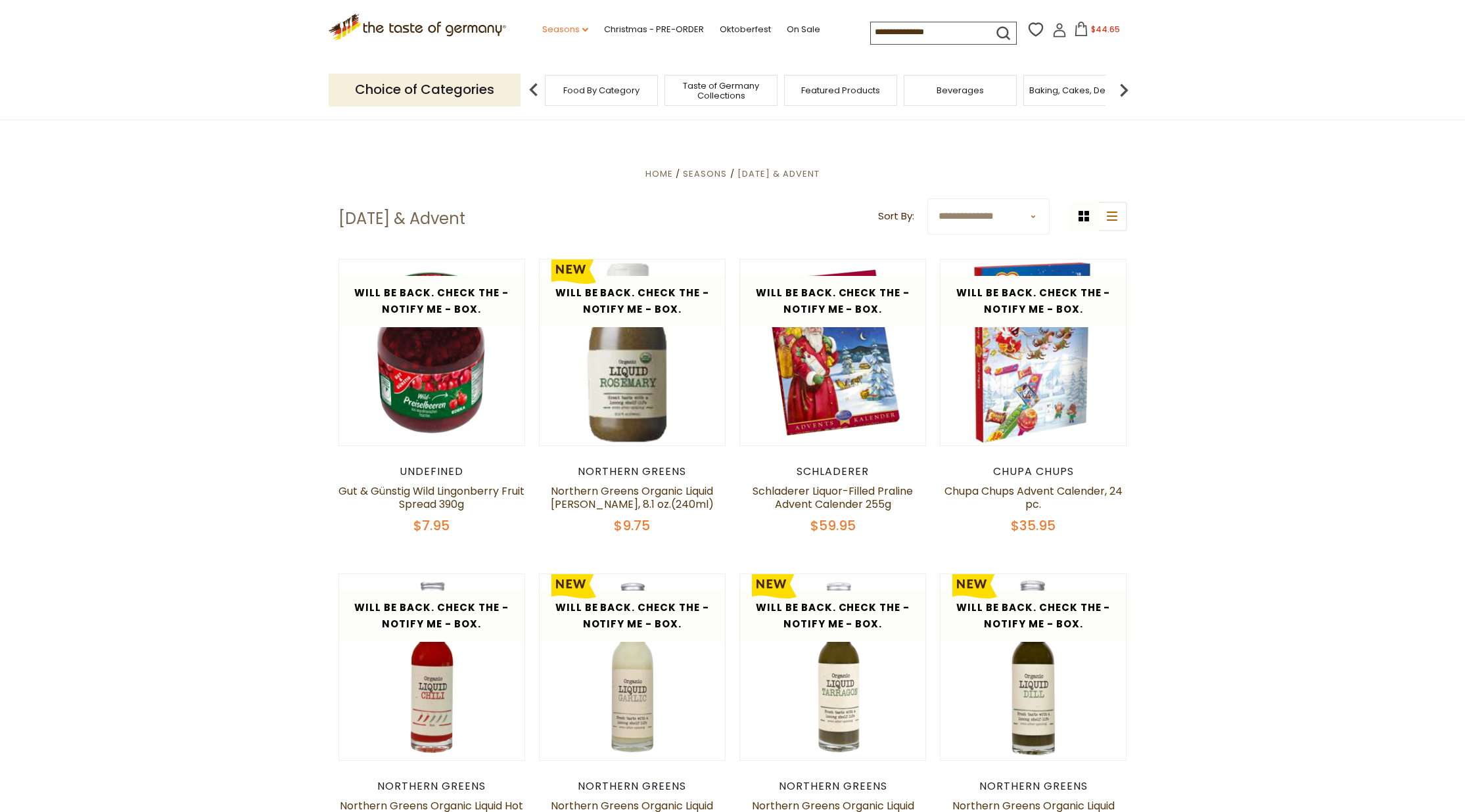
click at [542, 30] on link "Seasons dropdown_arrow" at bounding box center [565, 29] width 46 height 14
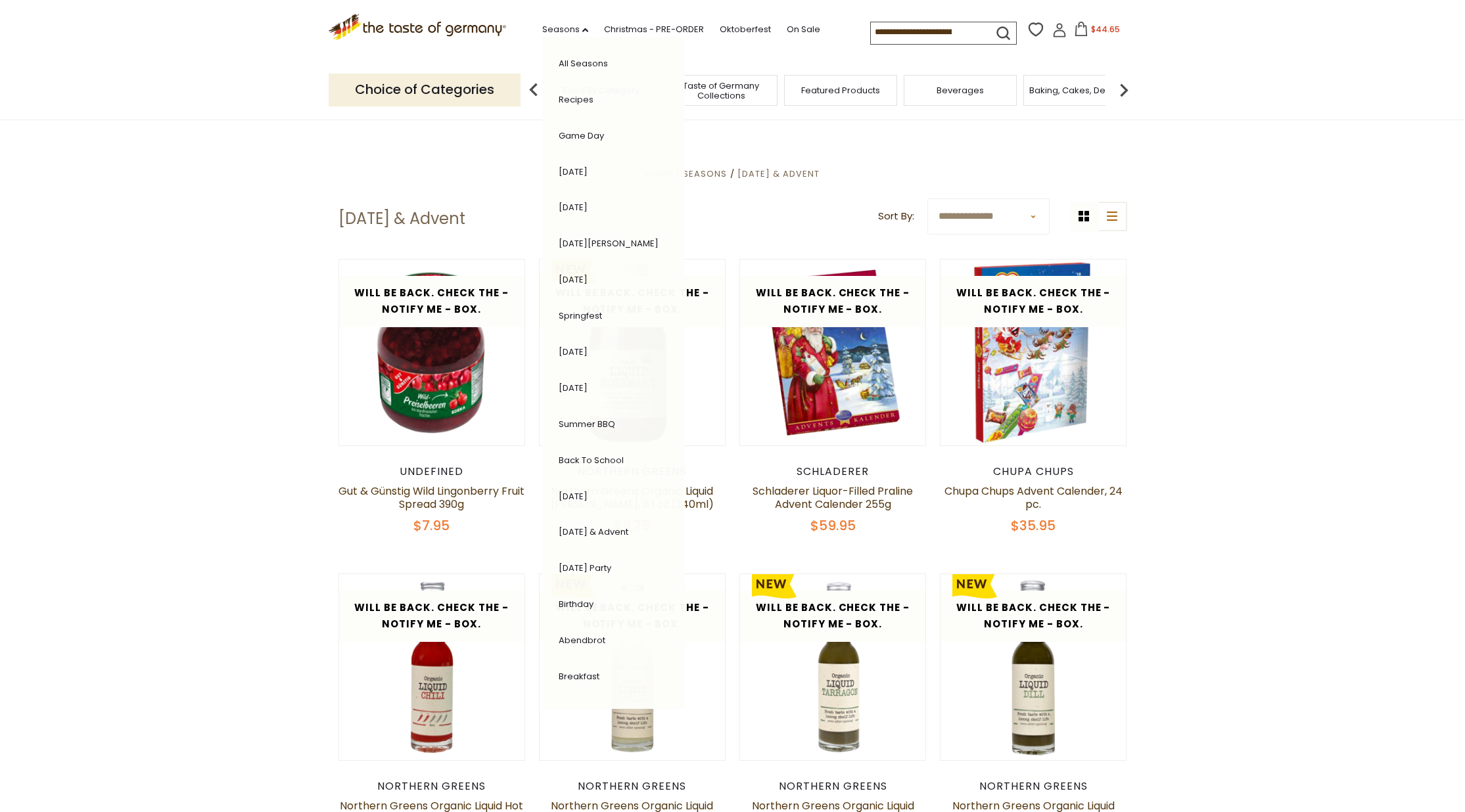
click at [558, 633] on link "Abendbrot" at bounding box center [581, 639] width 47 height 13
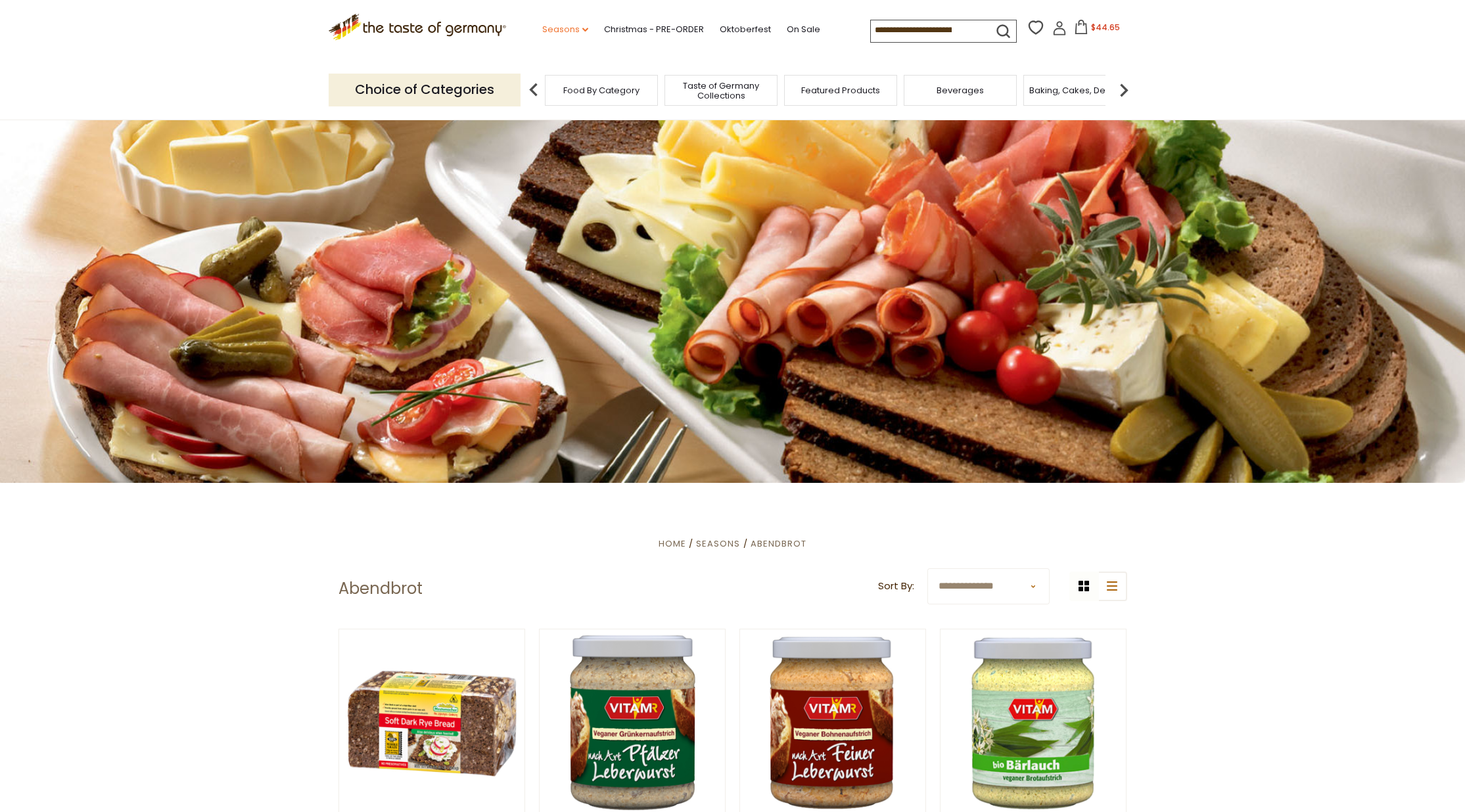
click at [542, 31] on link "Seasons dropdown_arrow" at bounding box center [565, 29] width 46 height 14
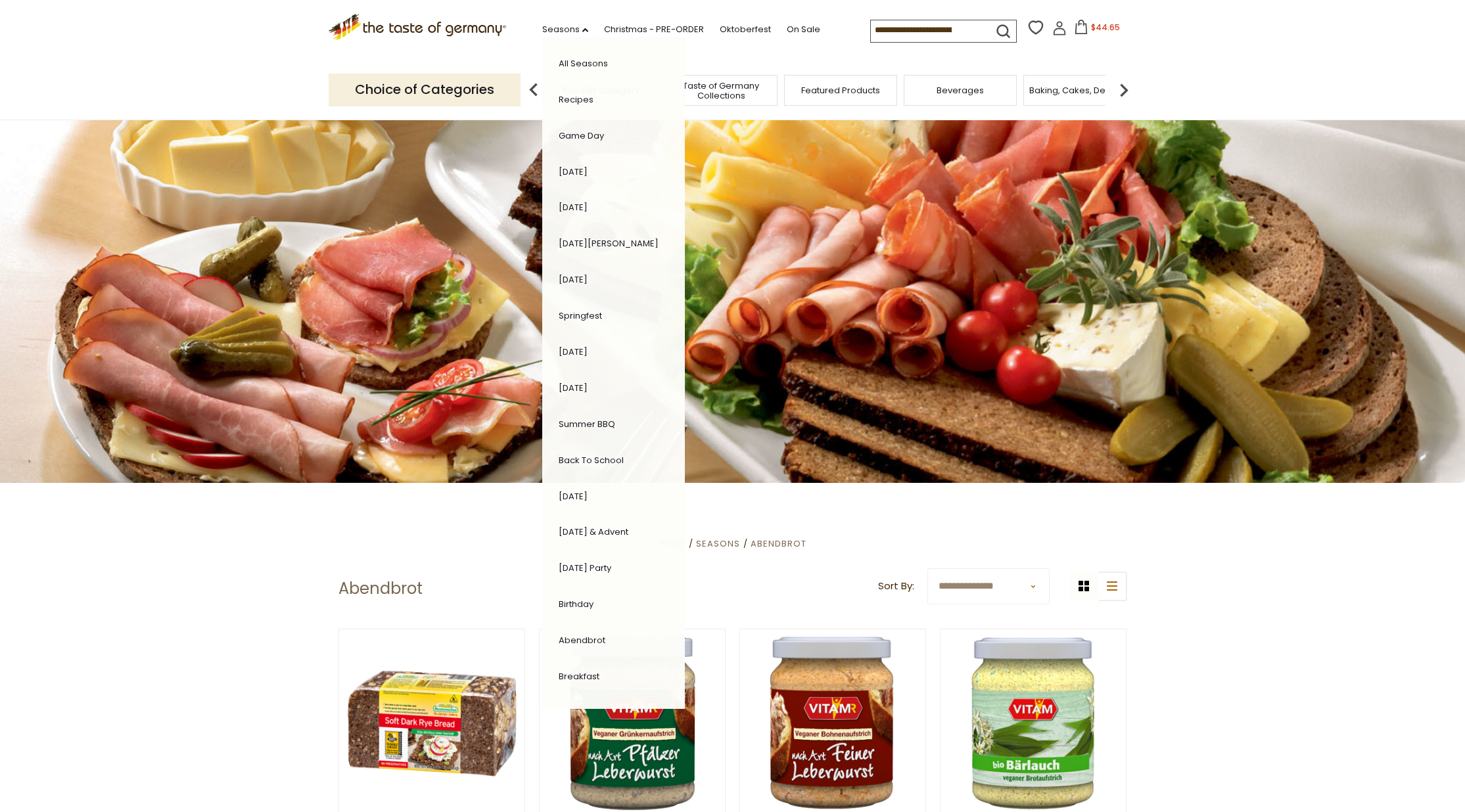
click at [558, 670] on link "Breakfast" at bounding box center [579, 676] width 41 height 13
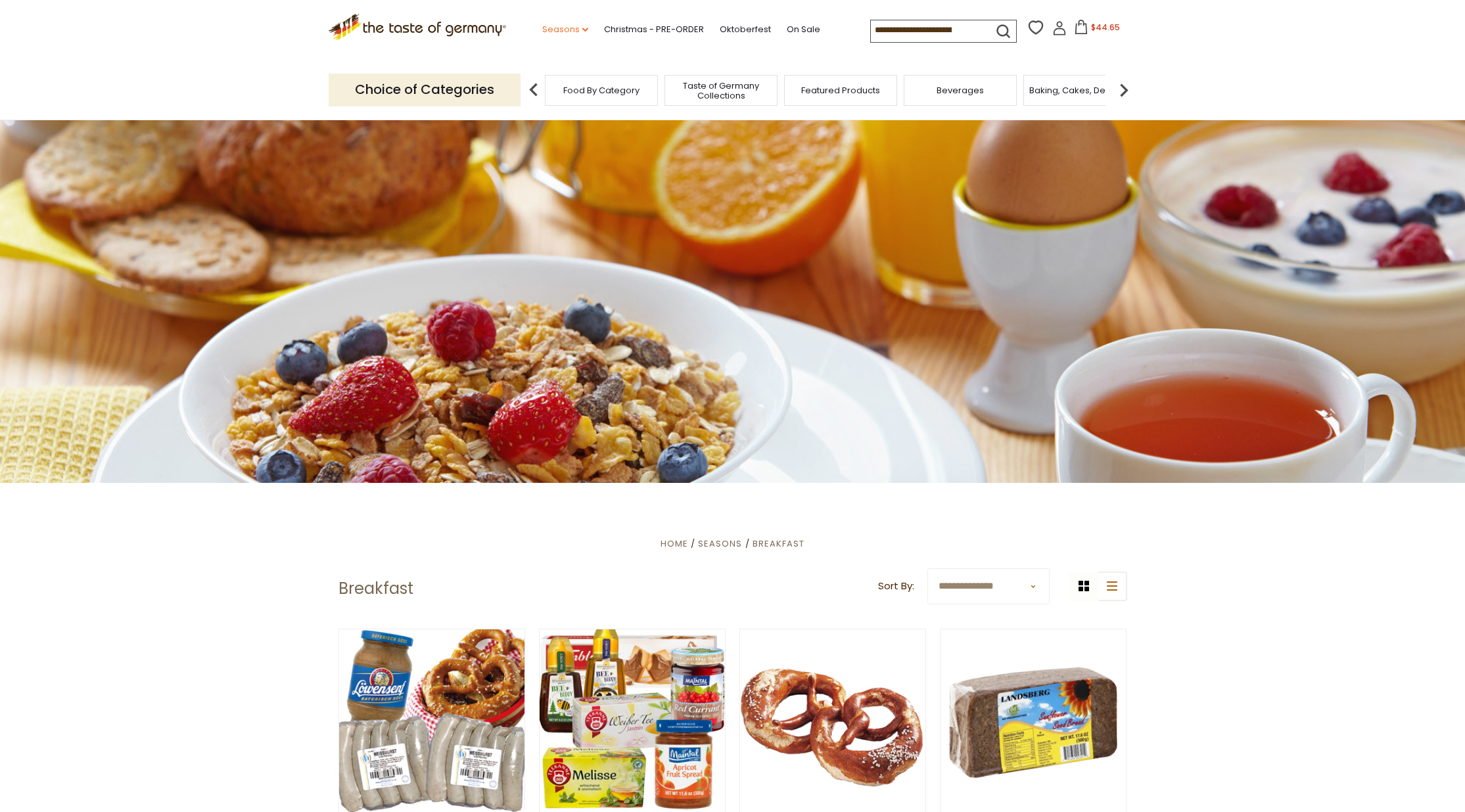
click at [542, 26] on link "Seasons dropdown_arrow" at bounding box center [565, 29] width 46 height 14
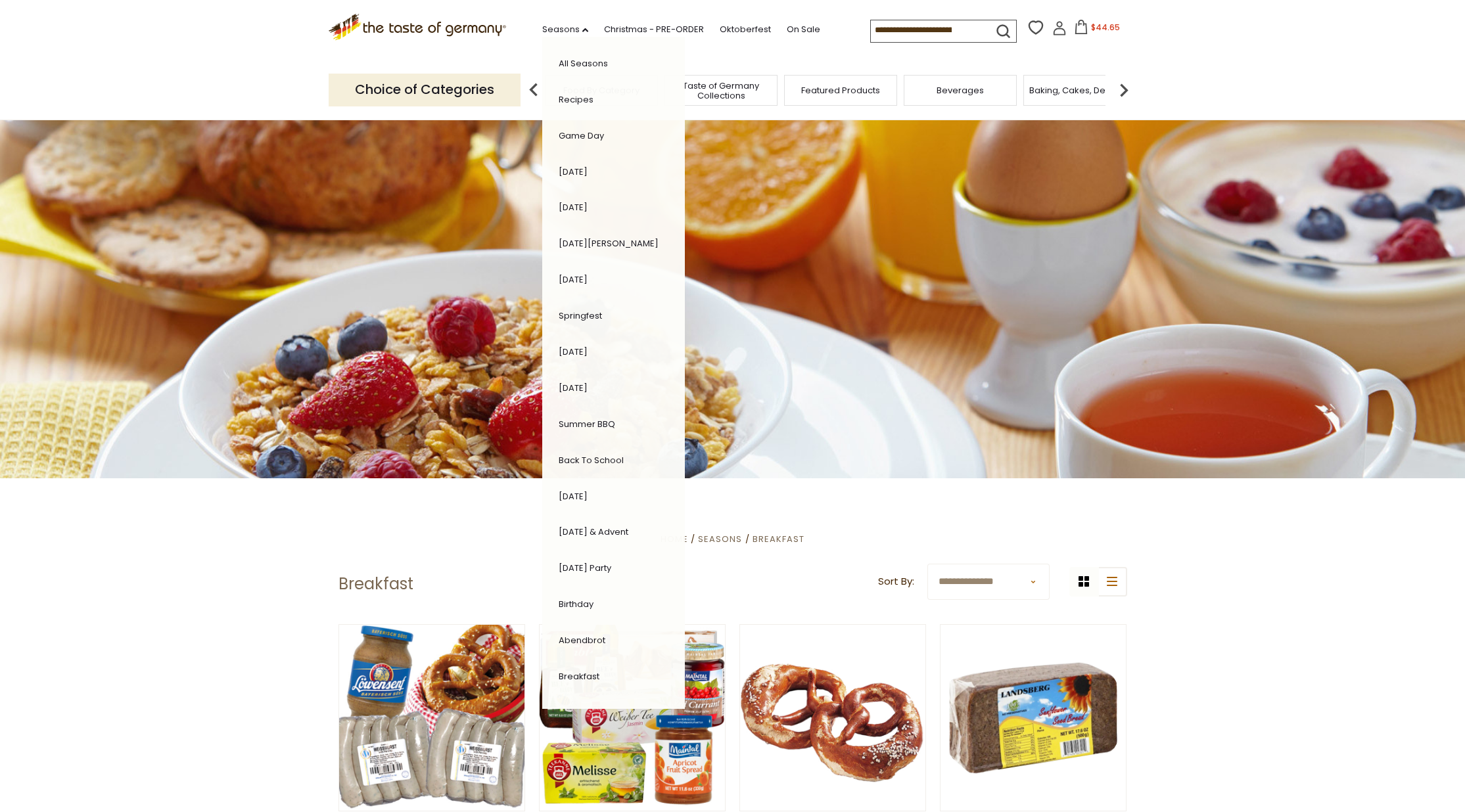
scroll to position [5, 0]
click at [558, 97] on link "Recipes" at bounding box center [575, 99] width 35 height 13
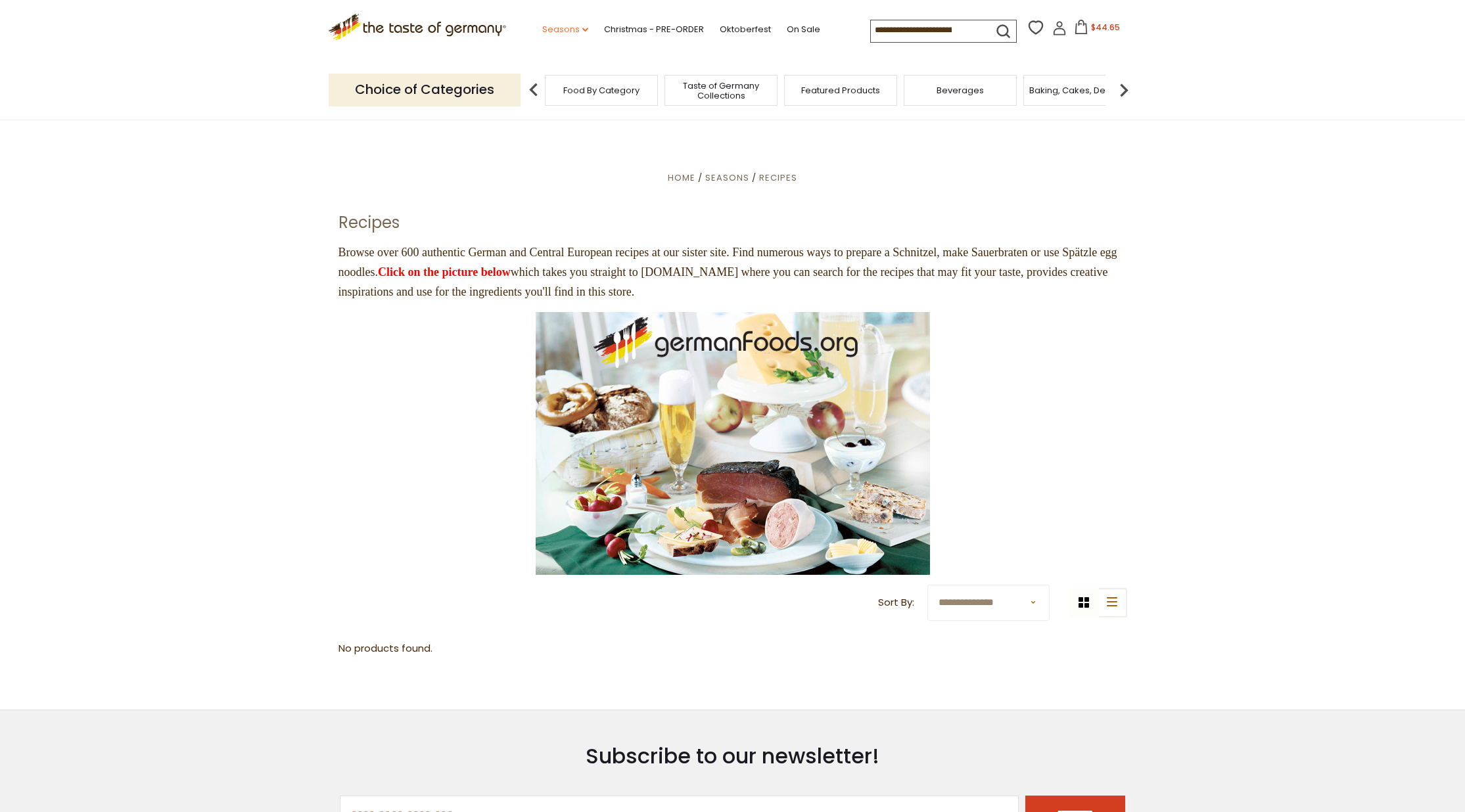
click at [542, 25] on link "Seasons dropdown_arrow" at bounding box center [565, 29] width 46 height 14
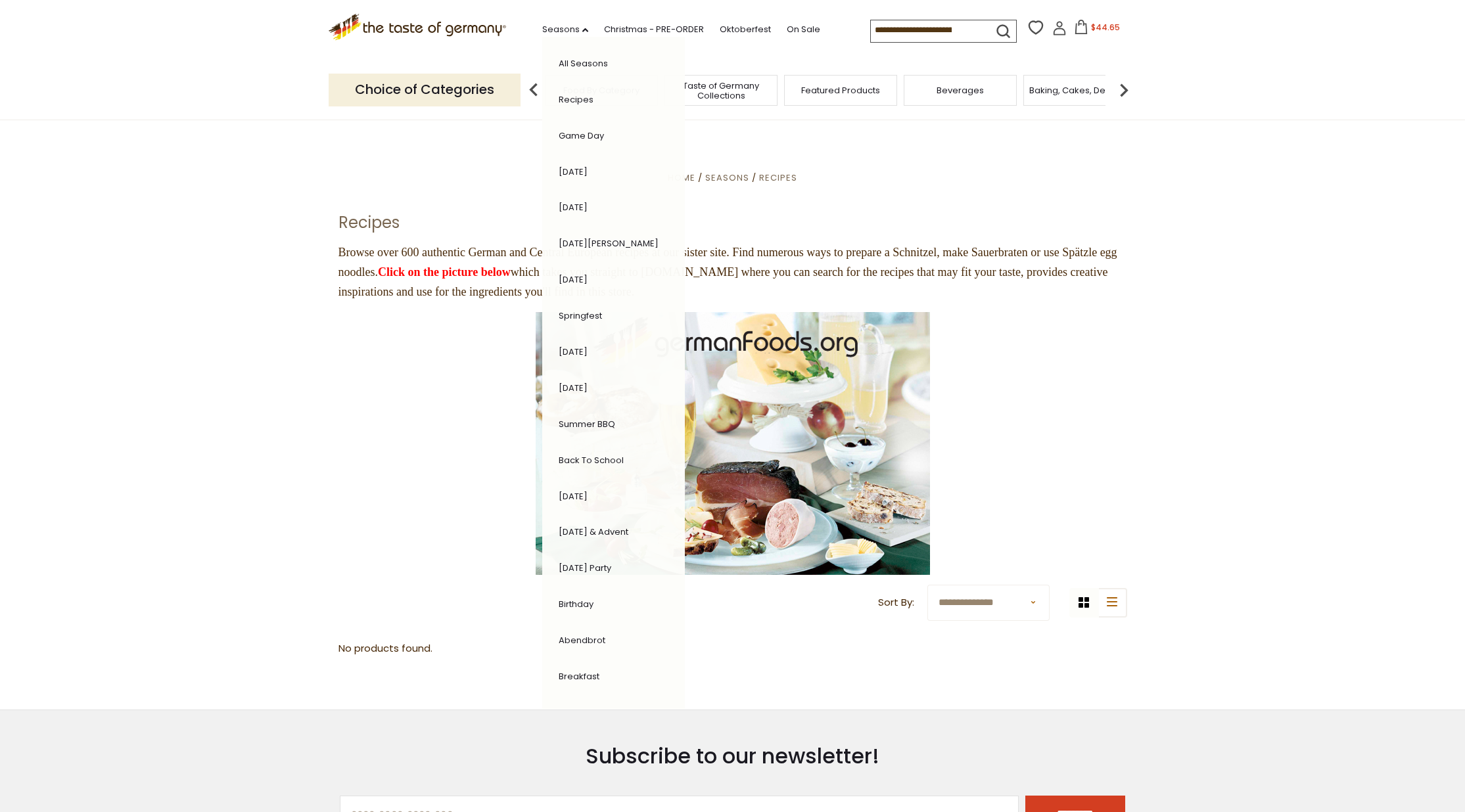
click at [558, 59] on link "All Seasons" at bounding box center [583, 63] width 49 height 13
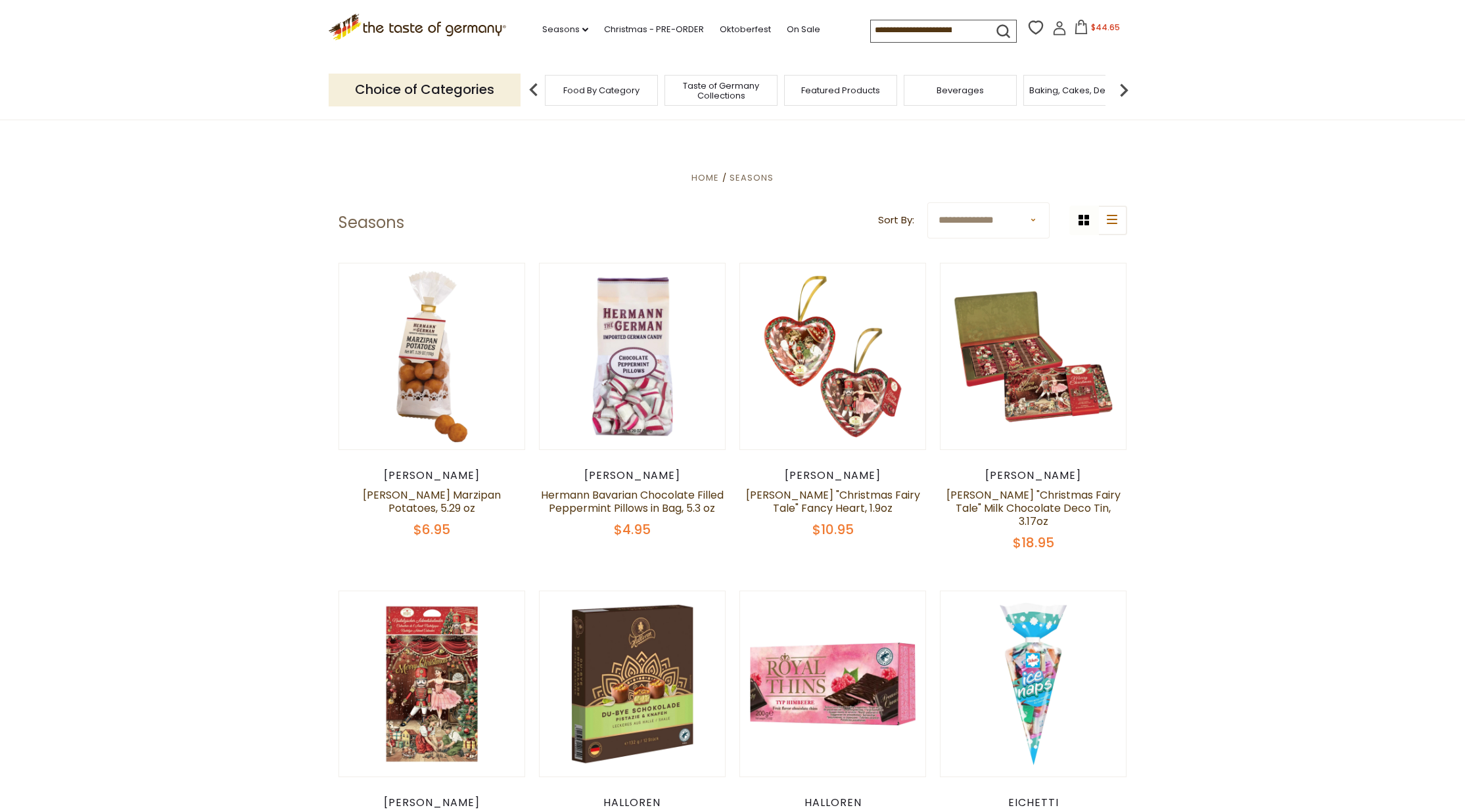
select select "**********"
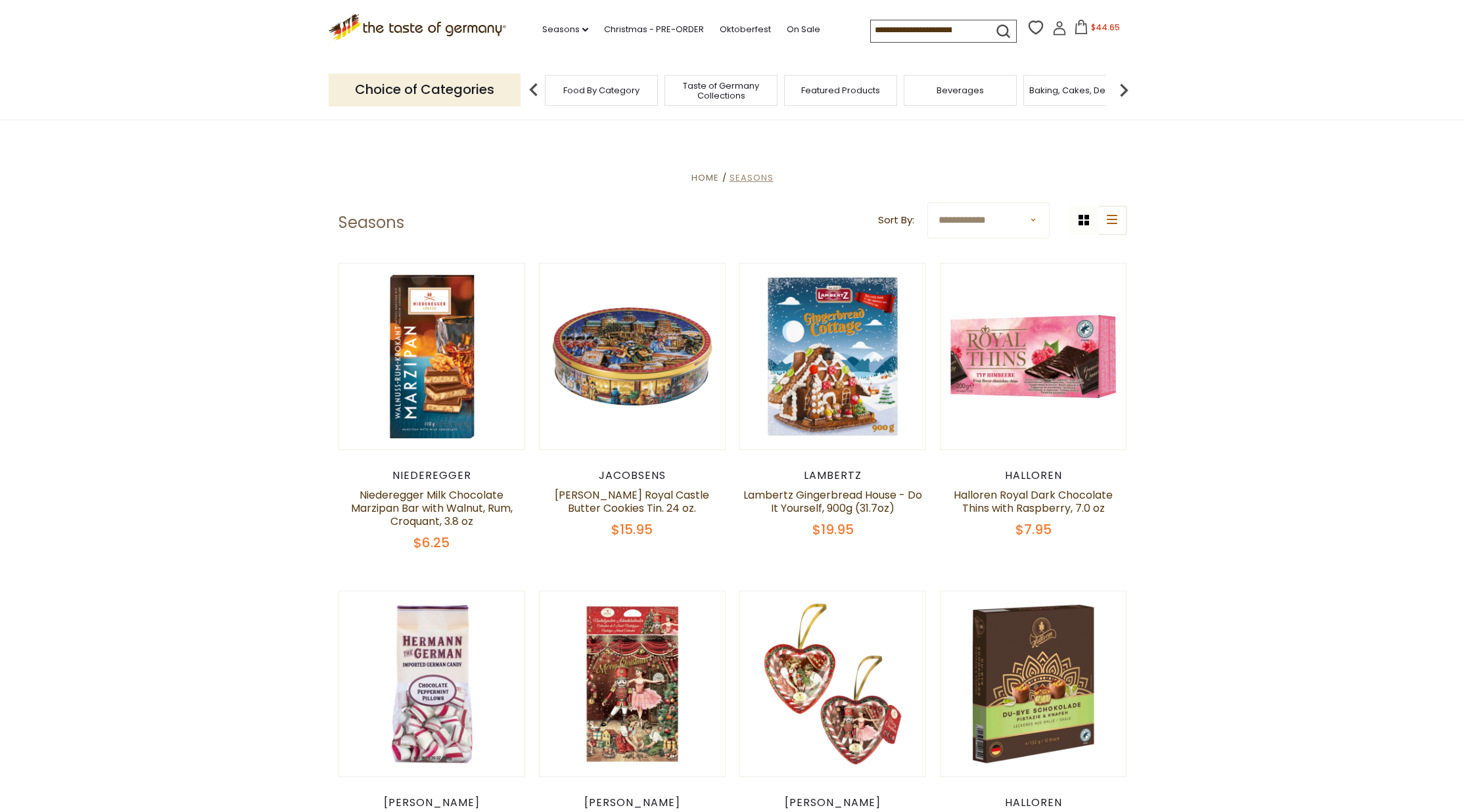
click at [753, 177] on span "Seasons" at bounding box center [751, 178] width 44 height 13
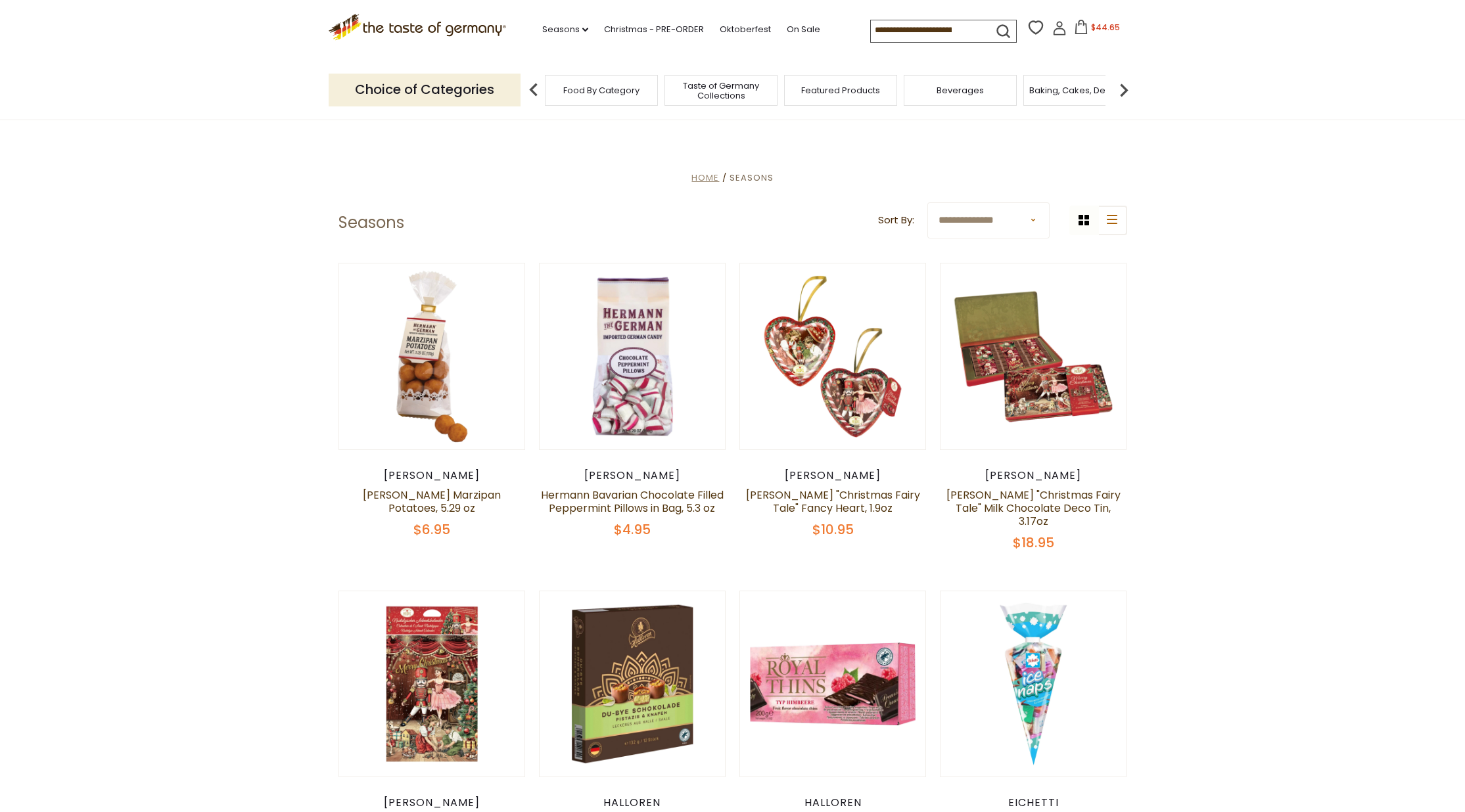
click at [705, 178] on span "Home" at bounding box center [704, 178] width 27 height 13
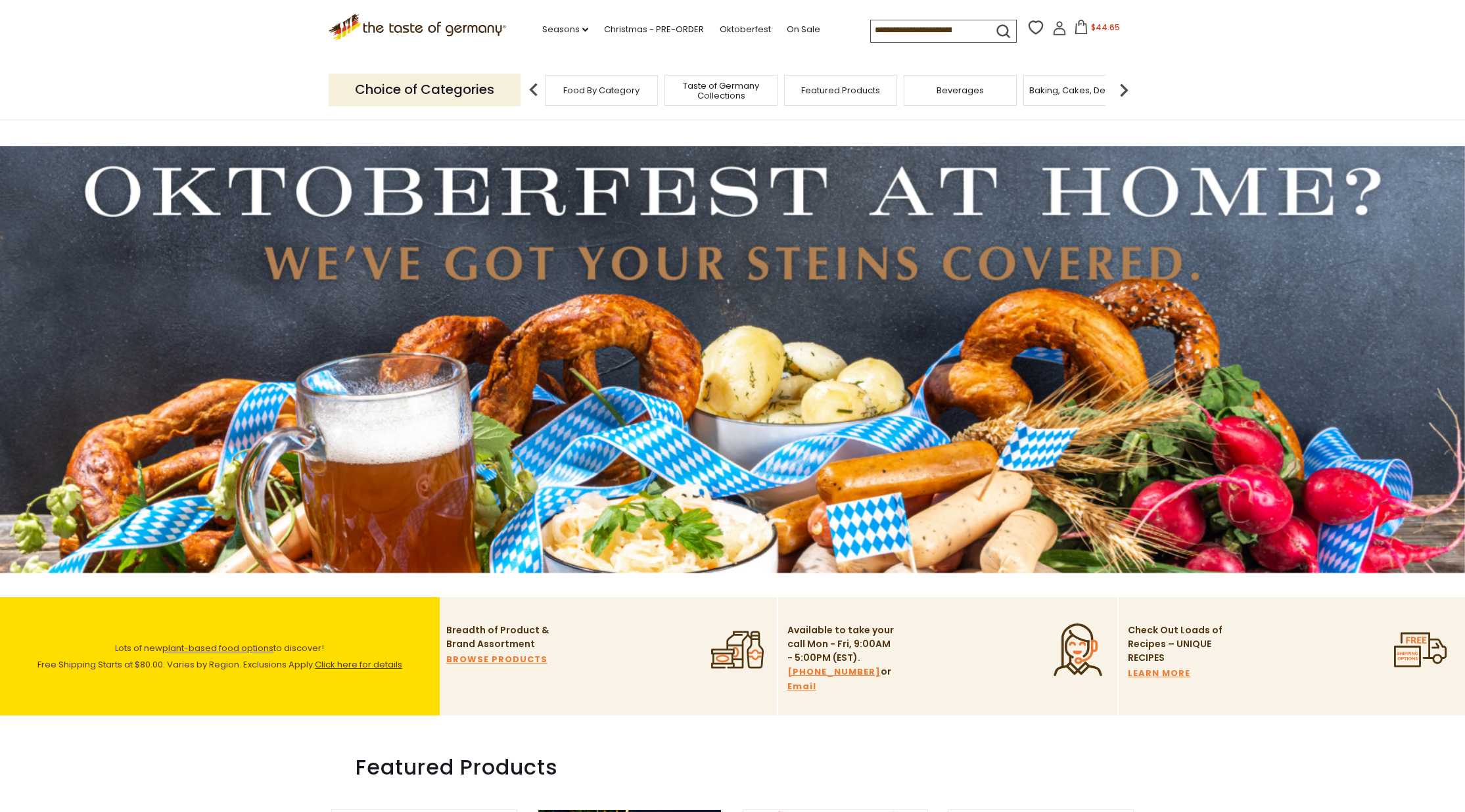
click at [801, 21] on nav "Seasons dropdown_arrow All Seasons Recipes Game Day Valentine's Day Karneval St…" at bounding box center [687, 27] width 345 height 20
click at [908, 33] on input at bounding box center [926, 30] width 111 height 19
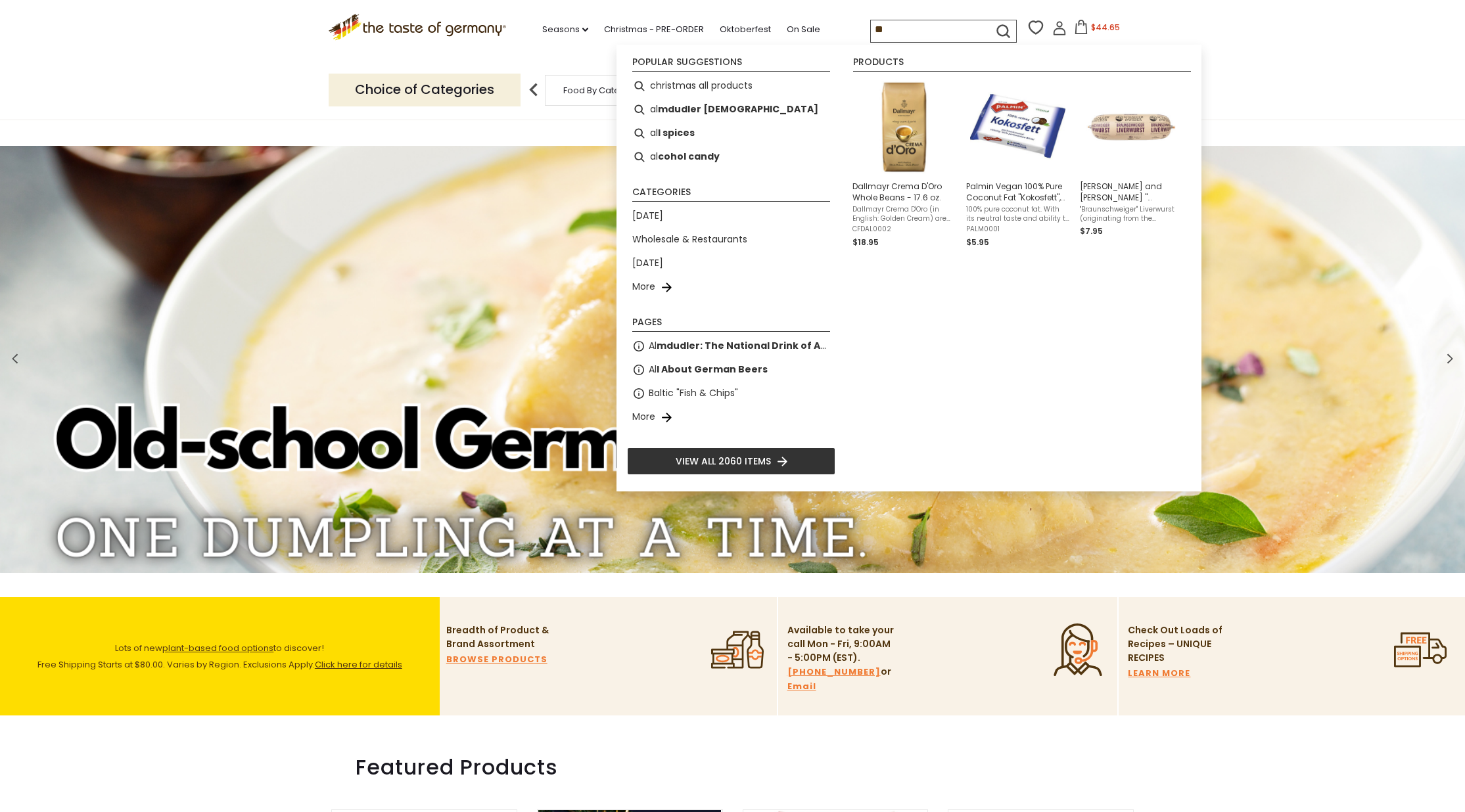
type input "*"
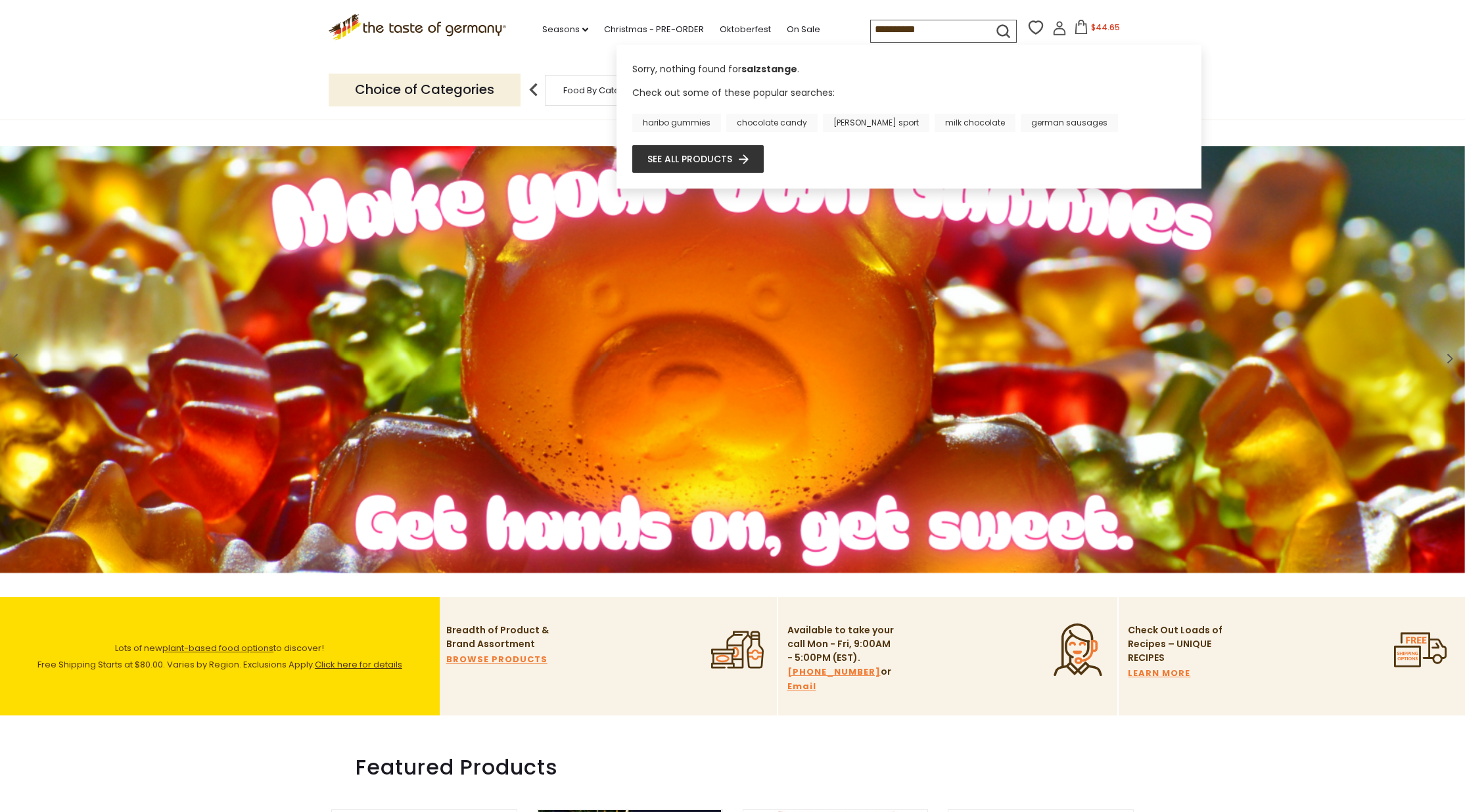
type input "**********"
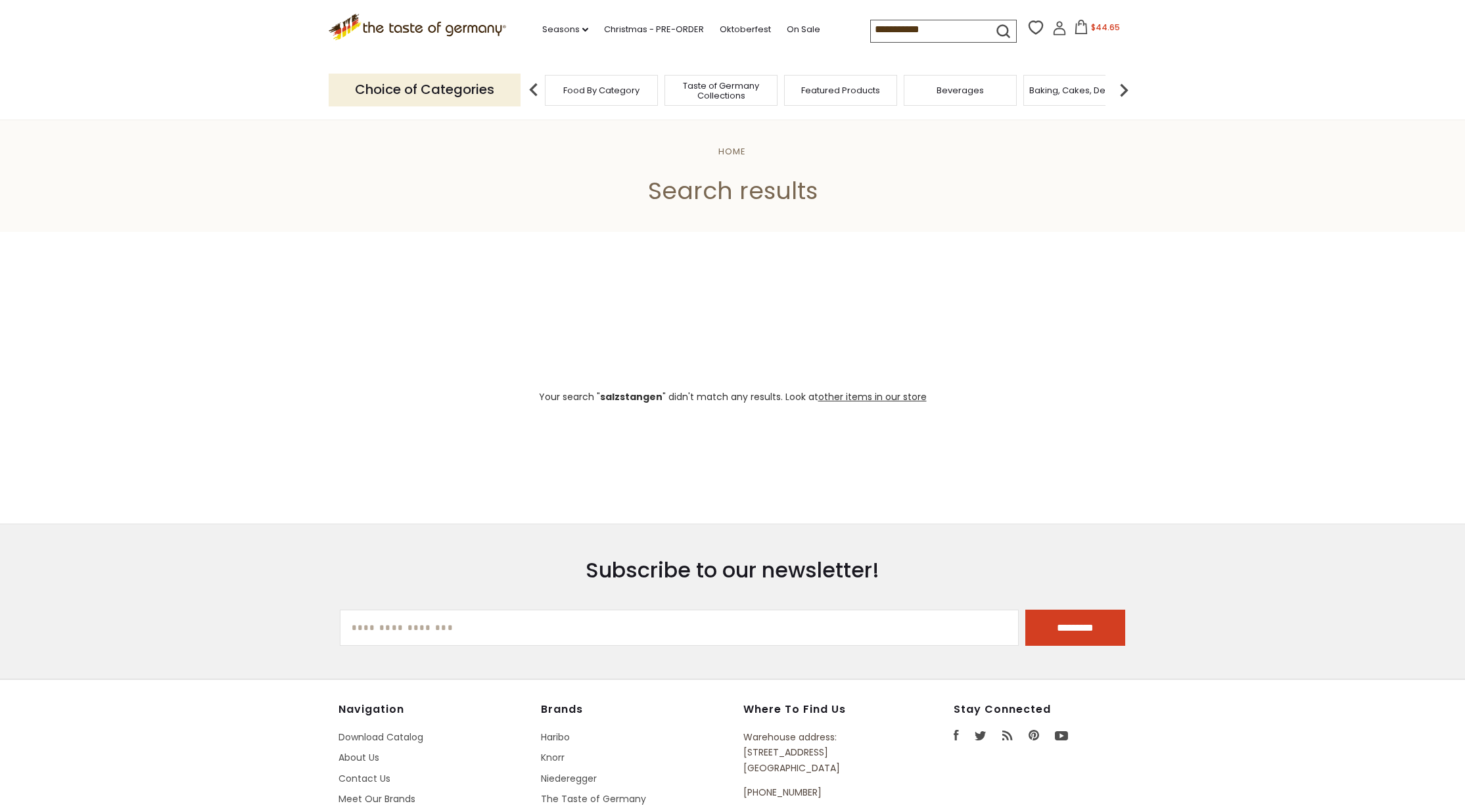
drag, startPoint x: 835, startPoint y: 27, endPoint x: 1015, endPoint y: 36, distance: 180.2
click at [1015, 36] on div "**********" at bounding box center [1004, 31] width 267 height 26
type input "****"
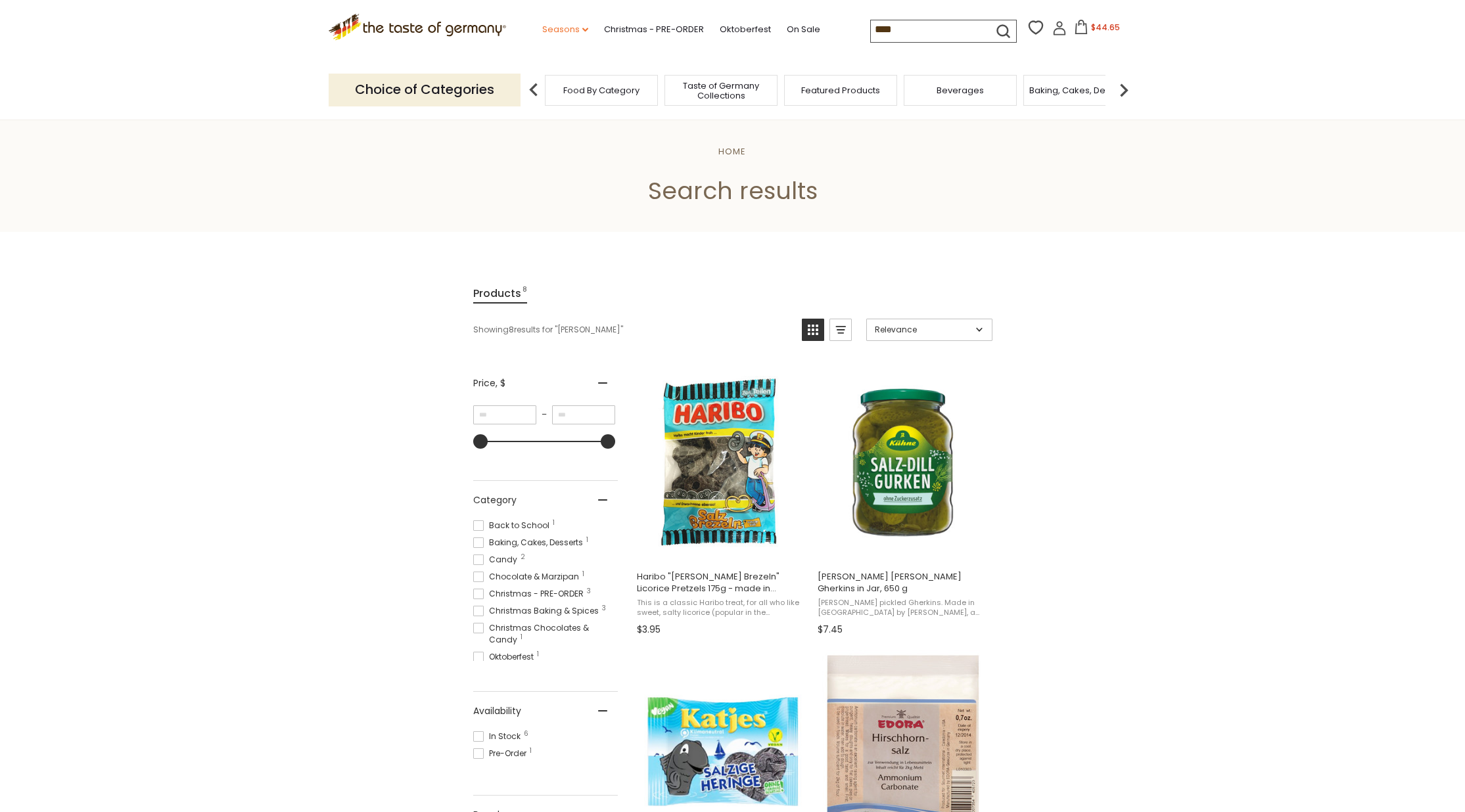
click at [542, 28] on link "Seasons dropdown_arrow" at bounding box center [565, 29] width 46 height 14
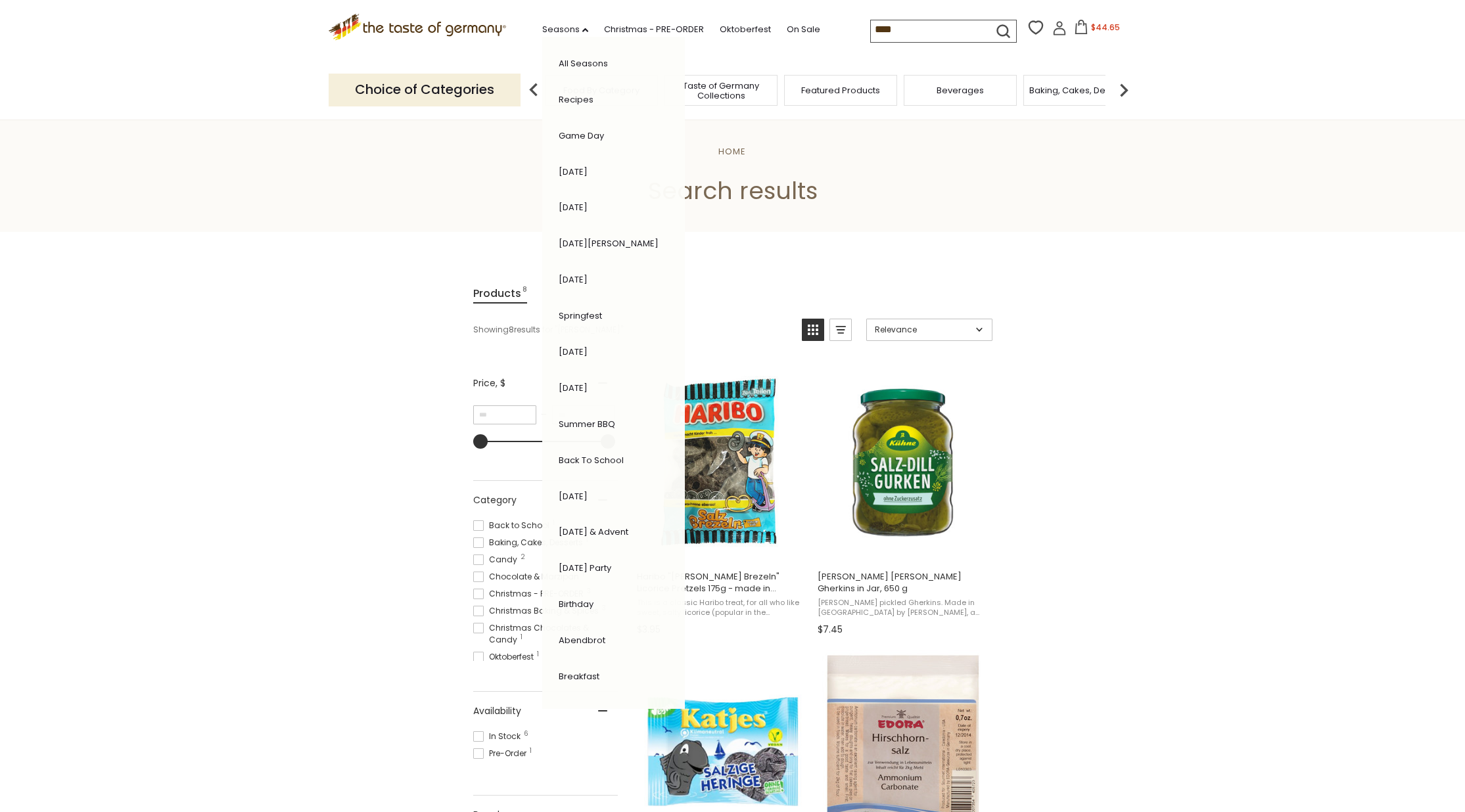
click at [424, 26] on icon ".st0{fill:#EDD300;} .st1{fill:#D33E21;}" at bounding box center [417, 27] width 178 height 27
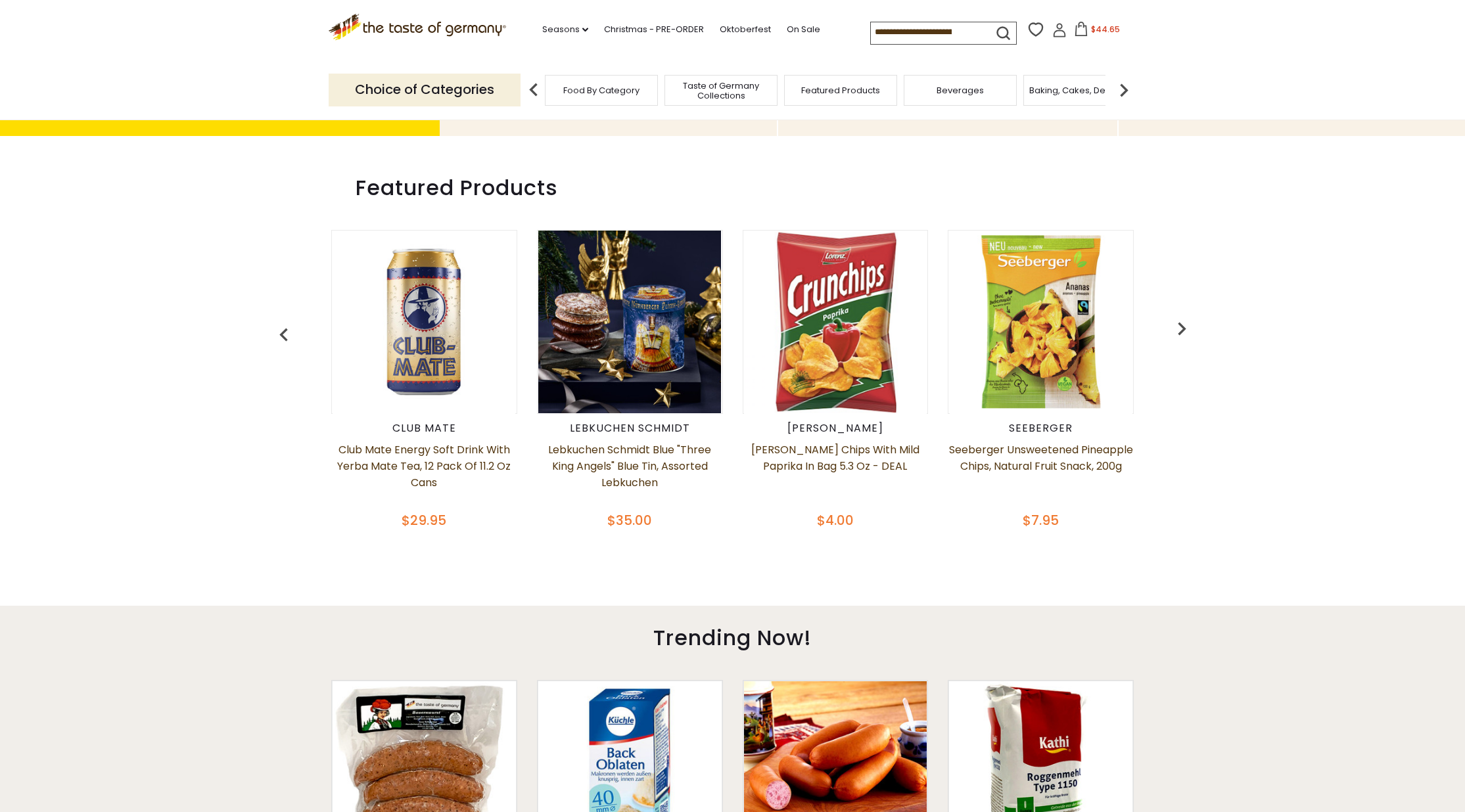
scroll to position [582, 0]
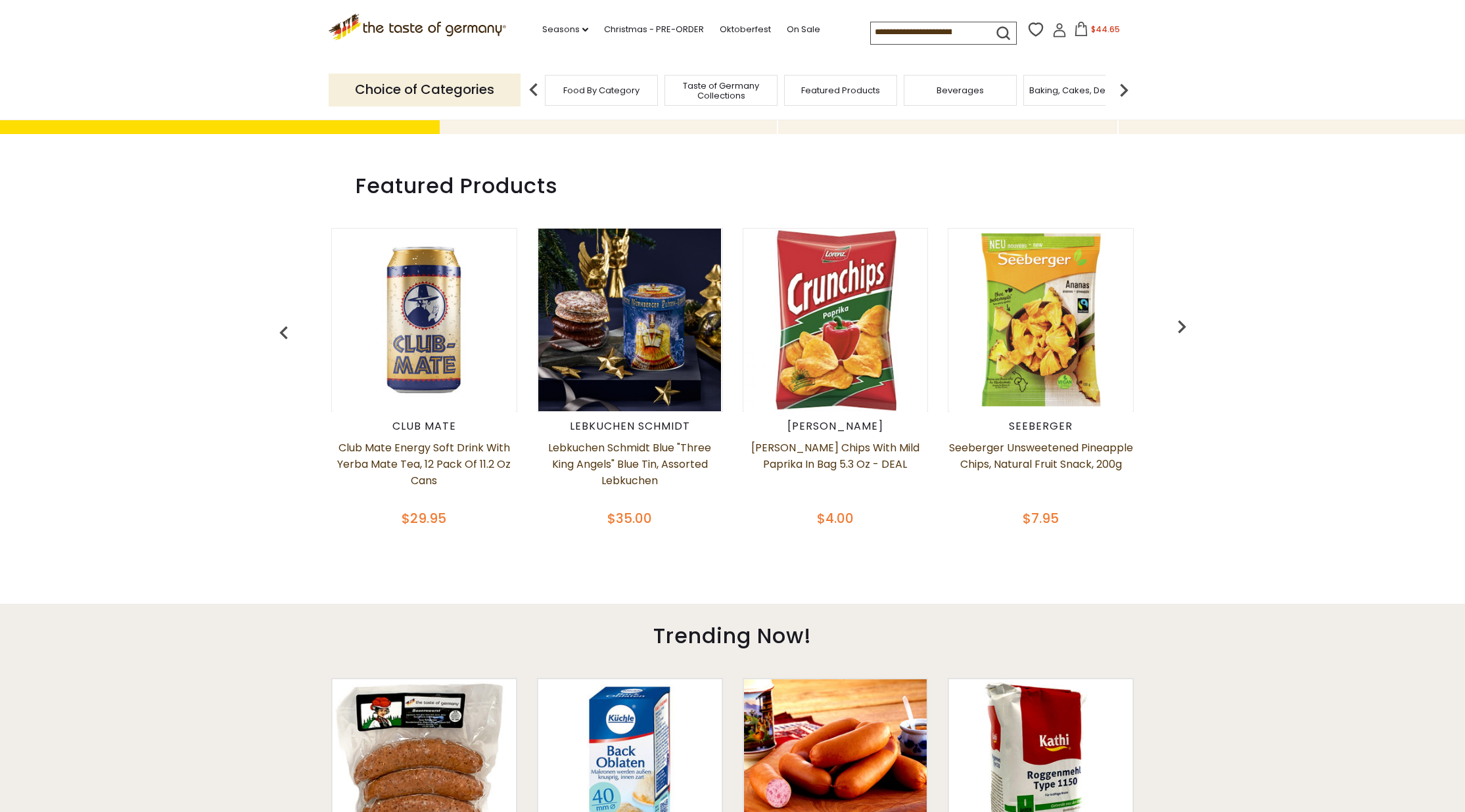
click at [1182, 318] on img "button" at bounding box center [1181, 326] width 26 height 26
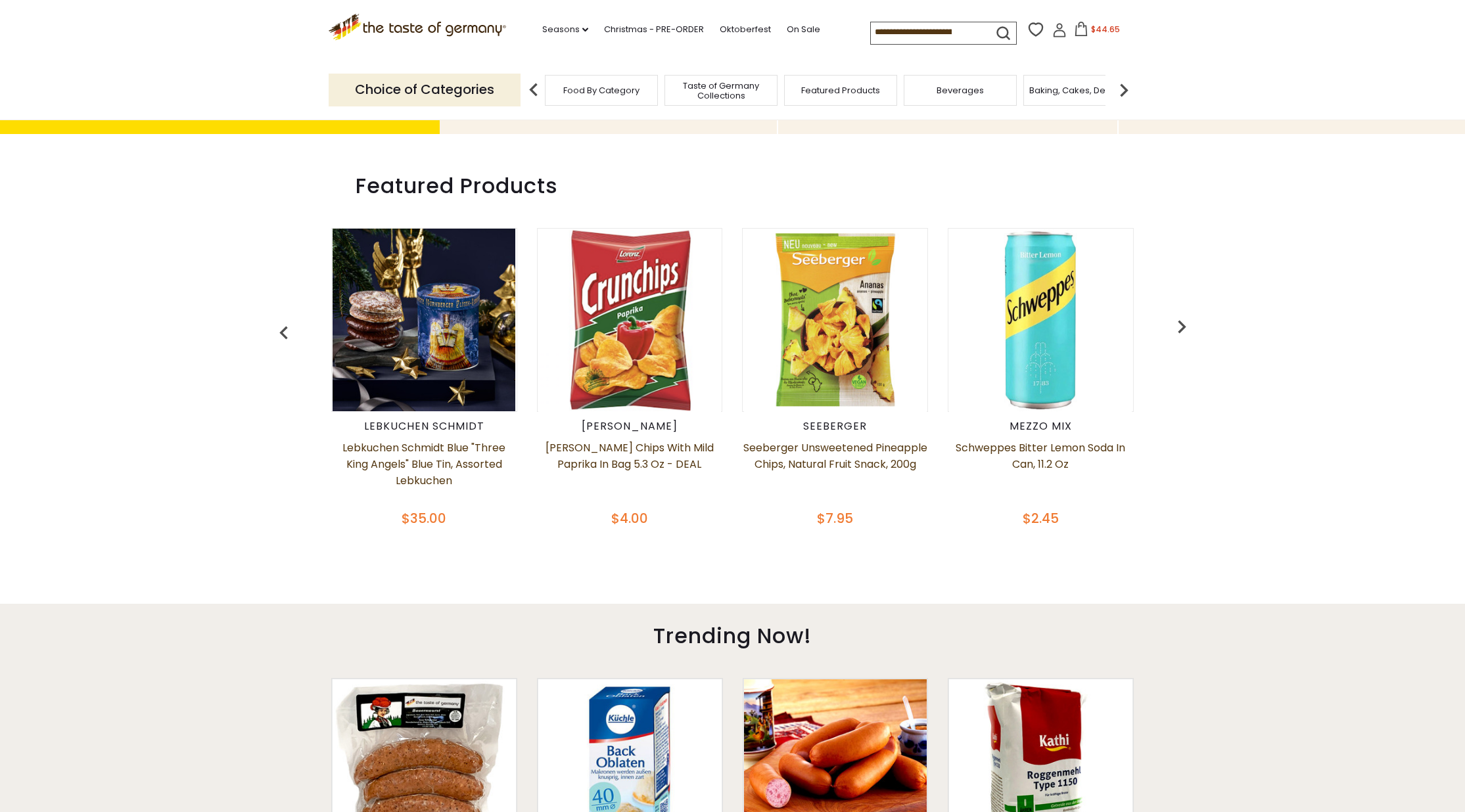
click at [1182, 318] on img "button" at bounding box center [1181, 326] width 26 height 26
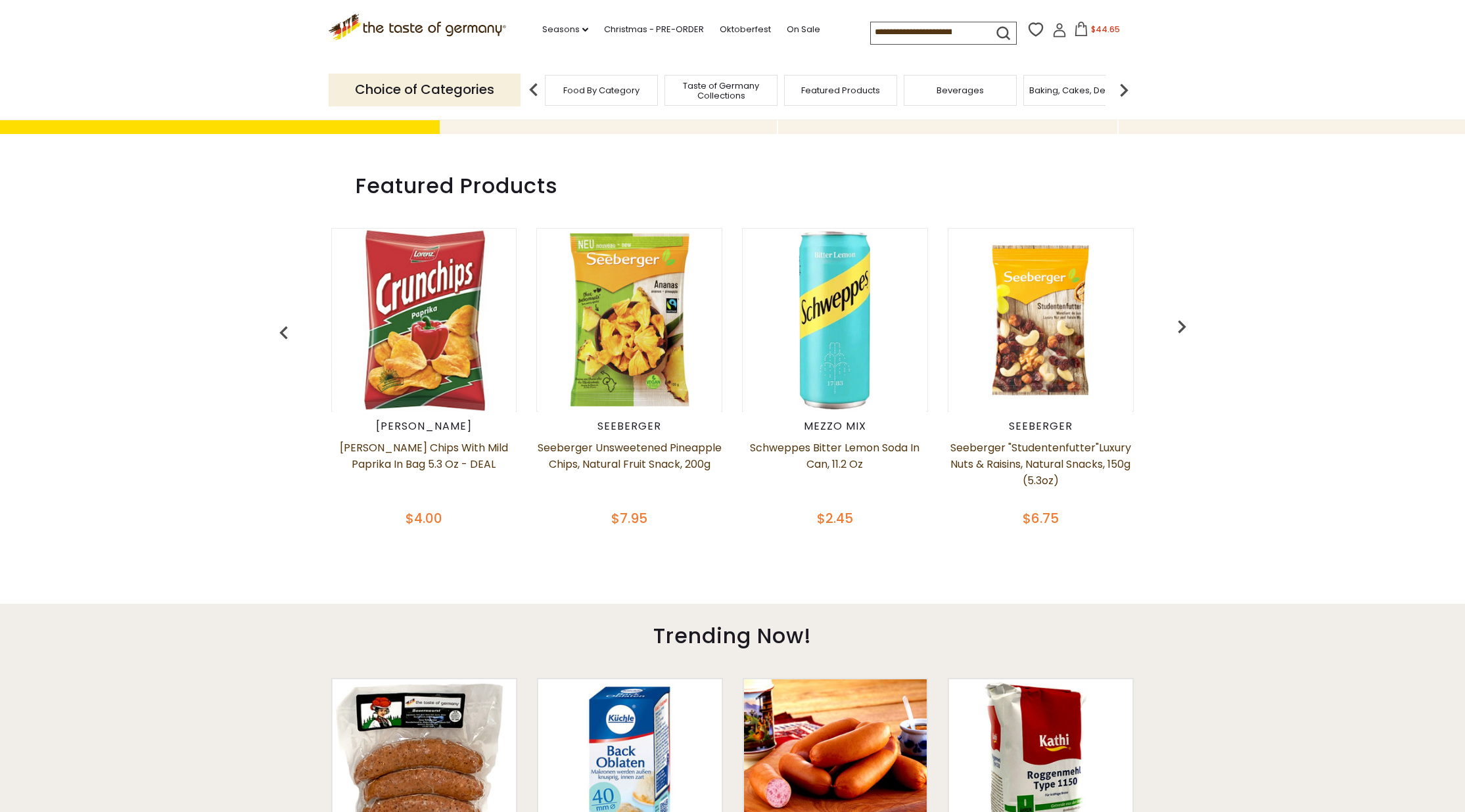
click at [1182, 318] on img "button" at bounding box center [1181, 326] width 26 height 26
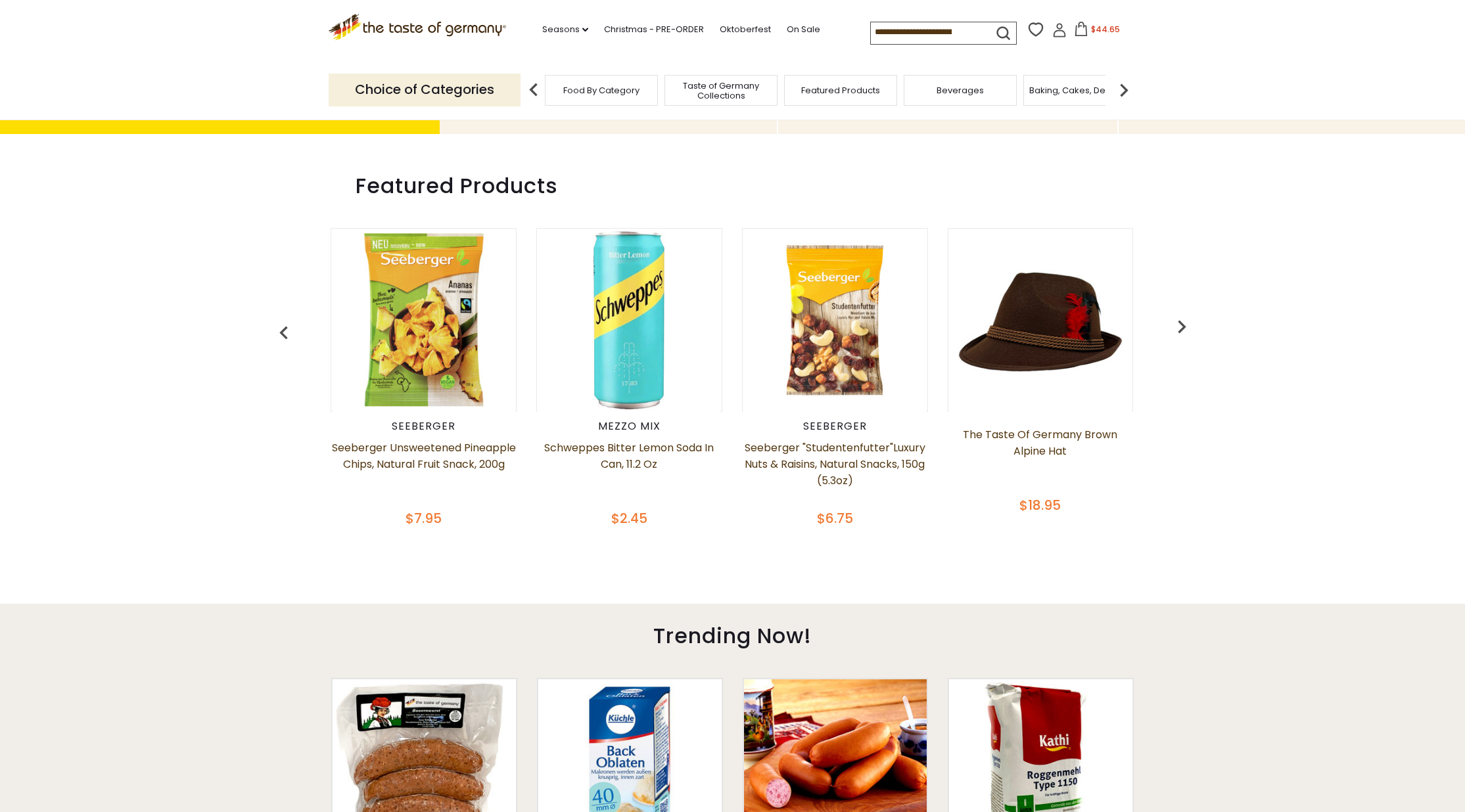
click at [1182, 318] on img "button" at bounding box center [1181, 326] width 26 height 26
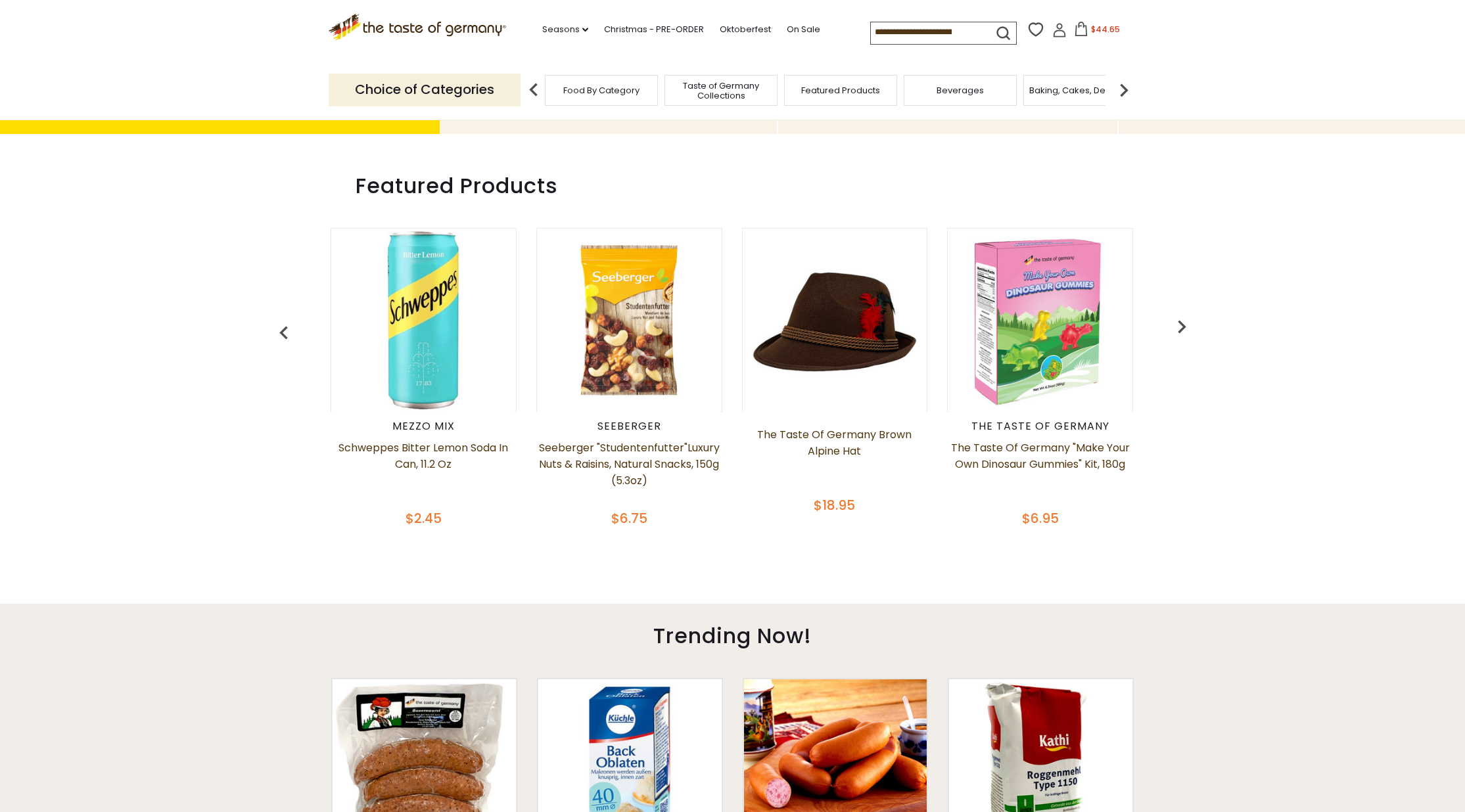
click at [1182, 318] on img "button" at bounding box center [1181, 326] width 26 height 26
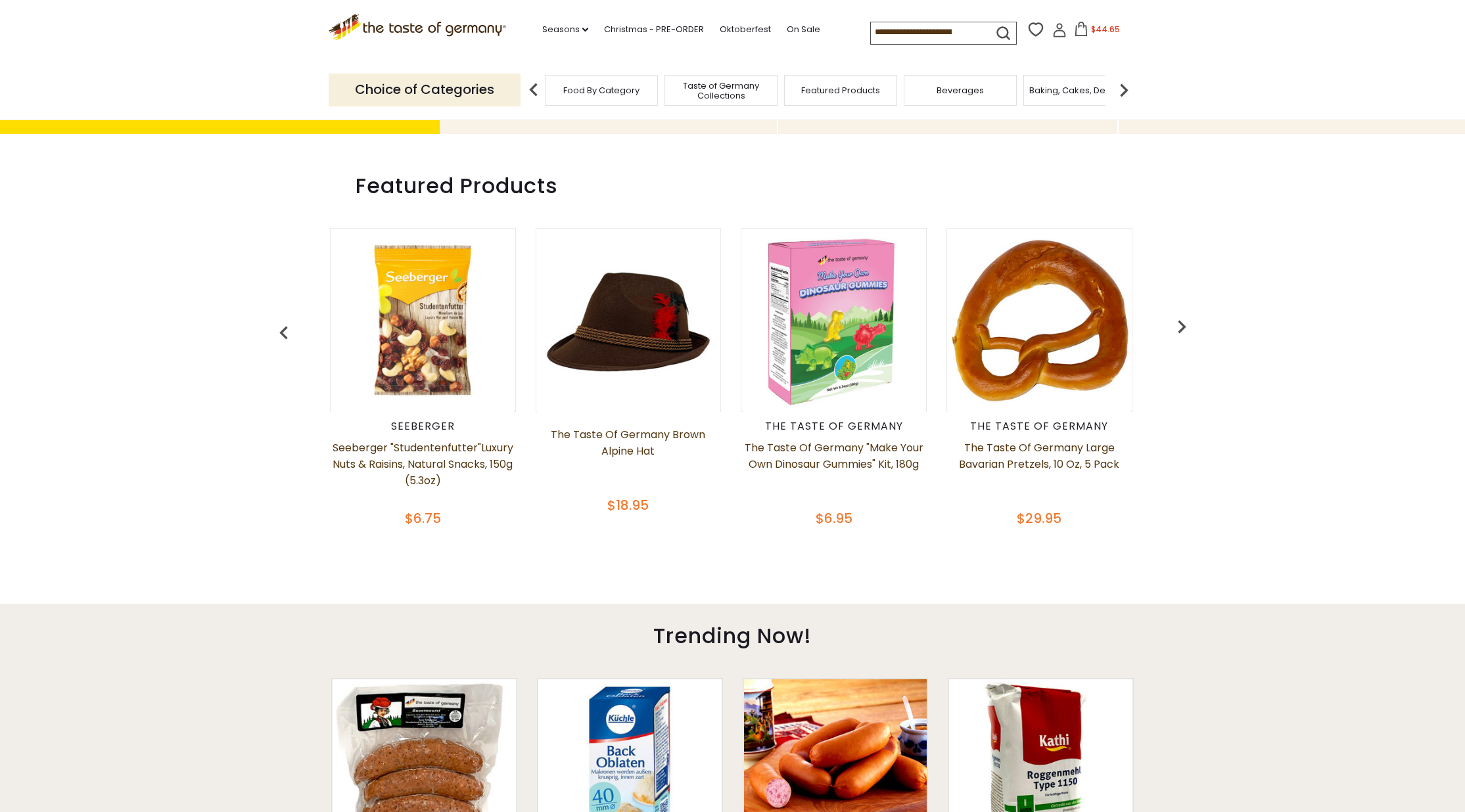
click at [1182, 318] on img "button" at bounding box center [1181, 326] width 26 height 26
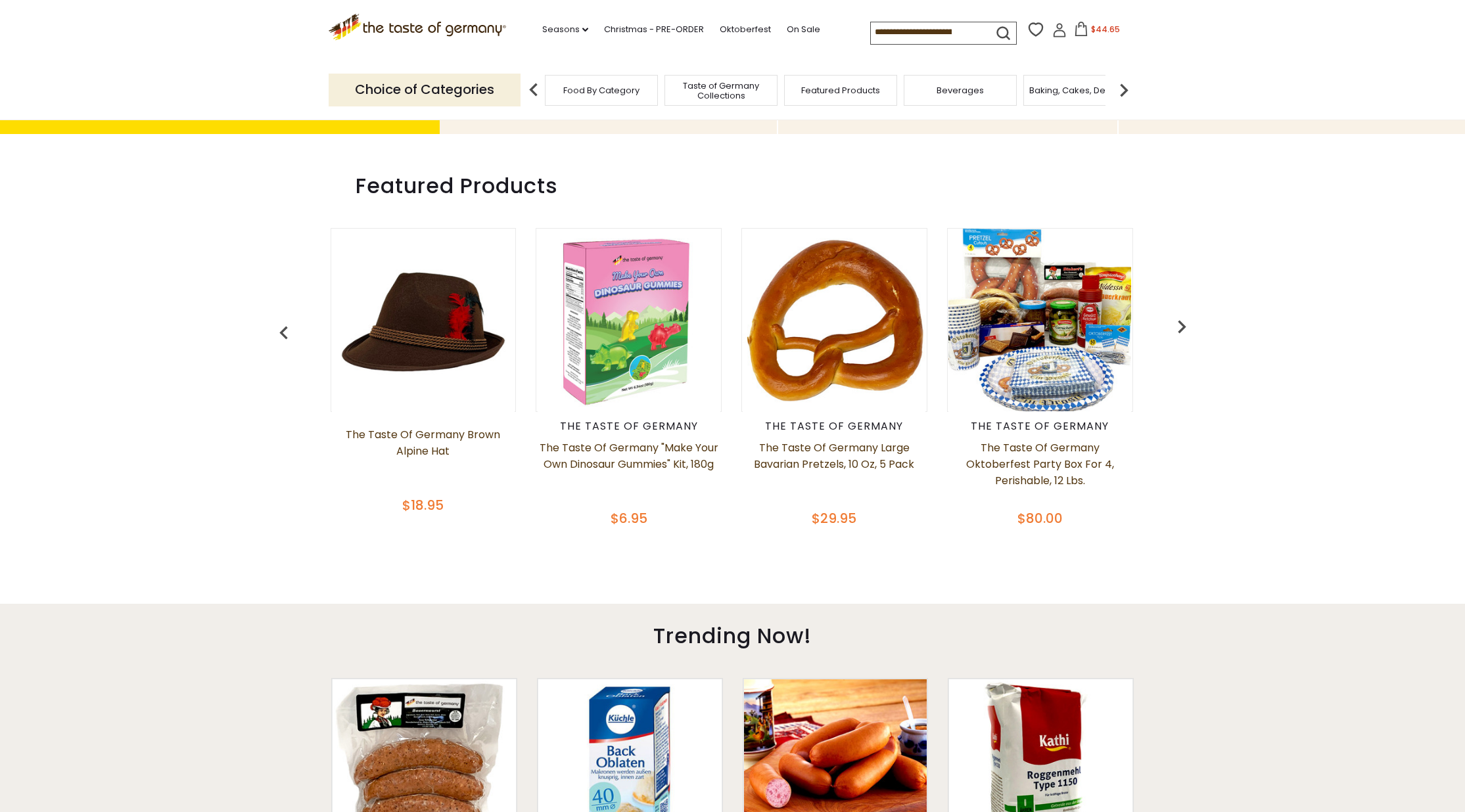
click at [1182, 318] on img "button" at bounding box center [1181, 326] width 26 height 26
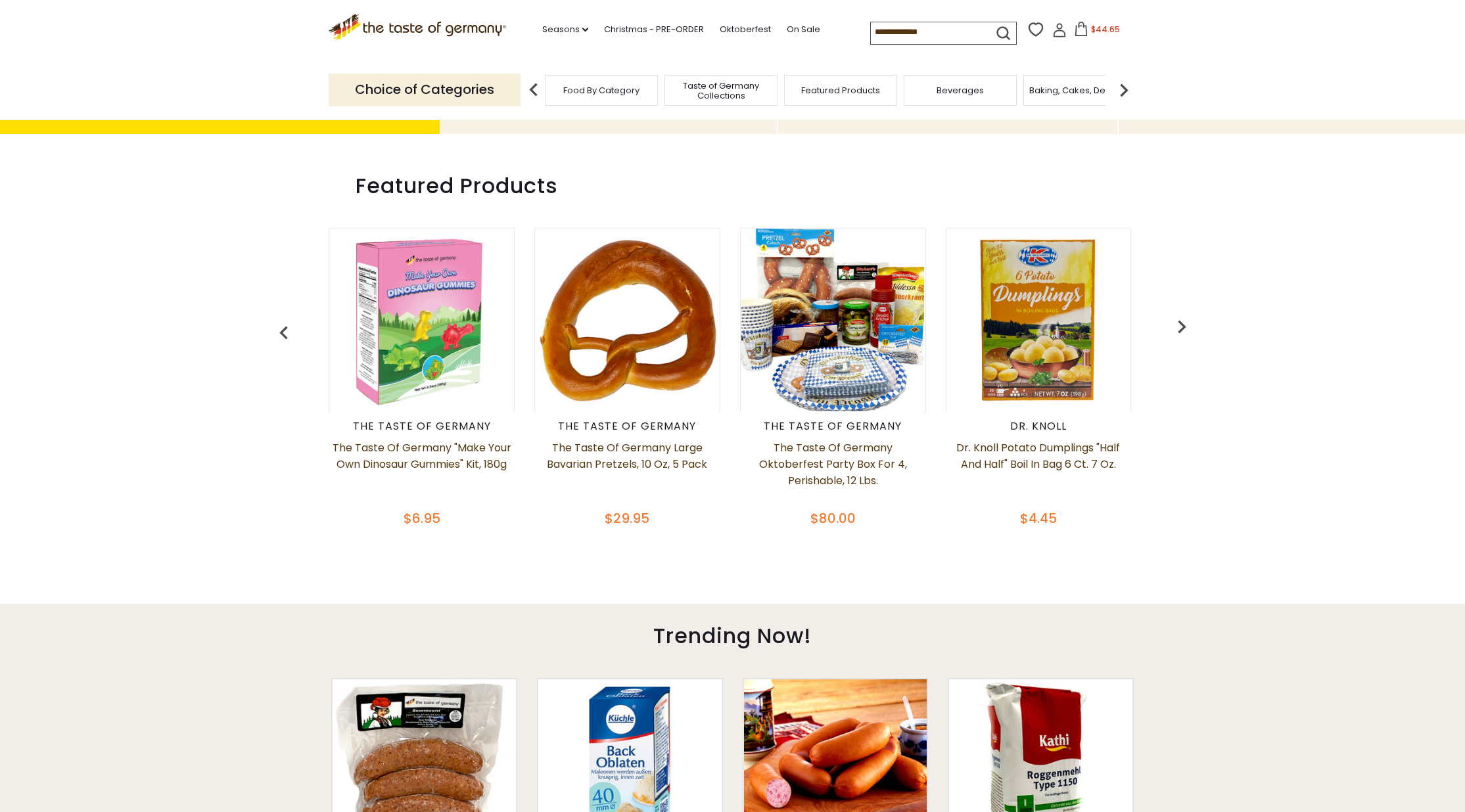
click at [1182, 318] on img "button" at bounding box center [1181, 326] width 26 height 26
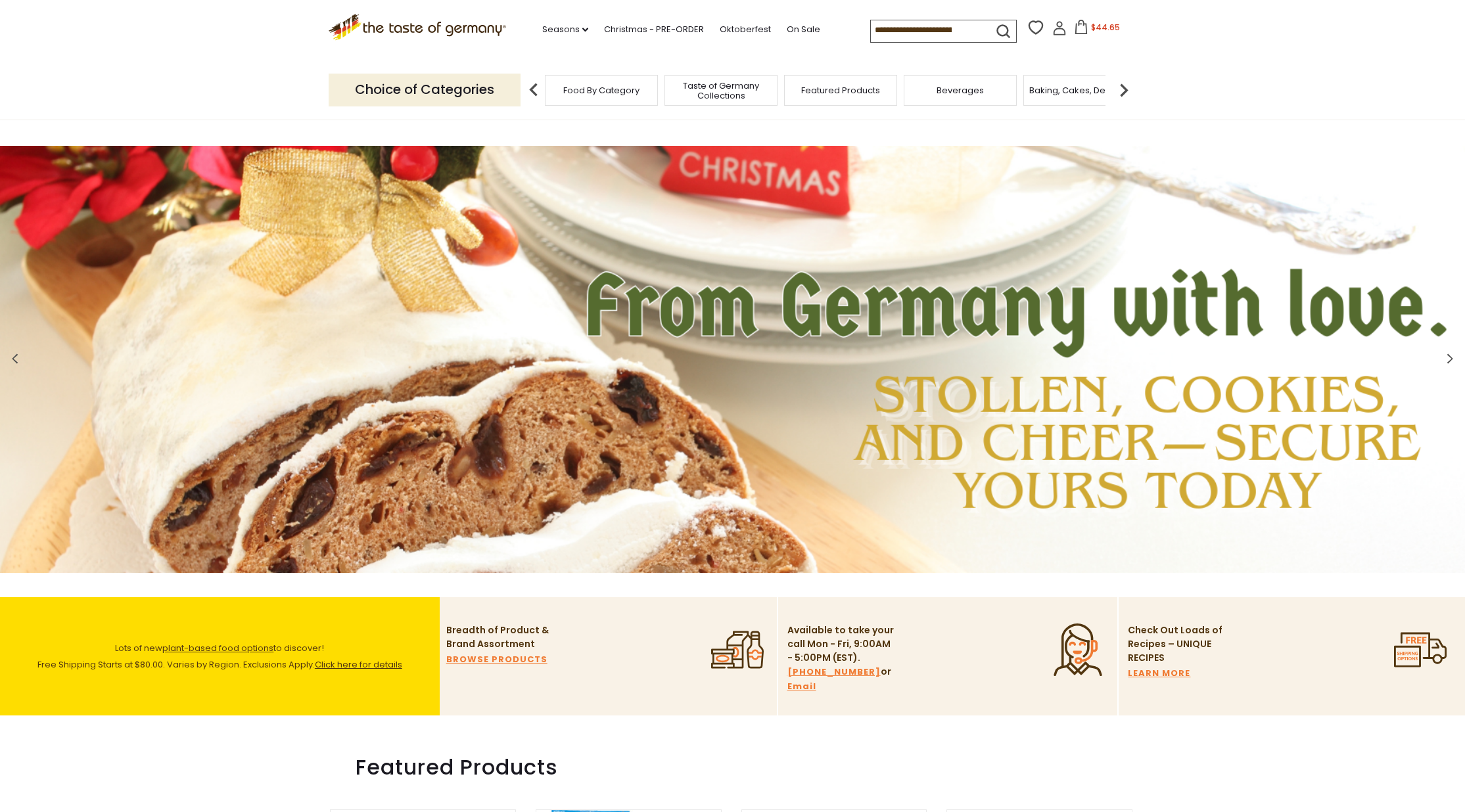
scroll to position [0, 0]
click at [1091, 27] on span "$44.65" at bounding box center [1105, 26] width 29 height 11
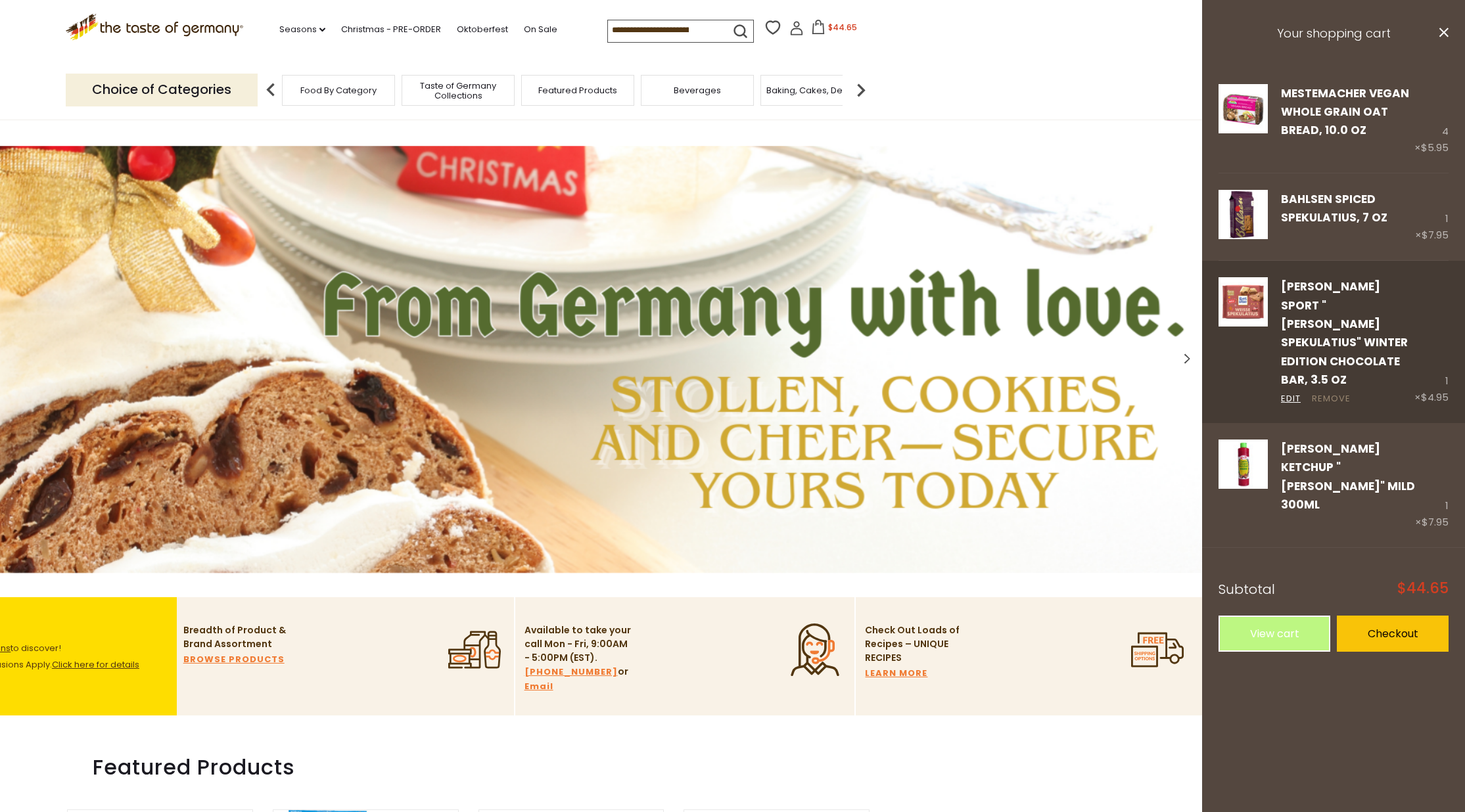
click at [1338, 392] on link "Remove" at bounding box center [1331, 399] width 39 height 14
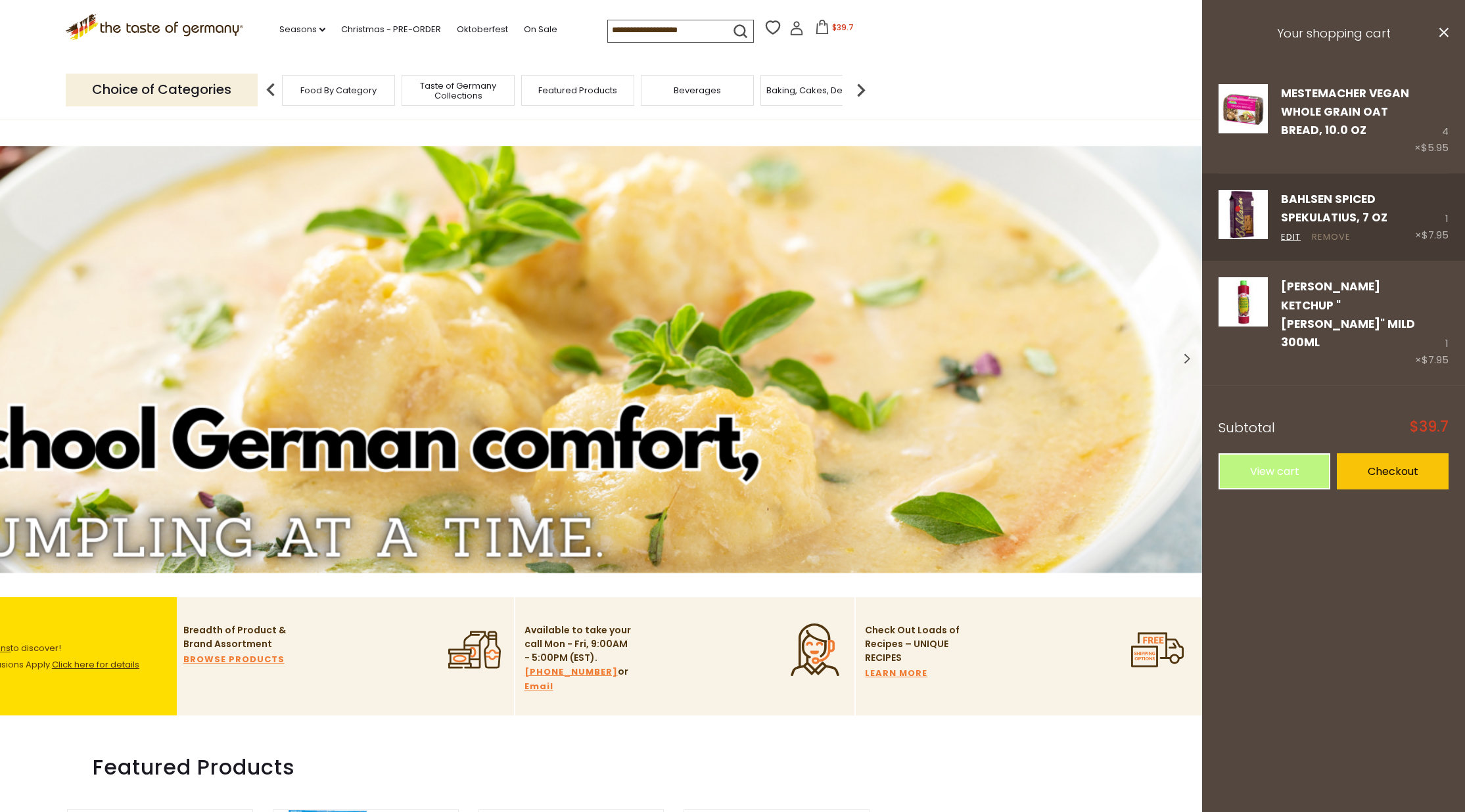
click at [1332, 232] on link "Remove" at bounding box center [1331, 237] width 39 height 14
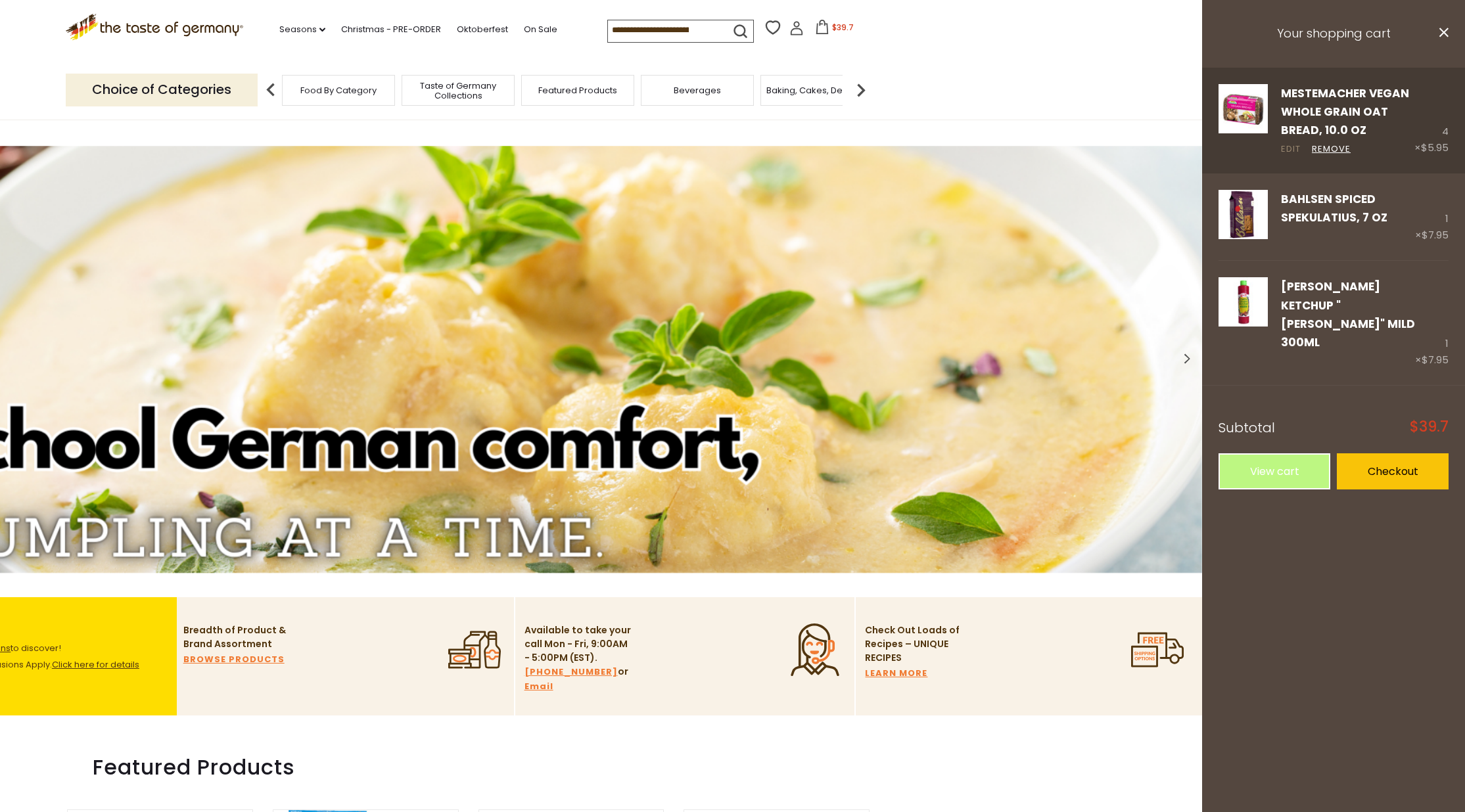
click at [1293, 148] on link "Edit" at bounding box center [1290, 150] width 20 height 14
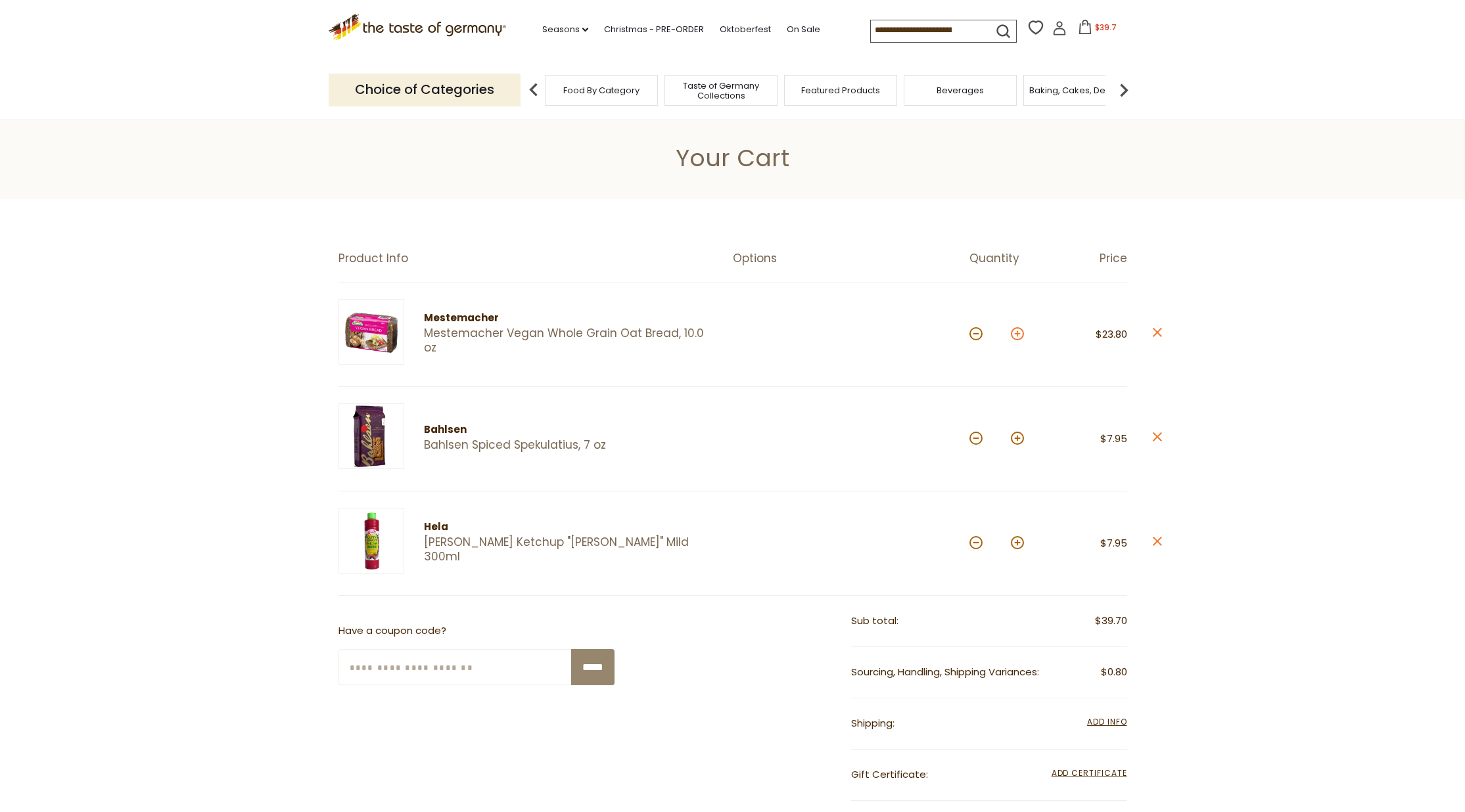
click at [1020, 333] on button at bounding box center [1017, 333] width 13 height 13
click at [980, 336] on button at bounding box center [975, 333] width 13 height 13
type input "*"
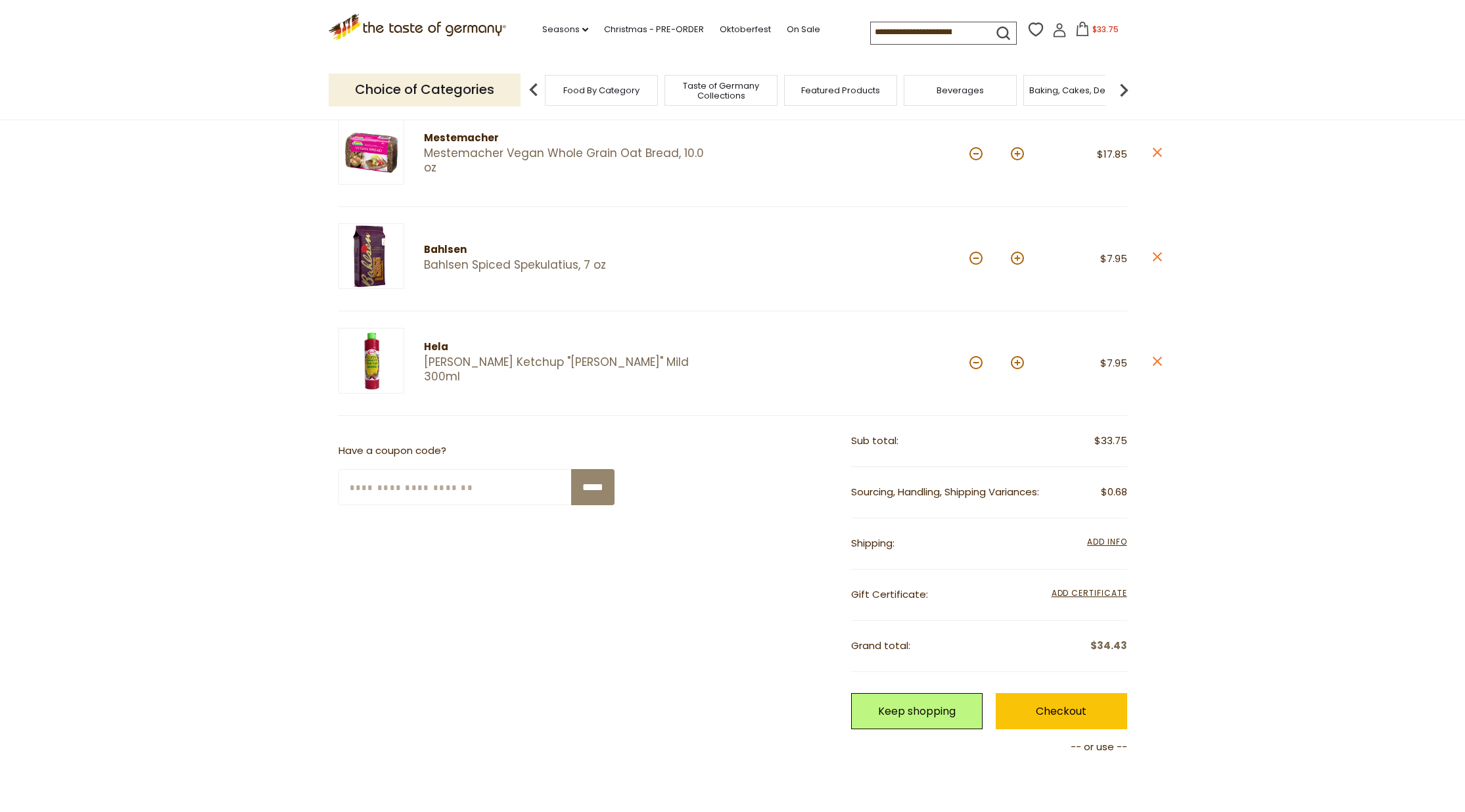
scroll to position [234, 0]
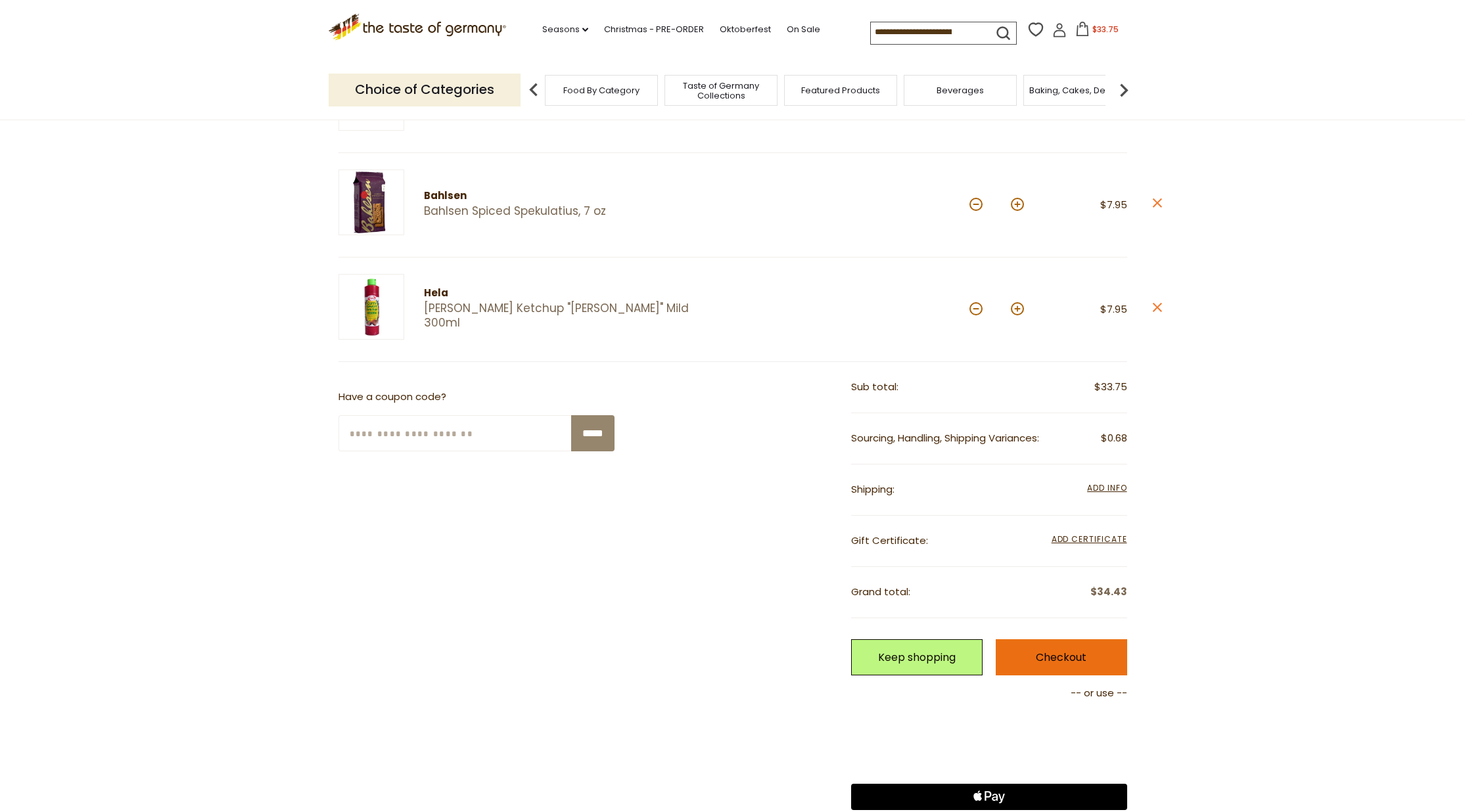
click at [1083, 650] on link "Checkout" at bounding box center [1061, 656] width 131 height 36
